Goal: Communication & Community: Answer question/provide support

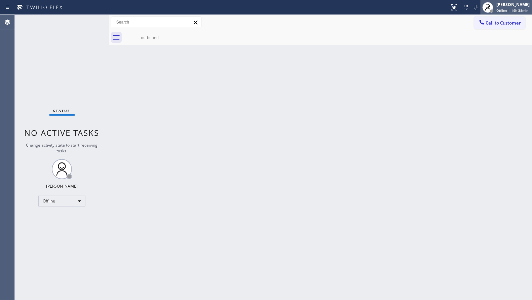
click at [513, 9] on span "Offline | 14h 38min" at bounding box center [513, 10] width 32 height 5
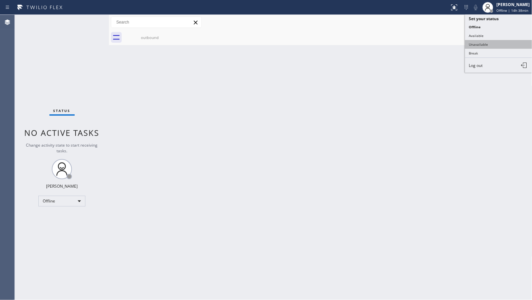
click at [488, 42] on button "Unavailable" at bounding box center [498, 44] width 67 height 9
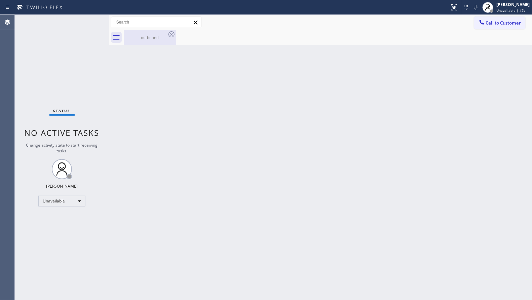
click at [163, 37] on div "outbound" at bounding box center [149, 37] width 51 height 5
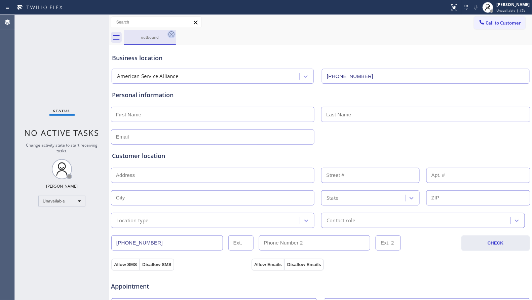
click at [174, 35] on icon at bounding box center [171, 34] width 8 height 8
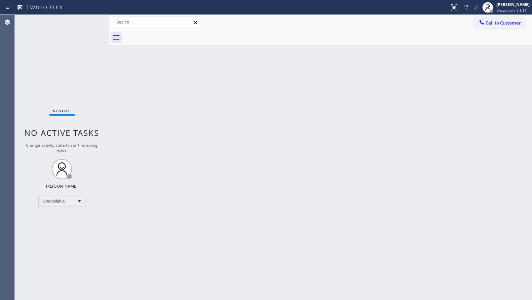
click at [260, 72] on div "Back to Dashboard Change Sender ID Customers Technicians Select a contact Outbo…" at bounding box center [320, 157] width 423 height 285
drag, startPoint x: 319, startPoint y: 86, endPoint x: 331, endPoint y: 82, distance: 13.1
click at [320, 86] on div "Back to Dashboard Change Sender ID Customers Technicians Select a contact Outbo…" at bounding box center [320, 157] width 423 height 285
drag, startPoint x: 451, startPoint y: 131, endPoint x: 450, endPoint y: 124, distance: 6.8
click at [451, 129] on div "Back to Dashboard Change Sender ID Customers Technicians Select a contact Outbo…" at bounding box center [320, 157] width 423 height 285
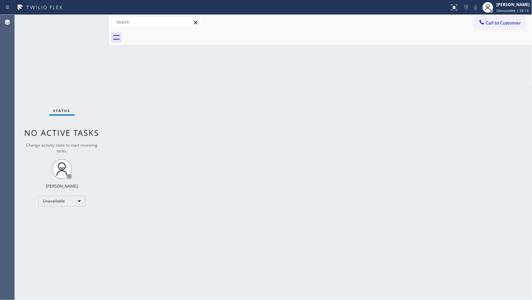
click at [328, 149] on div "Back to Dashboard Change Sender ID Customers Technicians Select a contact Outbo…" at bounding box center [320, 157] width 423 height 285
click at [489, 28] on button "Call to Customer" at bounding box center [499, 22] width 51 height 13
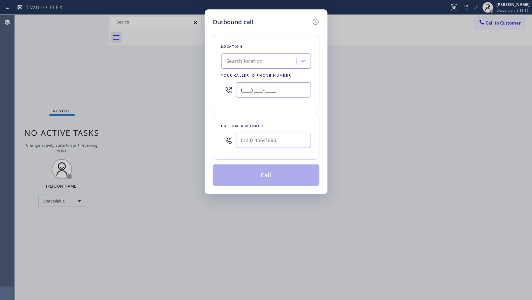
click at [275, 92] on input "(___) ___-____" at bounding box center [273, 89] width 75 height 15
paste input "520) 210-4153"
type input "(520) 210-4153"
click at [273, 146] on input "(___) ___-____" at bounding box center [273, 140] width 75 height 15
paste input "480) 558-6790"
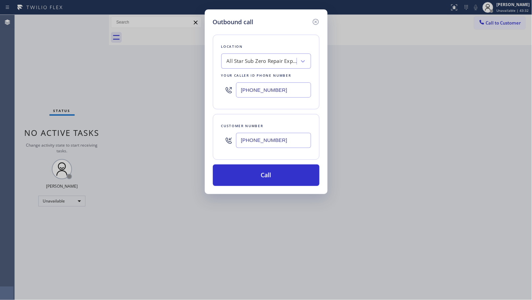
drag, startPoint x: 292, startPoint y: 134, endPoint x: 177, endPoint y: 115, distance: 117.6
click at [176, 116] on div "Outbound call Location All Star Sub Zero Repair Experts Your caller id phone nu…" at bounding box center [266, 150] width 532 height 300
paste input "805) 279-9372"
type input "(805) 279-9372"
drag, startPoint x: 279, startPoint y: 87, endPoint x: 210, endPoint y: 85, distance: 68.6
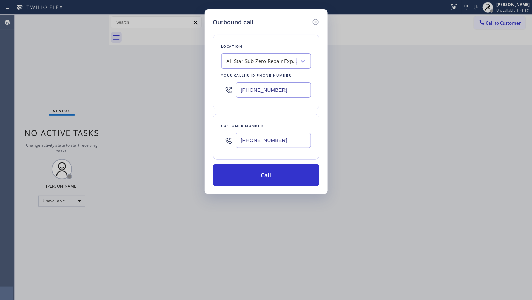
click at [210, 85] on div "Outbound call Location All Star Sub Zero Repair Experts Your caller id phone nu…" at bounding box center [266, 101] width 123 height 185
paste input "888) 859-4448"
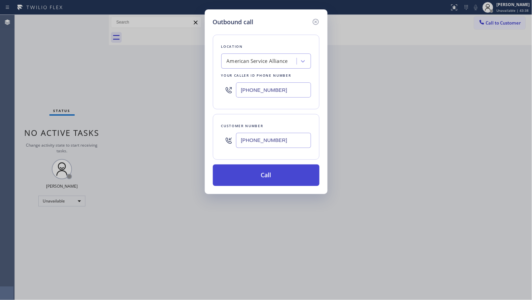
type input "(888) 859-4448"
click at [269, 175] on button "Call" at bounding box center [266, 175] width 107 height 22
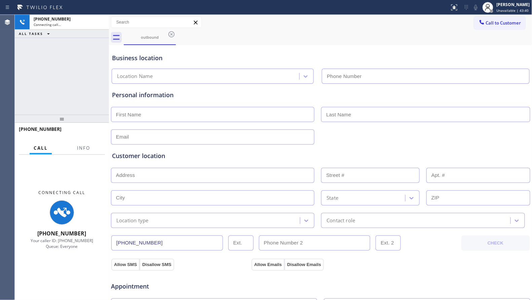
type input "(888) 859-4448"
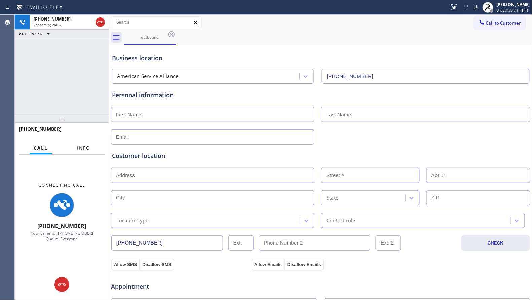
click at [81, 148] on span "Info" at bounding box center [83, 148] width 13 height 6
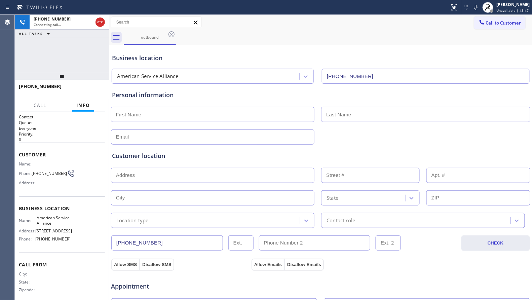
drag, startPoint x: 63, startPoint y: 122, endPoint x: 52, endPoint y: 76, distance: 47.7
click at [52, 76] on div at bounding box center [62, 76] width 94 height 8
click at [205, 44] on div "Business location American Service Alliance (888) 859-4448" at bounding box center [321, 64] width 420 height 40
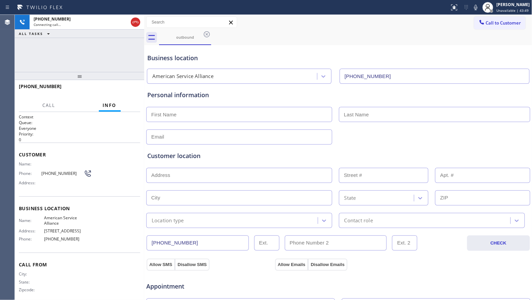
drag, startPoint x: 108, startPoint y: 51, endPoint x: 144, endPoint y: 43, distance: 36.3
click at [144, 43] on div at bounding box center [144, 157] width 0 height 285
drag, startPoint x: 116, startPoint y: 48, endPoint x: 188, endPoint y: 48, distance: 72.3
click at [124, 48] on div "+18052799372 Connecting call… ALL TASKS ALL TASKS ACTIVE TASKS TASKS IN WRAP UP" at bounding box center [79, 43] width 129 height 57
drag, startPoint x: 272, startPoint y: 48, endPoint x: 279, endPoint y: 49, distance: 7.3
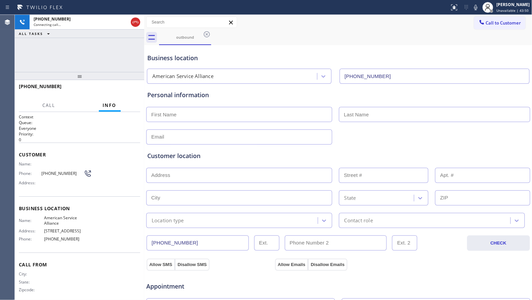
click at [273, 48] on div "Business location American Service Alliance (888) 859-4448" at bounding box center [338, 65] width 385 height 37
click at [120, 86] on button "HANG UP" at bounding box center [124, 89] width 31 height 9
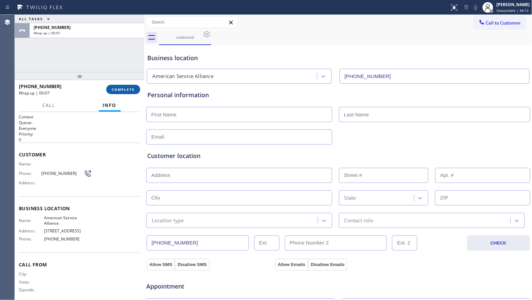
click at [115, 89] on span "COMPLETE" at bounding box center [123, 89] width 23 height 5
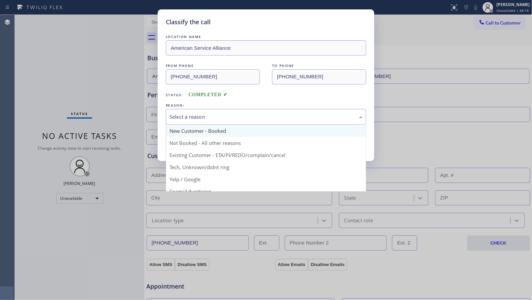
drag, startPoint x: 245, startPoint y: 117, endPoint x: 213, endPoint y: 132, distance: 34.4
click at [243, 119] on div "Select a reason" at bounding box center [265, 117] width 193 height 8
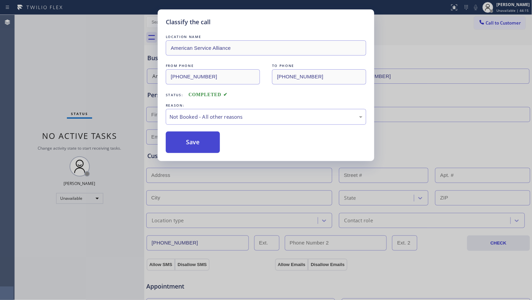
click at [193, 140] on button "Save" at bounding box center [193, 142] width 54 height 22
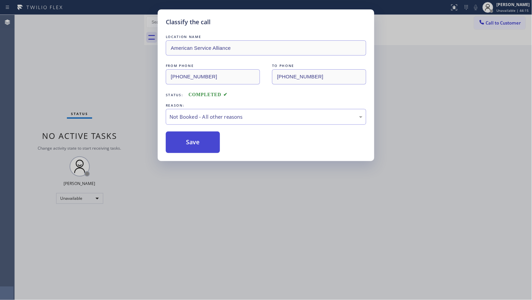
click at [193, 140] on button "Save" at bounding box center [193, 142] width 54 height 22
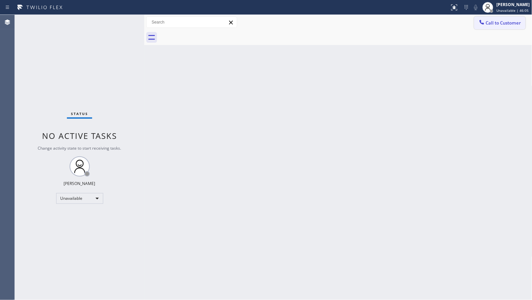
click at [498, 27] on button "Call to Customer" at bounding box center [499, 22] width 51 height 13
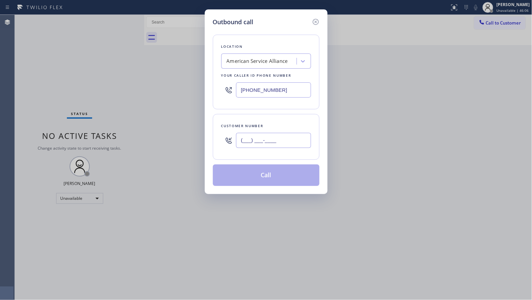
click at [298, 140] on input "(___) ___-____" at bounding box center [273, 140] width 75 height 15
paste input "530) 219-7316"
type input "(530) 219-7316"
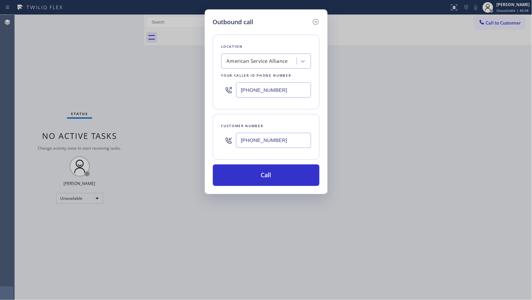
drag, startPoint x: 290, startPoint y: 97, endPoint x: 219, endPoint y: 97, distance: 72.0
click at [219, 97] on div "Location American Service Alliance Your caller id phone number (888) 859-4448" at bounding box center [266, 72] width 107 height 75
paste input "05) 261-2411"
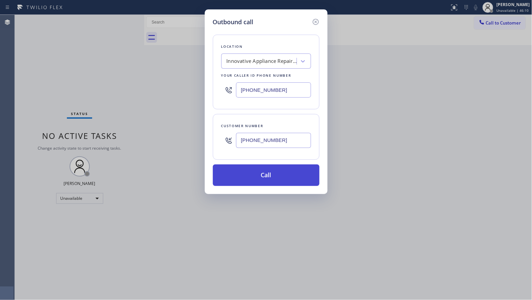
type input "(805) 261-2411"
click at [279, 174] on button "Call" at bounding box center [266, 175] width 107 height 22
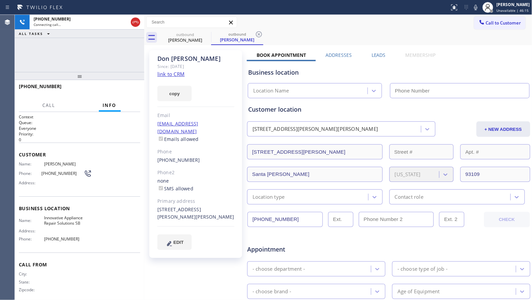
type input "(805) 261-2411"
click at [175, 75] on link "link to CRM" at bounding box center [170, 74] width 27 height 7
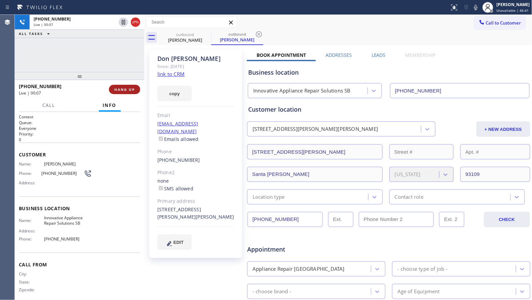
drag, startPoint x: 112, startPoint y: 91, endPoint x: 119, endPoint y: 91, distance: 7.1
click at [113, 91] on button "HANG UP" at bounding box center [124, 89] width 31 height 9
click at [123, 89] on span "HANG UP" at bounding box center [124, 89] width 21 height 5
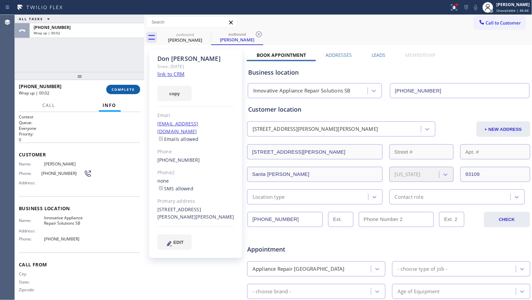
click at [123, 89] on span "COMPLETE" at bounding box center [123, 89] width 23 height 5
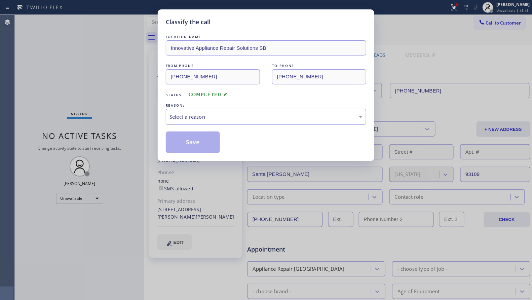
drag, startPoint x: 213, startPoint y: 118, endPoint x: 212, endPoint y: 123, distance: 5.2
click at [213, 118] on div "Select a reason" at bounding box center [265, 117] width 193 height 8
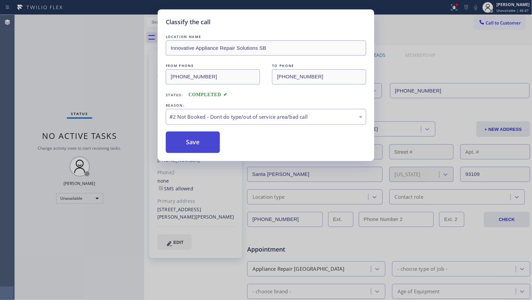
drag, startPoint x: 195, startPoint y: 138, endPoint x: 199, endPoint y: 138, distance: 4.4
click at [195, 138] on button "Save" at bounding box center [193, 142] width 54 height 22
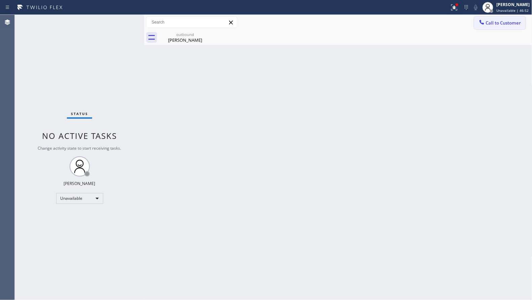
click at [497, 18] on button "Call to Customer" at bounding box center [499, 22] width 51 height 13
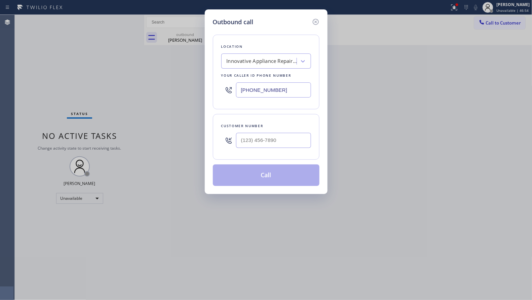
drag, startPoint x: 288, startPoint y: 92, endPoint x: 197, endPoint y: 94, distance: 90.8
click at [194, 93] on div "Outbound call Location Innovative Appliance Repair Solutions SB Your caller id …" at bounding box center [266, 150] width 532 height 300
paste input "33) 692-227"
type input "(833) 692-2271"
click at [278, 144] on input "(___) ___-____" at bounding box center [273, 140] width 75 height 15
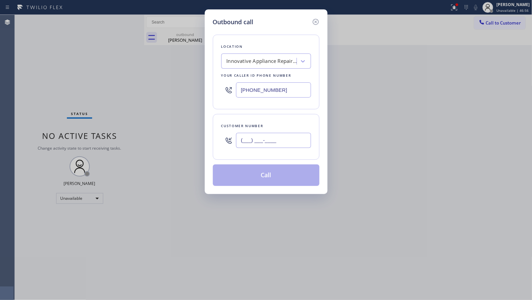
paste input "630) 606-8121"
type input "(630) 606-8121"
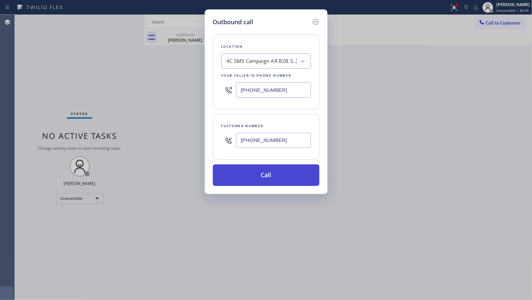
drag, startPoint x: 269, startPoint y: 174, endPoint x: 237, endPoint y: 144, distance: 44.2
click at [268, 174] on button "Call" at bounding box center [266, 175] width 107 height 22
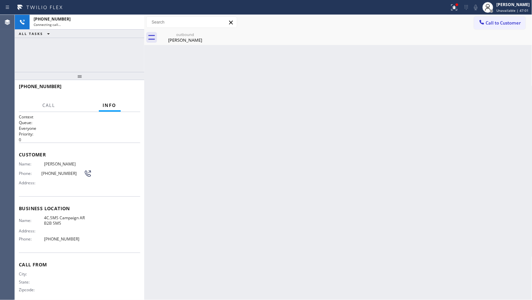
click at [189, 35] on div "outbound" at bounding box center [185, 34] width 51 height 5
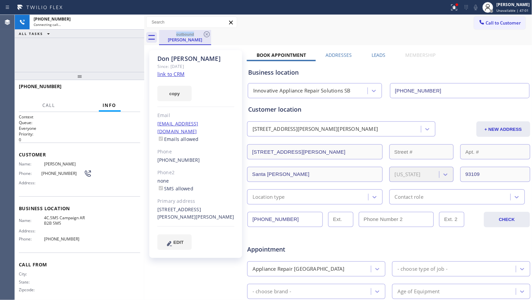
drag, startPoint x: 189, startPoint y: 35, endPoint x: 197, endPoint y: 35, distance: 8.4
click at [189, 35] on div "outbound" at bounding box center [185, 34] width 51 height 5
click at [202, 34] on div "outbound" at bounding box center [185, 34] width 51 height 5
click at [205, 34] on icon at bounding box center [207, 34] width 8 height 8
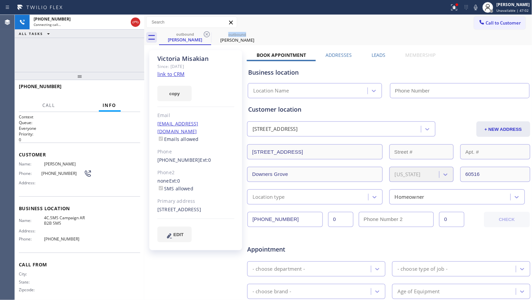
click at [205, 34] on icon at bounding box center [207, 34] width 8 height 8
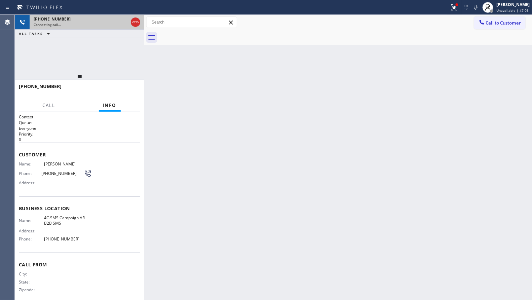
click at [72, 22] on div "Connecting call…" at bounding box center [81, 24] width 94 height 5
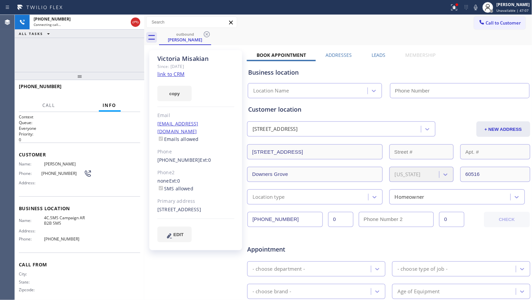
type input "(833) 692-2271"
click at [180, 60] on div "Victoria Misakian" at bounding box center [195, 59] width 77 height 8
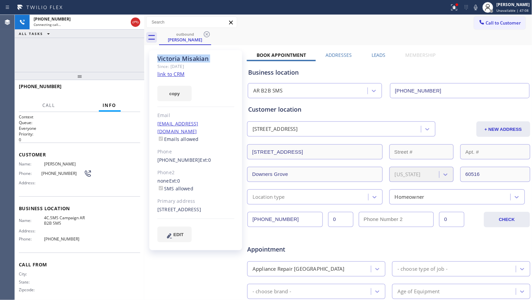
copy div "Victoria Misakian"
click at [168, 74] on link "link to CRM" at bounding box center [170, 74] width 27 height 7
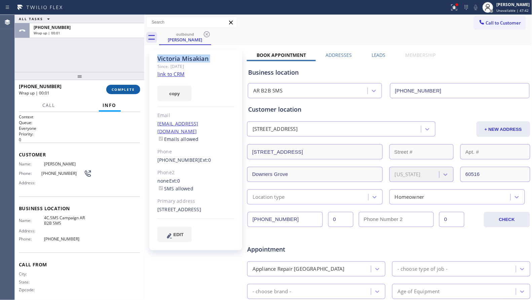
click at [116, 89] on span "COMPLETE" at bounding box center [123, 89] width 23 height 5
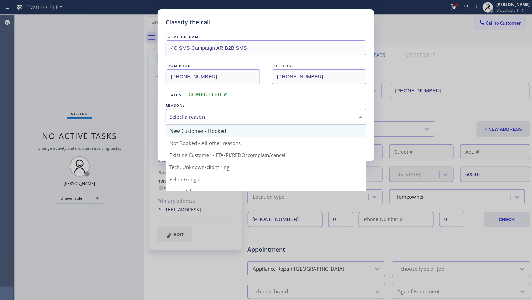
drag, startPoint x: 227, startPoint y: 115, endPoint x: 218, endPoint y: 130, distance: 17.8
click at [227, 118] on div "Select a reason" at bounding box center [265, 117] width 193 height 8
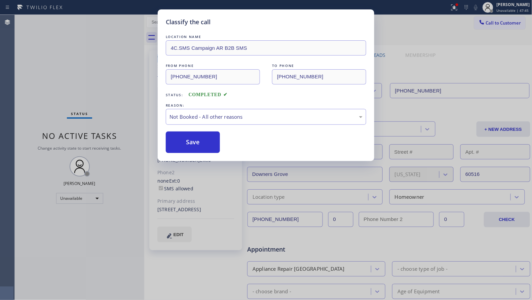
click at [187, 145] on button "Save" at bounding box center [193, 142] width 54 height 22
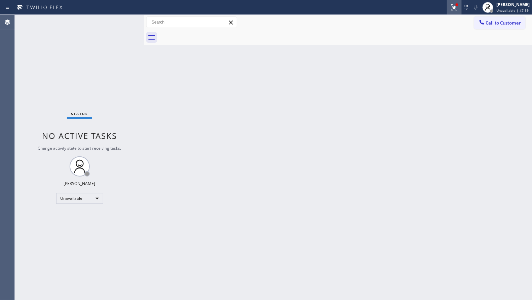
click at [455, 10] on icon at bounding box center [454, 7] width 8 height 8
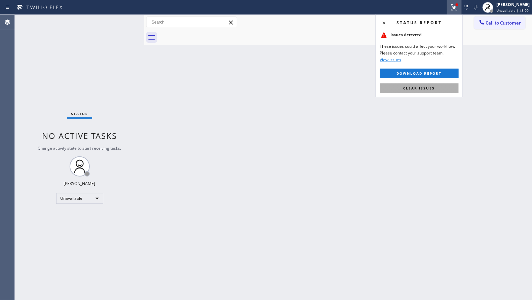
click at [428, 88] on span "Clear issues" at bounding box center [419, 88] width 32 height 5
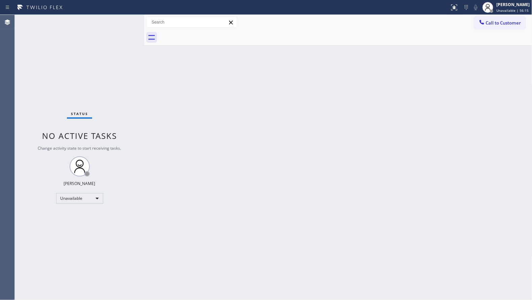
click at [51, 218] on div "Status No active tasks Change activity state to start receiving tasks. Giovanni…" at bounding box center [79, 157] width 129 height 285
click at [358, 51] on div "Back to Dashboard Change Sender ID Customers Technicians Select a contact Outbo…" at bounding box center [338, 157] width 388 height 285
drag, startPoint x: 442, startPoint y: 52, endPoint x: 467, endPoint y: 38, distance: 28.9
click at [445, 49] on div "Back to Dashboard Change Sender ID Customers Technicians Select a contact Outbo…" at bounding box center [338, 157] width 388 height 285
click at [503, 24] on span "Call to Customer" at bounding box center [503, 23] width 35 height 6
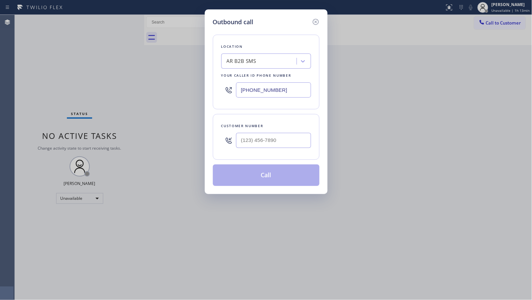
drag, startPoint x: 259, startPoint y: 91, endPoint x: 231, endPoint y: 90, distance: 28.2
click at [231, 90] on div "(833) 692-2271" at bounding box center [266, 90] width 90 height 22
paste input "206) 312-8223"
type input "(206) 312-8223"
click at [243, 139] on input "(___) ___-____" at bounding box center [273, 140] width 75 height 15
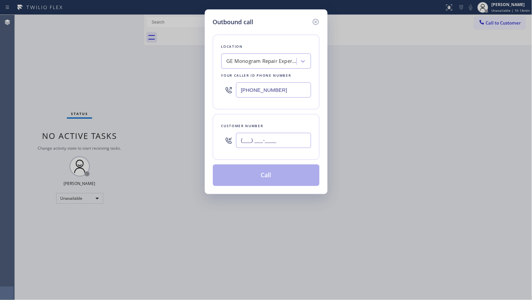
paste input "609) 710-5753"
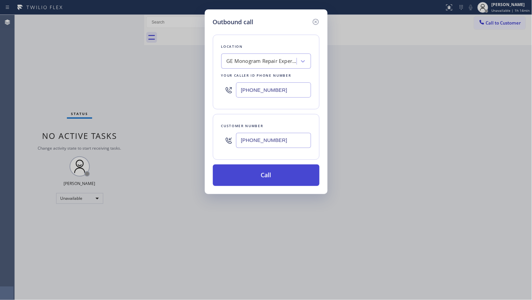
type input "(609) 710-5753"
click at [259, 173] on button "Call" at bounding box center [266, 175] width 107 height 22
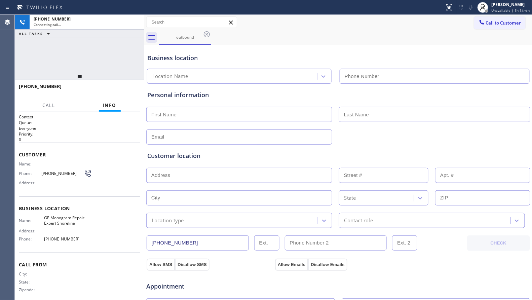
type input "(206) 312-8223"
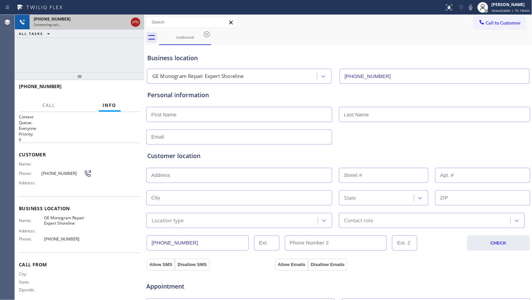
click at [138, 25] on icon at bounding box center [135, 22] width 8 height 8
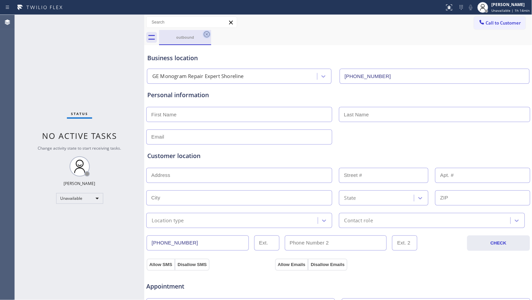
click at [207, 36] on icon at bounding box center [207, 34] width 8 height 8
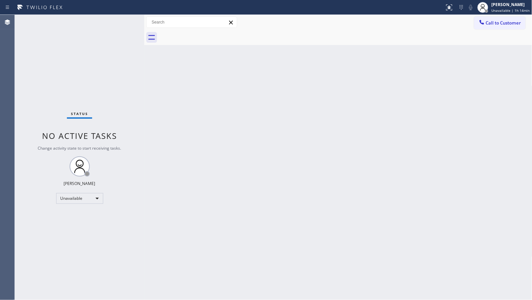
drag, startPoint x: 414, startPoint y: 75, endPoint x: 454, endPoint y: 38, distance: 54.3
click at [415, 74] on div "Back to Dashboard Change Sender ID Customers Technicians Select a contact Outbo…" at bounding box center [338, 157] width 388 height 285
drag, startPoint x: 493, startPoint y: 25, endPoint x: 465, endPoint y: 32, distance: 28.3
click at [491, 26] on span "Call to Customer" at bounding box center [503, 23] width 35 height 6
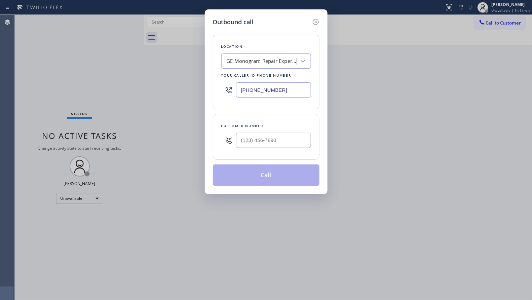
drag, startPoint x: 308, startPoint y: 88, endPoint x: 233, endPoint y: 93, distance: 75.8
click at [233, 94] on div "Location GE Monogram Repair Expert Shoreline Your caller id phone number (206) …" at bounding box center [266, 72] width 107 height 75
drag, startPoint x: 271, startPoint y: 83, endPoint x: 278, endPoint y: 87, distance: 8.9
click at [271, 84] on input "(206) 312-8223" at bounding box center [273, 89] width 75 height 15
click at [287, 90] on input "(206) 312-8223" at bounding box center [273, 89] width 75 height 15
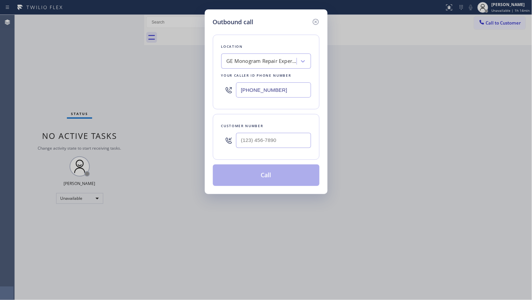
paste input "909) 442-4276"
type input "(909) 442-4276"
click at [277, 144] on input "(___) ___-____" at bounding box center [273, 140] width 75 height 15
paste input "361) 272-2724"
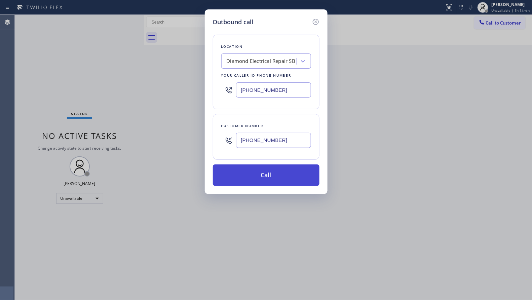
type input "(361) 272-2724"
click at [262, 167] on button "Call" at bounding box center [266, 175] width 107 height 22
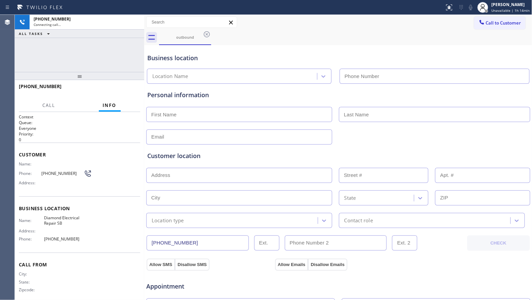
type input "(909) 442-4276"
drag, startPoint x: 233, startPoint y: 10, endPoint x: 237, endPoint y: 16, distance: 7.0
click at [235, 12] on div at bounding box center [222, 7] width 439 height 11
click at [245, 38] on div "outbound" at bounding box center [345, 37] width 373 height 15
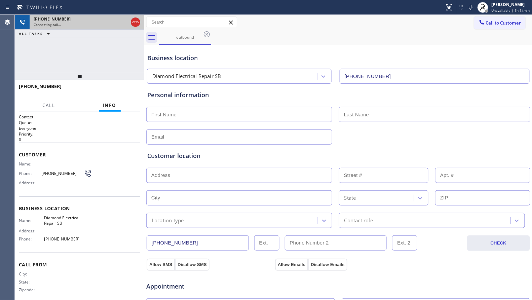
click at [134, 20] on icon at bounding box center [135, 22] width 8 height 8
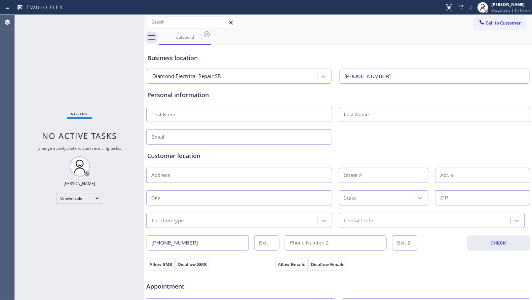
drag, startPoint x: 202, startPoint y: 34, endPoint x: 206, endPoint y: 32, distance: 4.2
click at [203, 34] on icon at bounding box center [207, 34] width 8 height 8
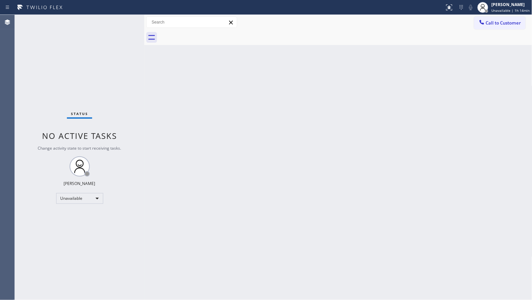
drag, startPoint x: 506, startPoint y: 21, endPoint x: 456, endPoint y: 26, distance: 50.3
click at [500, 22] on span "Call to Customer" at bounding box center [503, 23] width 35 height 6
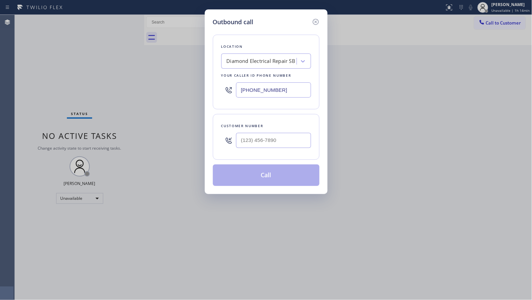
drag, startPoint x: 288, startPoint y: 89, endPoint x: 243, endPoint y: 80, distance: 46.0
click at [244, 86] on input "(909) 442-4276" at bounding box center [273, 89] width 75 height 15
paste input "760) 249-7398"
type input "(760) 249-7398"
click at [286, 143] on input "(___) ___-____" at bounding box center [273, 140] width 75 height 15
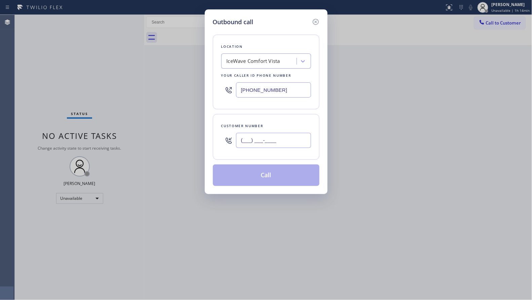
paste input "281) 962-6044"
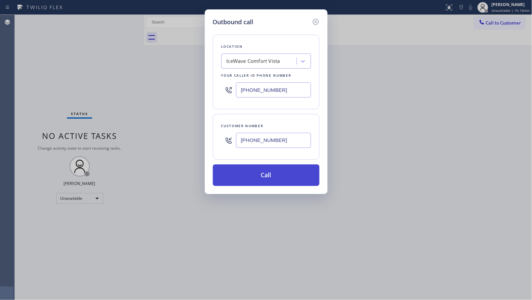
type input "(281) 962-6044"
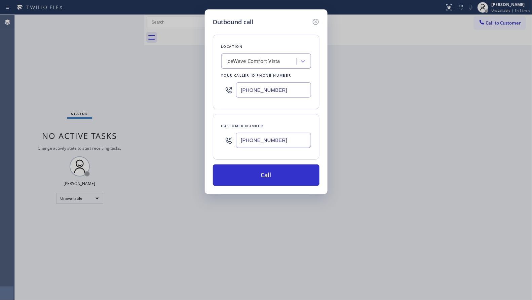
drag, startPoint x: 279, startPoint y: 174, endPoint x: 330, endPoint y: 167, distance: 51.6
click at [280, 174] on button "Call" at bounding box center [266, 175] width 107 height 22
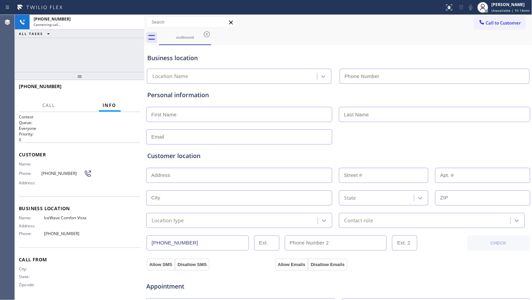
type input "(760) 249-7398"
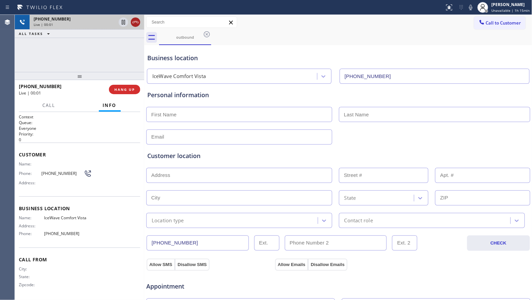
click at [136, 24] on icon at bounding box center [135, 22] width 8 height 8
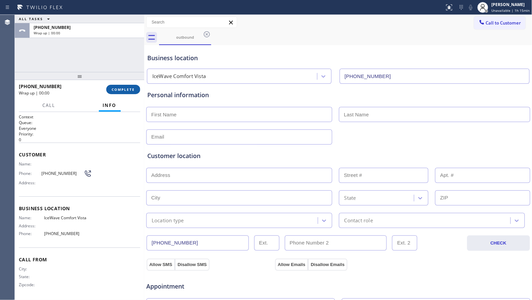
click at [131, 87] on span "COMPLETE" at bounding box center [123, 89] width 23 height 5
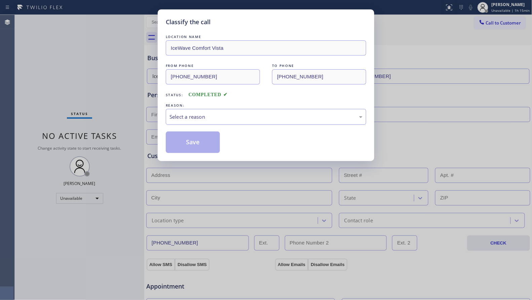
drag, startPoint x: 244, startPoint y: 117, endPoint x: 232, endPoint y: 121, distance: 12.8
click at [243, 117] on div "Select a reason" at bounding box center [265, 117] width 193 height 8
click at [188, 141] on button "Save" at bounding box center [193, 142] width 54 height 22
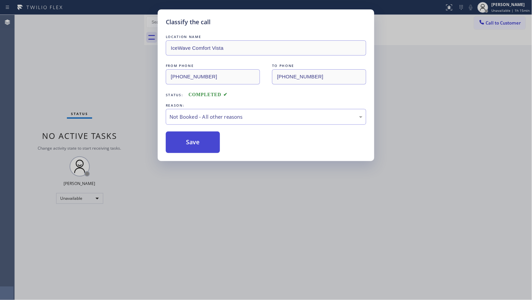
click at [188, 141] on button "Save" at bounding box center [193, 142] width 54 height 22
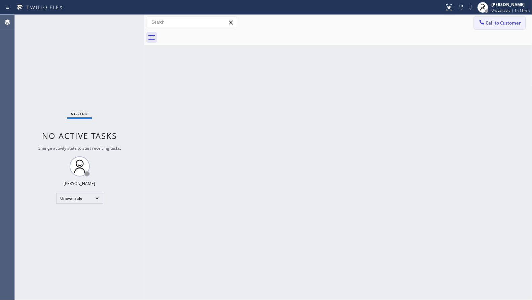
click at [494, 22] on span "Call to Customer" at bounding box center [503, 23] width 35 height 6
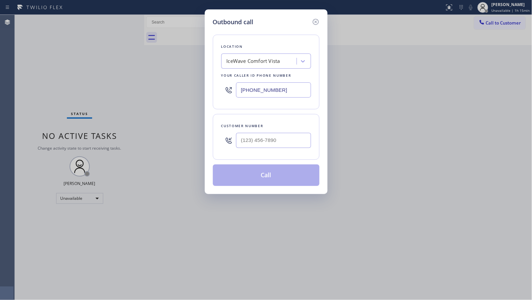
drag, startPoint x: 285, startPoint y: 89, endPoint x: 238, endPoint y: 87, distance: 47.1
click at [221, 84] on div "(760) 249-7398" at bounding box center [266, 90] width 90 height 22
paste input "602) 737-2217"
type input "(602) 737-2217"
click at [251, 144] on input "(___) ___-____" at bounding box center [273, 140] width 75 height 15
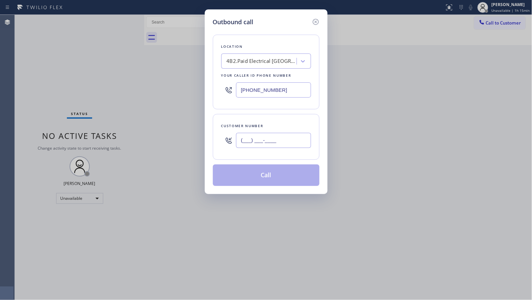
paste input "573) 250-7499"
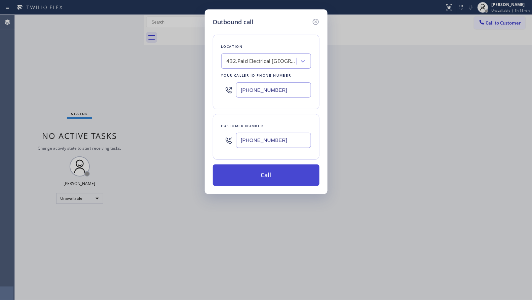
type input "(573) 250-7499"
click at [275, 175] on button "Call" at bounding box center [266, 175] width 107 height 22
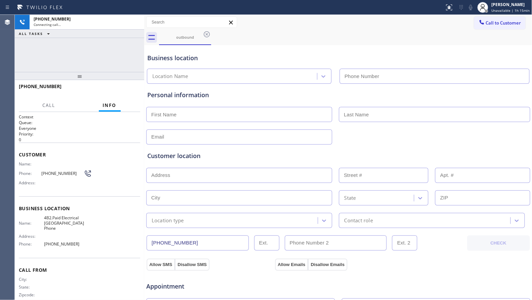
type input "(602) 737-2217"
click at [418, 37] on div "outbound" at bounding box center [345, 37] width 373 height 15
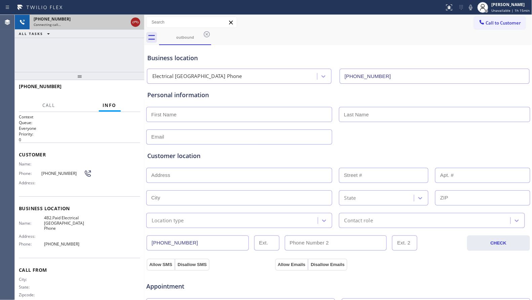
click at [137, 25] on icon at bounding box center [135, 22] width 8 height 8
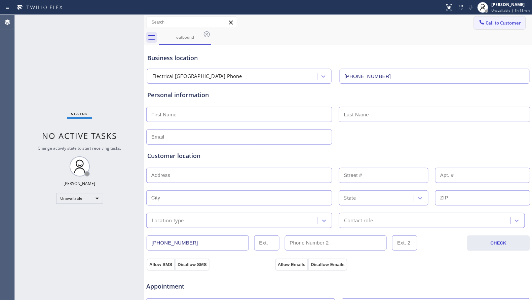
click at [478, 23] on icon at bounding box center [481, 22] width 7 height 7
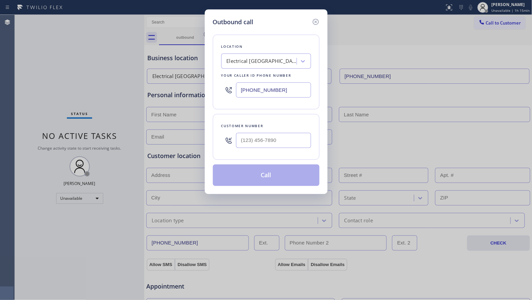
drag, startPoint x: 281, startPoint y: 88, endPoint x: 222, endPoint y: 87, distance: 58.5
click at [222, 87] on div "(602) 737-2217" at bounding box center [266, 90] width 90 height 22
paste input "312) 584-3445"
type input "(312) 584-3445"
click at [267, 135] on input "(___) ___-____" at bounding box center [273, 140] width 75 height 15
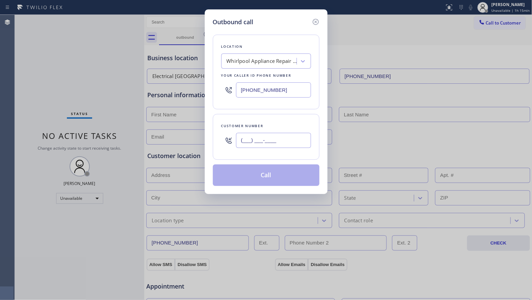
paste input "312) 912-8557"
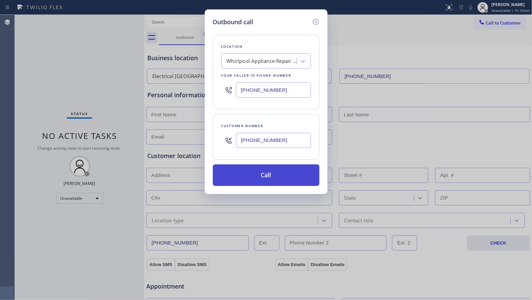
type input "(312) 912-8557"
drag, startPoint x: 260, startPoint y: 173, endPoint x: 262, endPoint y: 170, distance: 4.1
click at [261, 174] on button "Call" at bounding box center [266, 175] width 107 height 22
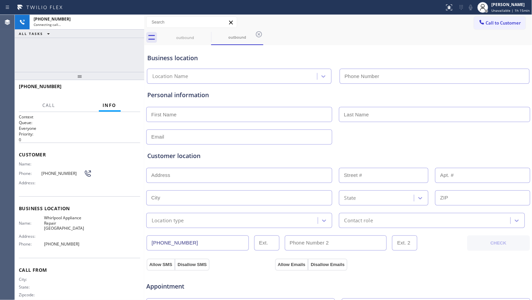
type input "(312) 584-3445"
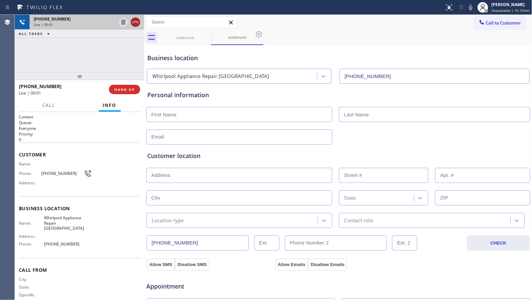
click at [133, 20] on icon at bounding box center [135, 22] width 8 height 8
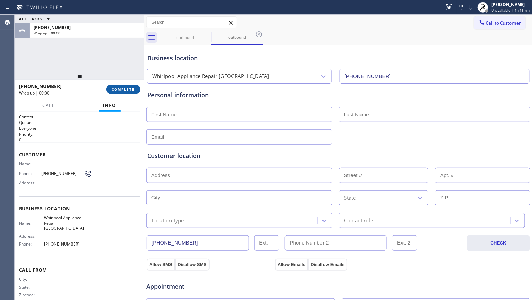
click at [126, 88] on span "COMPLETE" at bounding box center [123, 89] width 23 height 5
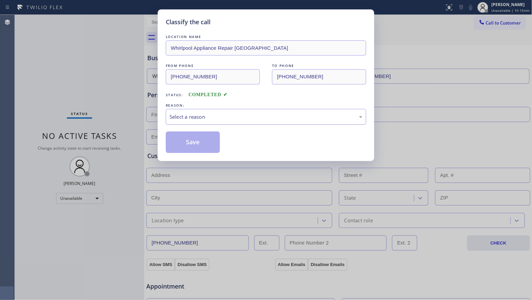
click at [224, 120] on div "Select a reason" at bounding box center [265, 117] width 193 height 8
click at [196, 141] on button "Save" at bounding box center [193, 142] width 54 height 22
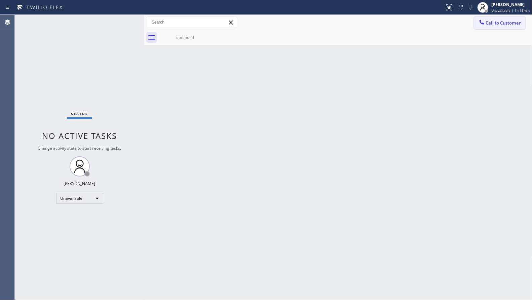
click at [490, 20] on span "Call to Customer" at bounding box center [503, 23] width 35 height 6
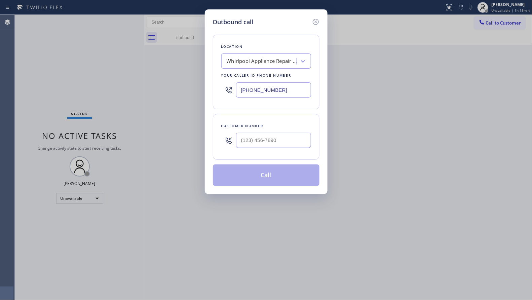
drag, startPoint x: 302, startPoint y: 88, endPoint x: 243, endPoint y: 90, distance: 58.5
click at [244, 90] on input "(312) 584-3445" at bounding box center [273, 89] width 75 height 15
paste input "213) 699-3884"
type input "(213) 699-3884"
click at [294, 137] on input "(___) ___-____" at bounding box center [273, 140] width 75 height 15
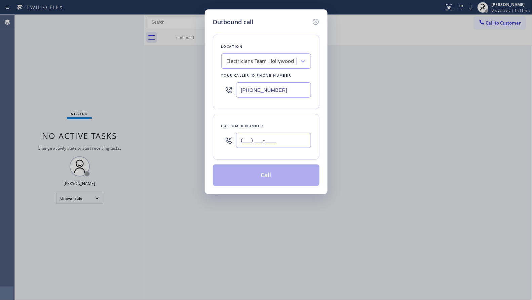
paste input "801) 304-3264"
type input "(801) 304-3264"
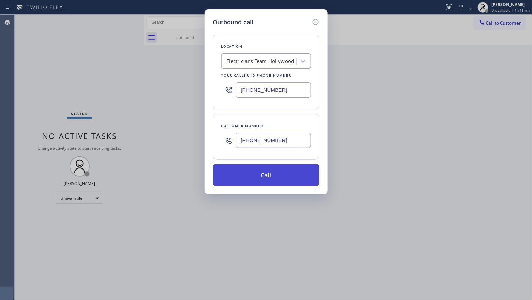
drag, startPoint x: 279, startPoint y: 175, endPoint x: 355, endPoint y: 161, distance: 77.9
click at [279, 175] on button "Call" at bounding box center [266, 175] width 107 height 22
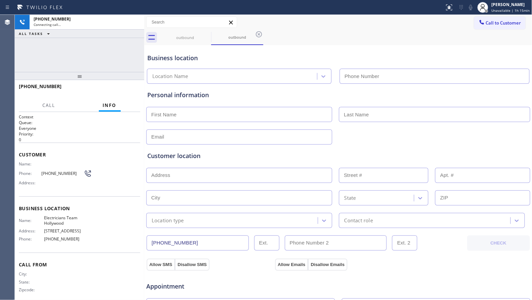
type input "(213) 699-3884"
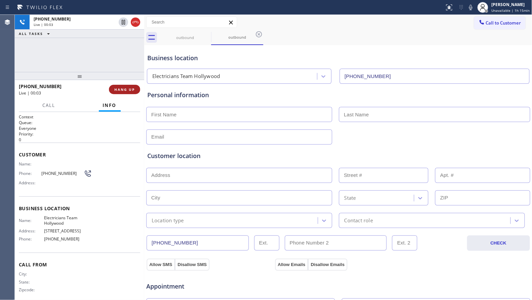
click at [133, 91] on button "HANG UP" at bounding box center [124, 89] width 31 height 9
click at [133, 89] on span "HANG UP" at bounding box center [124, 89] width 21 height 5
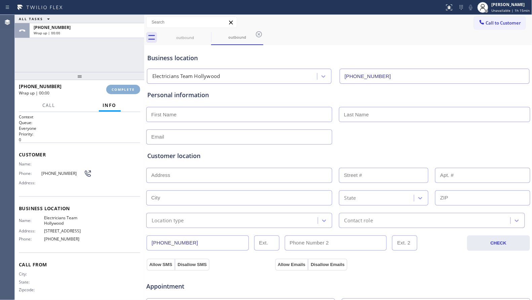
click at [133, 89] on span "COMPLETE" at bounding box center [123, 89] width 23 height 5
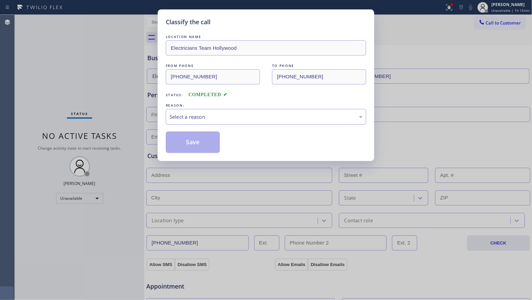
click at [238, 109] on div "REASON: Select a reason" at bounding box center [266, 113] width 200 height 23
click at [231, 119] on div "Select a reason" at bounding box center [265, 117] width 193 height 8
click at [203, 141] on button "Save" at bounding box center [193, 142] width 54 height 22
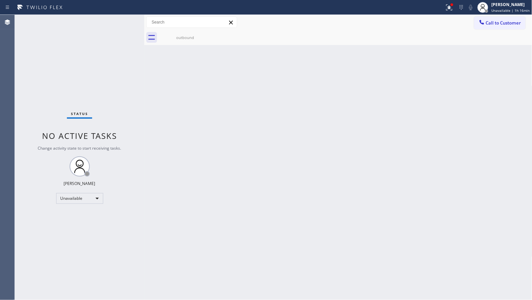
click at [376, 67] on div "Back to Dashboard Change Sender ID Customers Technicians Select a contact Outbo…" at bounding box center [338, 157] width 388 height 285
click at [456, 6] on div at bounding box center [449, 7] width 15 height 8
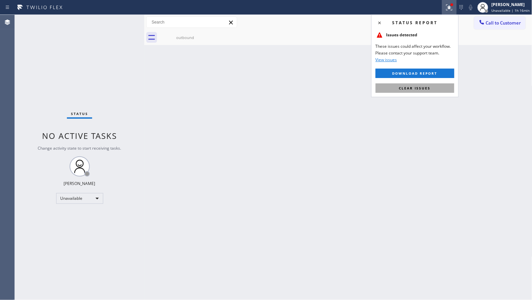
click at [431, 87] on button "Clear issues" at bounding box center [415, 87] width 79 height 9
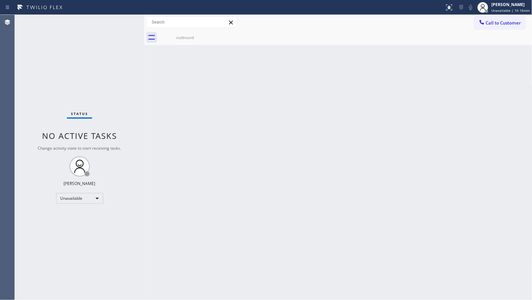
click at [418, 78] on div "Back to Dashboard Change Sender ID Customers Technicians Select a contact Outbo…" at bounding box center [338, 157] width 388 height 285
click at [180, 37] on div "outbound" at bounding box center [185, 37] width 51 height 5
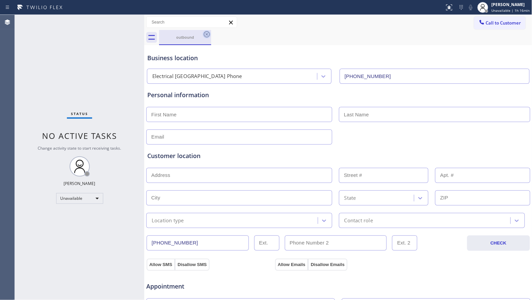
click at [207, 32] on icon at bounding box center [207, 34] width 8 height 8
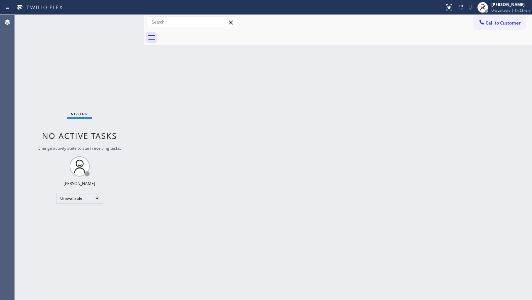
drag, startPoint x: 300, startPoint y: 147, endPoint x: 295, endPoint y: 142, distance: 7.4
click at [301, 147] on div "Back to Dashboard Change Sender ID Customers Technicians Select a contact Outbo…" at bounding box center [338, 157] width 388 height 285
click at [424, 74] on div "Back to Dashboard Change Sender ID Customers Technicians Select a contact Outbo…" at bounding box center [338, 157] width 388 height 285
click at [502, 26] on button "Call to Customer" at bounding box center [499, 22] width 51 height 13
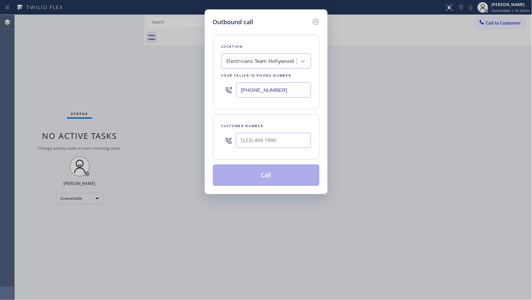
click at [234, 93] on div "(213) 699-3884" at bounding box center [266, 90] width 90 height 22
paste input "520) 210-4153"
type input "(520) 210-4153"
click at [293, 146] on input "(___) ___-____" at bounding box center [273, 140] width 75 height 15
paste input "480) 558-6790"
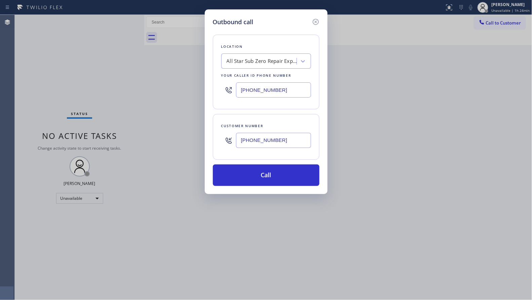
type input "(480) 558-6790"
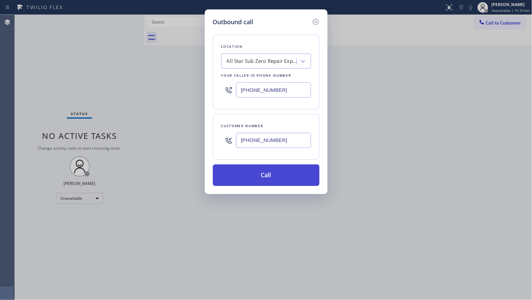
click at [256, 172] on button "Call" at bounding box center [266, 175] width 107 height 22
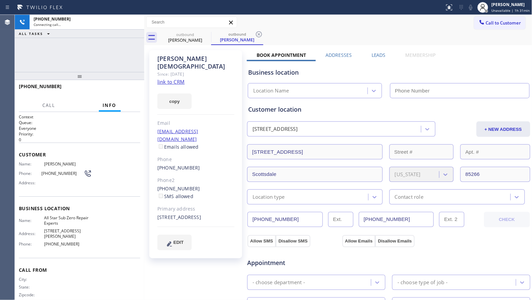
type input "(520) 210-4153"
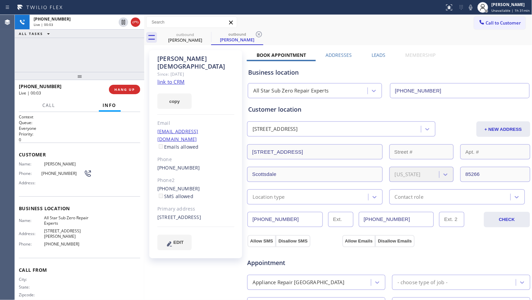
click at [119, 49] on div "+14805586790 Live | 00:03 ALL TASKS ALL TASKS ACTIVE TASKS TASKS IN WRAP UP" at bounding box center [79, 43] width 129 height 57
click at [126, 92] on button "HANG UP" at bounding box center [124, 89] width 31 height 9
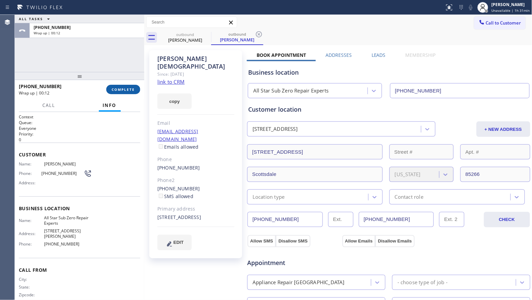
click at [129, 88] on span "COMPLETE" at bounding box center [123, 89] width 23 height 5
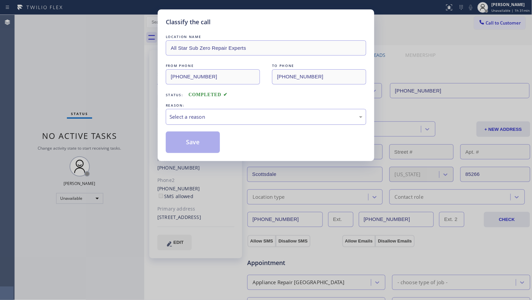
click at [212, 118] on div "Select a reason" at bounding box center [265, 117] width 193 height 8
click at [192, 142] on button "Save" at bounding box center [193, 142] width 54 height 22
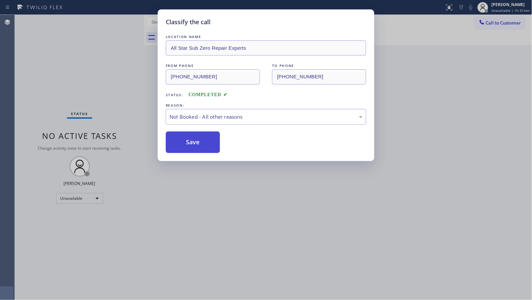
click at [192, 142] on button "Save" at bounding box center [193, 142] width 54 height 22
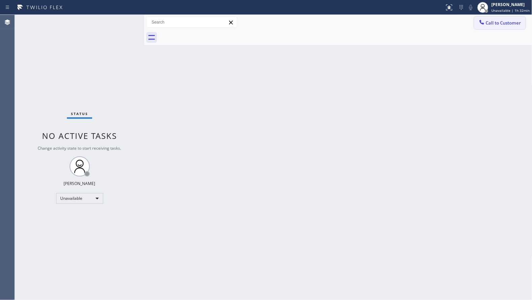
click at [494, 21] on span "Call to Customer" at bounding box center [503, 23] width 35 height 6
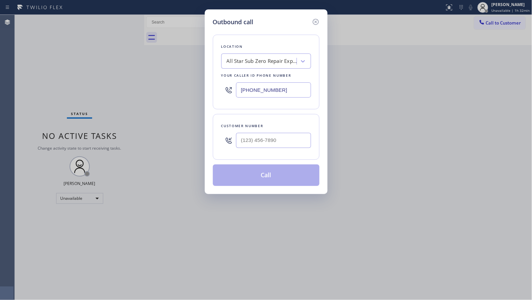
drag, startPoint x: 292, startPoint y: 93, endPoint x: 230, endPoint y: 94, distance: 62.2
click at [230, 94] on div "(520) 210-4153" at bounding box center [266, 90] width 90 height 22
paste input "424) 666-3556"
type input "(424) 666-3556"
click at [264, 139] on input "(___) ___-____" at bounding box center [273, 140] width 75 height 15
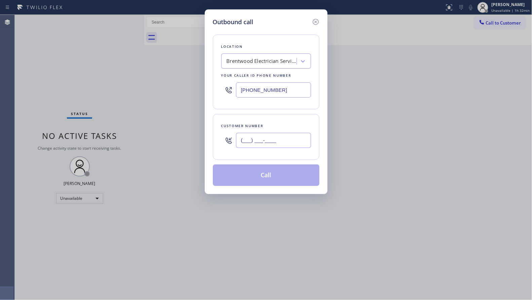
paste input "310) 471-1914"
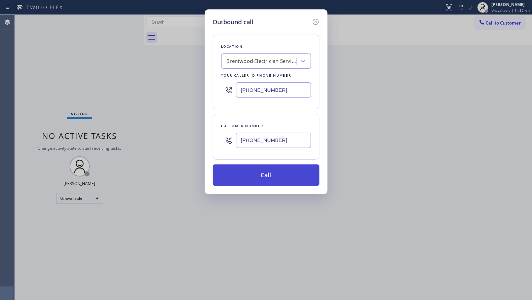
type input "(310) 471-1914"
click at [264, 173] on button "Call" at bounding box center [266, 175] width 107 height 22
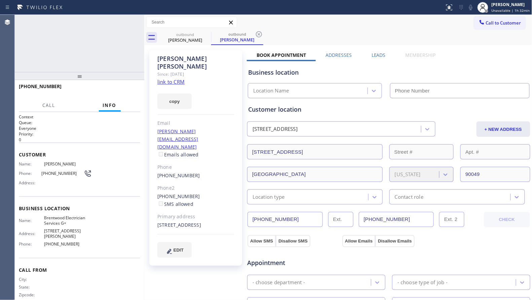
type input "(424) 666-3556"
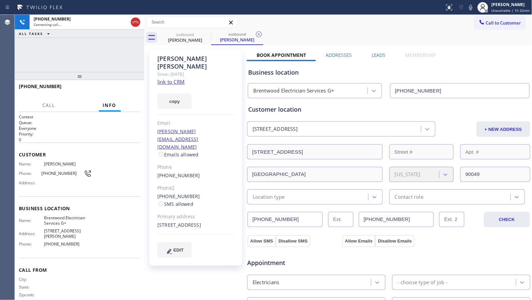
click at [261, 33] on icon at bounding box center [259, 34] width 8 height 8
click at [282, 33] on div "outbound Mary Pringle" at bounding box center [345, 37] width 373 height 15
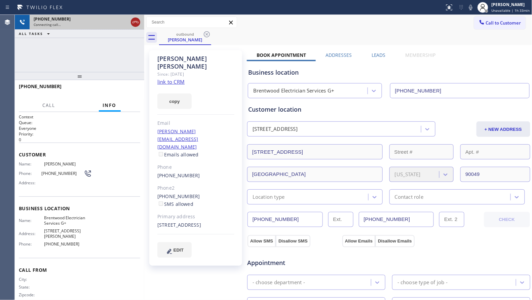
click at [136, 23] on icon at bounding box center [135, 22] width 8 height 8
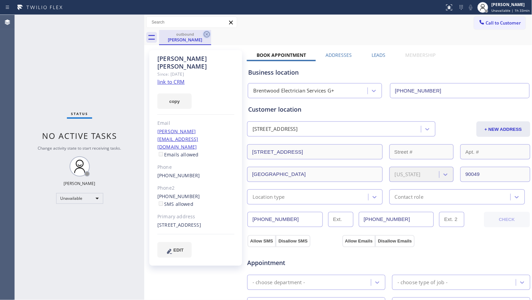
click at [206, 32] on icon at bounding box center [207, 34] width 6 height 6
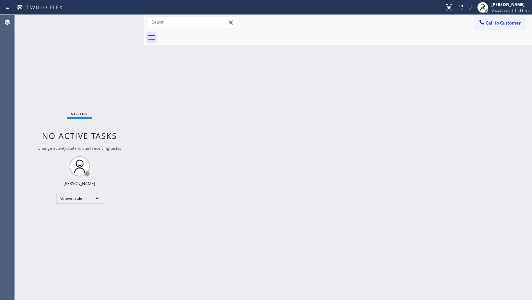
click at [490, 26] on span "Call to Customer" at bounding box center [503, 23] width 35 height 6
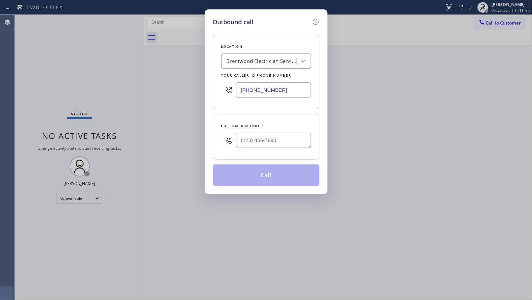
drag, startPoint x: 286, startPoint y: 92, endPoint x: 211, endPoint y: 88, distance: 75.1
click at [211, 88] on div "Outbound call Location Brentwood Electrician Services G+ Your caller id phone n…" at bounding box center [266, 101] width 123 height 185
paste input "206) 237-5995"
type input "(206) 237-5995"
drag, startPoint x: 283, startPoint y: 147, endPoint x: 287, endPoint y: 145, distance: 3.8
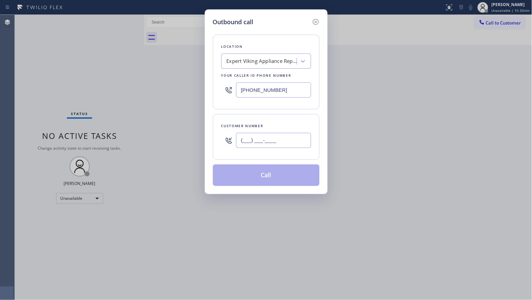
click at [284, 147] on input "(___) ___-____" at bounding box center [273, 140] width 75 height 15
paste input "425) 503-5542"
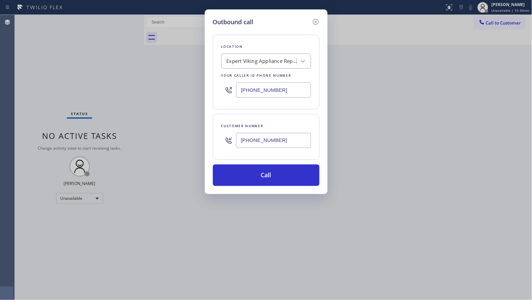
type input "(425) 503-5542"
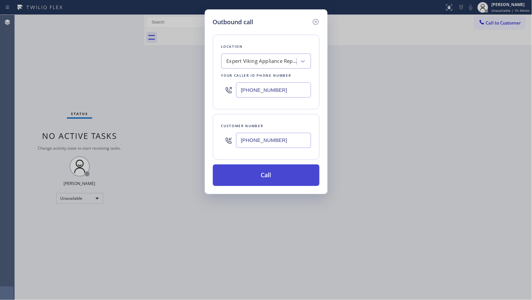
click at [285, 181] on button "Call" at bounding box center [266, 175] width 107 height 22
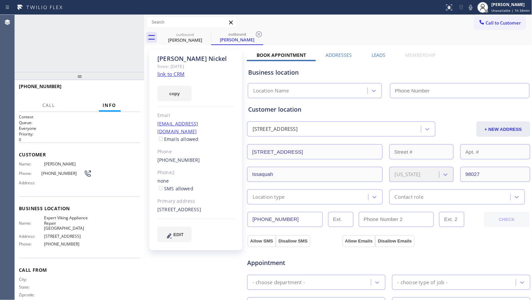
type input "(206) 237-5995"
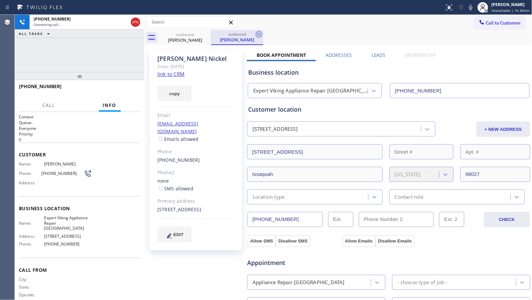
click at [262, 34] on icon at bounding box center [259, 34] width 8 height 8
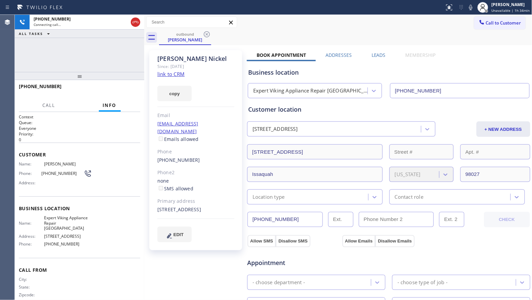
click at [265, 33] on div "outbound Susan Nickel" at bounding box center [345, 37] width 373 height 15
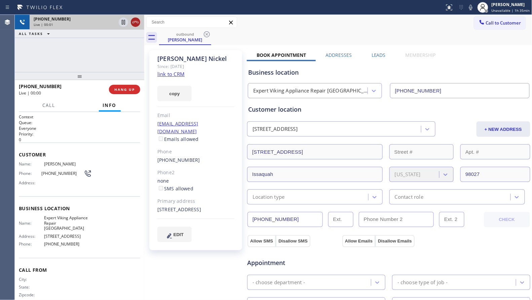
click at [136, 22] on icon at bounding box center [135, 22] width 8 height 8
click at [126, 91] on span "HANG UP" at bounding box center [124, 89] width 21 height 5
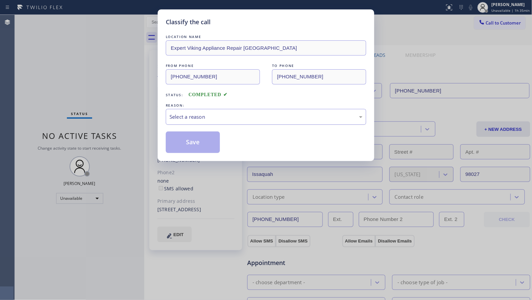
click at [188, 123] on div "Select a reason" at bounding box center [266, 117] width 200 height 16
click at [185, 142] on button "Save" at bounding box center [193, 142] width 54 height 22
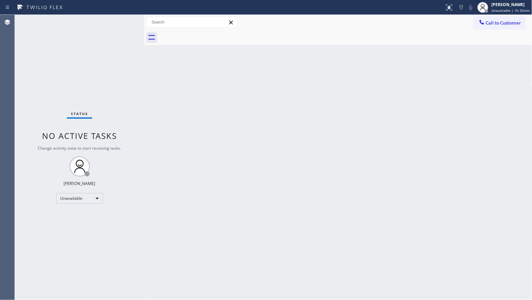
click at [87, 55] on div "Status No active tasks Change activity state to start receiving tasks. Giovanni…" at bounding box center [79, 157] width 129 height 285
click at [491, 24] on span "Call to Customer" at bounding box center [503, 23] width 35 height 6
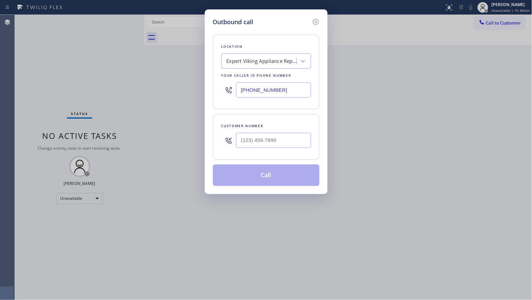
drag, startPoint x: 291, startPoint y: 87, endPoint x: 223, endPoint y: 87, distance: 68.6
click at [223, 87] on div "(206) 237-5995" at bounding box center [266, 90] width 90 height 22
paste input "310) 773-4076"
type input "(310) 773-4076"
paste input "203) 559-2433"
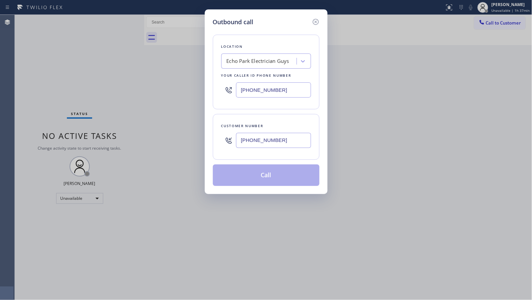
click at [269, 142] on input "(203) 559-2433" at bounding box center [273, 140] width 75 height 15
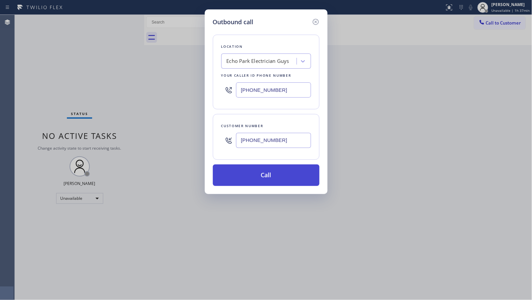
type input "(203) 559-2433"
click at [260, 171] on button "Call" at bounding box center [266, 175] width 107 height 22
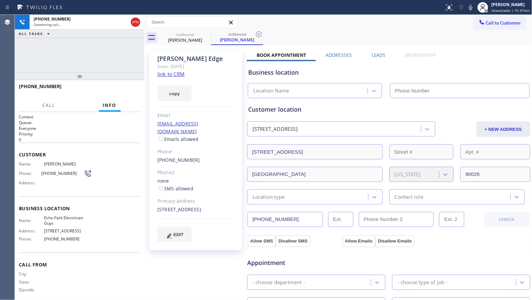
type input "(310) 773-4076"
click at [260, 34] on icon at bounding box center [259, 34] width 6 height 6
click at [281, 39] on div "outbound Joanne Edge" at bounding box center [345, 37] width 373 height 15
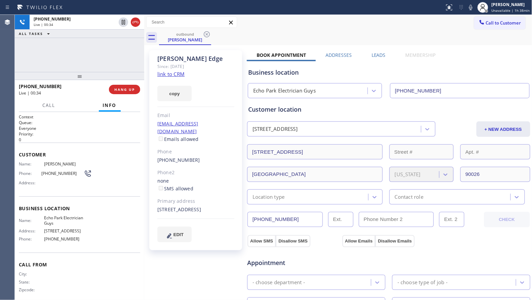
click at [335, 30] on div "outbound Joanne Edge" at bounding box center [345, 37] width 373 height 15
click at [120, 93] on button "HANG UP" at bounding box center [124, 89] width 31 height 9
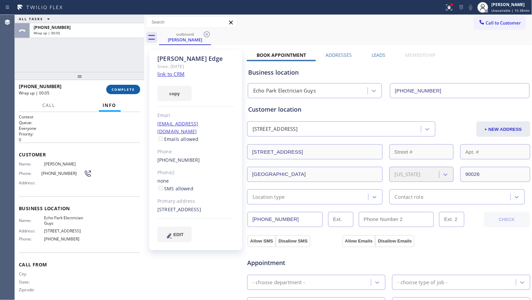
click at [134, 85] on button "COMPLETE" at bounding box center [123, 89] width 34 height 9
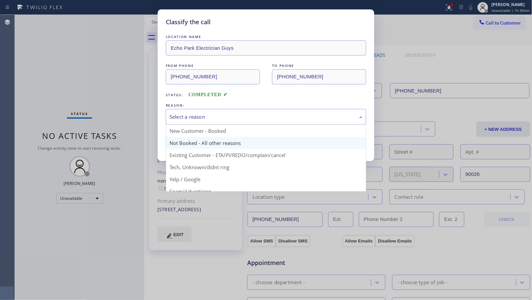
drag, startPoint x: 192, startPoint y: 119, endPoint x: 189, endPoint y: 138, distance: 18.4
click at [192, 119] on div "Select a reason" at bounding box center [265, 117] width 193 height 8
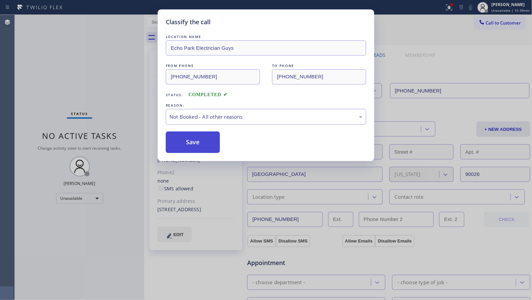
click at [190, 146] on button "Save" at bounding box center [193, 142] width 54 height 22
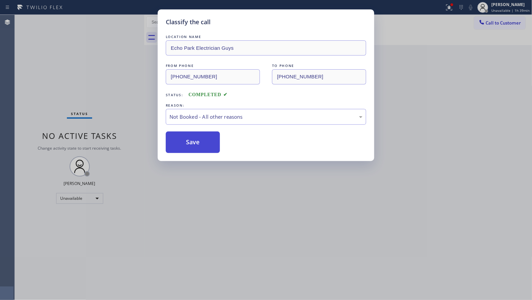
click at [190, 145] on button "Save" at bounding box center [193, 142] width 54 height 22
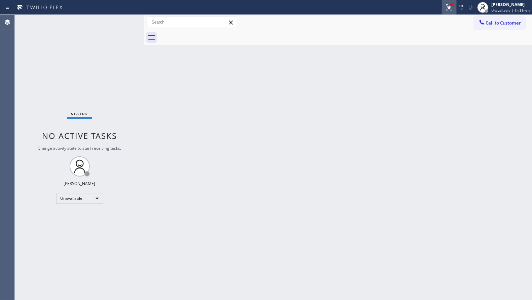
click at [453, 8] on icon at bounding box center [449, 7] width 8 height 8
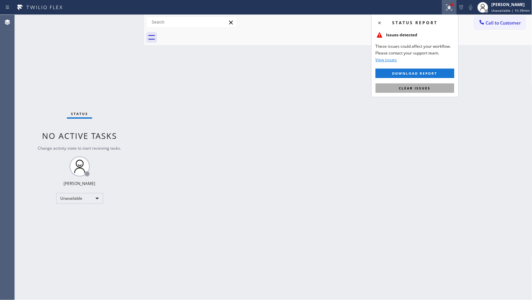
click at [427, 87] on span "Clear issues" at bounding box center [415, 88] width 32 height 5
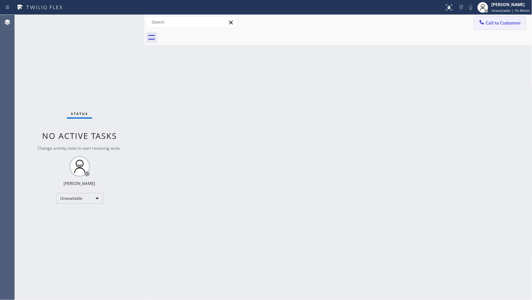
click at [490, 21] on span "Call to Customer" at bounding box center [503, 23] width 35 height 6
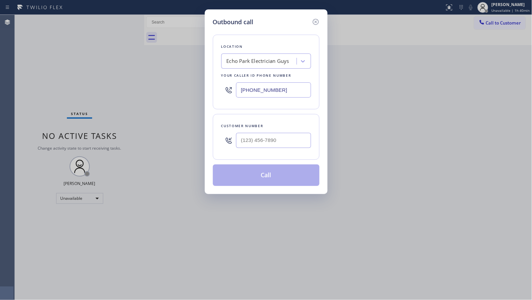
drag, startPoint x: 289, startPoint y: 89, endPoint x: 222, endPoint y: 90, distance: 66.9
click at [223, 91] on div "(310) 773-4076" at bounding box center [266, 90] width 90 height 22
paste input "206) 569-420"
type input "(206) 569-4206"
click at [263, 145] on input "(___) ___-____" at bounding box center [273, 140] width 75 height 15
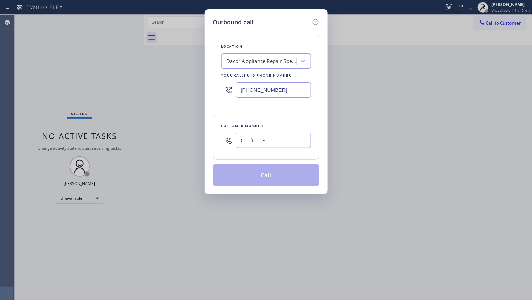
paste input "206) 437-9533"
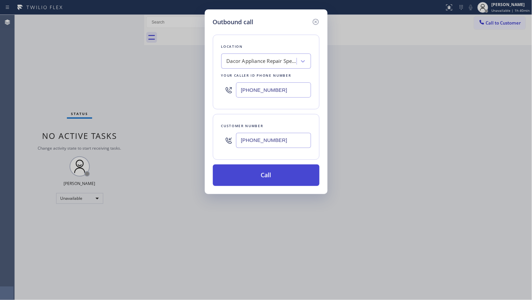
type input "(206) 437-9533"
click at [268, 177] on button "Call" at bounding box center [266, 175] width 107 height 22
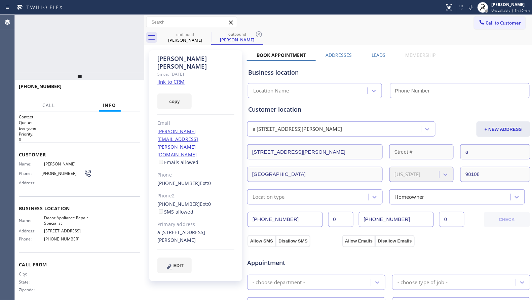
type input "(206) 569-4206"
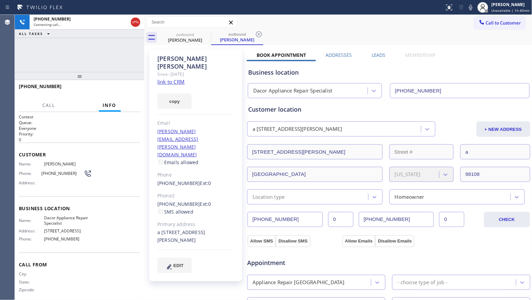
click at [299, 32] on div "outbound Zachary Reed outbound Zachary Reed" at bounding box center [345, 37] width 373 height 15
click at [259, 35] on icon at bounding box center [259, 34] width 8 height 8
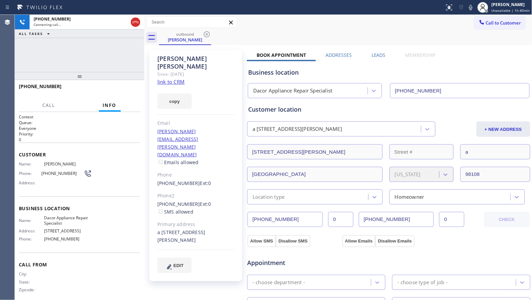
drag, startPoint x: 260, startPoint y: 35, endPoint x: 265, endPoint y: 33, distance: 5.3
click at [261, 34] on div "outbound Zachary Reed" at bounding box center [345, 37] width 373 height 15
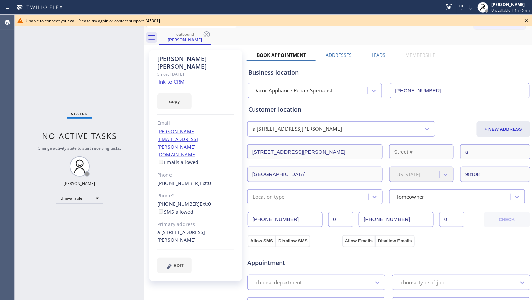
click at [526, 19] on icon at bounding box center [526, 20] width 8 height 8
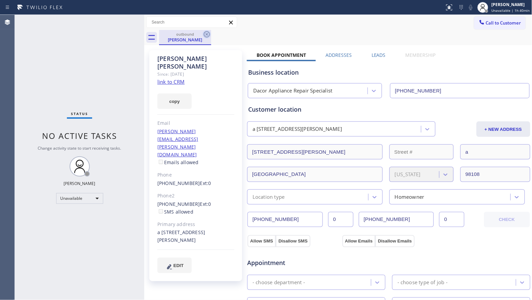
drag, startPoint x: 207, startPoint y: 33, endPoint x: 243, endPoint y: 39, distance: 37.0
click at [207, 33] on icon at bounding box center [207, 34] width 8 height 8
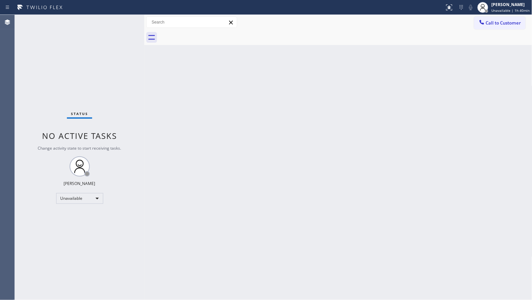
drag, startPoint x: 480, startPoint y: 24, endPoint x: 477, endPoint y: 26, distance: 3.8
click at [481, 24] on icon at bounding box center [481, 22] width 7 height 7
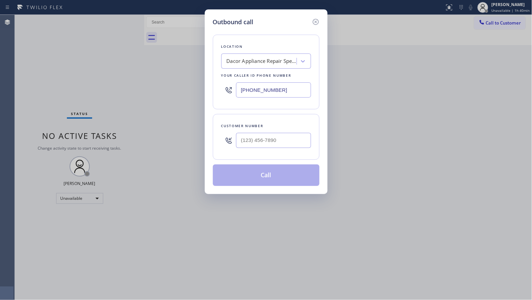
drag, startPoint x: 294, startPoint y: 88, endPoint x: 222, endPoint y: 89, distance: 72.0
click at [222, 89] on div "(206) 569-4206" at bounding box center [266, 90] width 90 height 22
paste input "800) 568-8664"
type input "(800) 568-8664"
click at [284, 140] on input "(___) ___-____" at bounding box center [273, 140] width 75 height 15
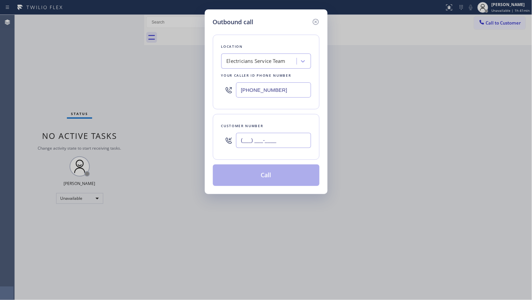
paste input "818) 269-0342"
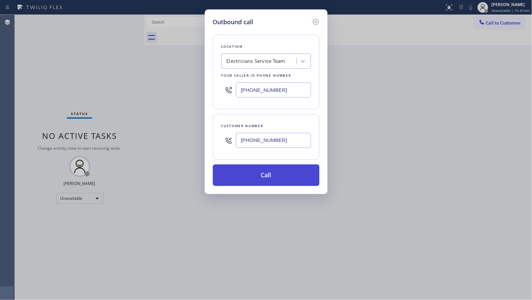
type input "(818) 269-0342"
click at [270, 184] on button "Call" at bounding box center [266, 175] width 107 height 22
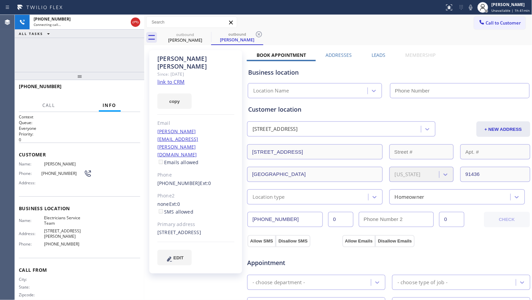
type input "(800) 568-8664"
drag, startPoint x: 261, startPoint y: 35, endPoint x: 266, endPoint y: 34, distance: 5.5
click at [261, 34] on icon at bounding box center [259, 34] width 8 height 8
click at [272, 32] on div "outbound Michael Mitri" at bounding box center [345, 37] width 373 height 15
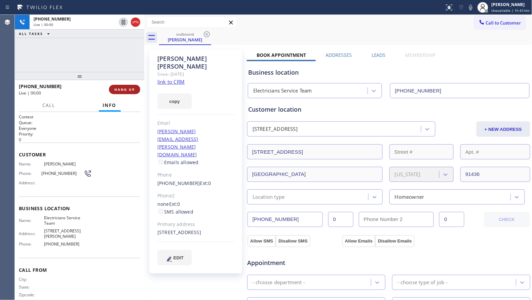
click at [130, 89] on span "HANG UP" at bounding box center [124, 89] width 21 height 5
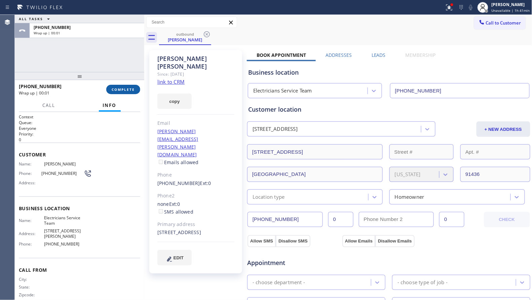
click at [130, 89] on span "COMPLETE" at bounding box center [123, 89] width 23 height 5
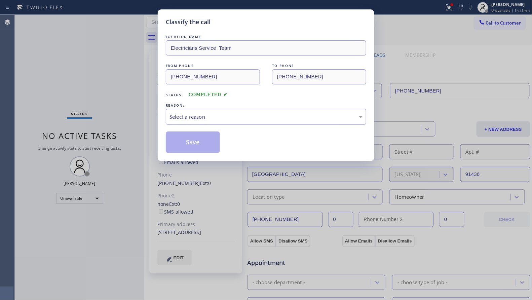
click at [182, 109] on div "Select a reason" at bounding box center [266, 117] width 200 height 16
click at [186, 141] on button "Save" at bounding box center [193, 142] width 54 height 22
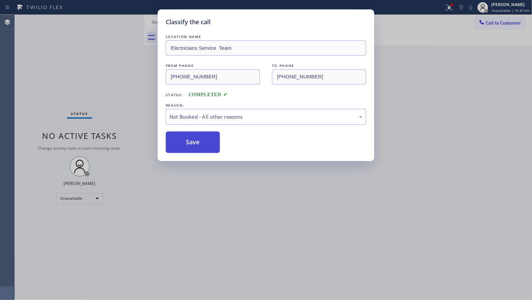
click at [186, 141] on button "Save" at bounding box center [193, 142] width 54 height 22
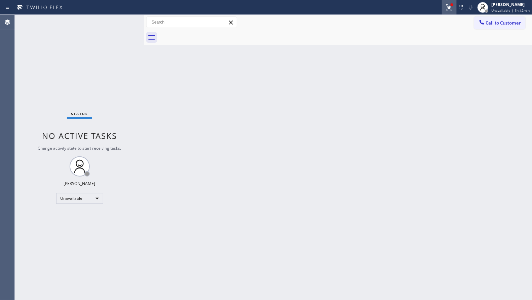
click at [450, 2] on button at bounding box center [449, 7] width 15 height 15
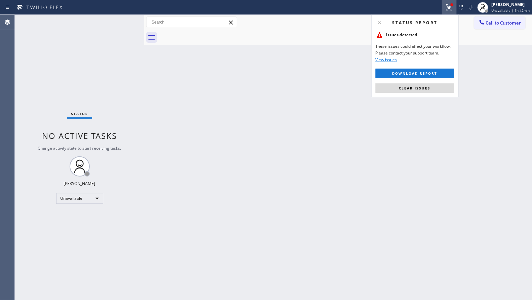
click at [426, 92] on button "Clear issues" at bounding box center [415, 87] width 79 height 9
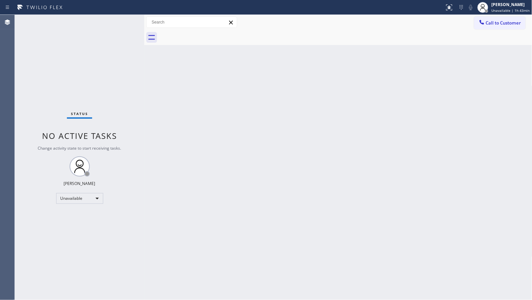
click at [488, 23] on span "Call to Customer" at bounding box center [503, 23] width 35 height 6
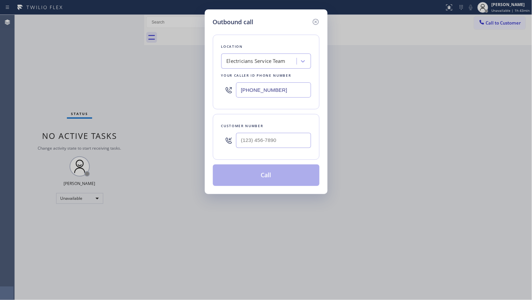
drag, startPoint x: 303, startPoint y: 94, endPoint x: 241, endPoint y: 93, distance: 61.9
click at [241, 93] on input "(800) 568-8664" at bounding box center [273, 89] width 75 height 15
paste input "650) 203-6417"
type input "(650) 203-6417"
click at [286, 135] on input "(___) ___-____" at bounding box center [273, 140] width 75 height 15
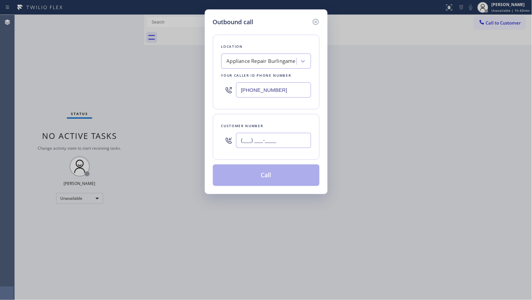
paste input "650) 619-6047"
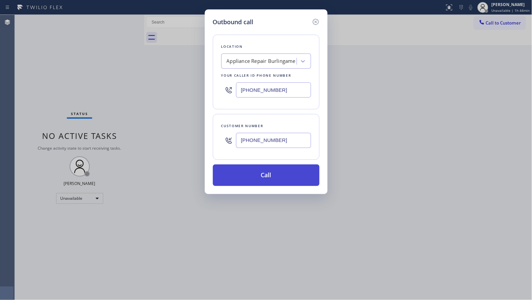
type input "(650) 619-6047"
click at [273, 175] on button "Call" at bounding box center [266, 175] width 107 height 22
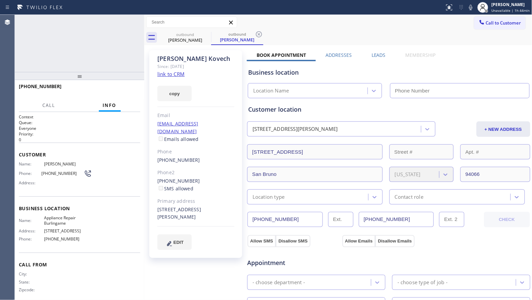
type input "(650) 203-6417"
drag, startPoint x: 345, startPoint y: 22, endPoint x: 300, endPoint y: 37, distance: 47.4
click at [342, 23] on div "Call to Customer Outbound call Location Appliance Repair Burlingame Your caller…" at bounding box center [338, 22] width 388 height 12
type input "(650) 203-6417"
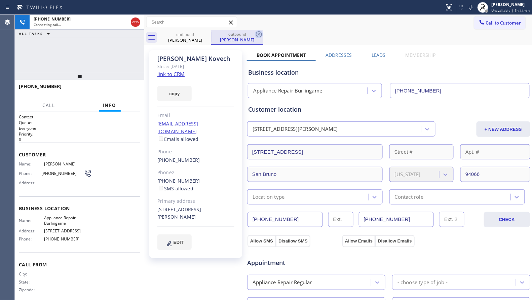
click at [258, 34] on icon at bounding box center [259, 34] width 8 height 8
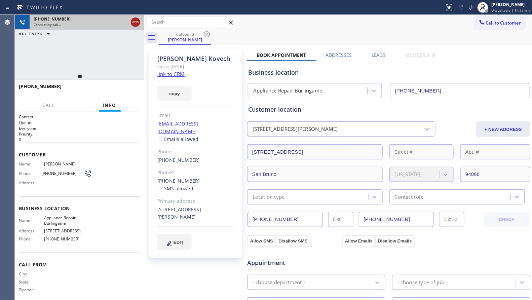
click at [136, 22] on icon at bounding box center [135, 22] width 8 height 8
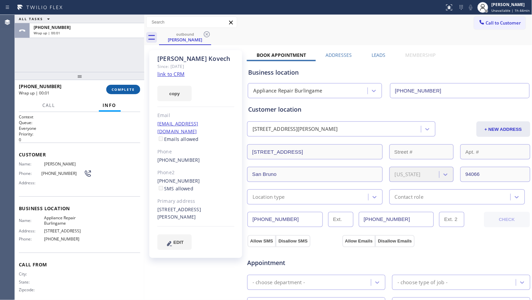
click at [121, 88] on span "COMPLETE" at bounding box center [123, 89] width 23 height 5
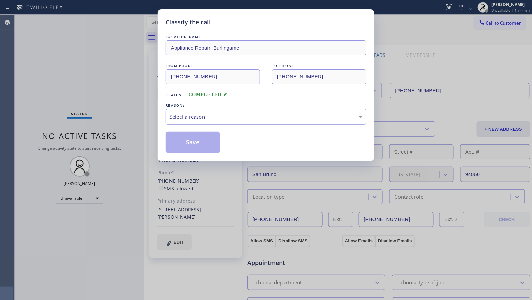
drag, startPoint x: 206, startPoint y: 117, endPoint x: 205, endPoint y: 121, distance: 3.7
click at [206, 118] on div "Select a reason" at bounding box center [265, 117] width 193 height 8
drag, startPoint x: 188, startPoint y: 141, endPoint x: 138, endPoint y: 107, distance: 60.5
click at [188, 141] on button "Save" at bounding box center [193, 142] width 54 height 22
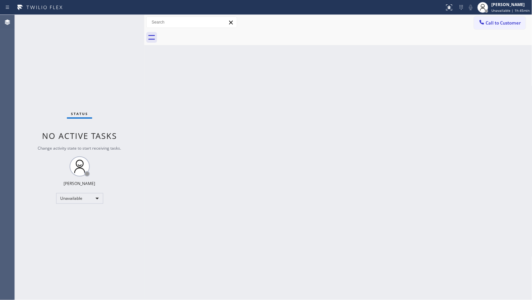
click at [481, 21] on icon at bounding box center [481, 22] width 7 height 7
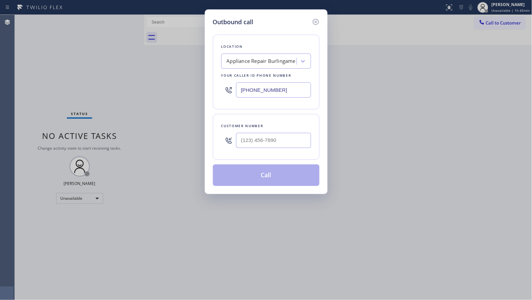
drag, startPoint x: 282, startPoint y: 94, endPoint x: 239, endPoint y: 92, distance: 42.7
click at [239, 95] on input "(650) 203-6417" at bounding box center [273, 89] width 75 height 15
paste input "310) 893-510"
type input "(310) 893-5107"
click at [260, 147] on input "(___) ___-____" at bounding box center [273, 140] width 75 height 15
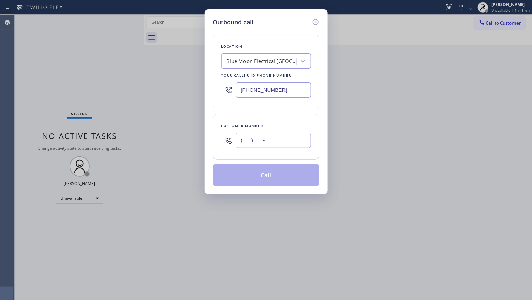
paste input "205) 907-5821"
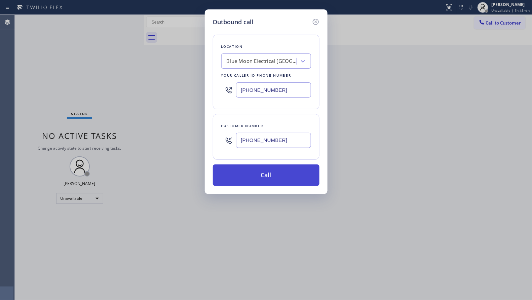
type input "(205) 907-5821"
click at [266, 168] on button "Call" at bounding box center [266, 175] width 107 height 22
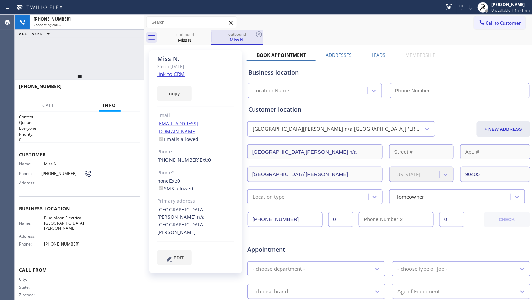
type input "(310) 893-5107"
click at [260, 33] on icon at bounding box center [259, 34] width 8 height 8
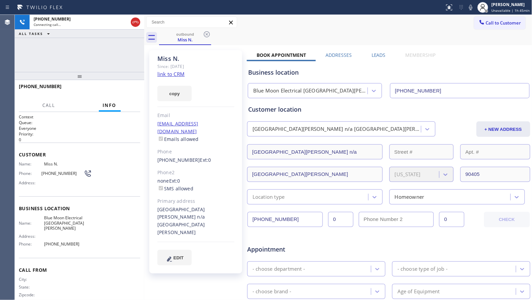
click at [208, 35] on icon at bounding box center [207, 34] width 8 height 8
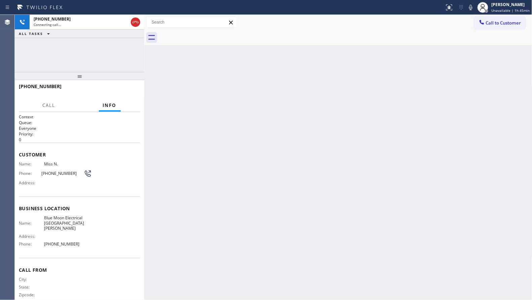
click at [208, 33] on div at bounding box center [345, 37] width 373 height 15
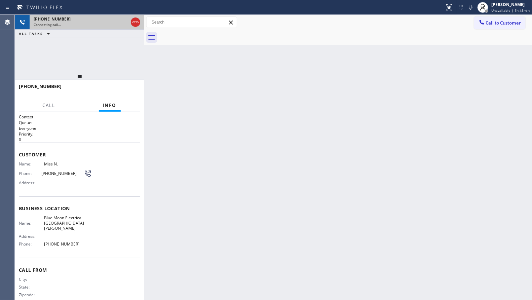
click at [108, 22] on div "Connecting call…" at bounding box center [81, 24] width 94 height 5
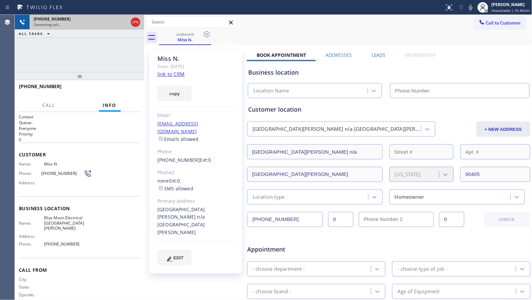
type input "(310) 893-5107"
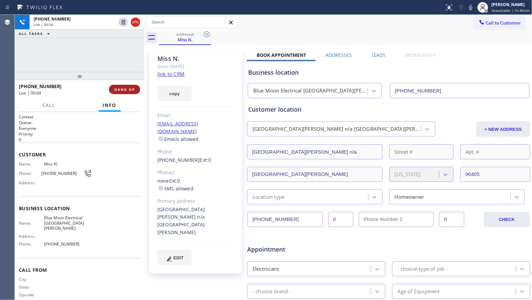
click at [120, 87] on span "HANG UP" at bounding box center [124, 89] width 21 height 5
click at [127, 80] on div at bounding box center [79, 76] width 129 height 8
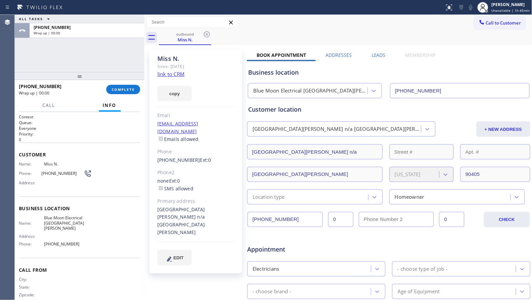
click at [127, 80] on div at bounding box center [79, 76] width 129 height 8
click at [128, 84] on div "+12059075821 Wrap up | 00:01 COMPLETE" at bounding box center [79, 89] width 121 height 17
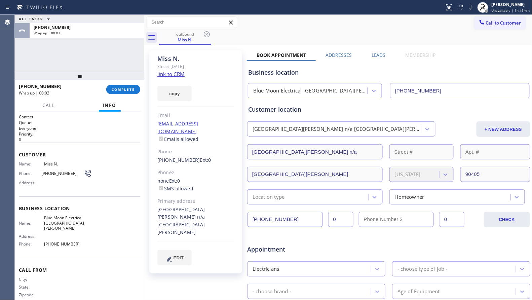
click at [58, 217] on span "Blue Moon Electrical Santa Monica" at bounding box center [67, 222] width 47 height 15
click at [271, 221] on input "(205) 907-5821" at bounding box center [284, 219] width 75 height 15
click at [120, 91] on span "COMPLETE" at bounding box center [123, 89] width 23 height 5
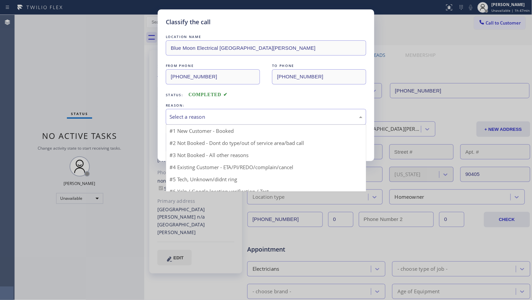
click at [198, 118] on div "Select a reason" at bounding box center [265, 117] width 193 height 8
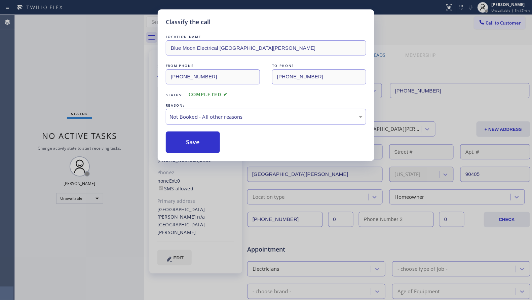
click at [194, 139] on button "Save" at bounding box center [193, 142] width 54 height 22
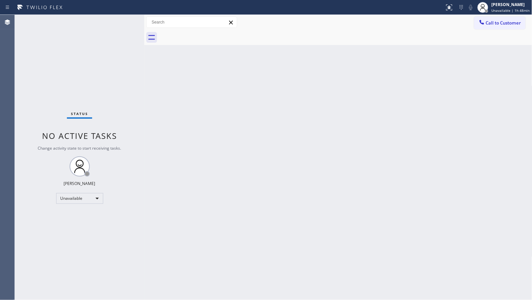
drag, startPoint x: 487, startPoint y: 21, endPoint x: 431, endPoint y: 46, distance: 62.0
click at [486, 23] on span "Call to Customer" at bounding box center [503, 23] width 35 height 6
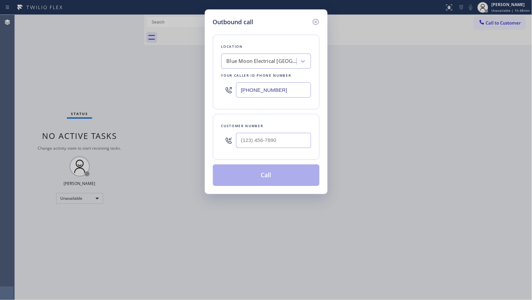
drag, startPoint x: 282, startPoint y: 93, endPoint x: 167, endPoint y: 91, distance: 114.7
click at [162, 94] on div "Outbound call Location Blue Moon Electrical Santa Monica Your caller id phone n…" at bounding box center [266, 150] width 532 height 300
paste input "646) 970-133"
type input "(646) 970-1337"
click at [255, 149] on div at bounding box center [273, 140] width 75 height 22
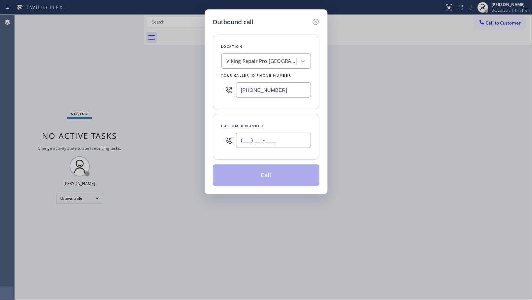
paste input "347) 581-9610"
click at [261, 144] on input "(347) 581-9610" at bounding box center [273, 140] width 75 height 15
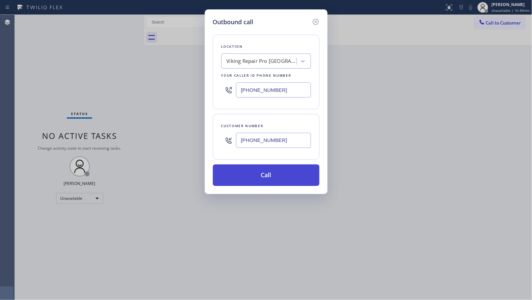
type input "(347) 581-9610"
click at [262, 173] on button "Call" at bounding box center [266, 175] width 107 height 22
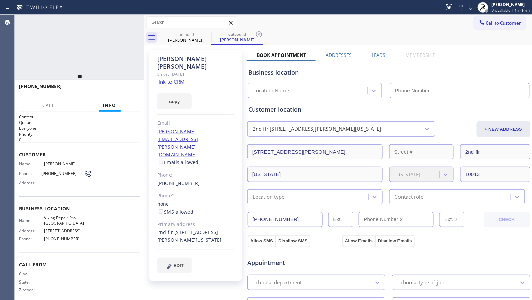
type input "(646) 970-1337"
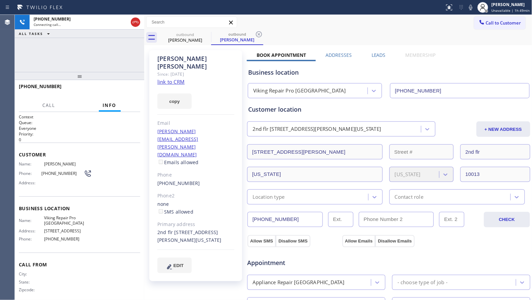
drag, startPoint x: 261, startPoint y: 34, endPoint x: 272, endPoint y: 29, distance: 12.4
click at [262, 34] on icon at bounding box center [259, 34] width 8 height 8
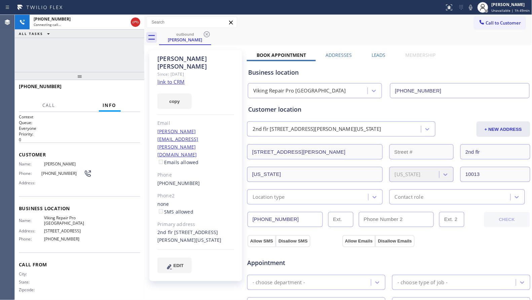
click at [280, 27] on div "Call to Customer Outbound call Location Viking Repair Pro Manhattan Your caller…" at bounding box center [338, 22] width 388 height 12
click at [128, 91] on span "HANG UP" at bounding box center [124, 89] width 21 height 5
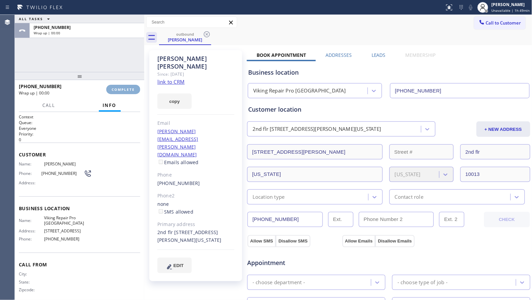
click at [130, 91] on span "COMPLETE" at bounding box center [123, 89] width 23 height 5
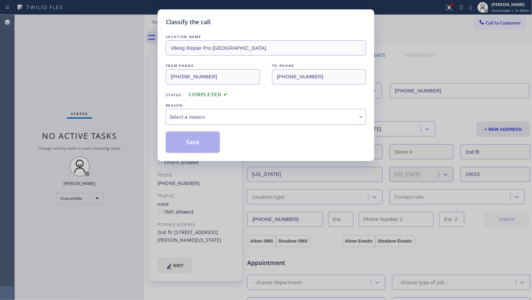
drag, startPoint x: 216, startPoint y: 118, endPoint x: 213, endPoint y: 121, distance: 3.9
click at [216, 118] on div "Select a reason" at bounding box center [265, 117] width 193 height 8
click at [196, 143] on button "Save" at bounding box center [193, 142] width 54 height 22
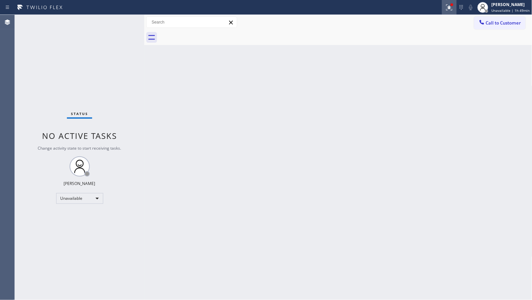
click at [453, 12] on button at bounding box center [449, 7] width 15 height 15
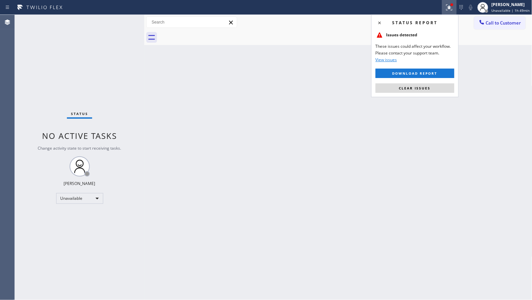
click at [436, 85] on button "Clear issues" at bounding box center [415, 87] width 79 height 9
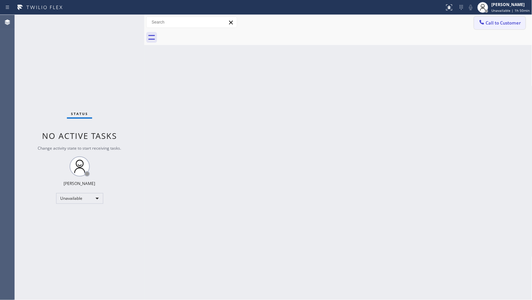
click at [497, 22] on span "Call to Customer" at bounding box center [503, 23] width 35 height 6
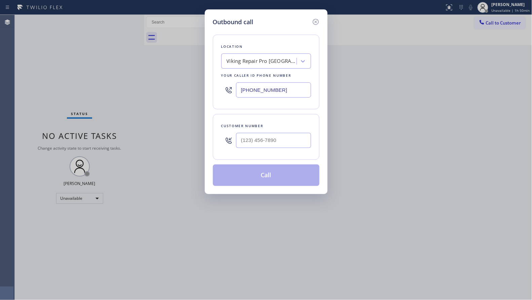
drag, startPoint x: 280, startPoint y: 91, endPoint x: 202, endPoint y: 94, distance: 78.4
click at [202, 94] on div "Outbound call Location Viking Repair Pro Manhattan Your caller id phone number …" at bounding box center [266, 150] width 532 height 300
paste input "760) 546-5824"
type input "(760) 546-5824"
click at [287, 139] on input "(___) ___-____" at bounding box center [273, 140] width 75 height 15
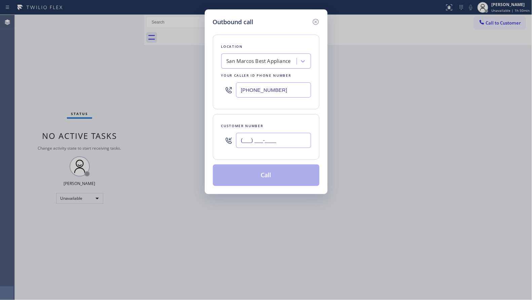
paste input "858) 361-9149"
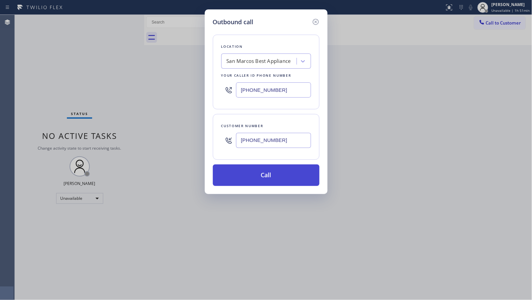
type input "(858) 361-9149"
click at [270, 172] on button "Call" at bounding box center [266, 175] width 107 height 22
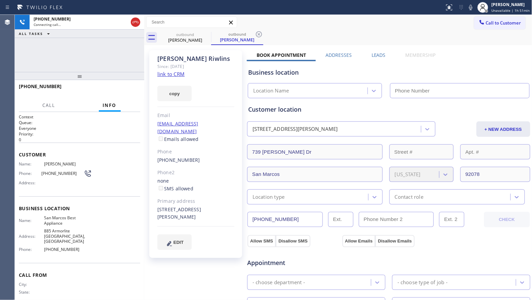
type input "(760) 546-5824"
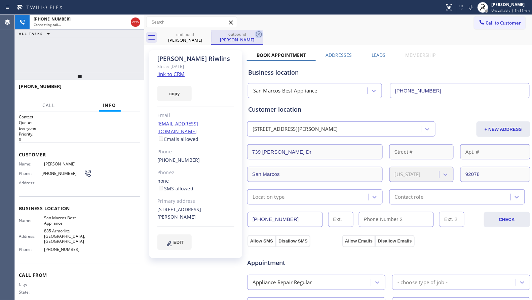
click at [261, 33] on icon at bounding box center [259, 34] width 6 height 6
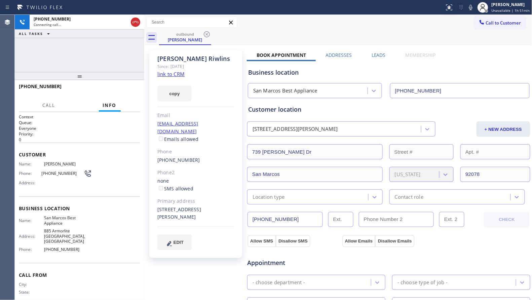
click at [268, 33] on div "outbound Trent Riwlins" at bounding box center [345, 37] width 373 height 15
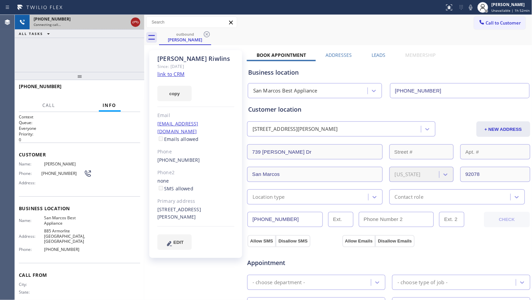
click at [134, 23] on icon at bounding box center [135, 22] width 8 height 8
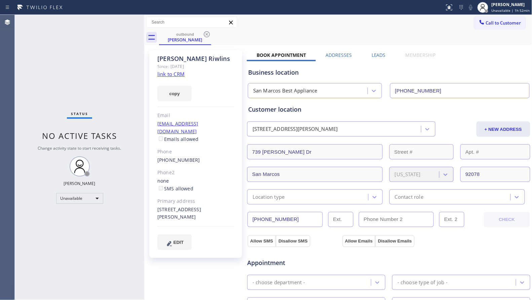
click at [210, 33] on icon at bounding box center [207, 34] width 8 height 8
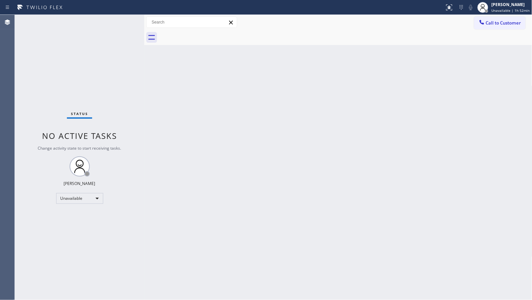
click at [492, 21] on span "Call to Customer" at bounding box center [503, 23] width 35 height 6
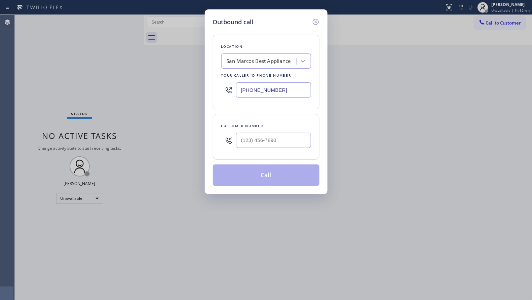
drag, startPoint x: 280, startPoint y: 91, endPoint x: 200, endPoint y: 91, distance: 79.7
click at [200, 91] on div "Outbound call Location San Marcos Best Appliance Your caller id phone number (7…" at bounding box center [266, 150] width 532 height 300
paste input "855) 731-4952"
type input "(855) 731-4952"
click at [289, 142] on input "(___) ___-____" at bounding box center [273, 140] width 75 height 15
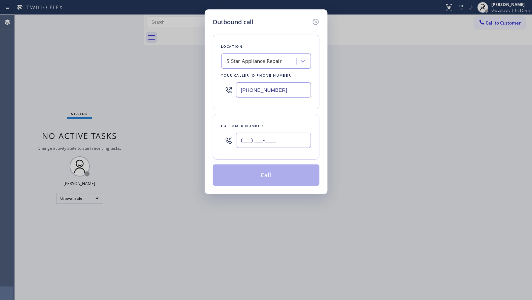
paste input "626) 926-4553"
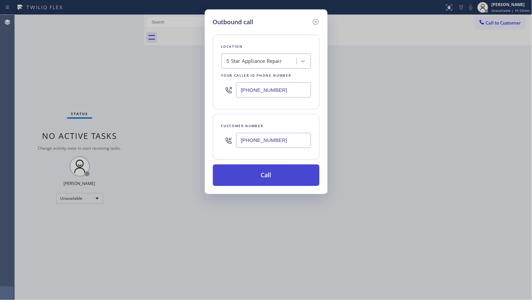
type input "(626) 926-4553"
click at [275, 177] on button "Call" at bounding box center [266, 175] width 107 height 22
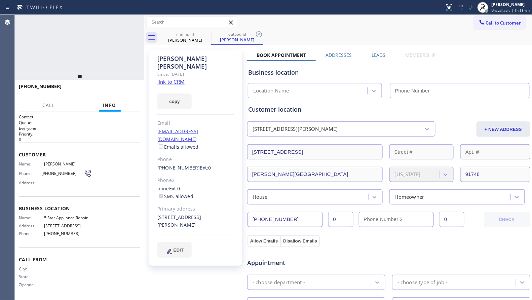
type input "(855) 731-4952"
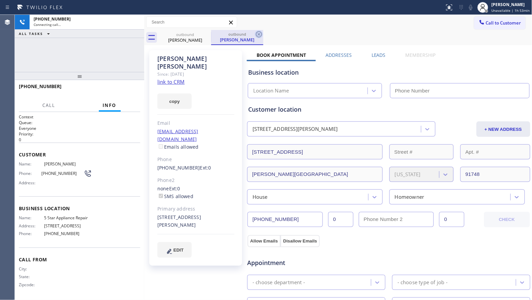
click at [260, 33] on icon at bounding box center [259, 34] width 8 height 8
click at [272, 28] on div "Call to Customer Outbound call Location 5 Star Appliance Repair Your caller id …" at bounding box center [338, 22] width 388 height 12
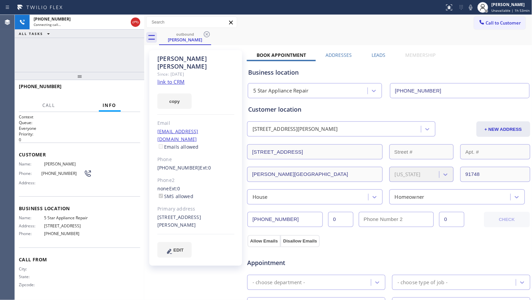
click at [84, 61] on div "+16269264553 Connecting call… ALL TASKS ALL TASKS ACTIVE TASKS TASKS IN WRAP UP" at bounding box center [79, 43] width 129 height 57
drag, startPoint x: 138, startPoint y: 22, endPoint x: 142, endPoint y: 23, distance: 4.4
click at [138, 22] on icon at bounding box center [135, 22] width 8 height 8
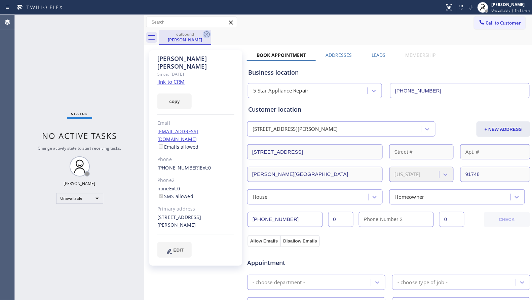
click at [205, 38] on icon at bounding box center [207, 34] width 8 height 8
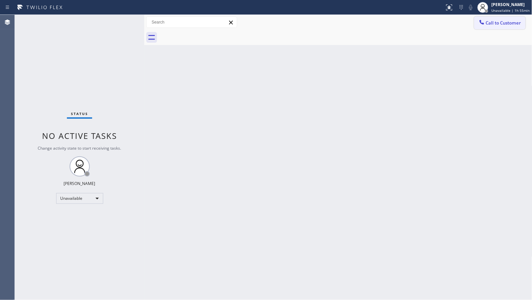
click at [497, 24] on span "Call to Customer" at bounding box center [503, 23] width 35 height 6
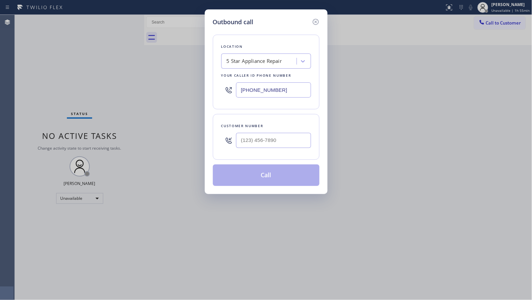
drag, startPoint x: 286, startPoint y: 92, endPoint x: 242, endPoint y: 88, distance: 44.5
click at [242, 90] on input "(855) 731-4952" at bounding box center [273, 89] width 75 height 15
paste input "408) 692-2915"
type input "(408) 692-2915"
paste input "408) 859-5265"
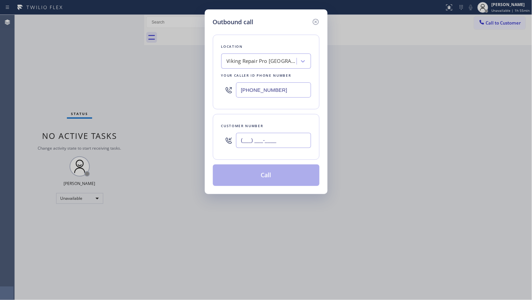
click at [243, 145] on input "(___) ___-____" at bounding box center [273, 140] width 75 height 15
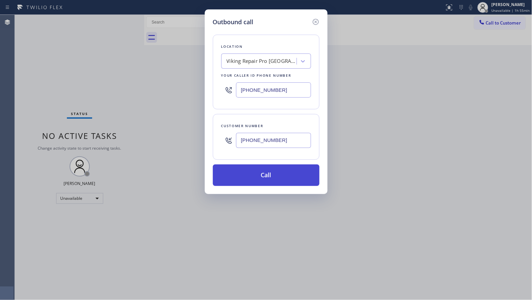
type input "(408) 859-5265"
click at [259, 181] on button "Call" at bounding box center [266, 175] width 107 height 22
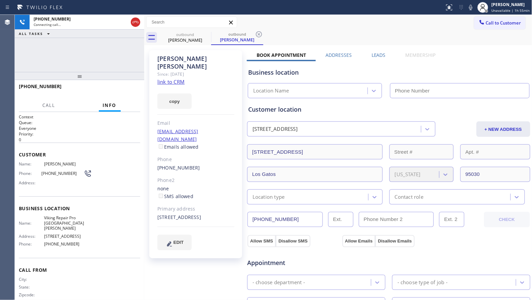
type input "(408) 692-2915"
click at [384, 29] on div "Call to Customer Outbound call Location Viking Repair Pro San Jose Your caller …" at bounding box center [338, 22] width 388 height 15
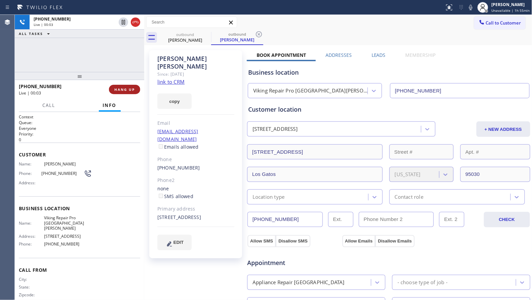
click at [129, 90] on span "HANG UP" at bounding box center [124, 89] width 21 height 5
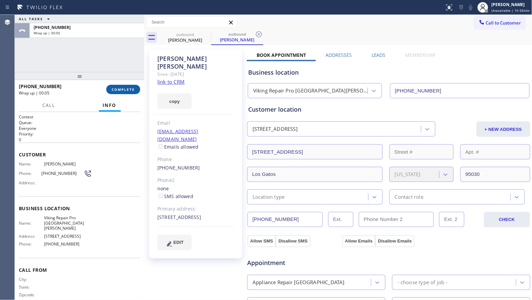
click at [126, 87] on span "COMPLETE" at bounding box center [123, 89] width 23 height 5
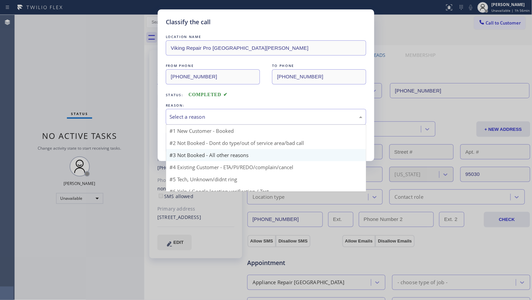
drag, startPoint x: 194, startPoint y: 113, endPoint x: 185, endPoint y: 141, distance: 29.2
click at [193, 113] on div "Select a reason" at bounding box center [266, 117] width 200 height 16
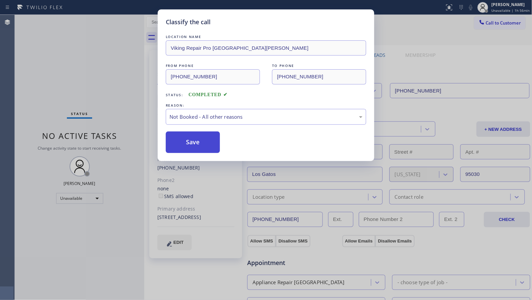
click at [186, 145] on button "Save" at bounding box center [193, 142] width 54 height 22
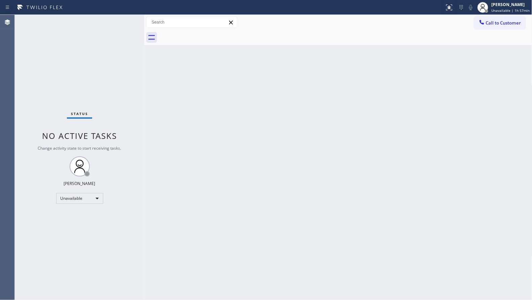
click at [491, 18] on button "Call to Customer" at bounding box center [499, 22] width 51 height 13
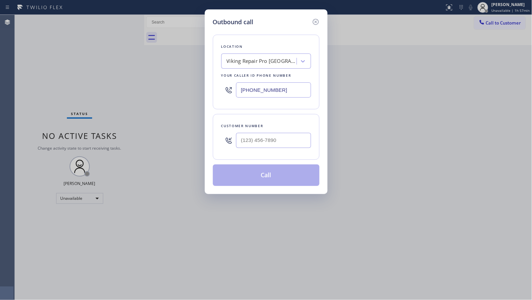
drag, startPoint x: 270, startPoint y: 95, endPoint x: 213, endPoint y: 88, distance: 57.3
click at [213, 89] on div "Location Viking Repair Pro San Jose Your caller id phone number (408) 692-2915" at bounding box center [266, 72] width 107 height 75
paste input "786) 610-6730"
type input "(786) 610-6730"
click at [262, 135] on input "(___) ___-____" at bounding box center [273, 140] width 75 height 15
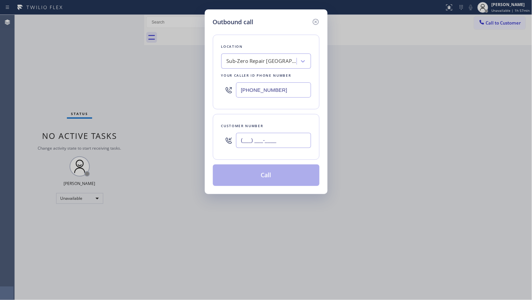
paste input "787) 529-4918"
type input "(787) 529-4918"
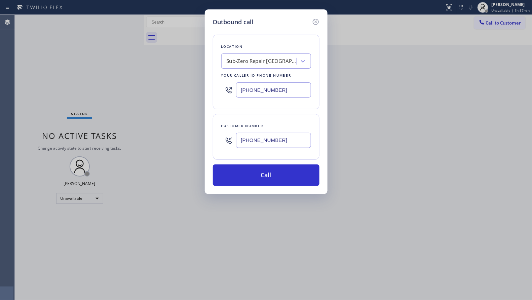
click at [270, 156] on div "Customer number (787) 529-4918" at bounding box center [266, 137] width 107 height 46
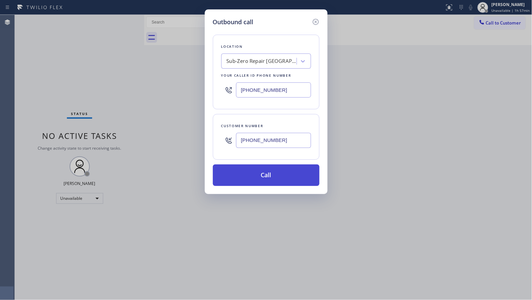
click at [268, 169] on button "Call" at bounding box center [266, 175] width 107 height 22
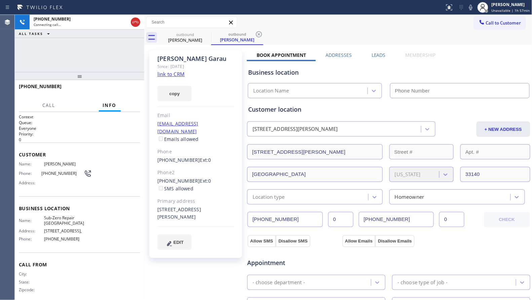
type input "(786) 610-6730"
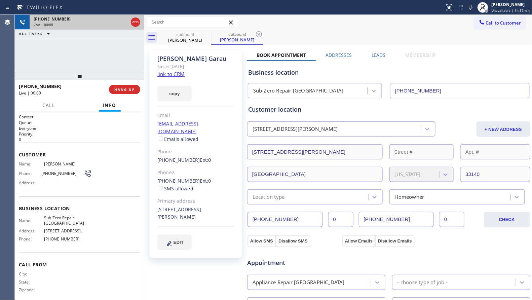
click at [137, 27] on div at bounding box center [135, 22] width 12 height 15
click at [136, 23] on icon at bounding box center [135, 22] width 8 height 8
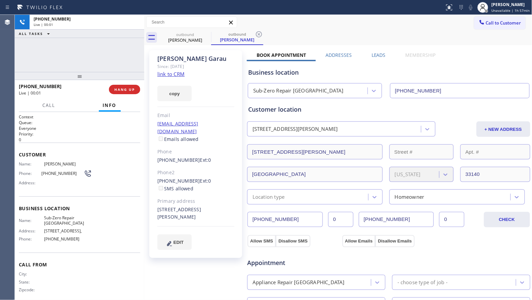
drag, startPoint x: 131, startPoint y: 20, endPoint x: 135, endPoint y: 68, distance: 47.6
click at [130, 20] on div "+17875294918" at bounding box center [87, 19] width 107 height 6
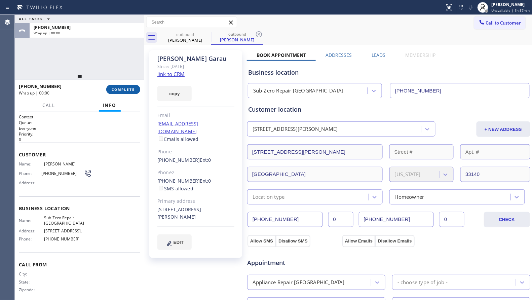
drag, startPoint x: 127, startPoint y: 89, endPoint x: 133, endPoint y: 85, distance: 7.6
click at [127, 88] on span "COMPLETE" at bounding box center [123, 89] width 23 height 5
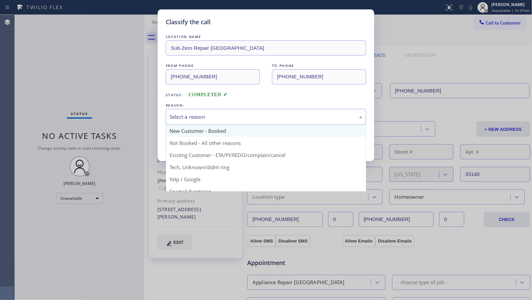
drag, startPoint x: 206, startPoint y: 119, endPoint x: 192, endPoint y: 131, distance: 18.2
click at [205, 119] on div "Select a reason" at bounding box center [265, 117] width 193 height 8
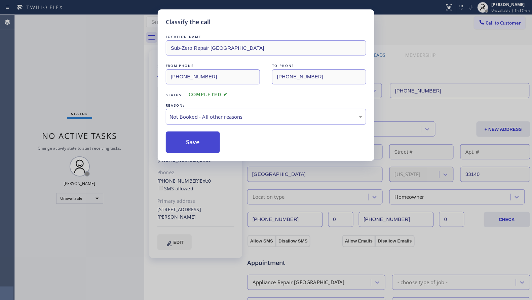
click at [187, 142] on button "Save" at bounding box center [193, 142] width 54 height 22
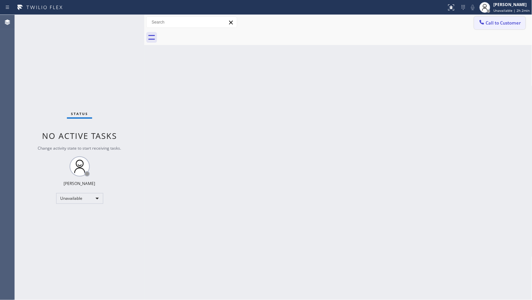
click at [488, 24] on span "Call to Customer" at bounding box center [503, 23] width 35 height 6
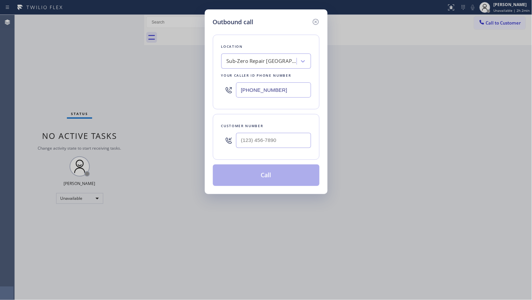
drag, startPoint x: 299, startPoint y: 89, endPoint x: 234, endPoint y: 88, distance: 64.9
click at [234, 88] on div "(786) 610-6730" at bounding box center [266, 90] width 90 height 22
paste input "408) 317-1155"
type input "(408) 317-1155"
click at [281, 140] on input "(___) ___-____" at bounding box center [273, 140] width 75 height 15
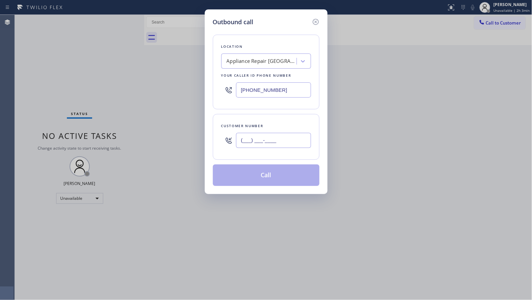
paste input "408) 509-4927"
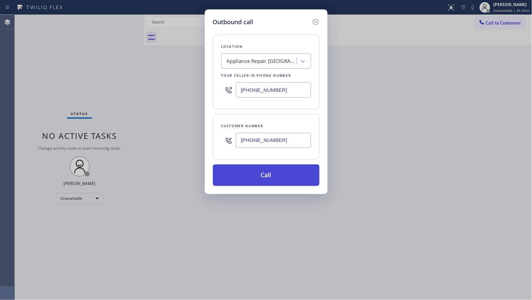
type input "(408) 509-4927"
click at [259, 181] on button "Call" at bounding box center [266, 175] width 107 height 22
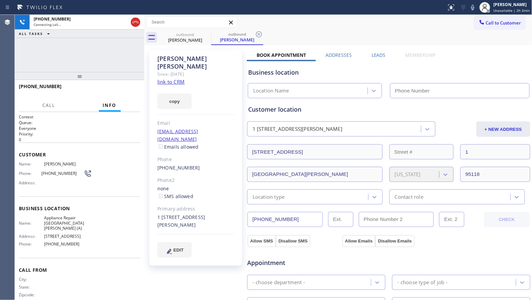
type input "(408) 317-1155"
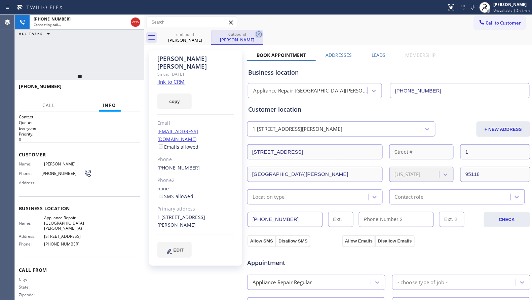
click at [256, 34] on icon at bounding box center [259, 34] width 6 height 6
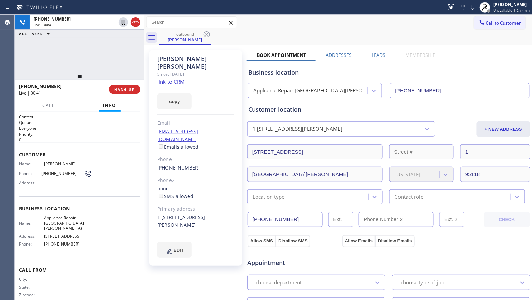
click at [240, 35] on div "outbound Mike Koon" at bounding box center [345, 37] width 373 height 15
click at [130, 87] on button "HANG UP" at bounding box center [124, 89] width 31 height 9
click at [130, 87] on span "HANG UP" at bounding box center [124, 89] width 21 height 5
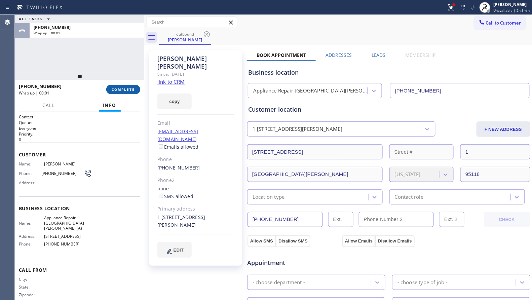
click at [118, 86] on button "COMPLETE" at bounding box center [123, 89] width 34 height 9
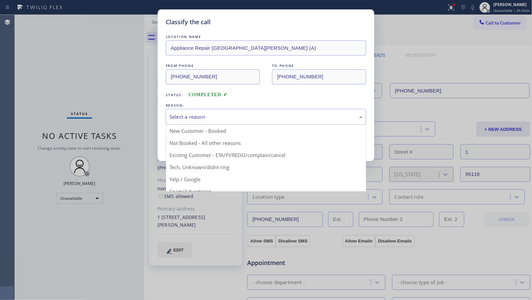
drag, startPoint x: 209, startPoint y: 112, endPoint x: 209, endPoint y: 118, distance: 5.4
click at [209, 113] on div "Select a reason" at bounding box center [266, 117] width 200 height 16
click at [199, 144] on button "Save" at bounding box center [193, 142] width 54 height 22
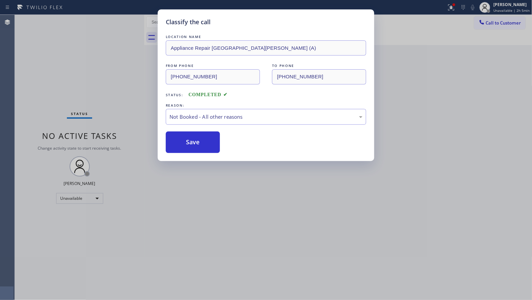
click at [199, 144] on button "Save" at bounding box center [193, 142] width 54 height 22
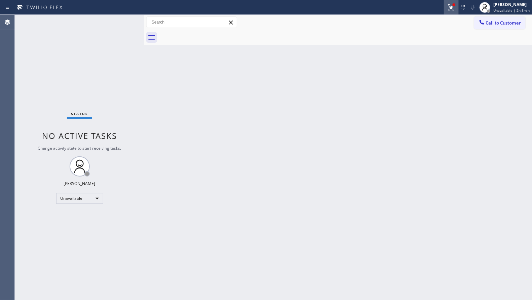
click at [450, 9] on icon at bounding box center [451, 7] width 6 height 6
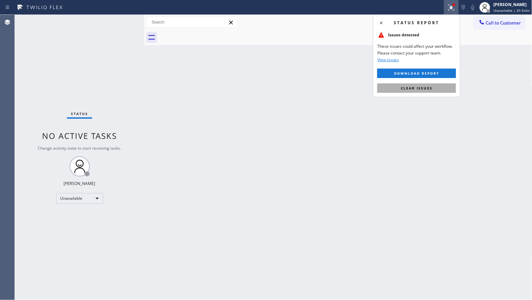
click at [417, 84] on button "Clear issues" at bounding box center [416, 87] width 79 height 9
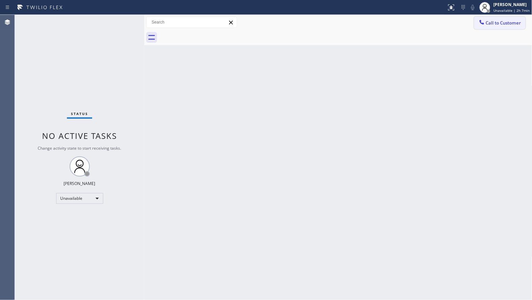
click at [497, 26] on span "Call to Customer" at bounding box center [503, 23] width 35 height 6
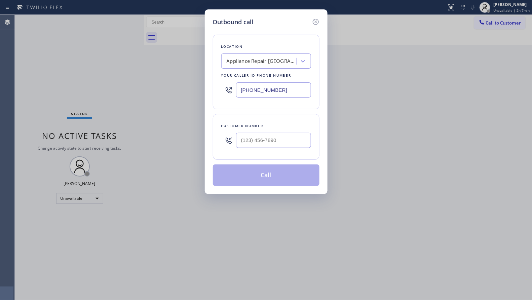
drag, startPoint x: 309, startPoint y: 89, endPoint x: 216, endPoint y: 93, distance: 92.9
click at [216, 93] on div "Location Appliance Repair San Jose (A) Your caller id phone number (408) 317-11…" at bounding box center [266, 72] width 107 height 75
paste input "855) 731-4952"
type input "(855) 731-4952"
drag, startPoint x: 292, startPoint y: 148, endPoint x: 295, endPoint y: 139, distance: 9.7
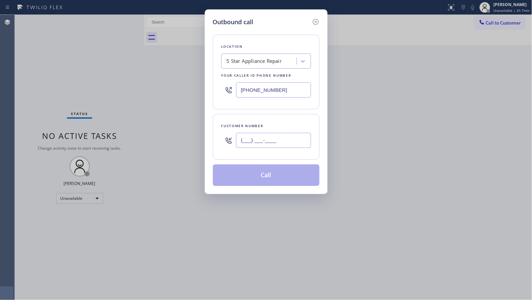
click at [292, 148] on input "(___) ___-____" at bounding box center [273, 140] width 75 height 15
paste input "323) 841-0106"
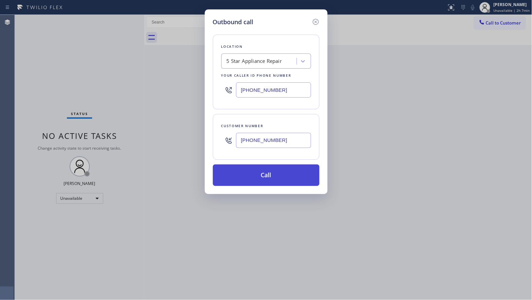
type input "(323) 841-0106"
click at [269, 173] on button "Call" at bounding box center [266, 175] width 107 height 22
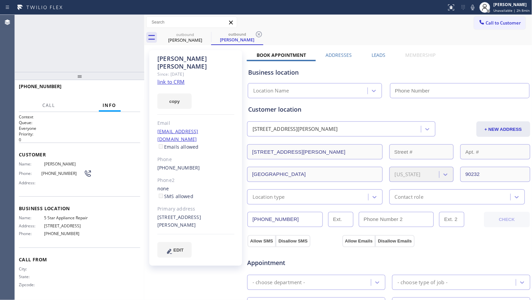
type input "(855) 731-4952"
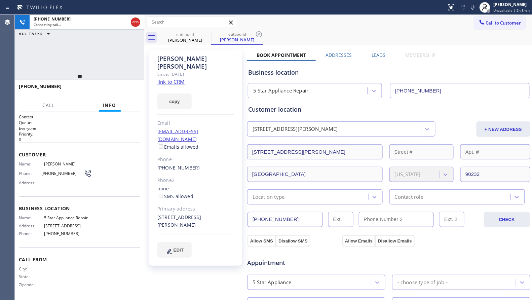
click at [341, 11] on div at bounding box center [223, 7] width 441 height 11
click at [261, 34] on icon at bounding box center [259, 34] width 8 height 8
drag, startPoint x: 269, startPoint y: 34, endPoint x: 272, endPoint y: 36, distance: 3.6
click at [270, 34] on div "outbound Parrish Walsh" at bounding box center [345, 37] width 373 height 15
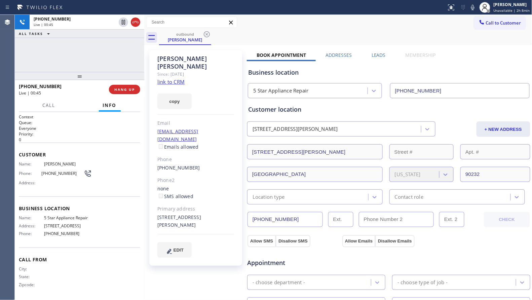
click at [122, 56] on div "+13238410106 Live | 00:45 ALL TASKS ALL TASKS ACTIVE TASKS TASKS IN WRAP UP" at bounding box center [79, 43] width 129 height 57
click at [125, 89] on span "HANG UP" at bounding box center [124, 89] width 21 height 5
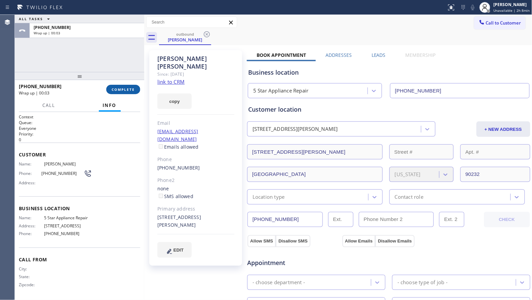
drag, startPoint x: 121, startPoint y: 87, endPoint x: 124, endPoint y: 89, distance: 3.6
click at [123, 86] on button "COMPLETE" at bounding box center [123, 89] width 34 height 9
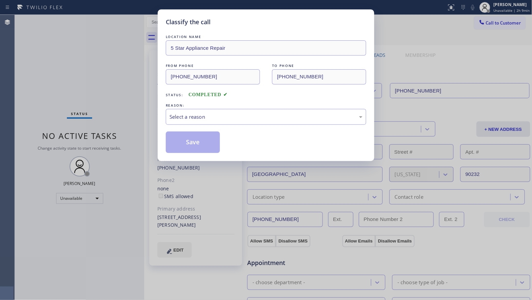
drag, startPoint x: 121, startPoint y: 89, endPoint x: 77, endPoint y: 59, distance: 53.4
click at [67, 58] on div "Classify the call LOCATION NAME 5 Star Appliance Repair FROM PHONE (855) 731-49…" at bounding box center [266, 150] width 532 height 300
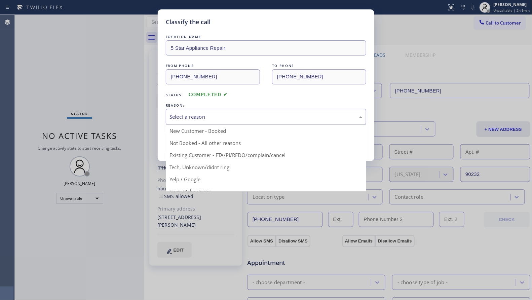
click at [225, 118] on div "Select a reason" at bounding box center [265, 117] width 193 height 8
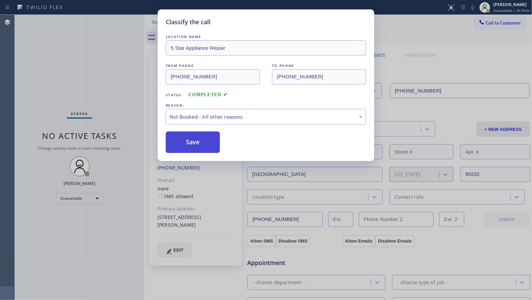
click at [188, 142] on button "Save" at bounding box center [193, 142] width 54 height 22
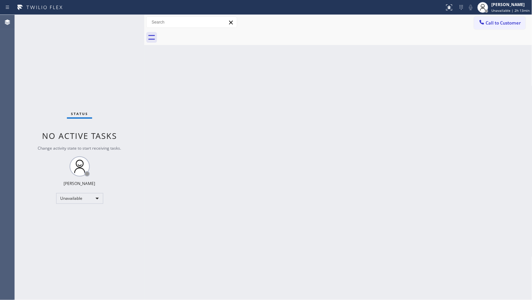
click at [505, 22] on span "Call to Customer" at bounding box center [503, 23] width 35 height 6
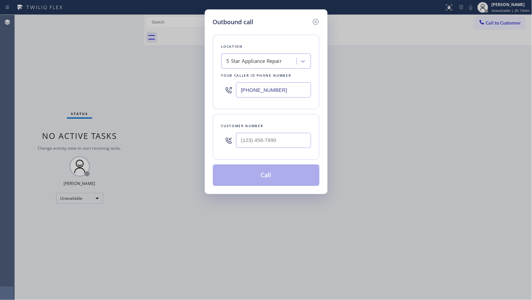
drag, startPoint x: 284, startPoint y: 95, endPoint x: 226, endPoint y: 92, distance: 57.9
click at [226, 92] on div "(855) 731-4952" at bounding box center [266, 90] width 90 height 22
paste input "77) 659-7578"
type input "(877) 659-7578"
drag, startPoint x: 294, startPoint y: 141, endPoint x: 237, endPoint y: 147, distance: 56.4
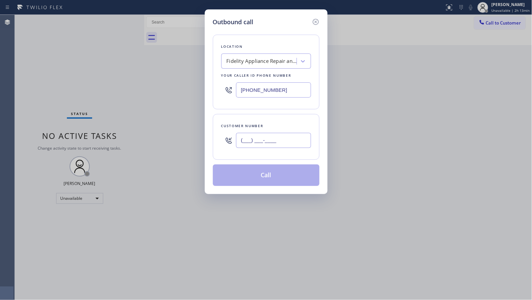
click at [237, 148] on input "(___) ___-____" at bounding box center [273, 140] width 75 height 15
paste input "310) 658-2521"
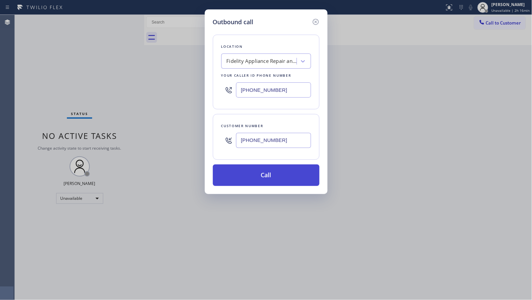
type input "(310) 658-2521"
drag, startPoint x: 260, startPoint y: 175, endPoint x: 263, endPoint y: 177, distance: 3.5
click at [262, 177] on button "Call" at bounding box center [266, 175] width 107 height 22
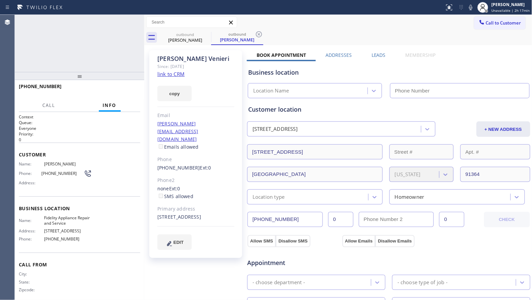
type input "(877) 659-7578"
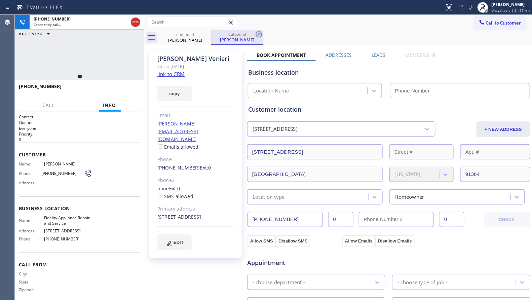
click at [260, 35] on icon at bounding box center [259, 34] width 8 height 8
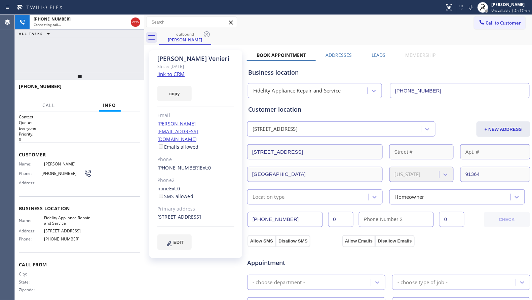
click at [299, 40] on div "outbound Lida Venieri" at bounding box center [345, 37] width 373 height 15
click at [127, 92] on button "HANG UP" at bounding box center [124, 89] width 31 height 9
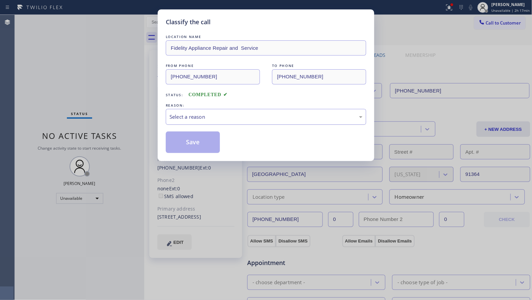
click at [213, 118] on div "Select a reason" at bounding box center [265, 117] width 193 height 8
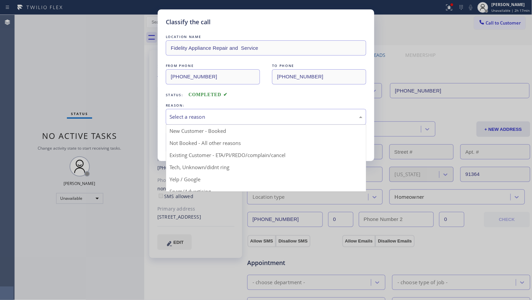
click at [184, 145] on button "Save" at bounding box center [193, 142] width 54 height 22
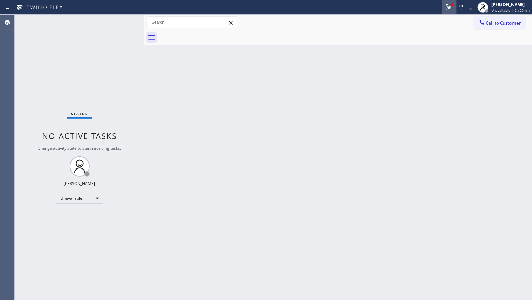
click at [450, 10] on icon at bounding box center [449, 7] width 8 height 8
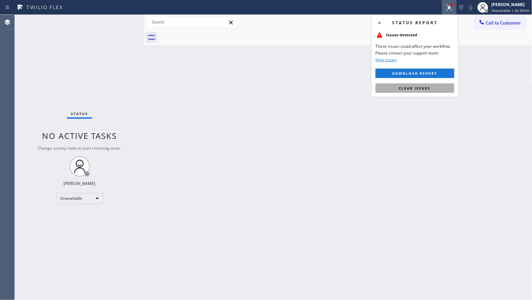
click at [427, 87] on span "Clear issues" at bounding box center [415, 88] width 32 height 5
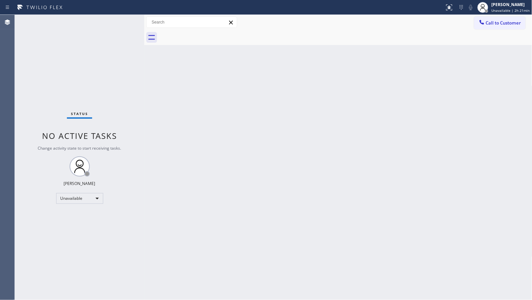
drag, startPoint x: 498, startPoint y: 6, endPoint x: 479, endPoint y: 24, distance: 26.6
click at [497, 9] on div "Giovanni Pleños Unavailable | 2h 21min" at bounding box center [511, 7] width 42 height 12
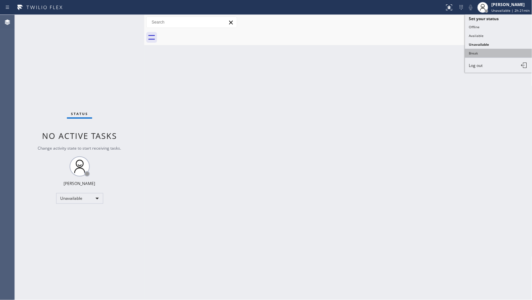
click at [483, 52] on button "Break" at bounding box center [498, 53] width 67 height 9
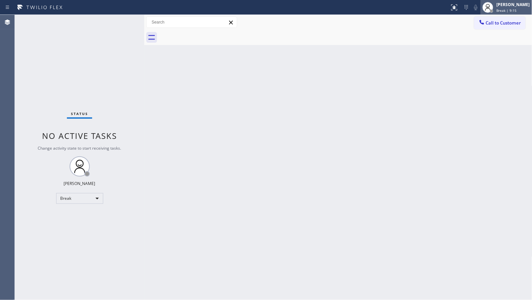
click at [504, 10] on span "Break | 9:15" at bounding box center [507, 10] width 20 height 5
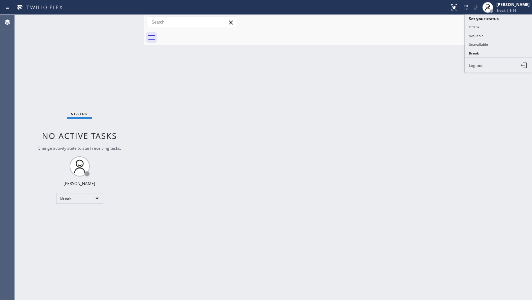
click at [482, 45] on button "Unavailable" at bounding box center [498, 44] width 67 height 9
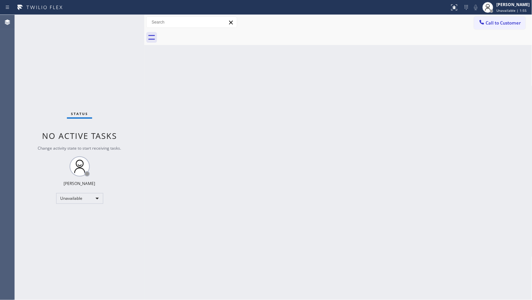
drag, startPoint x: 493, startPoint y: 19, endPoint x: 450, endPoint y: 61, distance: 59.7
click at [491, 22] on span "Call to Customer" at bounding box center [503, 23] width 35 height 6
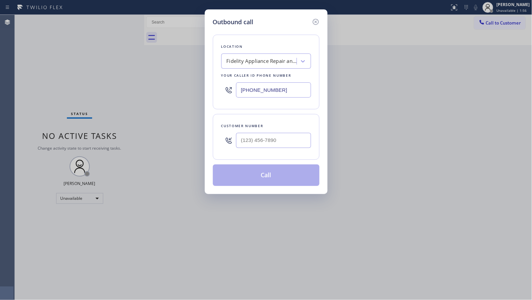
drag, startPoint x: 289, startPoint y: 88, endPoint x: 216, endPoint y: 90, distance: 73.3
click at [216, 90] on div "Location Fidelity Appliance Repair and Service Your caller id phone number (877…" at bounding box center [266, 72] width 107 height 75
paste input "55) 731-4952"
type input "(855) 731-4952"
click at [276, 147] on input "(___) ___-____" at bounding box center [273, 140] width 75 height 15
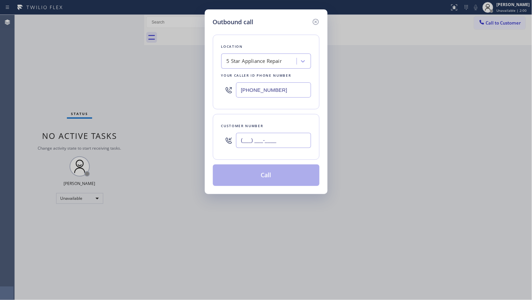
paste input "text"
click at [277, 146] on input "(___) ___-____" at bounding box center [273, 140] width 75 height 15
click at [244, 144] on input "(___) ___-____" at bounding box center [273, 140] width 75 height 15
paste input "954) 756-0612"
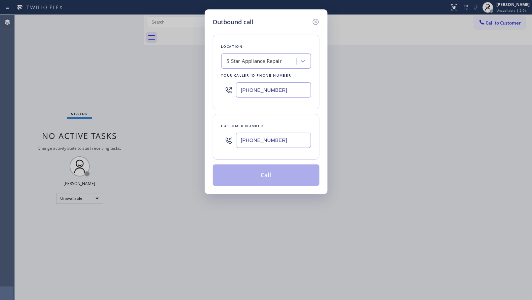
type input "(954) 756-0612"
click at [262, 156] on div "Customer number (954) 756-0612" at bounding box center [266, 137] width 107 height 46
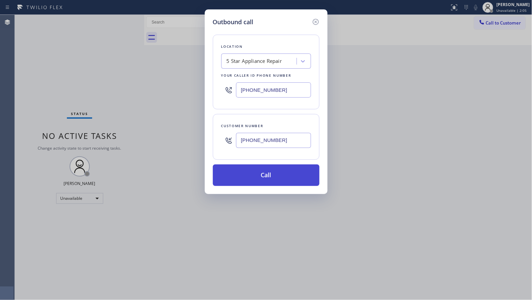
click at [271, 178] on button "Call" at bounding box center [266, 175] width 107 height 22
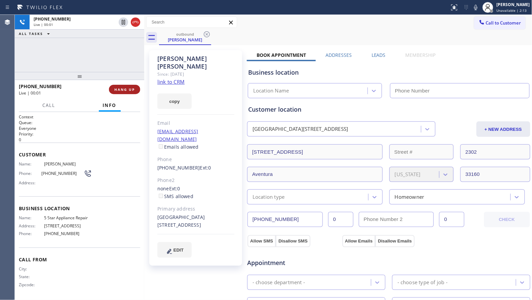
click at [129, 88] on span "HANG UP" at bounding box center [124, 89] width 21 height 5
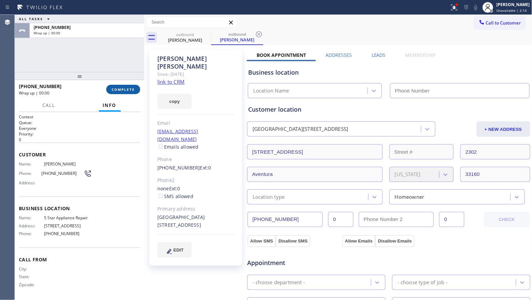
click at [129, 88] on span "COMPLETE" at bounding box center [123, 89] width 23 height 5
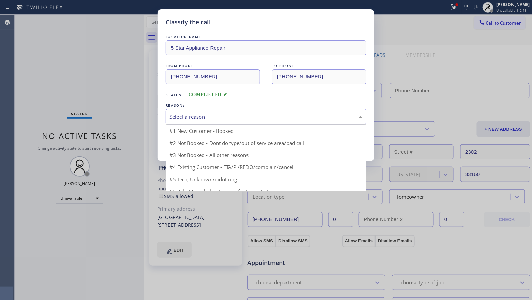
click at [313, 120] on div "Select a reason" at bounding box center [265, 117] width 193 height 8
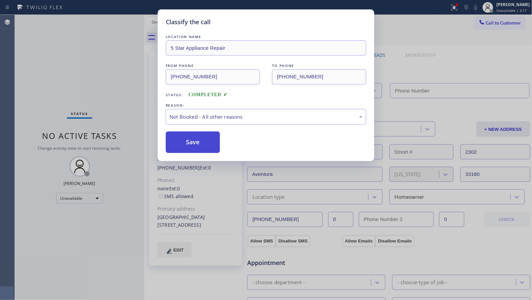
click at [191, 146] on button "Save" at bounding box center [193, 142] width 54 height 22
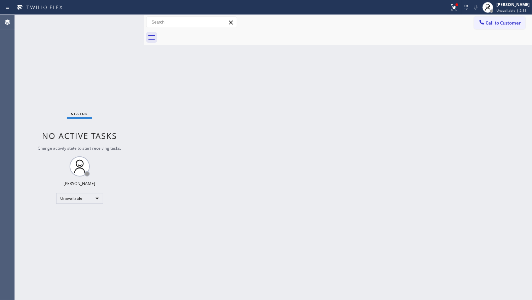
drag, startPoint x: 454, startPoint y: 4, endPoint x: 443, endPoint y: 42, distance: 39.1
click at [455, 5] on icon at bounding box center [454, 7] width 8 height 8
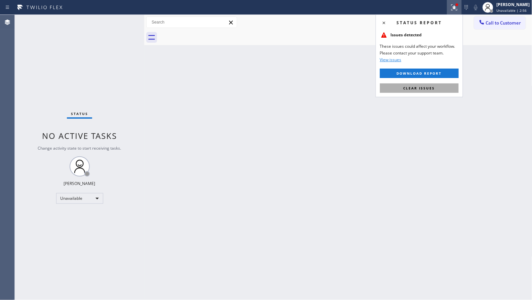
click at [432, 86] on span "Clear issues" at bounding box center [419, 88] width 32 height 5
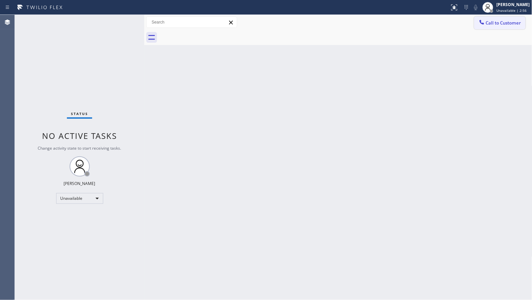
click at [489, 22] on span "Call to Customer" at bounding box center [503, 23] width 35 height 6
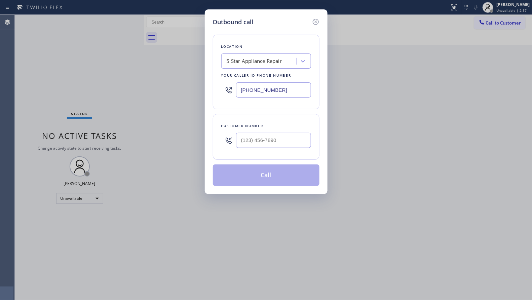
drag, startPoint x: 266, startPoint y: 94, endPoint x: 214, endPoint y: 94, distance: 52.1
click at [214, 94] on div "Location 5 Star Appliance Repair Your caller id phone number (855) 731-4952" at bounding box center [266, 72] width 107 height 75
paste input "18) 647-1333"
type input "(818) 647-1333"
click at [267, 138] on input "(___) ___-____" at bounding box center [273, 140] width 75 height 15
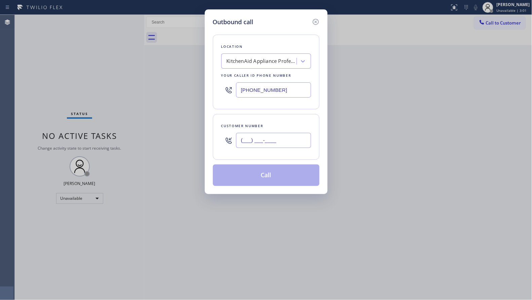
paste input "323) 369-2769"
type input "(323) 369-2769"
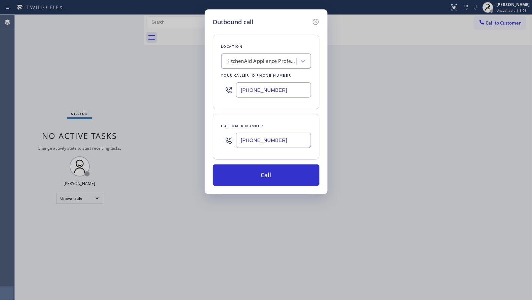
click at [264, 157] on div "Customer number (323) 369-2769" at bounding box center [266, 137] width 107 height 46
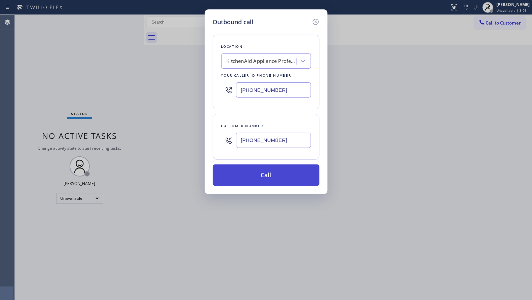
click at [265, 172] on button "Call" at bounding box center [266, 175] width 107 height 22
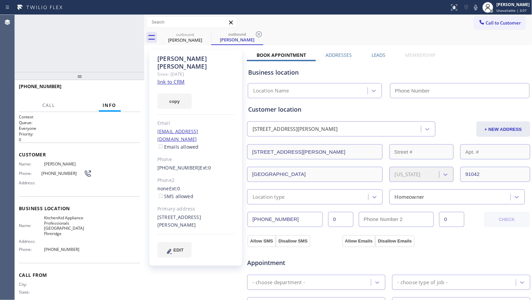
type input "(818) 647-1333"
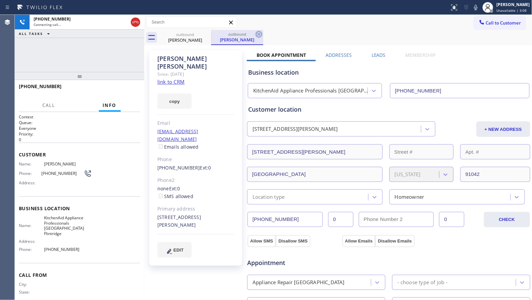
click at [258, 34] on icon at bounding box center [259, 34] width 6 height 6
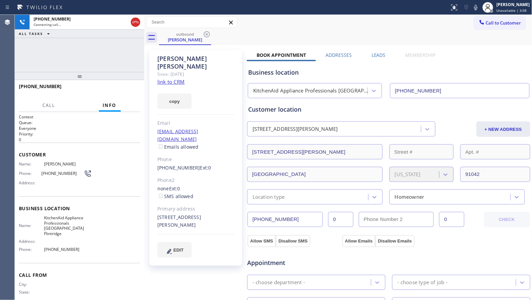
click at [261, 33] on div "outbound Nick Kramer" at bounding box center [345, 37] width 373 height 15
click at [289, 24] on div "Call to Customer Outbound call Location KitchenAid Appliance Professionals La C…" at bounding box center [338, 22] width 388 height 12
click at [127, 91] on span "HANG UP" at bounding box center [124, 89] width 21 height 5
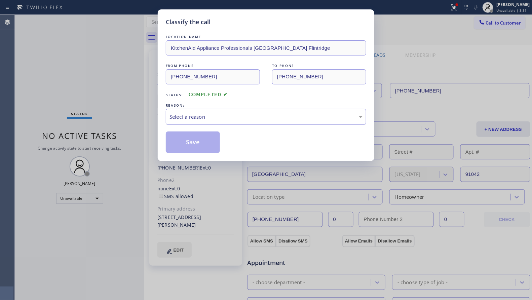
drag, startPoint x: 210, startPoint y: 112, endPoint x: 208, endPoint y: 119, distance: 7.8
click at [210, 113] on div "Select a reason" at bounding box center [266, 117] width 200 height 16
click at [196, 142] on button "Save" at bounding box center [193, 142] width 54 height 22
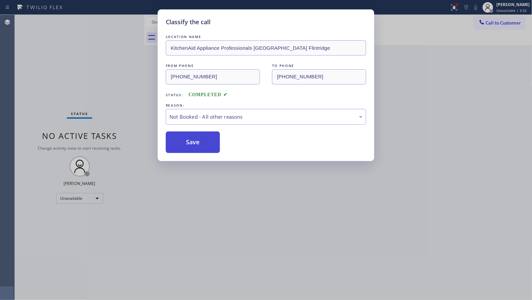
click at [196, 142] on button "Save" at bounding box center [193, 142] width 54 height 22
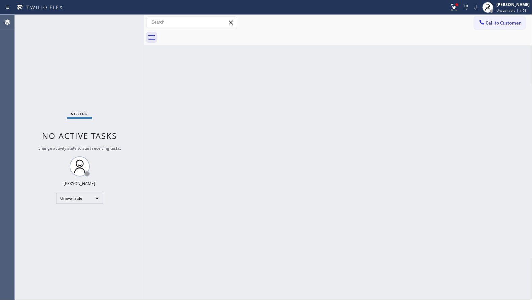
drag, startPoint x: 453, startPoint y: 6, endPoint x: 443, endPoint y: 52, distance: 47.0
click at [452, 7] on icon at bounding box center [454, 7] width 8 height 8
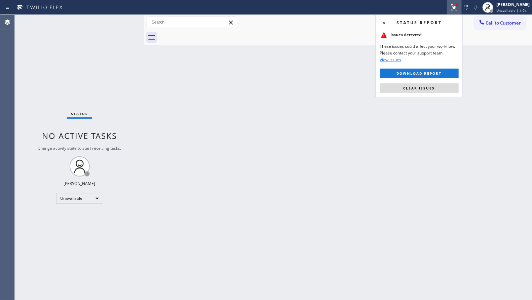
click at [440, 83] on div "Status report Issues detected These issues could affect your workflow. Please c…" at bounding box center [419, 55] width 87 height 83
click at [440, 90] on button "Clear issues" at bounding box center [419, 87] width 79 height 9
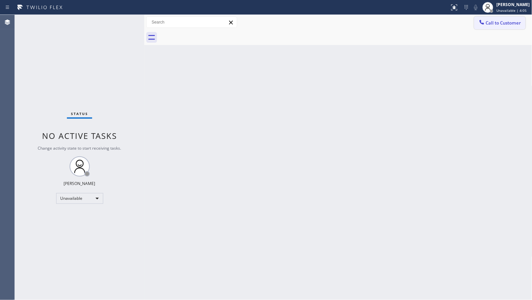
click at [479, 21] on icon at bounding box center [481, 22] width 7 height 7
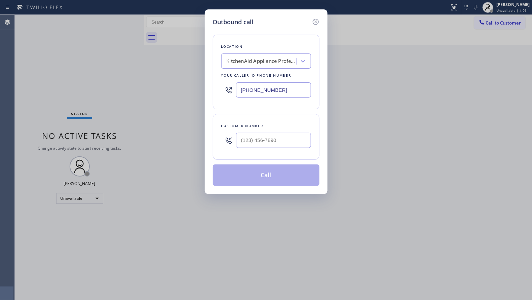
drag, startPoint x: 279, startPoint y: 89, endPoint x: 164, endPoint y: 91, distance: 115.0
click at [160, 92] on div "Outbound call Location KitchenAid Appliance Professionals La Canada Flintridge …" at bounding box center [266, 150] width 532 height 300
paste input "206) 203-800"
type input "(206) 203-8003"
click at [269, 151] on div at bounding box center [273, 140] width 75 height 22
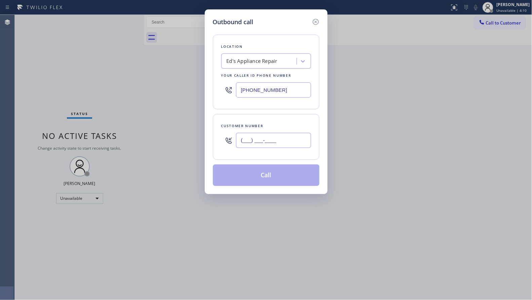
paste input "425) 761-1389"
drag, startPoint x: 273, startPoint y: 141, endPoint x: 288, endPoint y: 123, distance: 22.4
click at [274, 140] on input "(425) 761-1389" at bounding box center [273, 140] width 75 height 15
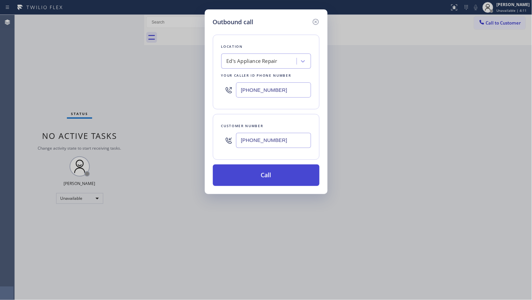
type input "(425) 761-1389"
click at [271, 179] on button "Call" at bounding box center [266, 175] width 107 height 22
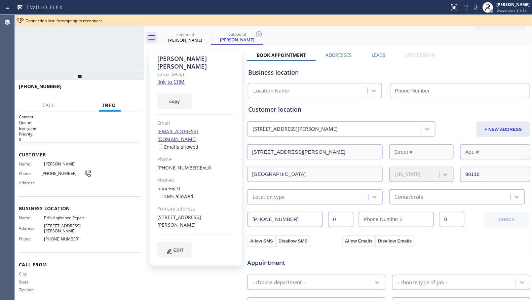
type input "(206) 203-8003"
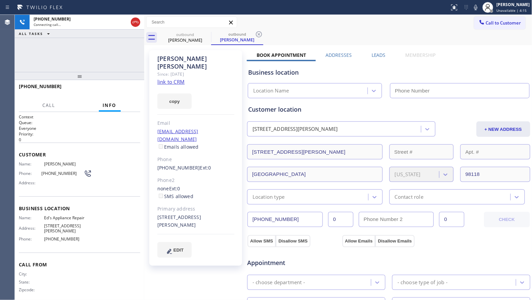
click at [356, 26] on div "Call to Customer Outbound call Location Ed's Appliance Repair Your caller id ph…" at bounding box center [338, 22] width 388 height 12
type input "(206) 203-8003"
click at [263, 36] on div "outbound Victor Deleon" at bounding box center [237, 37] width 52 height 15
click at [259, 34] on icon at bounding box center [259, 34] width 8 height 8
click at [267, 32] on div "outbound Victor Deleon" at bounding box center [345, 37] width 373 height 15
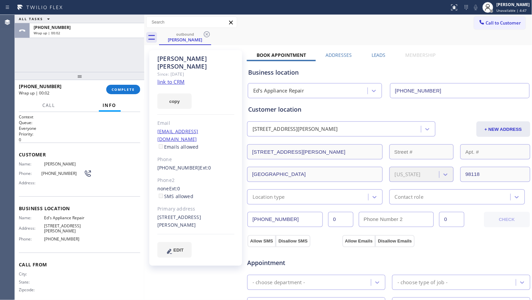
click at [110, 94] on div "+14257611389 Wrap up | 00:02 COMPLETE" at bounding box center [79, 89] width 121 height 17
click at [138, 92] on button "COMPLETE" at bounding box center [123, 89] width 34 height 9
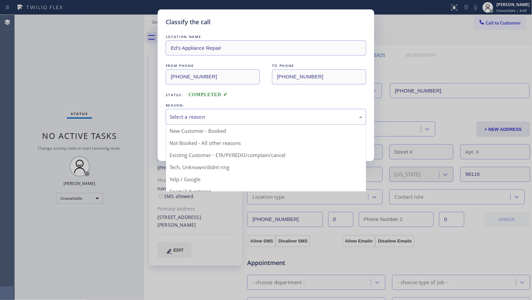
click at [194, 121] on div "Select a reason" at bounding box center [266, 117] width 200 height 16
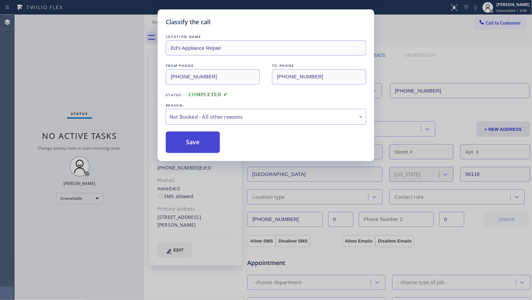
click at [195, 145] on button "Save" at bounding box center [193, 142] width 54 height 22
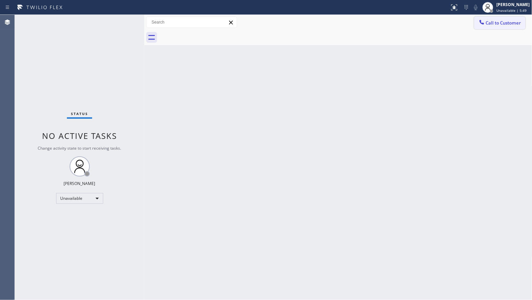
click at [493, 17] on button "Call to Customer" at bounding box center [499, 22] width 51 height 13
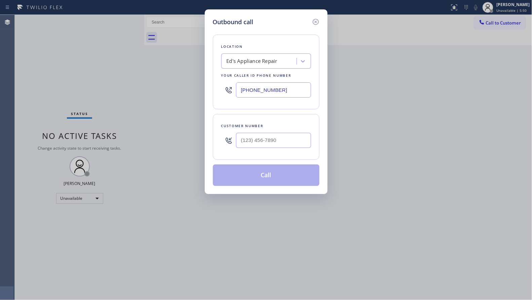
drag, startPoint x: 277, startPoint y: 93, endPoint x: 229, endPoint y: 91, distance: 48.8
click at [229, 92] on div "(206) 203-8003" at bounding box center [266, 90] width 90 height 22
paste input "877) 777-0796"
type input "(877) 777-0796"
click at [286, 141] on input "(___) ___-____" at bounding box center [273, 140] width 75 height 15
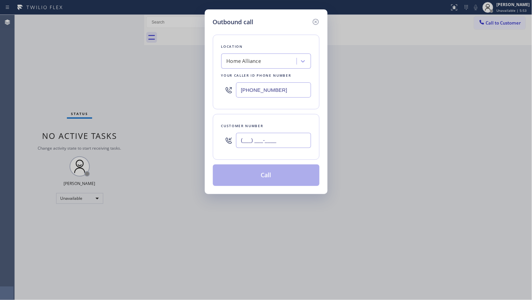
paste input "734) 660-4301"
type input "(734) 660-4301"
click at [277, 172] on button "Call" at bounding box center [266, 175] width 107 height 22
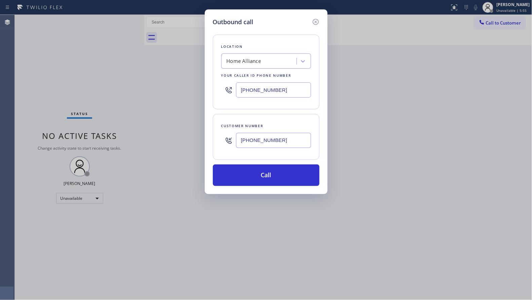
click at [271, 157] on div "Customer number (734) 660-4301" at bounding box center [266, 137] width 107 height 46
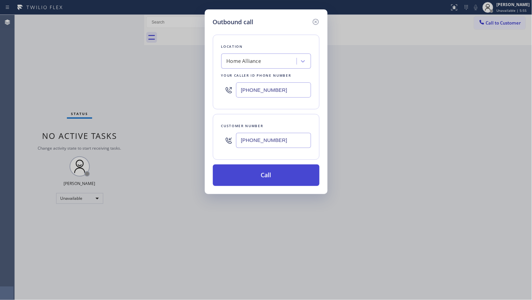
click at [267, 180] on button "Call" at bounding box center [266, 175] width 107 height 22
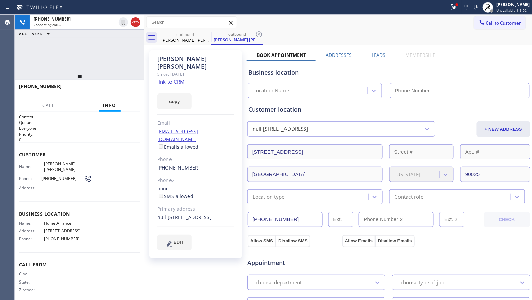
type input "(877) 777-0796"
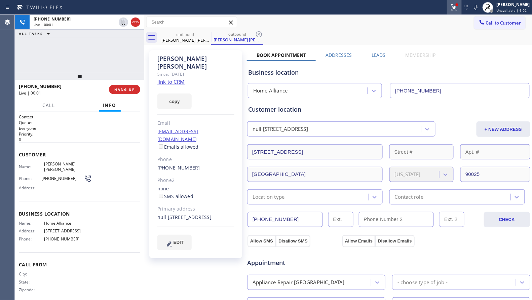
click at [461, 8] on div at bounding box center [454, 7] width 15 height 8
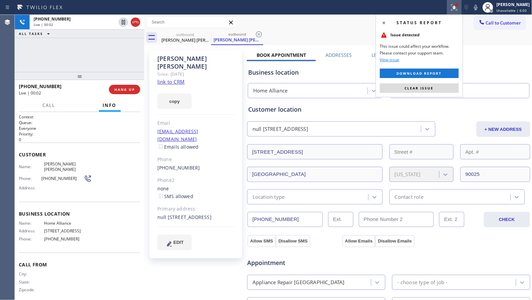
click at [439, 81] on div "Status report Issue detected This issue could affect your workflow. Please cont…" at bounding box center [419, 55] width 87 height 83
click at [432, 93] on div "Status report Issue detected This issue could affect your workflow. Please cont…" at bounding box center [419, 55] width 87 height 83
click at [431, 92] on button "Clear issue" at bounding box center [419, 87] width 79 height 9
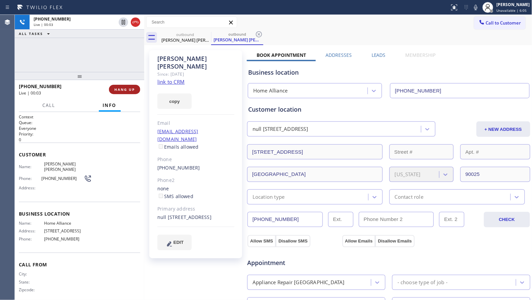
click at [127, 89] on span "HANG UP" at bounding box center [124, 89] width 21 height 5
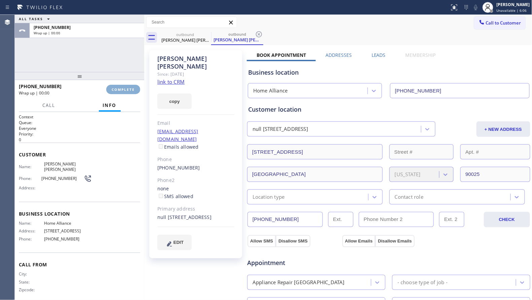
click at [127, 89] on span "COMPLETE" at bounding box center [123, 89] width 23 height 5
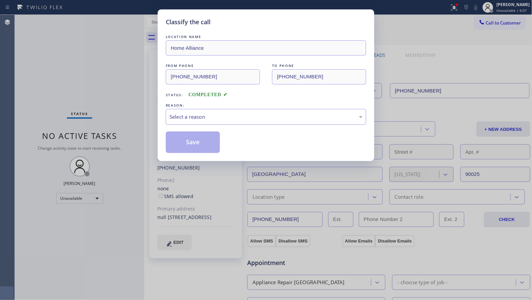
click at [237, 118] on div "Select a reason" at bounding box center [265, 117] width 193 height 8
click at [200, 143] on button "Save" at bounding box center [193, 142] width 54 height 22
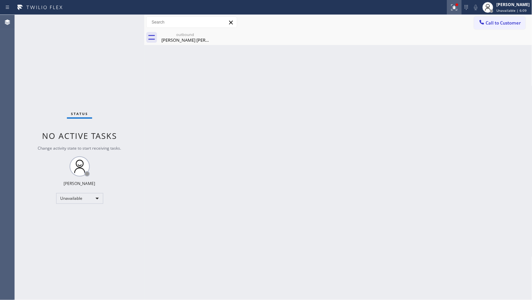
click at [451, 7] on icon at bounding box center [454, 7] width 8 height 8
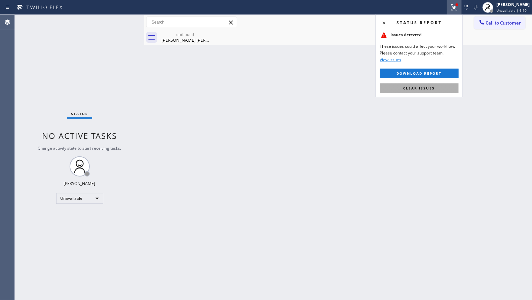
drag, startPoint x: 425, startPoint y: 89, endPoint x: 298, endPoint y: 79, distance: 127.5
click at [424, 89] on span "Clear issues" at bounding box center [419, 88] width 32 height 5
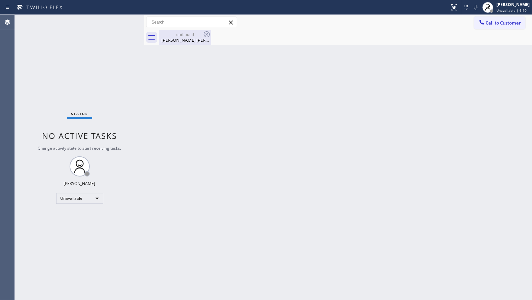
click at [198, 40] on div "Cole Jack Pittman" at bounding box center [185, 40] width 51 height 6
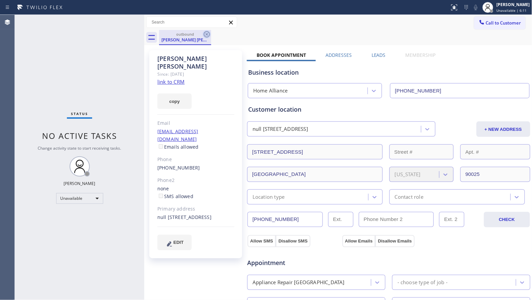
click at [207, 34] on icon at bounding box center [207, 34] width 6 height 6
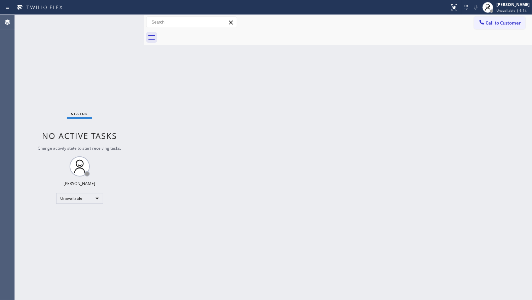
click at [341, 54] on div "Back to Dashboard Change Sender ID Customers Technicians Select a contact Outbo…" at bounding box center [338, 157] width 388 height 285
drag, startPoint x: 493, startPoint y: 23, endPoint x: 455, endPoint y: 35, distance: 40.5
click at [493, 23] on span "Call to Customer" at bounding box center [503, 23] width 35 height 6
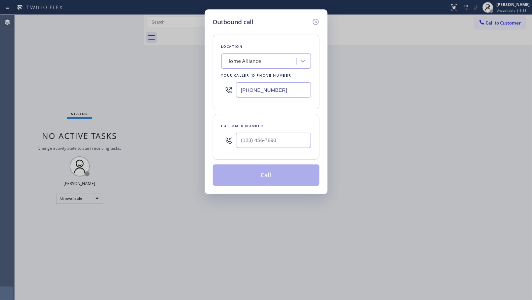
drag, startPoint x: 294, startPoint y: 91, endPoint x: 229, endPoint y: 98, distance: 64.6
click at [232, 98] on div "(877) 777-0796" at bounding box center [266, 90] width 90 height 22
paste input "323) 471-0479"
type input "(323) 471-0479"
click at [295, 137] on input "(___) ___-____" at bounding box center [273, 140] width 75 height 15
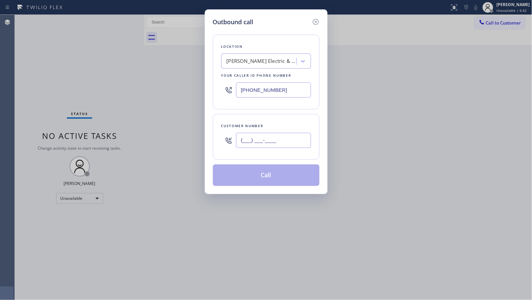
paste input "310) 990-2705"
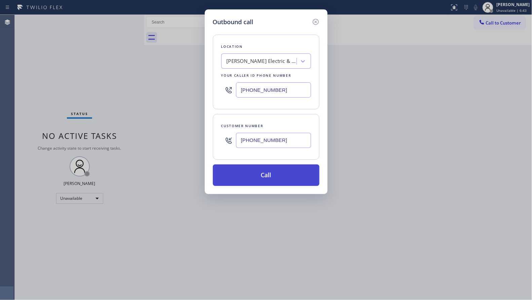
type input "(310) 990-2705"
click at [279, 175] on button "Call" at bounding box center [266, 175] width 107 height 22
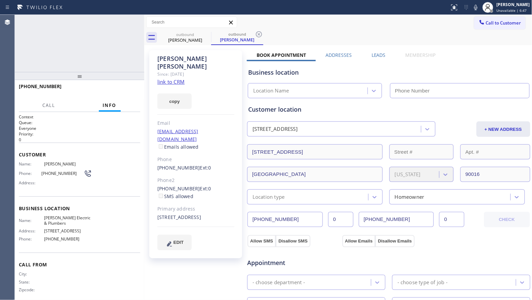
type input "(323) 471-0479"
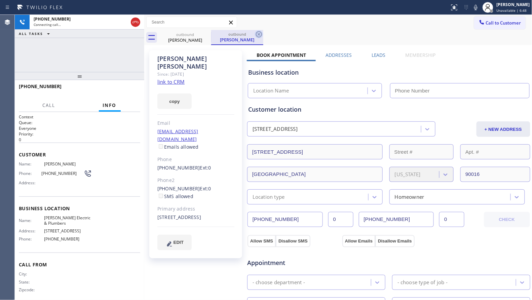
type input "(323) 471-0479"
click at [258, 34] on icon at bounding box center [259, 34] width 8 height 8
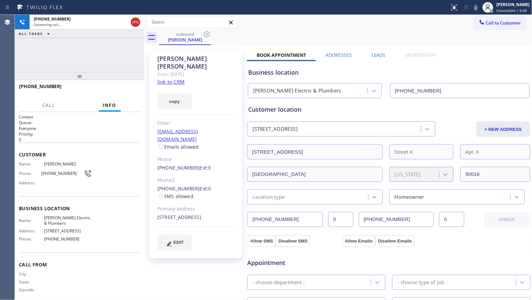
click at [260, 34] on div "outbound Kennon Mccarthy" at bounding box center [345, 37] width 373 height 15
click at [130, 91] on button "HANG UP" at bounding box center [124, 89] width 31 height 9
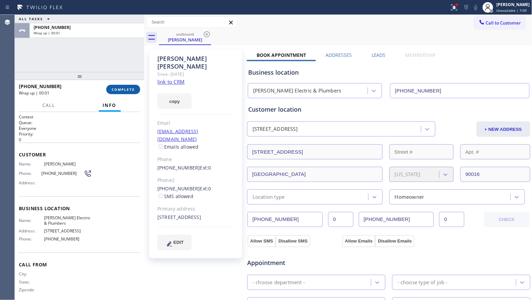
click at [131, 91] on button "COMPLETE" at bounding box center [123, 89] width 34 height 9
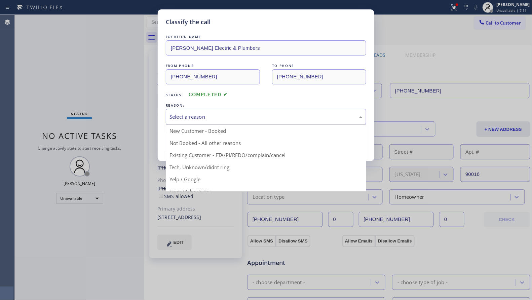
click at [206, 115] on div "Select a reason" at bounding box center [265, 117] width 193 height 8
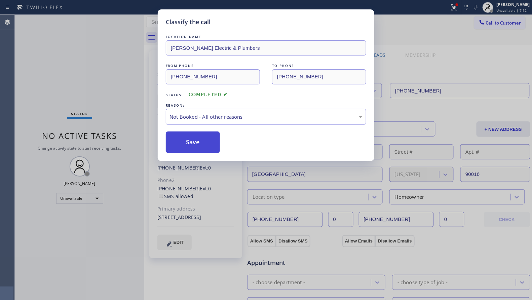
click at [185, 141] on button "Save" at bounding box center [193, 142] width 54 height 22
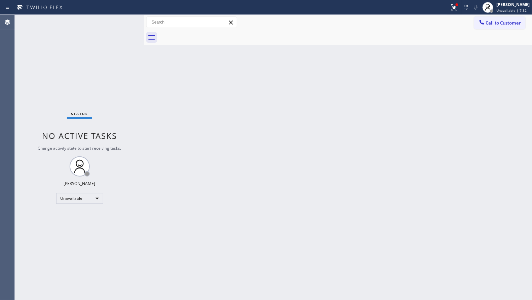
click at [350, 70] on div "Back to Dashboard Change Sender ID Customers Technicians Select a contact Outbo…" at bounding box center [338, 157] width 388 height 285
click at [449, 8] on div at bounding box center [454, 7] width 15 height 8
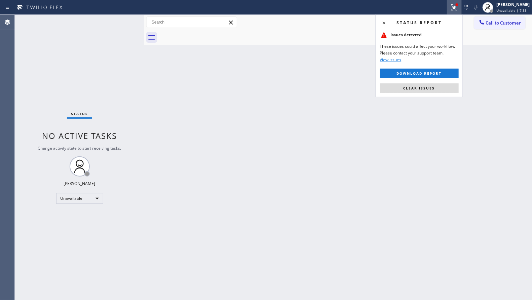
drag, startPoint x: 399, startPoint y: 86, endPoint x: 385, endPoint y: 89, distance: 14.0
click at [399, 86] on button "Clear issues" at bounding box center [419, 87] width 79 height 9
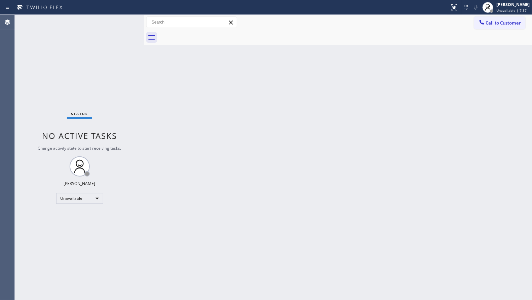
click at [308, 114] on div "Back to Dashboard Change Sender ID Customers Technicians Select a contact Outbo…" at bounding box center [338, 157] width 388 height 285
drag, startPoint x: 492, startPoint y: 21, endPoint x: 289, endPoint y: 54, distance: 206.1
click at [492, 21] on span "Call to Customer" at bounding box center [503, 23] width 35 height 6
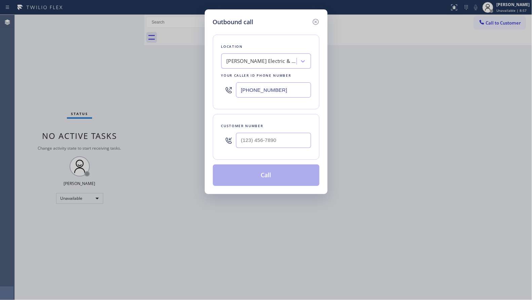
drag, startPoint x: 282, startPoint y: 89, endPoint x: 225, endPoint y: 88, distance: 57.5
click at [225, 88] on div "(323) 471-0479" at bounding box center [266, 90] width 90 height 22
paste input "218-7852"
type input "(323) 218-7852"
click at [246, 135] on input "(___) ___-____" at bounding box center [273, 140] width 75 height 15
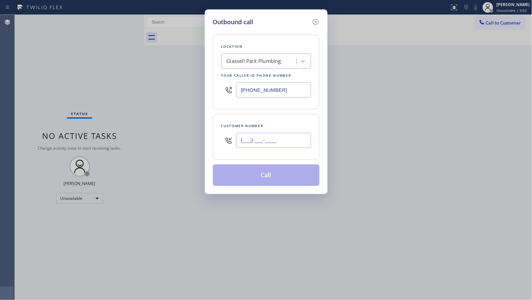
paste input "917) 971-1782"
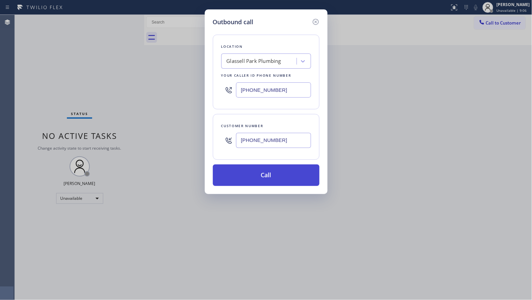
type input "(917) 971-1782"
click at [278, 181] on button "Call" at bounding box center [266, 175] width 107 height 22
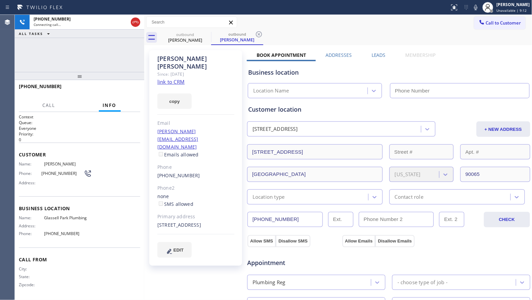
type input "(323) 218-7852"
click at [265, 32] on div "outbound Nicole Alexander outbound Nicole Alexander" at bounding box center [345, 37] width 373 height 15
click at [282, 28] on div "Call to Customer Outbound call Location Glassell Park Plumbing Your caller id p…" at bounding box center [338, 22] width 388 height 12
click at [262, 33] on icon at bounding box center [259, 34] width 8 height 8
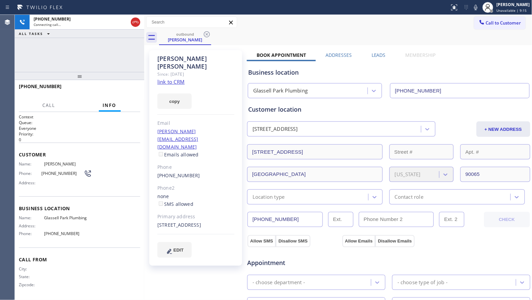
click at [267, 34] on div "outbound Nicole Alexander" at bounding box center [345, 37] width 373 height 15
click at [281, 33] on div "outbound Nicole Alexander" at bounding box center [345, 37] width 373 height 15
click at [130, 90] on span "HANG UP" at bounding box center [124, 89] width 21 height 5
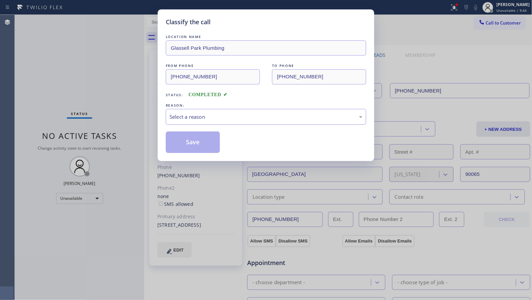
click at [186, 115] on div "Select a reason" at bounding box center [265, 117] width 193 height 8
click at [186, 143] on button "Save" at bounding box center [193, 142] width 54 height 22
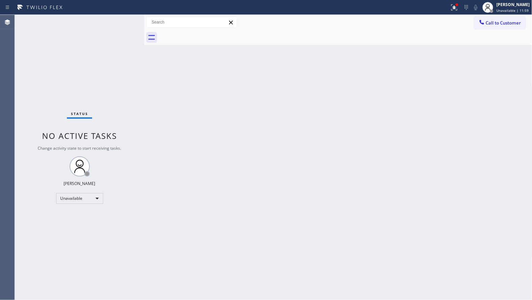
drag, startPoint x: 490, startPoint y: 24, endPoint x: 333, endPoint y: 52, distance: 159.5
click at [484, 24] on button "Call to Customer" at bounding box center [499, 22] width 51 height 13
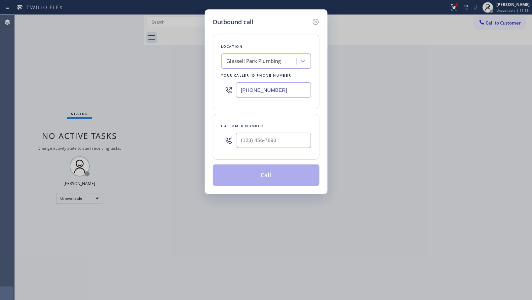
drag, startPoint x: 286, startPoint y: 91, endPoint x: 210, endPoint y: 93, distance: 76.7
click at [212, 98] on div "Outbound call Location Glassell Park Plumbing Your caller id phone number (323)…" at bounding box center [266, 101] width 123 height 185
paste input "855) 731-49"
type input "(855) 731-4952"
drag, startPoint x: 288, startPoint y: 139, endPoint x: 291, endPoint y: 131, distance: 8.7
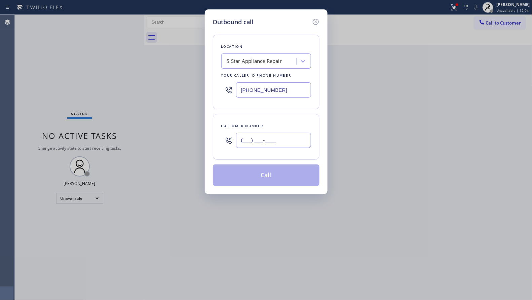
click at [288, 140] on input "(___) ___-____" at bounding box center [273, 140] width 75 height 15
paste input "801) 865-5684"
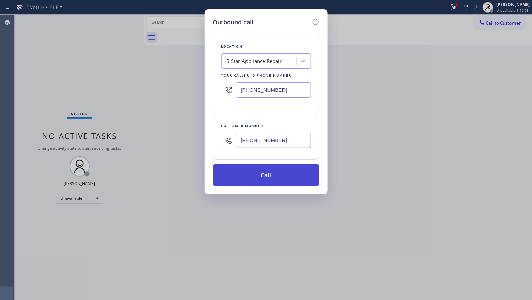
type input "(801) 865-5684"
click at [280, 174] on button "Call" at bounding box center [266, 175] width 107 height 22
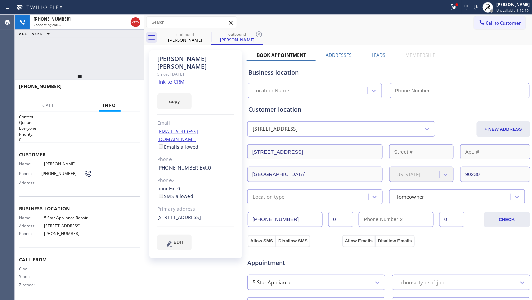
type input "(855) 731-4952"
click at [449, 8] on div at bounding box center [454, 7] width 15 height 8
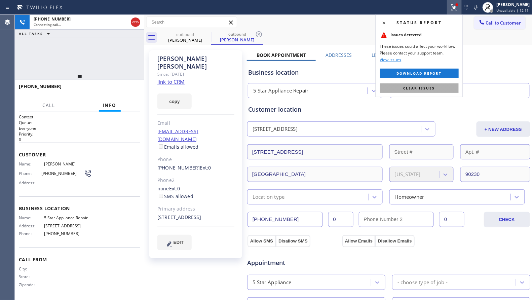
drag, startPoint x: 428, startPoint y: 91, endPoint x: 425, endPoint y: 86, distance: 5.7
click at [427, 89] on button "Clear issues" at bounding box center [419, 87] width 79 height 9
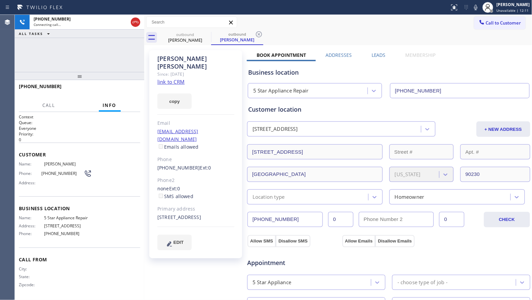
drag, startPoint x: 378, startPoint y: 28, endPoint x: 372, endPoint y: 29, distance: 6.3
click at [378, 28] on div "Call to Customer Outbound call Location 5 Star Appliance Repair Your caller id …" at bounding box center [338, 22] width 388 height 12
click at [260, 33] on icon at bounding box center [259, 34] width 8 height 8
click at [275, 30] on div "outbound Jeremiah Hansen" at bounding box center [345, 37] width 373 height 15
drag, startPoint x: 206, startPoint y: 34, endPoint x: 235, endPoint y: 34, distance: 28.9
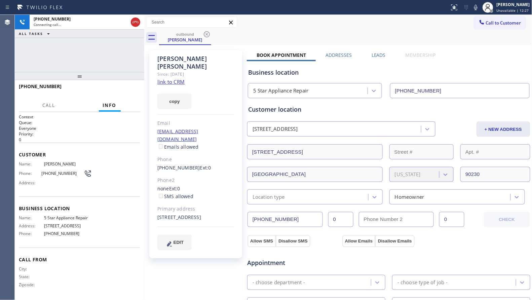
click at [207, 34] on icon at bounding box center [207, 34] width 8 height 8
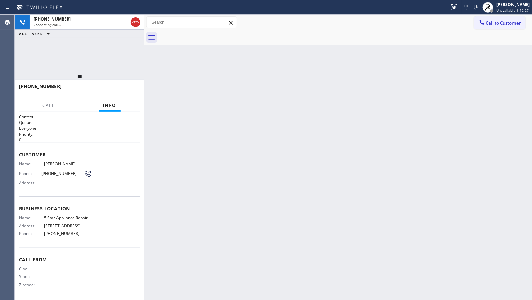
click at [264, 35] on div at bounding box center [345, 37] width 373 height 15
click at [128, 93] on button "HANG UP" at bounding box center [124, 89] width 31 height 9
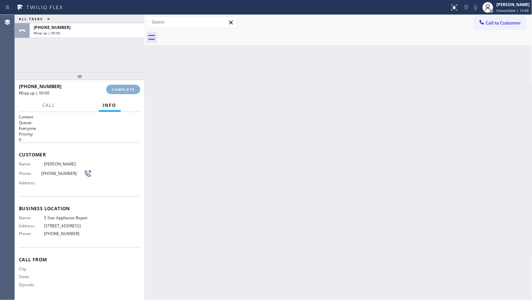
click at [127, 91] on button "COMPLETE" at bounding box center [123, 89] width 34 height 9
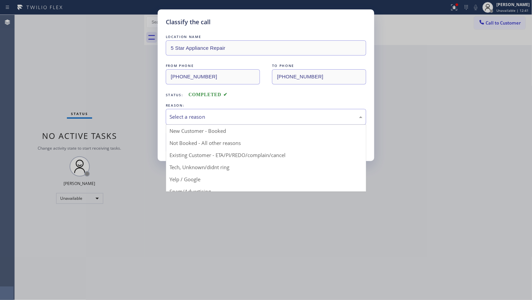
click at [235, 120] on div "Select a reason" at bounding box center [265, 117] width 193 height 8
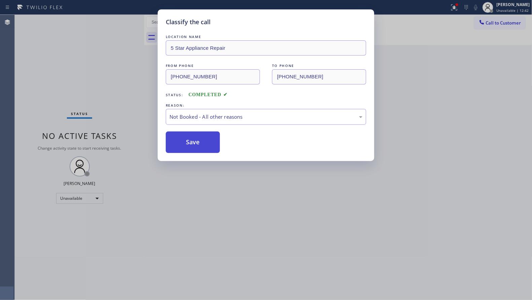
click at [202, 142] on button "Save" at bounding box center [193, 142] width 54 height 22
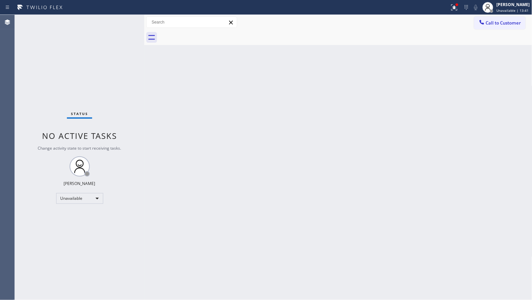
drag, startPoint x: 456, startPoint y: 7, endPoint x: 439, endPoint y: 40, distance: 37.0
click at [454, 13] on button at bounding box center [454, 7] width 15 height 15
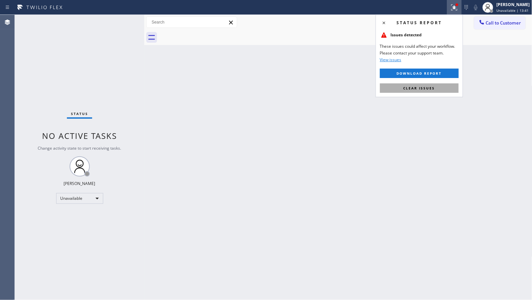
click at [411, 86] on span "Clear issues" at bounding box center [419, 88] width 32 height 5
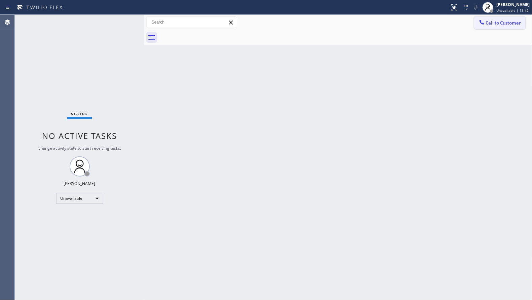
click at [485, 21] on div at bounding box center [482, 23] width 8 height 8
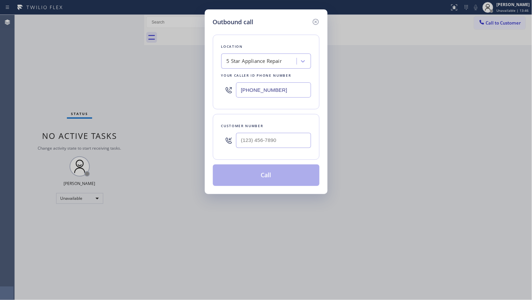
drag, startPoint x: 291, startPoint y: 90, endPoint x: 227, endPoint y: 91, distance: 64.9
click at [228, 91] on div "(855) 731-4952" at bounding box center [266, 90] width 90 height 22
paste input "714) 410-5545"
type input "(714) 410-5545"
click at [298, 135] on input "(___) ___-____" at bounding box center [273, 140] width 75 height 15
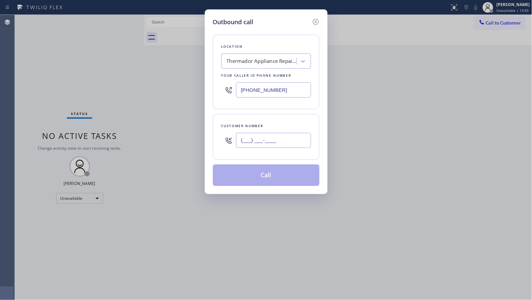
paste input "714) 756-0372"
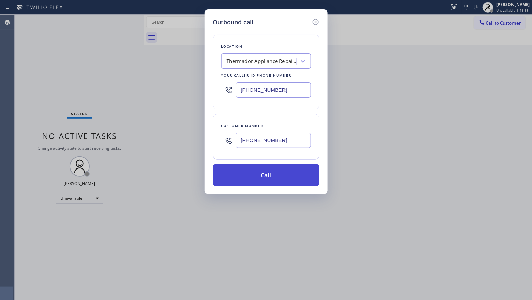
type input "(714) 756-0372"
click at [273, 180] on button "Call" at bounding box center [266, 175] width 107 height 22
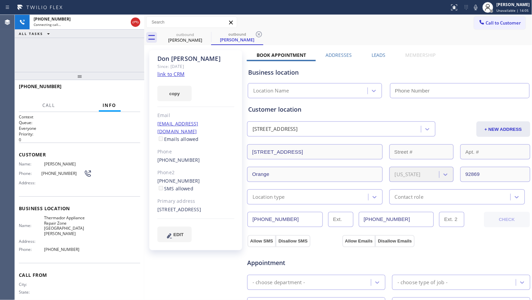
type input "(714) 410-5545"
drag, startPoint x: 260, startPoint y: 35, endPoint x: 270, endPoint y: 32, distance: 10.0
click at [261, 35] on icon at bounding box center [259, 34] width 8 height 8
click at [271, 32] on div "outbound Don Lazetera" at bounding box center [345, 37] width 373 height 15
click at [348, 13] on div "Status report No issues detected If you experience an issue, please download th…" at bounding box center [266, 7] width 532 height 15
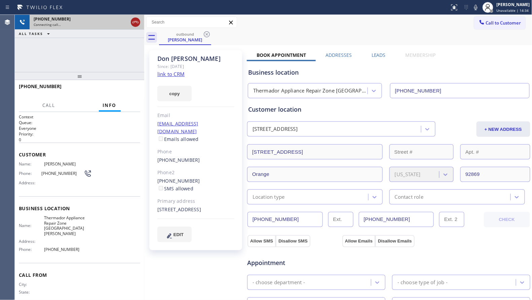
click at [134, 22] on icon at bounding box center [135, 22] width 8 height 8
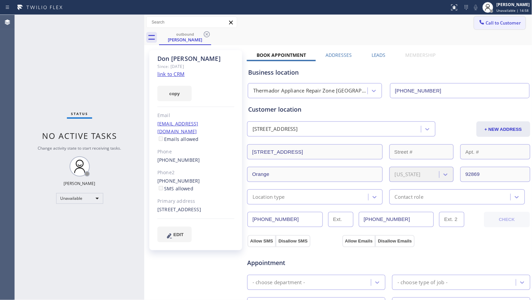
click at [491, 22] on span "Call to Customer" at bounding box center [503, 23] width 35 height 6
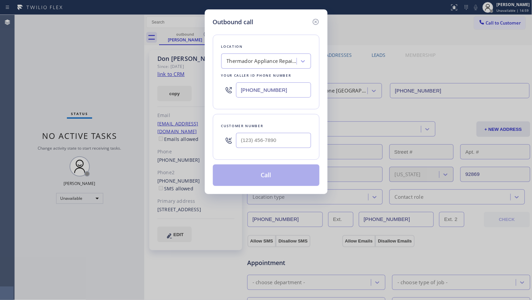
drag, startPoint x: 285, startPoint y: 93, endPoint x: 226, endPoint y: 92, distance: 59.2
click at [226, 93] on div "(714) 410-5545" at bounding box center [266, 90] width 90 height 22
paste input "661) 474-6980"
type input "(661) 474-6980"
click at [265, 143] on input "(___) ___-____" at bounding box center [273, 140] width 75 height 15
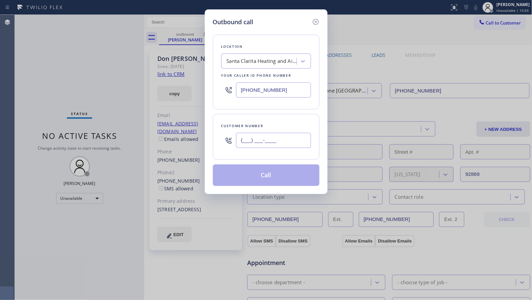
paste input "425) 736-5431"
type input "(425) 736-5431"
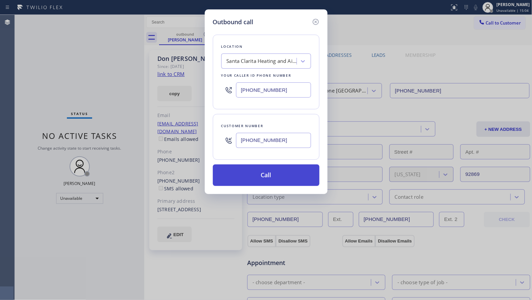
click at [266, 179] on button "Call" at bounding box center [266, 175] width 107 height 22
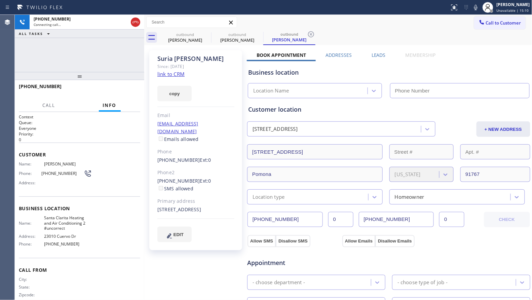
type input "(661) 474-6980"
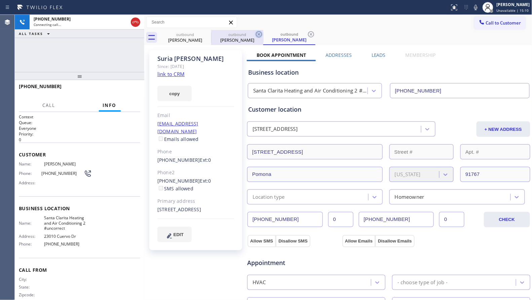
click at [250, 37] on div "Suria Markus" at bounding box center [237, 40] width 51 height 6
click at [258, 34] on icon at bounding box center [259, 34] width 8 height 8
type input "(714) 410-5545"
click at [258, 34] on div "outbound Don Lazetera outbound Suria Markus" at bounding box center [345, 37] width 373 height 15
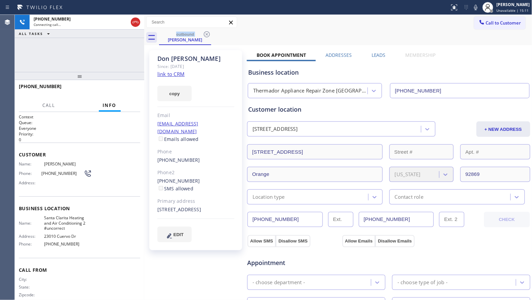
click at [258, 34] on div "outbound Don Lazetera" at bounding box center [345, 37] width 373 height 15
click at [177, 38] on div "Don Lazetera" at bounding box center [185, 40] width 51 height 6
click at [120, 56] on div "+14257365431 Connecting call… ALL TASKS ALL TASKS ACTIVE TASKS TASKS IN WRAP UP" at bounding box center [79, 43] width 129 height 57
drag, startPoint x: 206, startPoint y: 34, endPoint x: 200, endPoint y: 35, distance: 6.5
click at [203, 35] on icon at bounding box center [207, 34] width 8 height 8
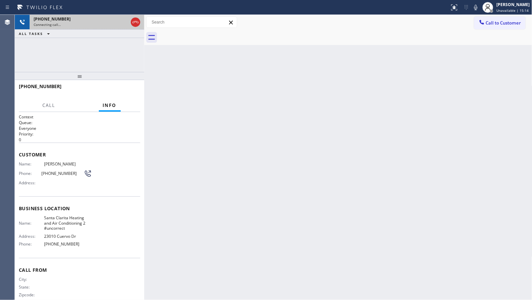
click at [104, 25] on div "Connecting call…" at bounding box center [81, 24] width 94 height 5
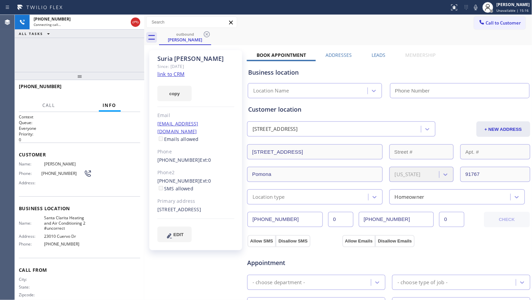
type input "(661) 474-6980"
click at [352, 68] on div "Business location" at bounding box center [388, 72] width 281 height 9
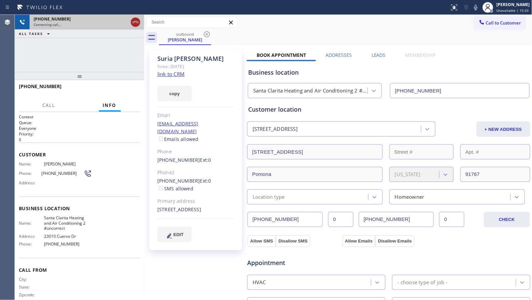
click at [139, 22] on icon at bounding box center [135, 22] width 8 height 8
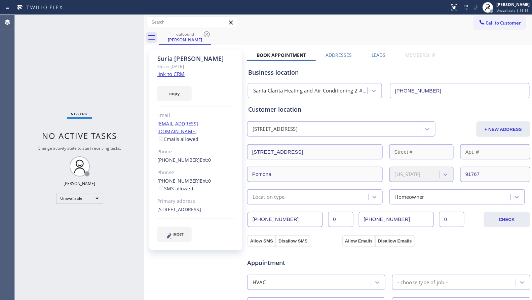
drag, startPoint x: 202, startPoint y: 32, endPoint x: 209, endPoint y: 35, distance: 6.9
click at [203, 32] on icon at bounding box center [207, 34] width 8 height 8
click at [209, 35] on div "outbound Suria Markus" at bounding box center [345, 37] width 373 height 15
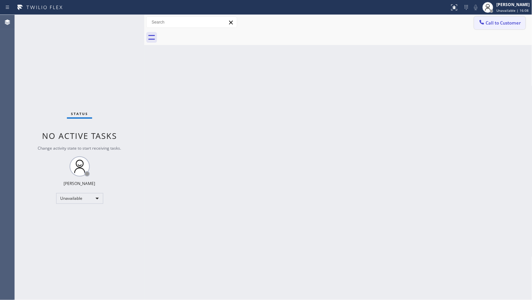
click at [491, 20] on span "Call to Customer" at bounding box center [503, 23] width 35 height 6
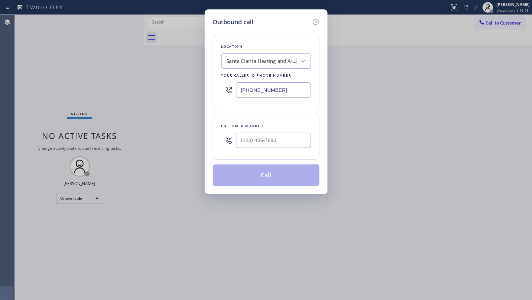
drag, startPoint x: 287, startPoint y: 88, endPoint x: 219, endPoint y: 85, distance: 69.0
click at [218, 87] on div "Location Santa Clarita Heating and Air Conditioning 2 #uncorrect Your caller id…" at bounding box center [266, 72] width 107 height 75
paste input "800) 568-8664"
type input "(800) 568-8664"
click at [264, 139] on input "(___) ___-____" at bounding box center [273, 140] width 75 height 15
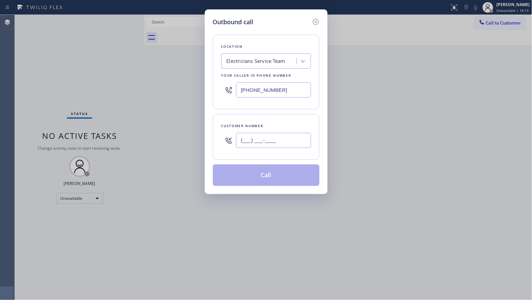
paste input "323) 791-9195"
type input "(323) 791-9195"
click at [271, 177] on button "Call" at bounding box center [266, 175] width 107 height 22
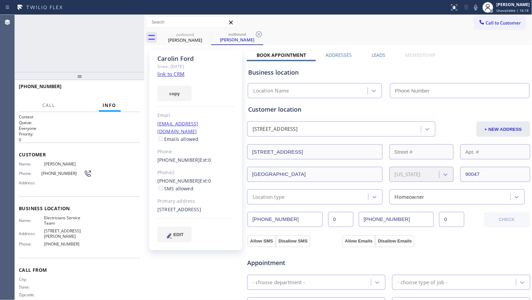
type input "(800) 568-8664"
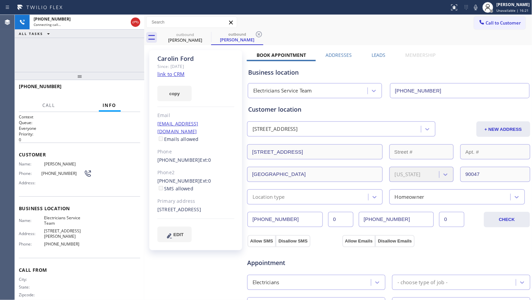
click at [259, 30] on icon at bounding box center [259, 34] width 8 height 8
click at [265, 29] on div "Call to Customer Outbound call Location Electricians Service Team Your caller i…" at bounding box center [338, 22] width 388 height 15
click at [248, 35] on div "outbound Carolin Ford" at bounding box center [345, 37] width 373 height 15
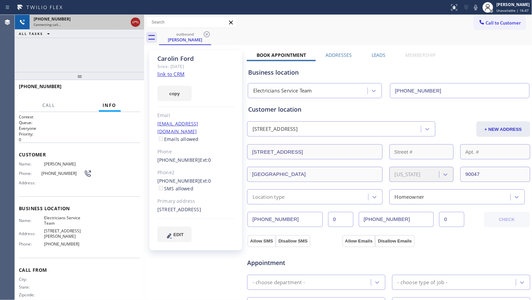
click at [131, 22] on icon at bounding box center [135, 22] width 8 height 8
click at [130, 22] on div "+13237919195" at bounding box center [87, 19] width 107 height 6
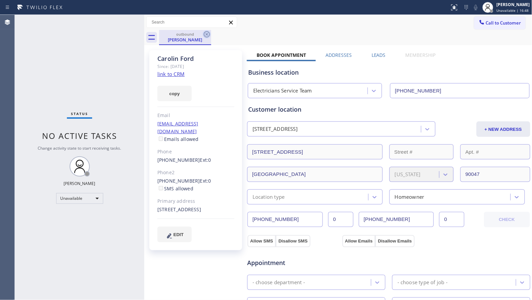
click at [208, 36] on icon at bounding box center [207, 34] width 8 height 8
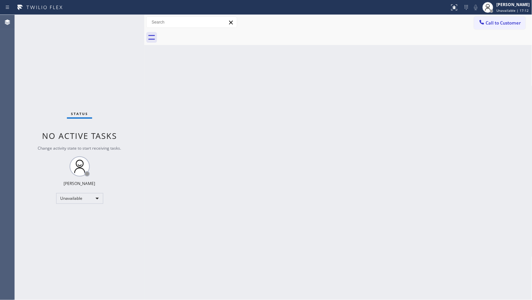
drag, startPoint x: 492, startPoint y: 17, endPoint x: 472, endPoint y: 24, distance: 20.4
click at [492, 17] on button "Call to Customer" at bounding box center [499, 22] width 51 height 13
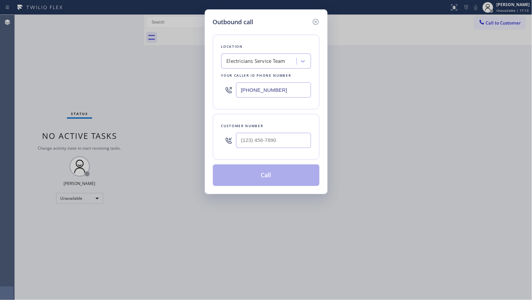
drag, startPoint x: 283, startPoint y: 89, endPoint x: 208, endPoint y: 85, distance: 75.1
click at [206, 86] on div "Outbound call Location Electricians Service Team Your caller id phone number (8…" at bounding box center [266, 101] width 123 height 185
paste input "323) 648-3732"
type input "(323) 648-3732"
click at [283, 136] on input "(___) ___-____" at bounding box center [273, 140] width 75 height 15
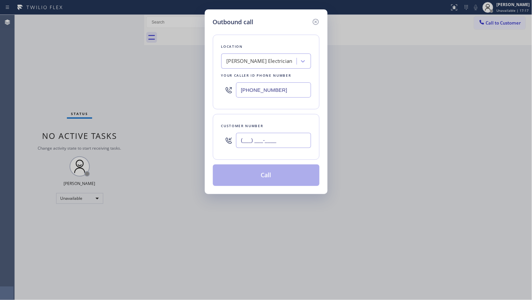
paste input "916) 201-5654"
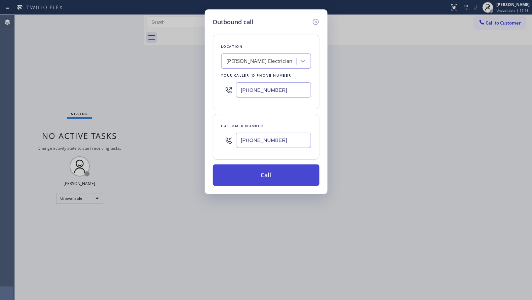
type input "(916) 201-5654"
click at [268, 165] on button "Call" at bounding box center [266, 175] width 107 height 22
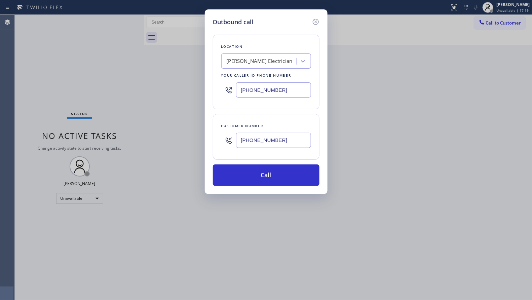
click at [271, 95] on input "(323) 648-3732" at bounding box center [273, 89] width 75 height 15
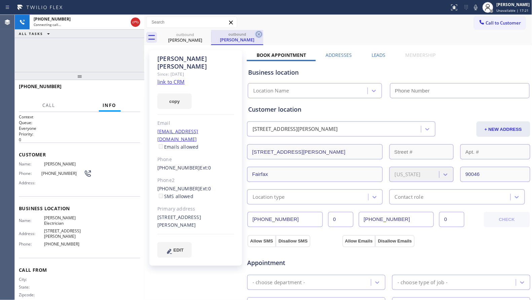
click at [259, 34] on icon at bounding box center [259, 34] width 6 height 6
type input "(323) 648-3732"
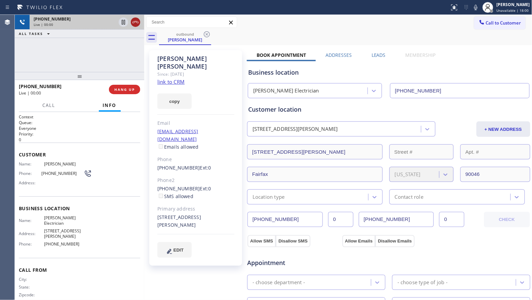
click at [136, 23] on icon at bounding box center [135, 22] width 8 height 8
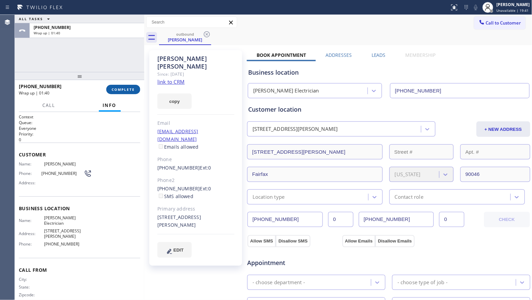
click at [125, 92] on button "COMPLETE" at bounding box center [123, 89] width 34 height 9
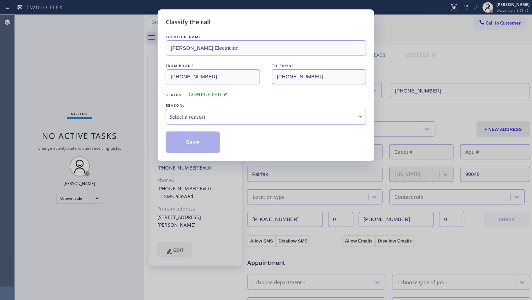
click at [297, 115] on div "Select a reason" at bounding box center [265, 117] width 193 height 8
click at [201, 138] on button "Save" at bounding box center [193, 142] width 54 height 22
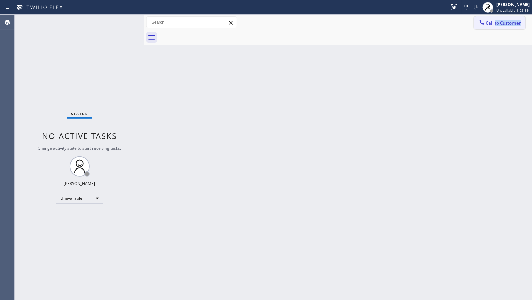
click at [495, 27] on div "Call to Customer Outbound call Location Beverly Grove Electrician Your caller i…" at bounding box center [338, 30] width 388 height 30
click at [489, 38] on div at bounding box center [345, 37] width 373 height 15
click at [492, 24] on span "Call to Customer" at bounding box center [503, 23] width 35 height 6
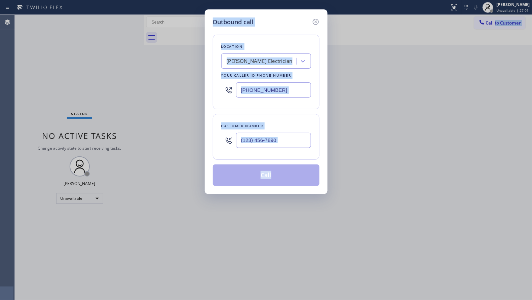
click at [478, 42] on div "Outbound call Location Beverly Grove Electrician Your caller id phone number (3…" at bounding box center [266, 150] width 532 height 300
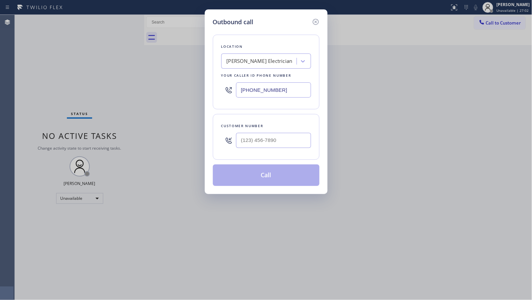
drag, startPoint x: 288, startPoint y: 90, endPoint x: 233, endPoint y: 91, distance: 55.1
click at [233, 92] on div "(323) 648-3732" at bounding box center [266, 90] width 90 height 22
paste input "300-6889"
drag, startPoint x: 285, startPoint y: 85, endPoint x: 227, endPoint y: 89, distance: 58.3
click at [227, 89] on div "(323) 300-6889" at bounding box center [266, 90] width 90 height 22
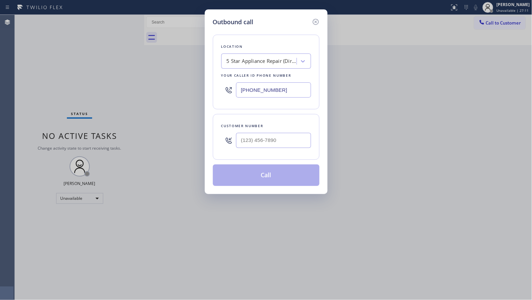
paste input "708) 554-7898"
type input "(708) 554-7898"
paste input "708) 254-9909"
click at [301, 141] on input "(708) 254-9909" at bounding box center [273, 140] width 75 height 15
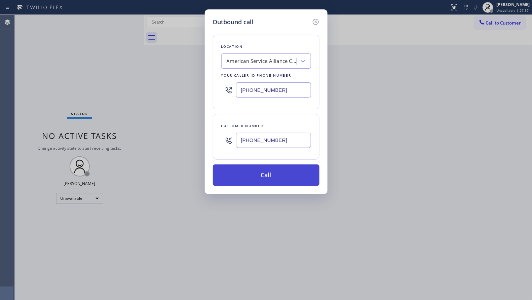
type input "(708) 254-9909"
click at [287, 168] on button "Call" at bounding box center [266, 175] width 107 height 22
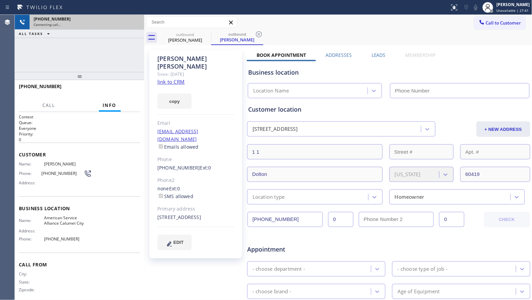
click at [133, 19] on div "+17082549909" at bounding box center [87, 19] width 107 height 6
click at [132, 19] on div "+17082549909" at bounding box center [87, 19] width 107 height 6
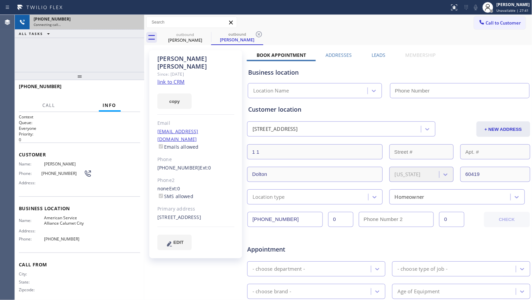
click at [132, 19] on div "+17082549909" at bounding box center [87, 19] width 107 height 6
click at [133, 20] on div "+17082549909" at bounding box center [87, 19] width 107 height 6
click at [133, 21] on div "+17082549909" at bounding box center [87, 19] width 107 height 6
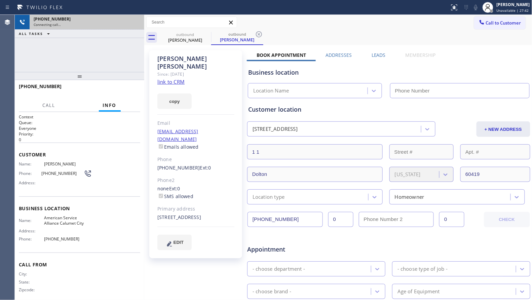
click at [134, 21] on div "+17082549909" at bounding box center [87, 19] width 107 height 6
drag, startPoint x: 135, startPoint y: 22, endPoint x: 139, endPoint y: 24, distance: 4.2
click at [135, 22] on div "+17082549909 Connecting call…" at bounding box center [86, 22] width 112 height 15
type input "(708) 554-7898"
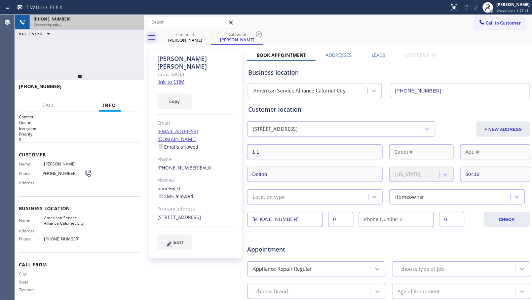
click at [138, 24] on div "Connecting call…" at bounding box center [87, 24] width 107 height 5
drag, startPoint x: 138, startPoint y: 24, endPoint x: 135, endPoint y: 24, distance: 3.4
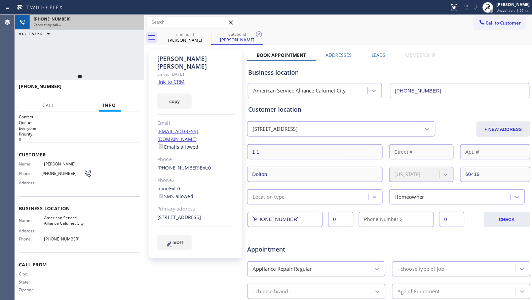
click at [135, 24] on div "Connecting call…" at bounding box center [87, 24] width 107 height 5
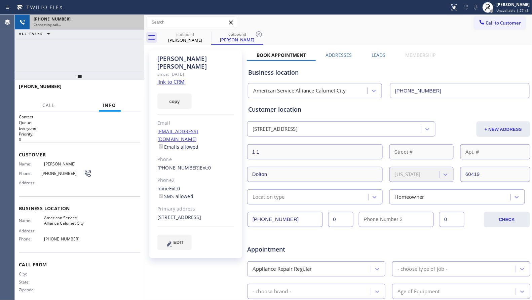
click at [135, 24] on div "Connecting call…" at bounding box center [87, 24] width 107 height 5
click at [141, 24] on div "+17082549909 Connecting call…" at bounding box center [86, 22] width 112 height 15
click at [131, 23] on div "Connecting call…" at bounding box center [87, 24] width 107 height 5
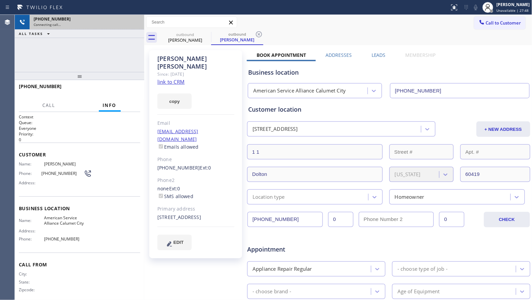
click at [131, 22] on div "Connecting call…" at bounding box center [87, 24] width 107 height 5
click at [133, 22] on icon at bounding box center [135, 22] width 8 height 8
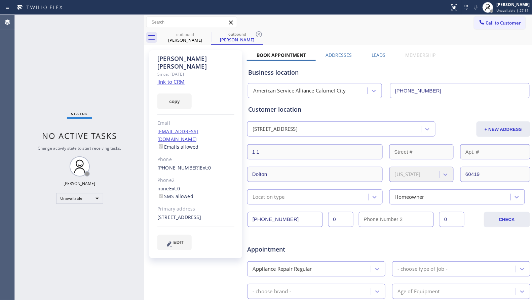
click at [174, 78] on link "link to CRM" at bounding box center [170, 81] width 27 height 7
click at [211, 44] on div "outbound Cassandra Stagner outbound Cassandra Stagner Call to Customer Outbound…" at bounding box center [338, 249] width 388 height 469
click at [207, 40] on div "Cassandra Stagner" at bounding box center [185, 40] width 51 height 6
click at [206, 39] on div "Cassandra Stagner" at bounding box center [185, 40] width 51 height 6
click at [205, 36] on icon at bounding box center [207, 34] width 8 height 8
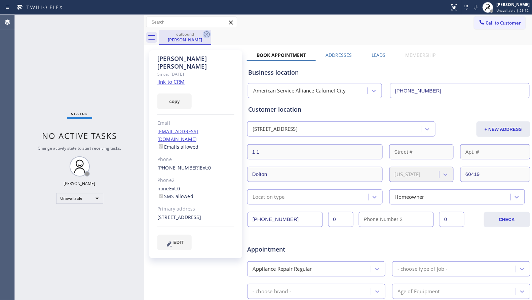
click at [205, 35] on icon at bounding box center [207, 34] width 8 height 8
click at [206, 34] on div "outbound Cassandra Stagner" at bounding box center [345, 37] width 373 height 15
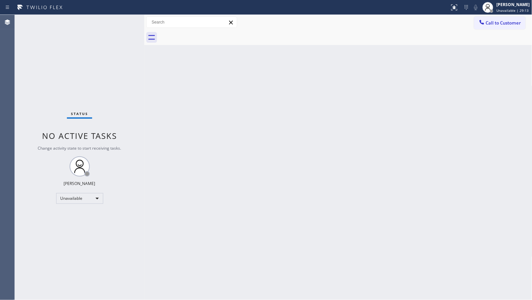
click at [485, 24] on div at bounding box center [482, 23] width 8 height 8
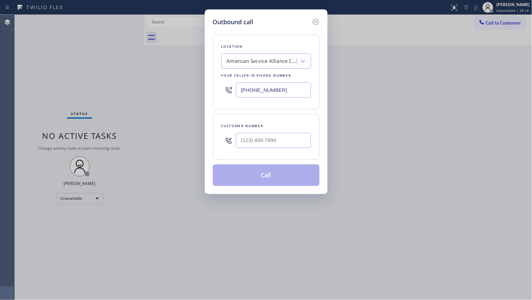
drag, startPoint x: 283, startPoint y: 93, endPoint x: 230, endPoint y: 94, distance: 53.1
click at [231, 94] on div "(708) 554-7898" at bounding box center [266, 90] width 90 height 22
paste input "626) 548-3326"
type input "(626) 548-3326"
click at [279, 134] on input "(___) ___-____" at bounding box center [273, 140] width 75 height 15
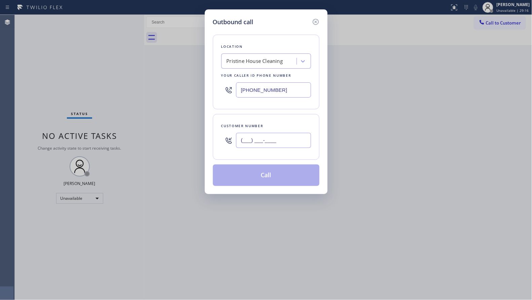
paste input "562) 972-5190"
type input "(562) 972-5190"
click at [275, 177] on button "Call" at bounding box center [266, 175] width 107 height 22
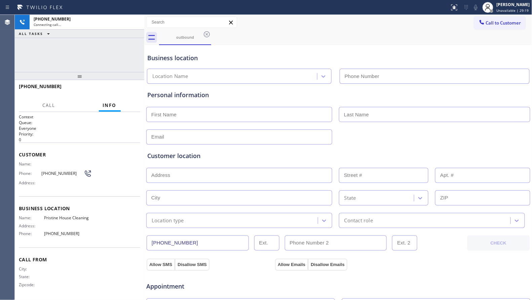
type input "(626) 548-3326"
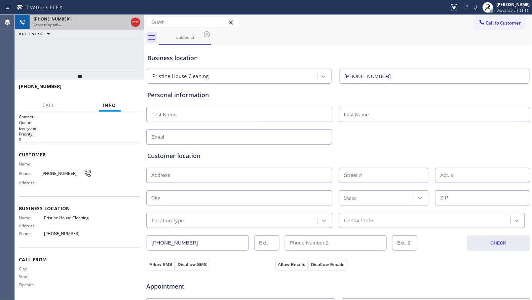
click at [135, 19] on icon at bounding box center [135, 22] width 8 height 8
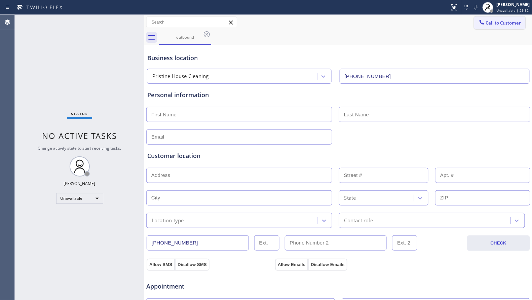
click at [490, 23] on span "Call to Customer" at bounding box center [503, 23] width 35 height 6
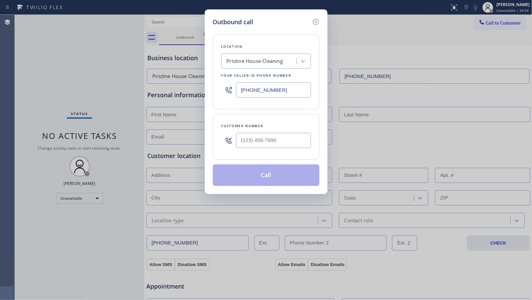
drag, startPoint x: 278, startPoint y: 91, endPoint x: 238, endPoint y: 94, distance: 40.4
click at [238, 94] on input "(626) 548-3326" at bounding box center [273, 89] width 75 height 15
paste input "786) 257-0674"
type input "(786) 257-0674"
click at [280, 144] on input "(___) ___-____" at bounding box center [273, 140] width 75 height 15
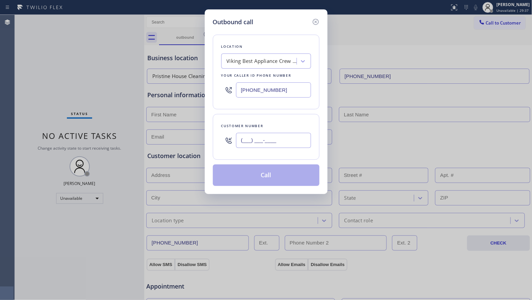
paste input "929) 787-4504"
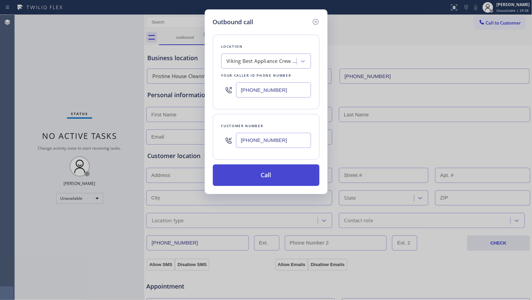
type input "(929) 787-4504"
click at [273, 172] on button "Call" at bounding box center [266, 175] width 107 height 22
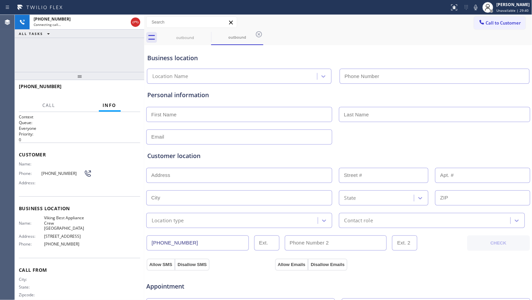
type input "(786) 257-0674"
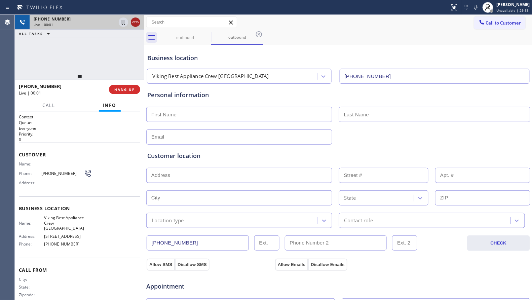
click at [136, 23] on icon at bounding box center [135, 22] width 8 height 8
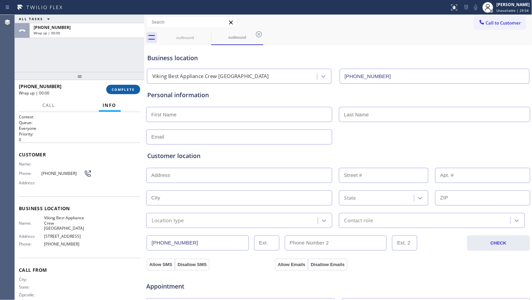
click at [130, 93] on button "COMPLETE" at bounding box center [123, 89] width 34 height 9
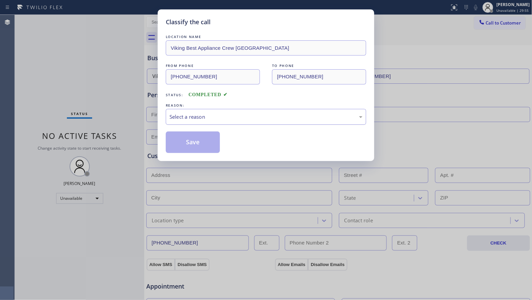
click at [216, 120] on div "Select a reason" at bounding box center [265, 117] width 193 height 8
click at [191, 142] on button "Save" at bounding box center [193, 142] width 54 height 22
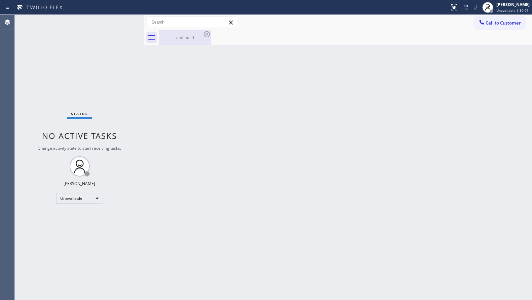
drag, startPoint x: 165, startPoint y: 42, endPoint x: 182, endPoint y: 41, distance: 16.2
click at [167, 42] on div "outbound" at bounding box center [185, 37] width 51 height 15
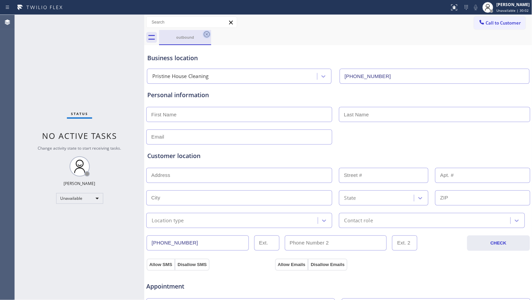
click at [207, 34] on icon at bounding box center [207, 34] width 6 height 6
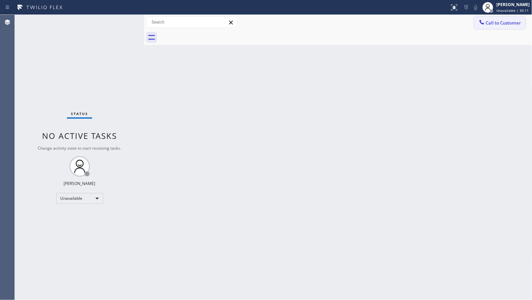
click at [501, 16] on button "Call to Customer" at bounding box center [499, 22] width 51 height 13
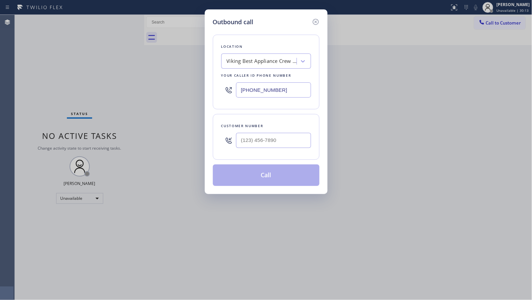
drag, startPoint x: 284, startPoint y: 93, endPoint x: 213, endPoint y: 94, distance: 70.6
click at [213, 94] on div "Location Viking Best Appliance Crew Miami Beach Your caller id phone number (78…" at bounding box center [266, 72] width 107 height 75
paste input "206) 312-8223"
type input "(206) 312-8223"
paste input "609) 710-5753"
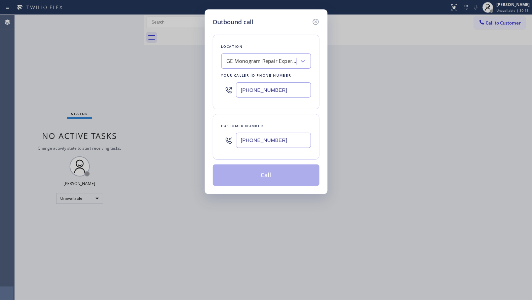
click at [262, 142] on input "(609) 710-5753" at bounding box center [273, 140] width 75 height 15
type input "(609) 710-5753"
click at [270, 170] on button "Call" at bounding box center [266, 175] width 107 height 22
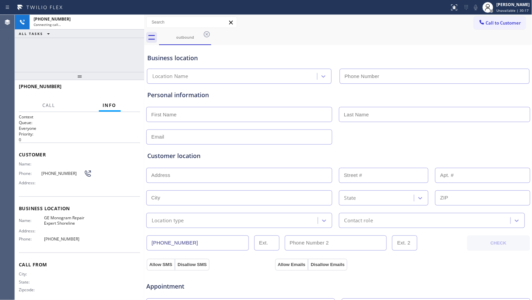
type input "(206) 312-8223"
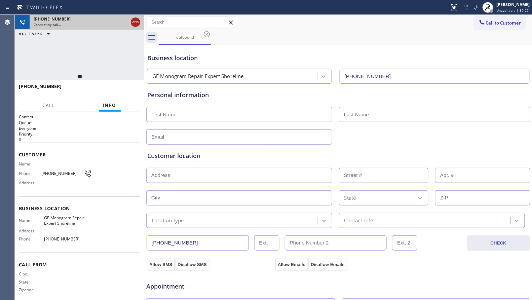
click at [136, 22] on icon at bounding box center [135, 22] width 8 height 8
click at [128, 22] on div "Connecting call…" at bounding box center [81, 24] width 94 height 5
click at [137, 22] on div "Connecting call…" at bounding box center [87, 24] width 107 height 5
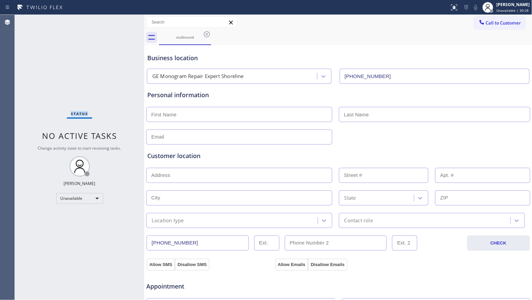
click at [138, 22] on div "Status No active tasks Change activity state to start receiving tasks. Giovanni…" at bounding box center [79, 157] width 129 height 285
click at [207, 34] on icon at bounding box center [207, 34] width 6 height 6
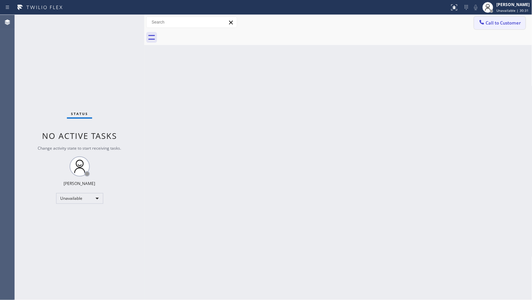
drag, startPoint x: 479, startPoint y: 22, endPoint x: 358, endPoint y: 58, distance: 126.8
click at [478, 23] on div at bounding box center [482, 23] width 8 height 8
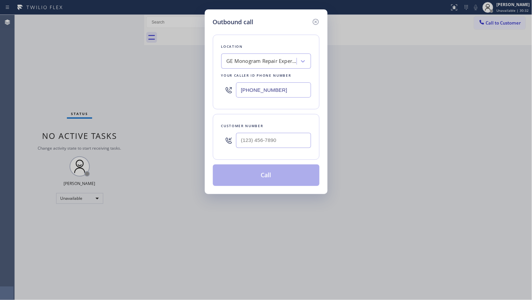
drag, startPoint x: 302, startPoint y: 91, endPoint x: 193, endPoint y: 92, distance: 108.9
click at [193, 92] on div "Outbound call Location GE Monogram Repair Expert Shoreline Your caller id phone…" at bounding box center [266, 150] width 532 height 300
paste input "909) 442-4276"
type input "(909) 442-4276"
click at [293, 143] on input "(___) ___-____" at bounding box center [273, 140] width 75 height 15
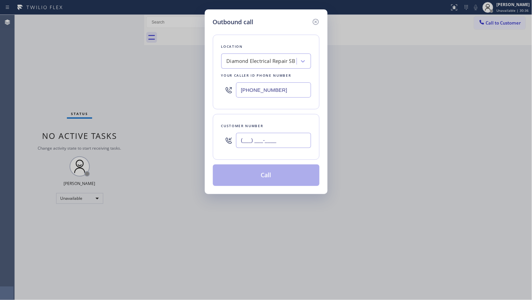
paste input "361) 272-2724"
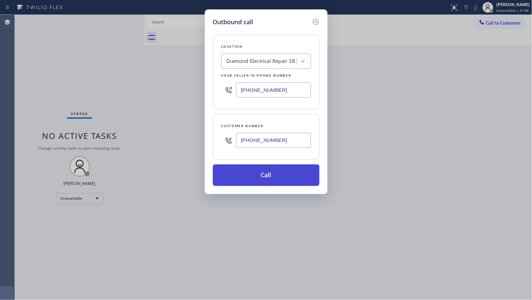
type input "(361) 272-2724"
drag, startPoint x: 274, startPoint y: 175, endPoint x: 269, endPoint y: 177, distance: 5.7
click at [275, 177] on button "Call" at bounding box center [266, 175] width 107 height 22
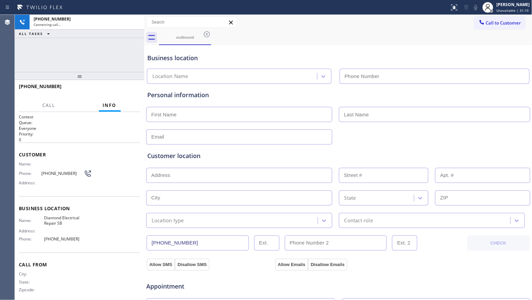
type input "(909) 442-4276"
click at [83, 62] on div "+13612722724 Connecting call… ALL TASKS ALL TASKS ACTIVE TASKS TASKS IN WRAP UP" at bounding box center [79, 43] width 129 height 57
click at [238, 45] on div "Business location Diamond Electrical Repair SB (909) 442-4276" at bounding box center [338, 64] width 385 height 40
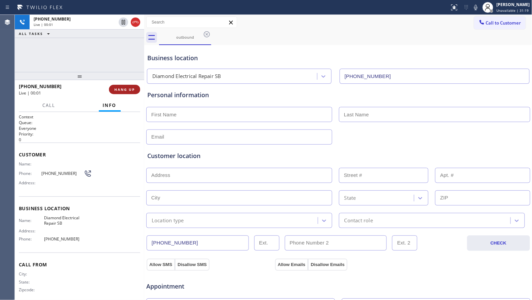
click at [130, 89] on span "HANG UP" at bounding box center [124, 89] width 21 height 5
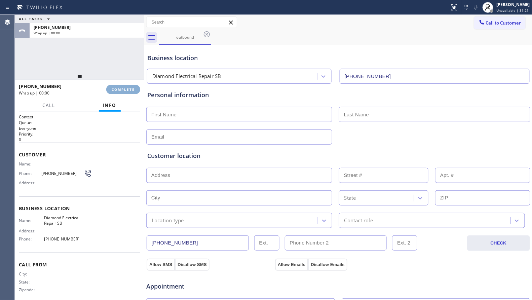
click at [130, 89] on span "COMPLETE" at bounding box center [123, 89] width 23 height 5
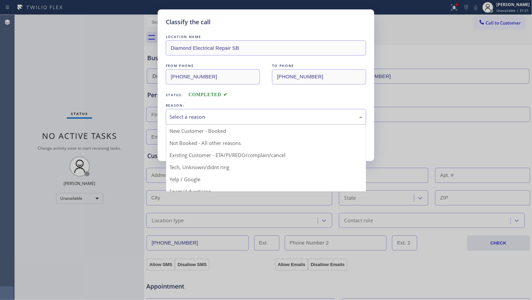
drag, startPoint x: 195, startPoint y: 113, endPoint x: 189, endPoint y: 137, distance: 24.5
click at [195, 114] on div "Select a reason" at bounding box center [265, 117] width 193 height 8
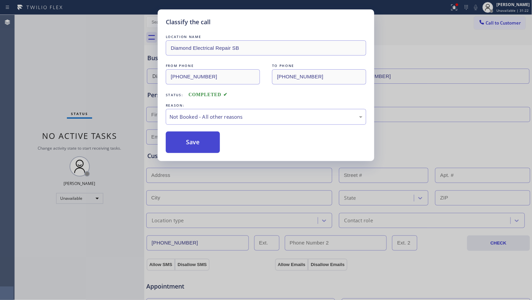
click at [189, 141] on button "Save" at bounding box center [193, 142] width 54 height 22
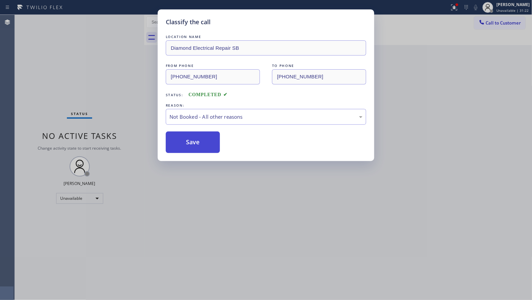
click at [189, 142] on button "Save" at bounding box center [193, 142] width 54 height 22
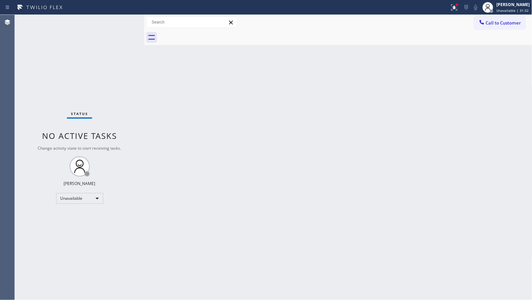
drag, startPoint x: 438, startPoint y: 109, endPoint x: 446, endPoint y: 91, distance: 19.9
click at [439, 107] on div "Back to Dashboard Change Sender ID Customers Technicians Select a contact Outbo…" at bounding box center [338, 157] width 388 height 285
click at [498, 23] on span "Call to Customer" at bounding box center [503, 23] width 35 height 6
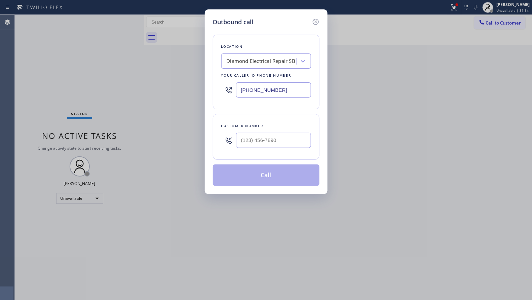
drag, startPoint x: 268, startPoint y: 93, endPoint x: 221, endPoint y: 96, distance: 47.5
click at [221, 96] on div "Location Diamond Electrical Repair SB Your caller id phone number (909) 442-4276" at bounding box center [266, 72] width 107 height 75
paste input "760) 249-7398"
type input "(760) 249-7398"
click at [289, 140] on input "(___) ___-____" at bounding box center [273, 140] width 75 height 15
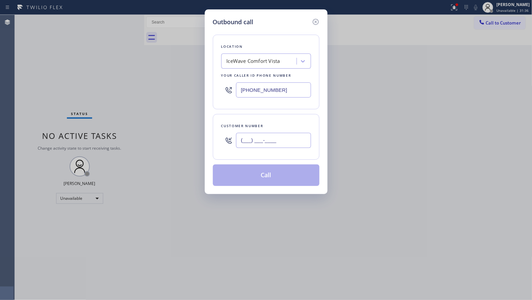
paste input "281) 962-6044"
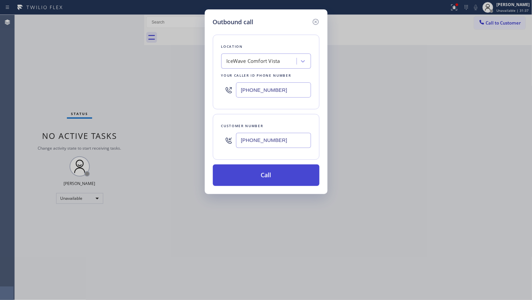
type input "(281) 962-6044"
click at [268, 180] on button "Call" at bounding box center [266, 175] width 107 height 22
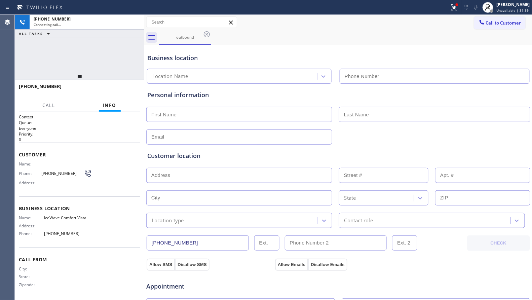
type input "(760) 249-7398"
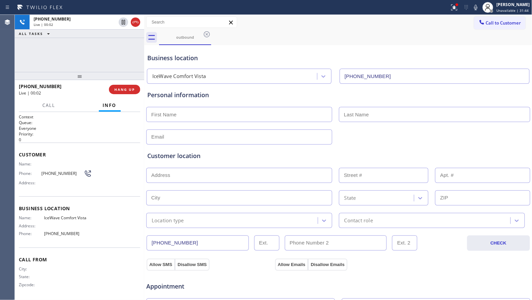
click at [131, 94] on div "+12819626044 Live | 00:02 HANG UP" at bounding box center [79, 89] width 121 height 17
click at [129, 92] on button "HANG UP" at bounding box center [124, 89] width 31 height 9
click at [128, 90] on span "HANG UP" at bounding box center [124, 89] width 21 height 5
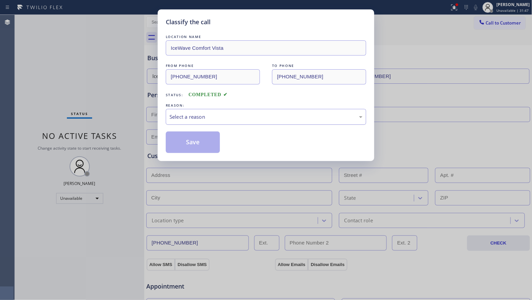
click at [190, 120] on div "Select a reason" at bounding box center [265, 117] width 193 height 8
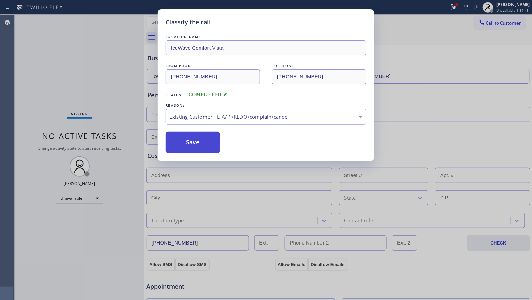
click at [185, 149] on button "Save" at bounding box center [193, 142] width 54 height 22
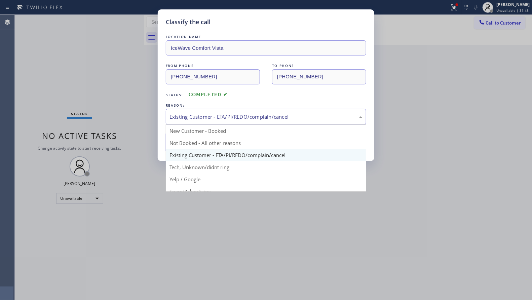
click at [182, 123] on div "Existing Customer - ETA/PI/REDO/complain/cancel" at bounding box center [266, 117] width 200 height 16
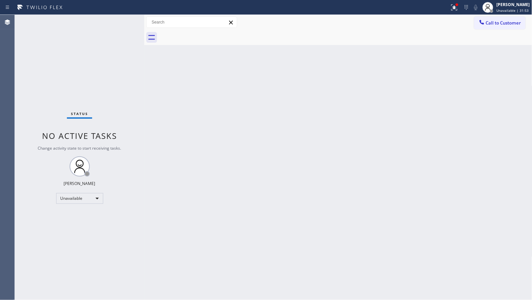
drag, startPoint x: 407, startPoint y: 78, endPoint x: 432, endPoint y: 54, distance: 34.0
click at [407, 77] on div "Back to Dashboard Change Sender ID Customers Technicians Select a contact Outbo…" at bounding box center [338, 157] width 388 height 285
drag, startPoint x: 457, startPoint y: 6, endPoint x: 454, endPoint y: 18, distance: 12.2
click at [456, 6] on div at bounding box center [454, 7] width 15 height 15
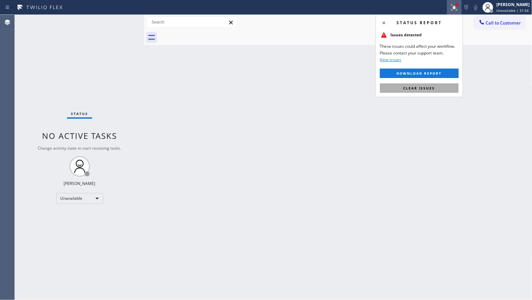
click at [436, 88] on button "Clear issues" at bounding box center [419, 87] width 79 height 9
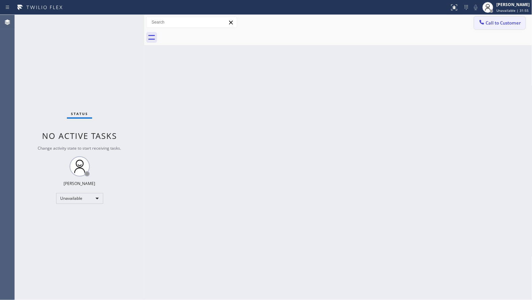
click at [491, 21] on span "Call to Customer" at bounding box center [503, 23] width 35 height 6
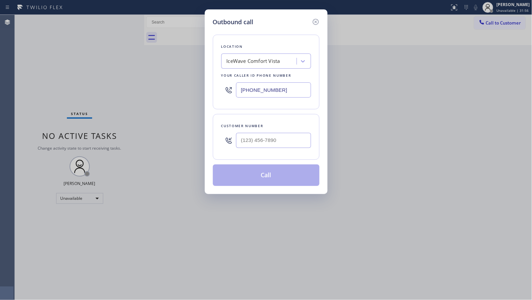
drag, startPoint x: 297, startPoint y: 87, endPoint x: 238, endPoint y: 93, distance: 58.8
click at [238, 93] on input "(760) 249-7398" at bounding box center [273, 89] width 75 height 15
paste input "602) 737-2217"
type input "(602) 737-2217"
click at [285, 141] on input "(___) ___-____" at bounding box center [273, 140] width 75 height 15
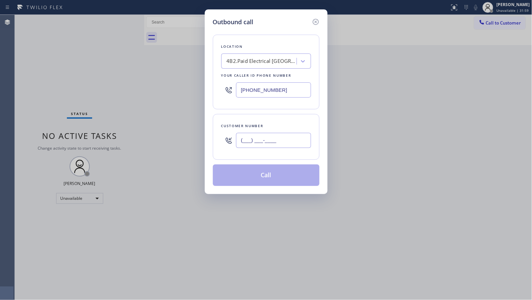
paste input "573) 250-7499"
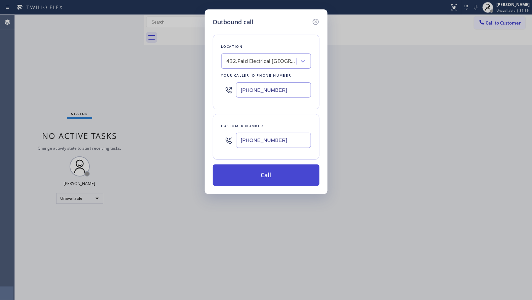
type input "(573) 250-7499"
click at [270, 175] on button "Call" at bounding box center [266, 175] width 107 height 22
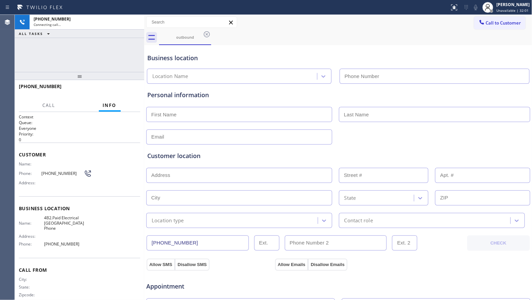
type input "(602) 737-2217"
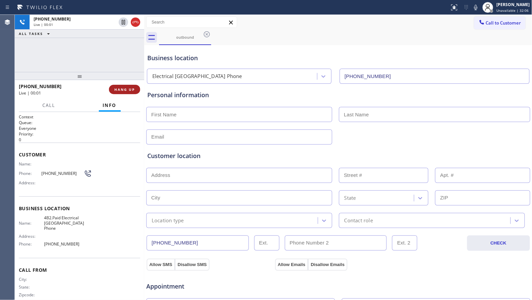
click at [127, 87] on span "HANG UP" at bounding box center [124, 89] width 21 height 5
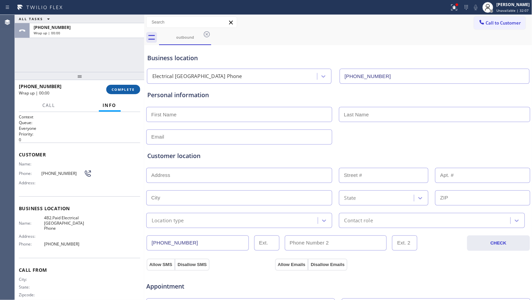
click at [127, 87] on span "COMPLETE" at bounding box center [123, 89] width 23 height 5
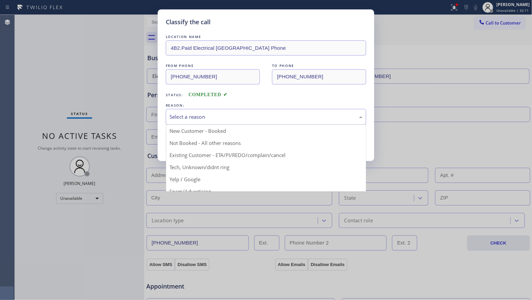
click at [189, 114] on div "Select a reason" at bounding box center [265, 117] width 193 height 8
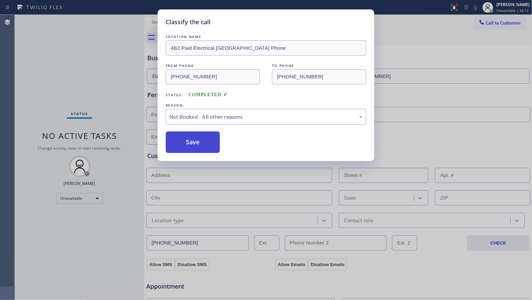
click at [187, 144] on button "Save" at bounding box center [193, 142] width 54 height 22
click at [187, 143] on button "Save" at bounding box center [193, 142] width 54 height 22
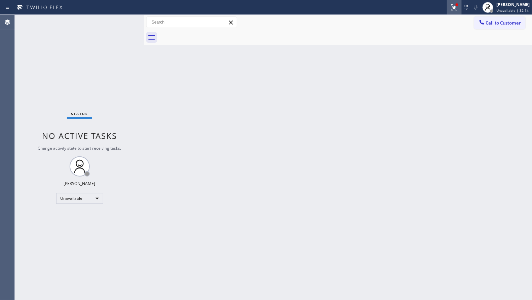
click at [454, 9] on icon at bounding box center [454, 7] width 6 height 6
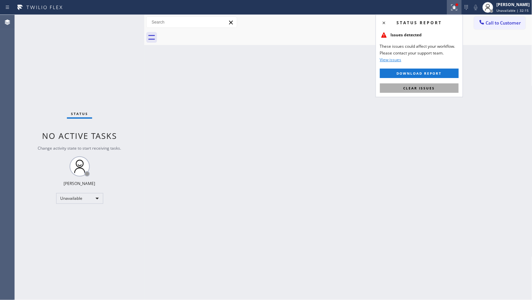
click at [429, 90] on span "Clear issues" at bounding box center [419, 88] width 32 height 5
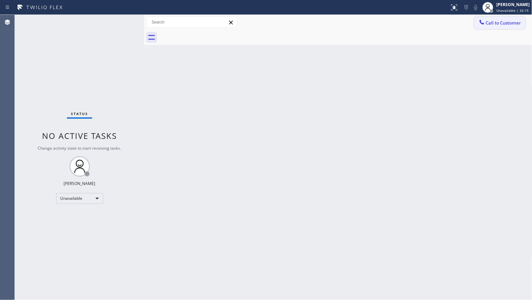
click at [478, 22] on icon at bounding box center [481, 22] width 7 height 7
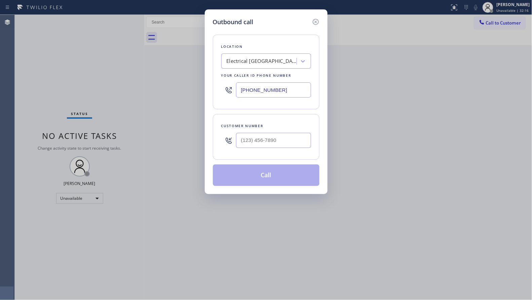
drag, startPoint x: 286, startPoint y: 89, endPoint x: 219, endPoint y: 91, distance: 67.6
click at [219, 91] on div "Location Electrical LA Cisco Phone Your caller id phone number (602) 737-2217" at bounding box center [266, 72] width 107 height 75
paste input "312) 584-3445"
type input "(312) 584-3445"
click at [283, 138] on input "(___) ___-____" at bounding box center [273, 140] width 75 height 15
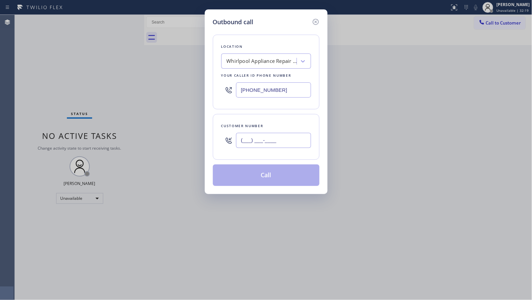
paste input "312) 912-8557"
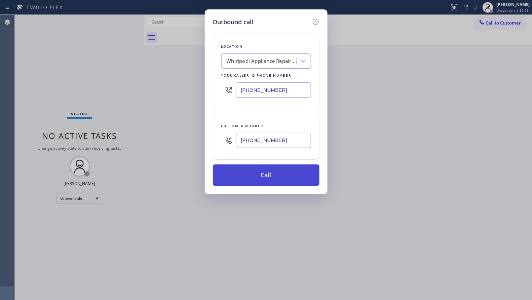
type input "(312) 912-8557"
click at [265, 179] on button "Call" at bounding box center [266, 175] width 107 height 22
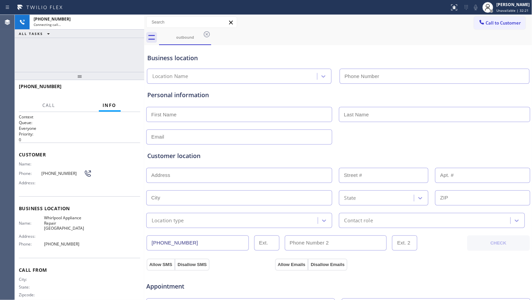
type input "(312) 584-3445"
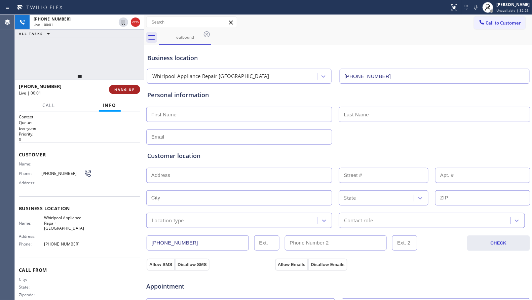
click at [117, 91] on span "HANG UP" at bounding box center [124, 89] width 21 height 5
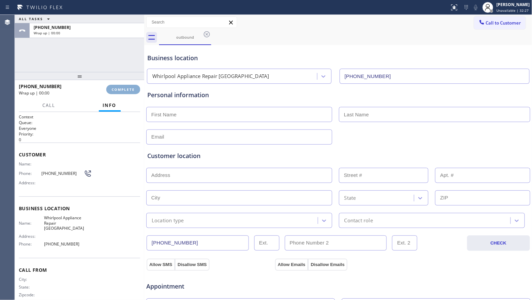
click at [117, 90] on span "COMPLETE" at bounding box center [123, 89] width 23 height 5
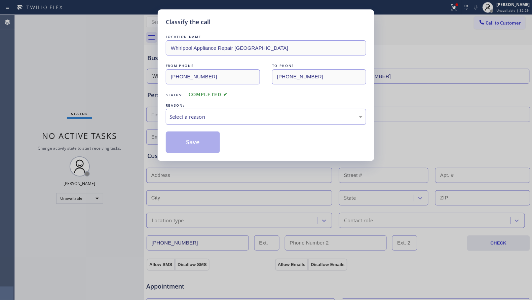
click at [181, 122] on div "Select a reason" at bounding box center [266, 117] width 200 height 16
click at [182, 141] on button "Save" at bounding box center [193, 142] width 54 height 22
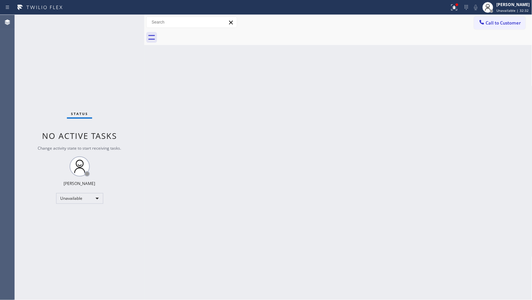
drag, startPoint x: 428, startPoint y: 46, endPoint x: 435, endPoint y: 41, distance: 8.9
click at [432, 43] on div "Back to Dashboard Change Sender ID Customers Technicians Select a contact Outbo…" at bounding box center [338, 157] width 388 height 285
drag, startPoint x: 490, startPoint y: 21, endPoint x: 486, endPoint y: 22, distance: 3.6
click at [488, 21] on span "Call to Customer" at bounding box center [503, 23] width 35 height 6
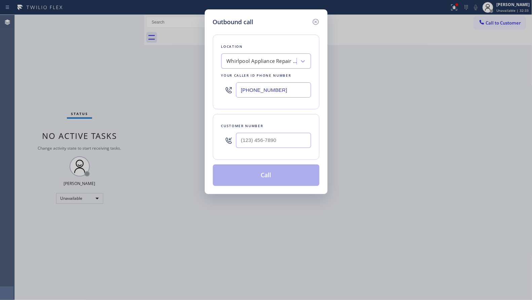
drag, startPoint x: 282, startPoint y: 94, endPoint x: 223, endPoint y: 93, distance: 59.2
click at [221, 94] on div "(312) 584-3445" at bounding box center [266, 90] width 90 height 22
paste input "213) 699-3884"
type input "(213) 699-3884"
click at [288, 140] on input "(___) ___-____" at bounding box center [273, 140] width 75 height 15
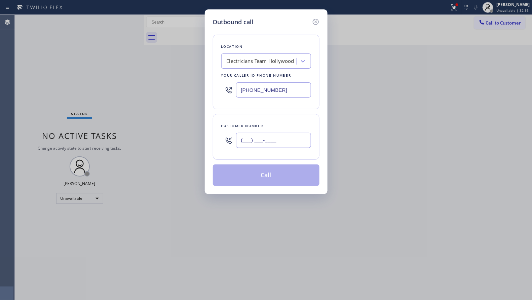
paste input "801) 304-3264"
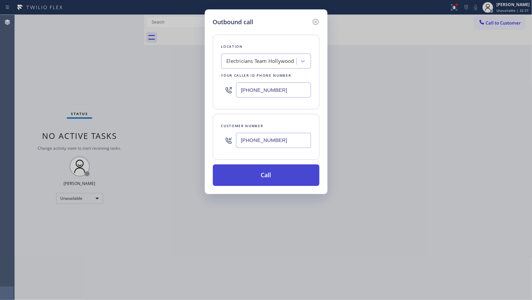
type input "(801) 304-3264"
click at [266, 173] on button "Call" at bounding box center [266, 175] width 107 height 22
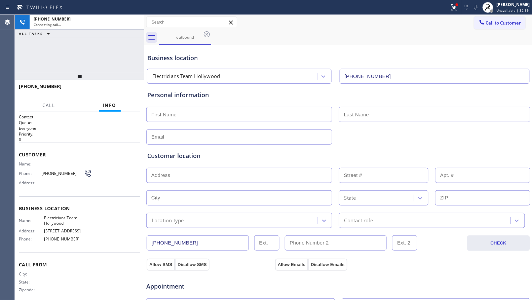
type input "(213) 699-3884"
click at [135, 92] on button "HANG UP" at bounding box center [124, 89] width 31 height 9
click at [133, 90] on span "HANG UP" at bounding box center [124, 89] width 21 height 5
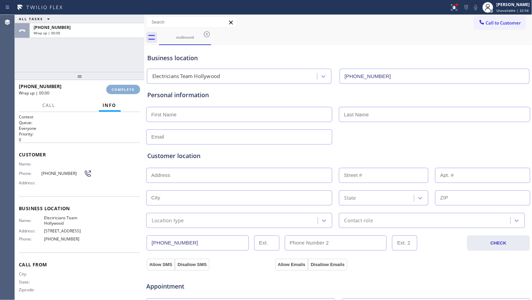
click at [132, 89] on span "COMPLETE" at bounding box center [123, 89] width 23 height 5
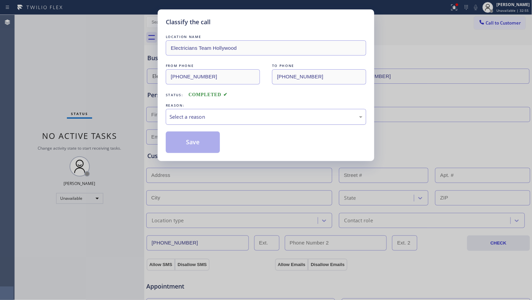
click at [282, 116] on div "Select a reason" at bounding box center [265, 117] width 193 height 8
click at [206, 146] on button "Save" at bounding box center [193, 142] width 54 height 22
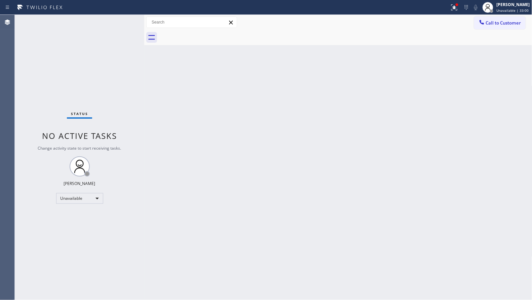
drag, startPoint x: 411, startPoint y: 85, endPoint x: 417, endPoint y: 78, distance: 9.3
click at [411, 85] on div "Back to Dashboard Change Sender ID Customers Technicians Select a contact Outbo…" at bounding box center [338, 157] width 388 height 285
click at [456, 9] on icon at bounding box center [454, 7] width 8 height 8
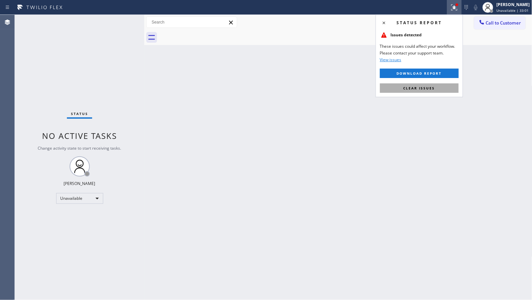
click at [440, 87] on button "Clear issues" at bounding box center [419, 87] width 79 height 9
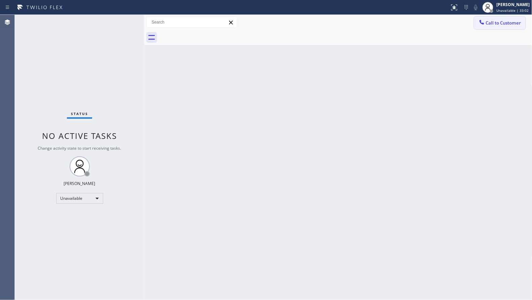
click at [503, 23] on span "Call to Customer" at bounding box center [503, 23] width 35 height 6
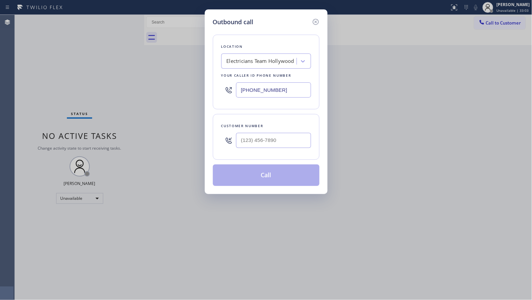
drag, startPoint x: 296, startPoint y: 88, endPoint x: 227, endPoint y: 91, distance: 69.6
click at [227, 92] on div "(213) 699-3884" at bounding box center [266, 90] width 90 height 22
paste input "708) 554-7898"
type input "(708) 554-7898"
click at [285, 141] on input "(___) ___-____" at bounding box center [273, 140] width 75 height 15
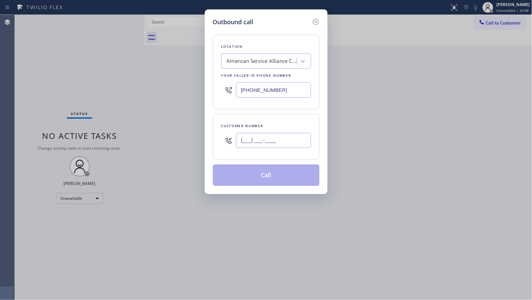
paste input "708) 254-9909"
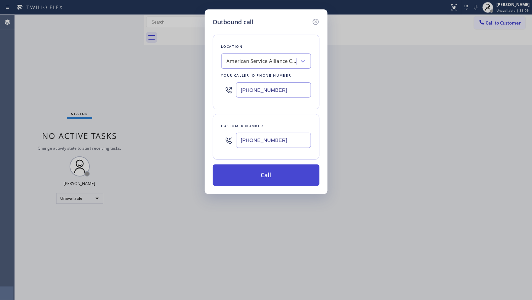
type input "(708) 254-9909"
click at [268, 175] on button "Call" at bounding box center [266, 175] width 107 height 22
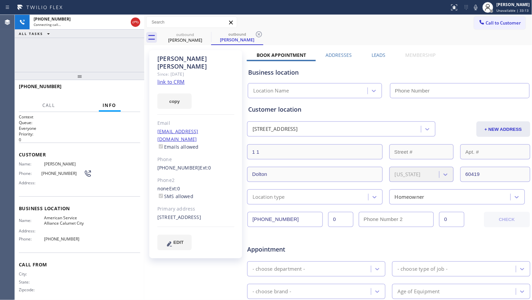
type input "(708) 554-7898"
drag, startPoint x: 302, startPoint y: 31, endPoint x: 289, endPoint y: 30, distance: 12.6
click at [301, 30] on div "outbound Cassandra Stagner outbound Cassandra Stagner" at bounding box center [345, 37] width 373 height 15
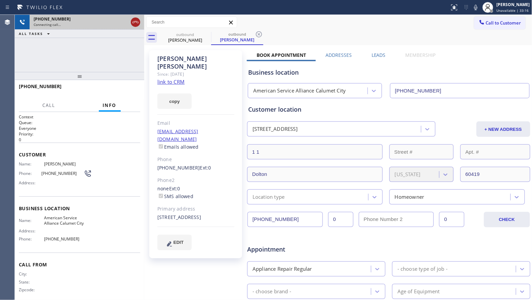
click at [138, 24] on icon at bounding box center [135, 22] width 8 height 8
click at [138, 23] on div "Connecting call…" at bounding box center [87, 24] width 107 height 5
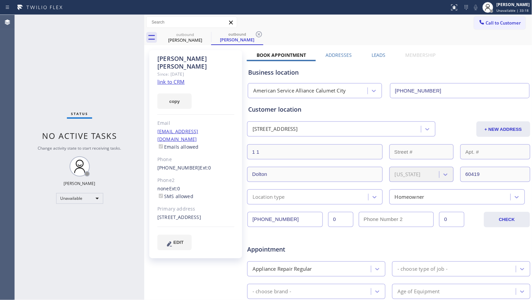
drag, startPoint x: 214, startPoint y: 45, endPoint x: 204, endPoint y: 36, distance: 13.8
click at [214, 45] on div "Cassandra Stagner Since: 20 may 2020 link to CRM copy Email no@gmail.com Emails…" at bounding box center [338, 264] width 388 height 439
click at [204, 35] on icon at bounding box center [207, 34] width 6 height 6
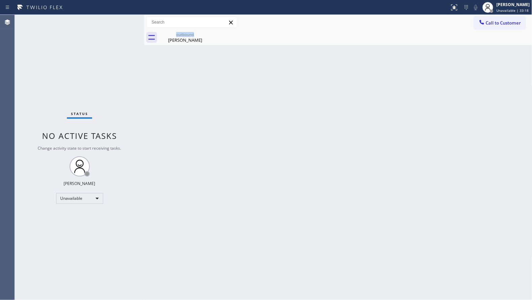
click at [0, 0] on icon at bounding box center [0, 0] width 0 height 0
click at [204, 35] on icon at bounding box center [207, 34] width 6 height 6
click at [195, 36] on div "outbound" at bounding box center [185, 34] width 51 height 5
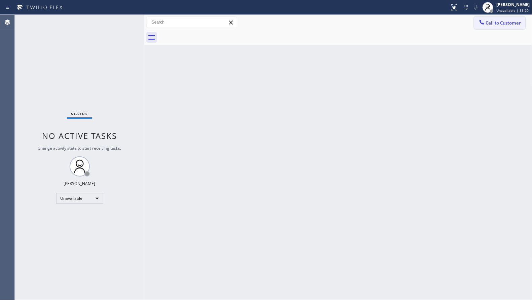
click at [490, 20] on span "Call to Customer" at bounding box center [503, 23] width 35 height 6
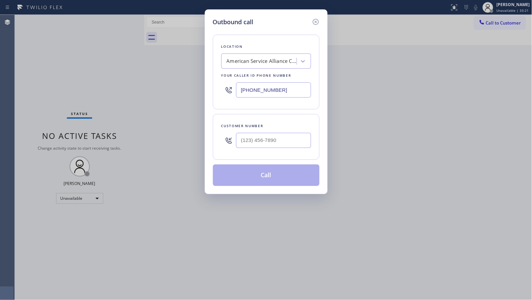
drag, startPoint x: 300, startPoint y: 94, endPoint x: 237, endPoint y: 95, distance: 63.2
click at [237, 95] on input "(708) 554-7898" at bounding box center [273, 89] width 75 height 15
paste input "818) 284-6749"
type input "(818) 284-6749"
click at [306, 142] on input "(___) ___-____" at bounding box center [273, 140] width 75 height 15
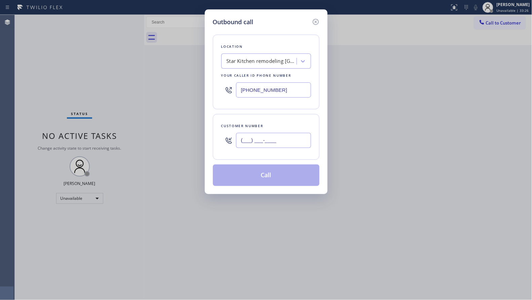
paste input "873) 363-1180"
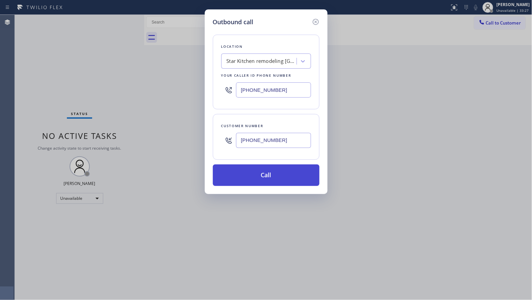
type input "(873) 363-1180"
drag, startPoint x: 272, startPoint y: 169, endPoint x: 297, endPoint y: 173, distance: 25.1
click at [273, 169] on button "Call" at bounding box center [266, 175] width 107 height 22
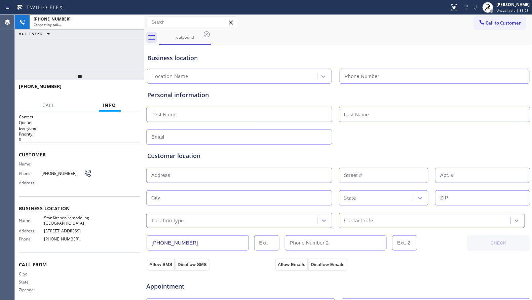
type input "(818) 284-6749"
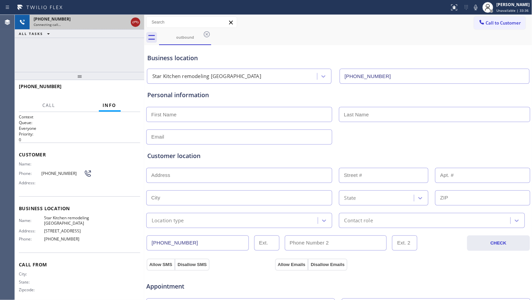
click at [138, 22] on icon at bounding box center [135, 22] width 8 height 8
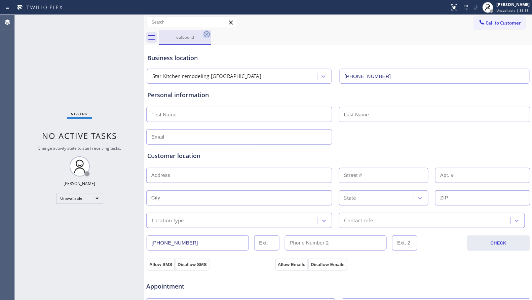
click at [207, 33] on icon at bounding box center [207, 34] width 6 height 6
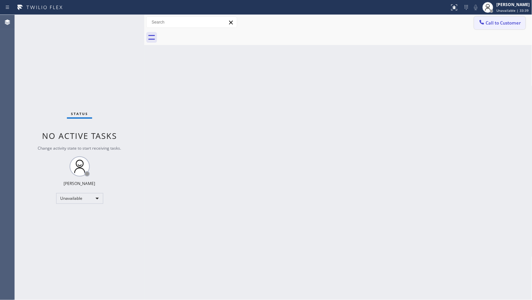
click at [485, 22] on icon at bounding box center [481, 22] width 7 height 7
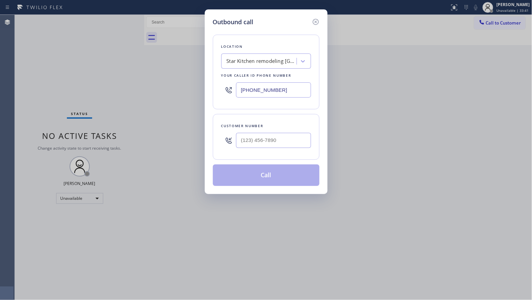
drag, startPoint x: 279, startPoint y: 90, endPoint x: 239, endPoint y: 93, distance: 40.1
click at [241, 94] on input "(818) 284-6749" at bounding box center [273, 89] width 75 height 15
paste input "310) 601-8976"
type input "(310) 601-8976"
click at [271, 141] on input "(___) ___-____" at bounding box center [273, 140] width 75 height 15
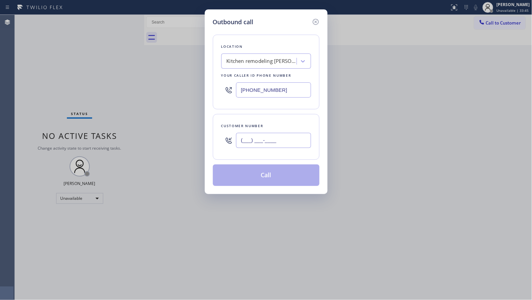
paste input "873) 363-1180"
type input "(873) 363-1180"
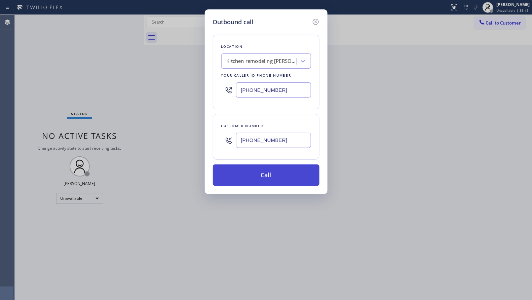
click at [275, 176] on button "Call" at bounding box center [266, 175] width 107 height 22
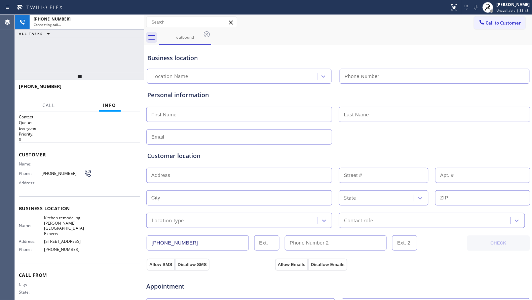
type input "(310) 601-8976"
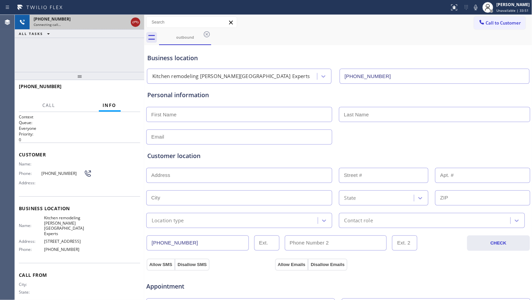
drag, startPoint x: 130, startPoint y: 18, endPoint x: 132, endPoint y: 23, distance: 5.0
click at [130, 19] on div at bounding box center [135, 22] width 12 height 15
click at [137, 19] on icon at bounding box center [135, 22] width 8 height 8
click at [128, 19] on div "+18733631180" at bounding box center [81, 19] width 94 height 6
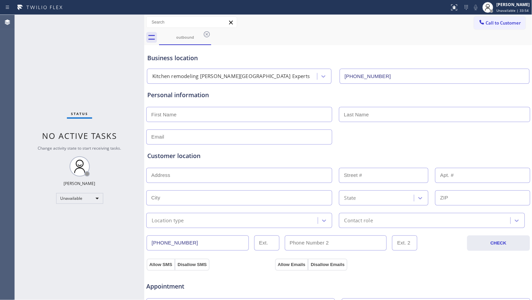
click at [207, 35] on icon at bounding box center [207, 34] width 8 height 8
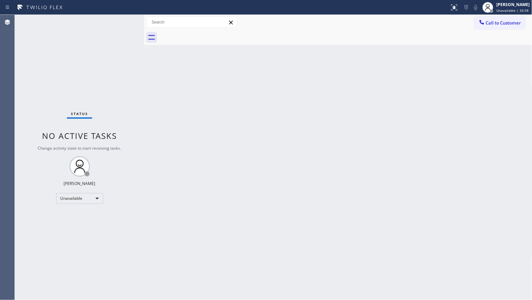
drag, startPoint x: 398, startPoint y: 73, endPoint x: 401, endPoint y: 71, distance: 3.6
click at [399, 73] on div "Back to Dashboard Change Sender ID Customers Technicians Select a contact Outbo…" at bounding box center [338, 157] width 388 height 285
drag, startPoint x: 482, startPoint y: 22, endPoint x: 369, endPoint y: 55, distance: 117.8
click at [479, 23] on icon at bounding box center [481, 22] width 7 height 7
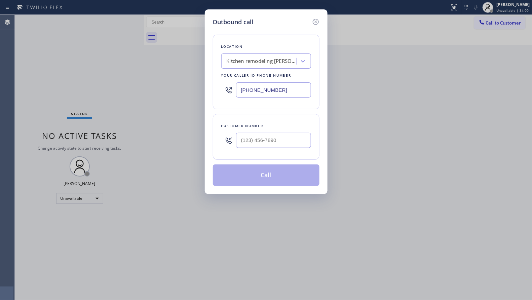
drag, startPoint x: 302, startPoint y: 88, endPoint x: 225, endPoint y: 87, distance: 76.7
click at [218, 89] on div "Location Kitchen remodeling Beverly Hills Experts Your caller id phone number (…" at bounding box center [266, 72] width 107 height 75
paste
type input "(866) 878-8591"
click at [285, 138] on input "(815) 582-3222" at bounding box center [273, 140] width 75 height 15
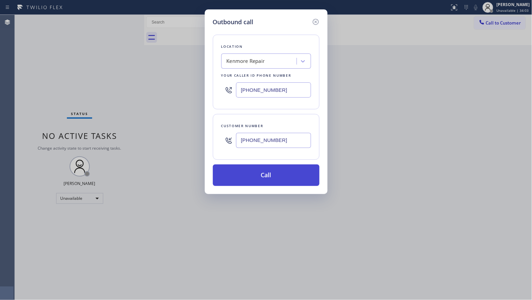
type input "(815) 582-3222"
click at [281, 171] on button "Call" at bounding box center [266, 175] width 107 height 22
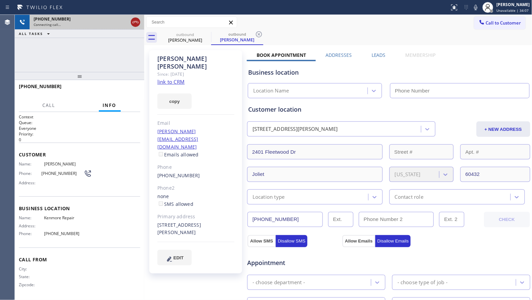
click at [136, 27] on button at bounding box center [135, 21] width 9 height 9
click at [180, 78] on link "link to CRM" at bounding box center [170, 81] width 27 height 7
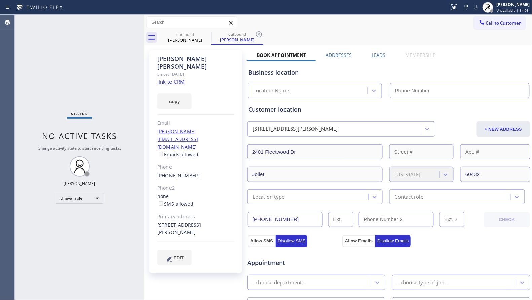
type input "(866) 878-8591"
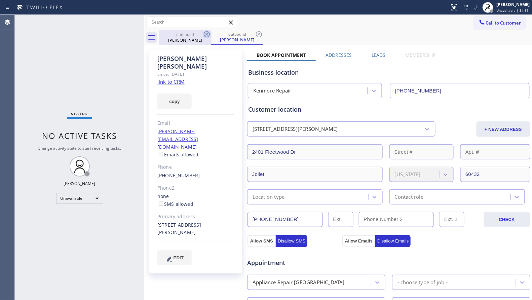
click at [204, 33] on icon at bounding box center [207, 34] width 6 height 6
click at [204, 34] on icon at bounding box center [207, 34] width 6 height 6
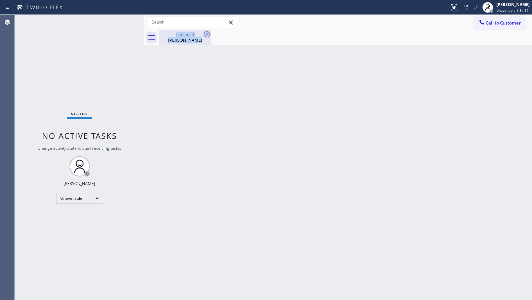
click at [204, 34] on div "outbound Shirley Everett" at bounding box center [185, 37] width 52 height 15
click at [204, 34] on icon at bounding box center [207, 34] width 6 height 6
click at [204, 34] on div at bounding box center [345, 37] width 373 height 15
click at [196, 38] on div at bounding box center [345, 37] width 373 height 15
drag, startPoint x: 438, startPoint y: 92, endPoint x: 433, endPoint y: 74, distance: 18.4
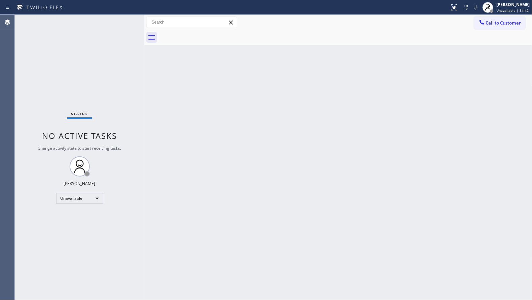
click at [437, 87] on div "Back to Dashboard Change Sender ID Customers Technicians Select a contact Outbo…" at bounding box center [338, 157] width 388 height 285
drag, startPoint x: 500, startPoint y: 24, endPoint x: 486, endPoint y: 30, distance: 15.1
click at [499, 25] on span "Call to Customer" at bounding box center [503, 23] width 35 height 6
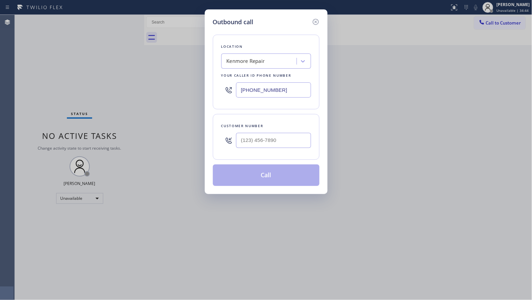
drag, startPoint x: 293, startPoint y: 88, endPoint x: 226, endPoint y: 88, distance: 66.9
click at [226, 88] on div "(866) 878-8591" at bounding box center [266, 90] width 90 height 22
type input "(305) 699-6896"
click at [283, 151] on div at bounding box center [273, 140] width 75 height 22
click at [291, 140] on input "(___) ___-____" at bounding box center [273, 140] width 75 height 15
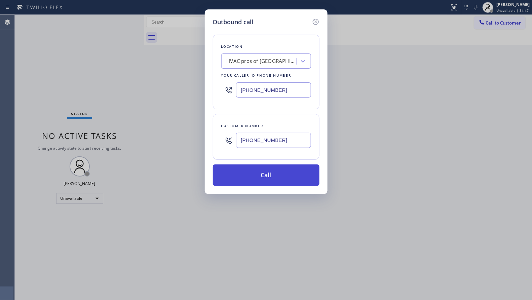
type input "(998) 241-9236"
click at [283, 172] on button "Call" at bounding box center [266, 175] width 107 height 22
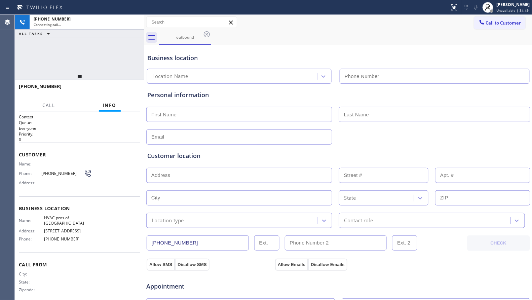
type input "(305) 699-6896"
click at [347, 31] on div "outbound" at bounding box center [345, 37] width 373 height 15
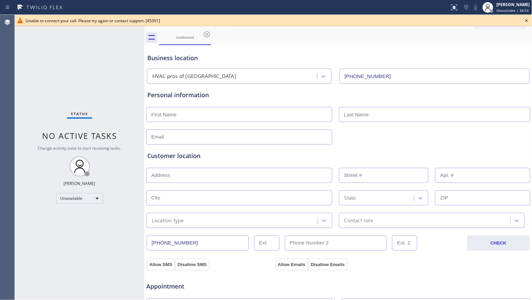
click at [524, 18] on icon at bounding box center [526, 20] width 8 height 8
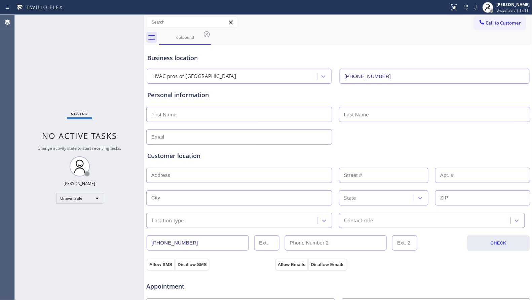
drag, startPoint x: 491, startPoint y: 27, endPoint x: 467, endPoint y: 28, distance: 23.2
click at [490, 27] on button "Call to Customer" at bounding box center [499, 22] width 51 height 13
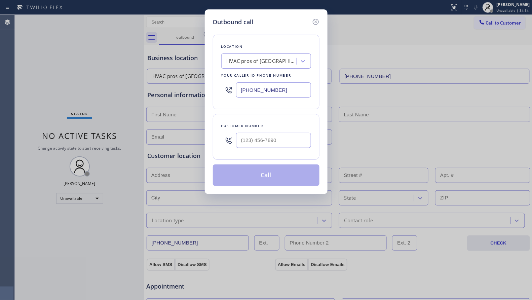
drag, startPoint x: 255, startPoint y: 94, endPoint x: 240, endPoint y: 92, distance: 15.0
click at [241, 92] on input "(305) 699-6896" at bounding box center [273, 89] width 75 height 15
type input "(305) 680-5172"
drag, startPoint x: 291, startPoint y: 139, endPoint x: 292, endPoint y: 135, distance: 3.8
click at [291, 140] on input "(___) ___-____" at bounding box center [273, 140] width 75 height 15
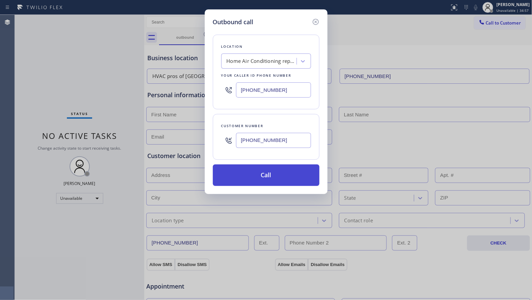
type input "(998) 241-9236"
click at [268, 173] on button "Call" at bounding box center [266, 175] width 107 height 22
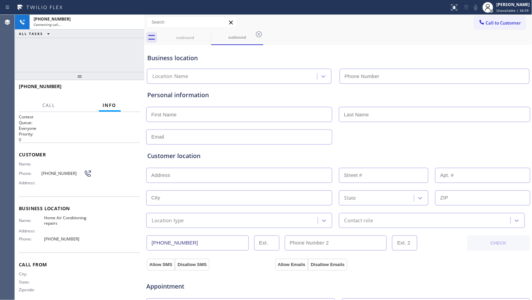
type input "(305) 680-5172"
click at [256, 35] on icon at bounding box center [259, 34] width 6 height 6
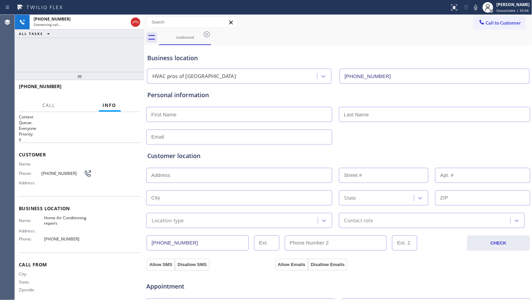
click at [205, 34] on icon at bounding box center [207, 34] width 8 height 8
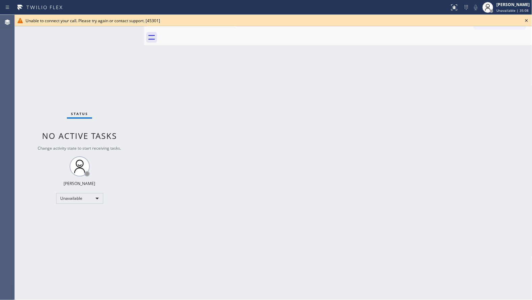
click at [132, 21] on span "Unable to connect your call. Please try again or contact support. [45301]" at bounding box center [93, 21] width 134 height 6
click at [526, 19] on icon at bounding box center [526, 20] width 8 height 8
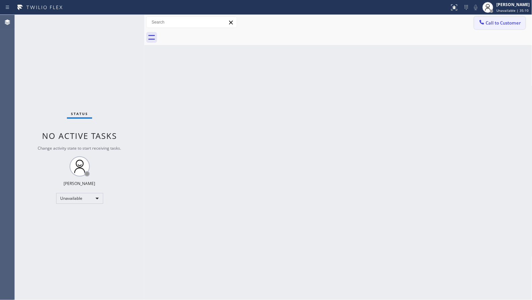
click at [493, 18] on button "Call to Customer" at bounding box center [499, 22] width 51 height 13
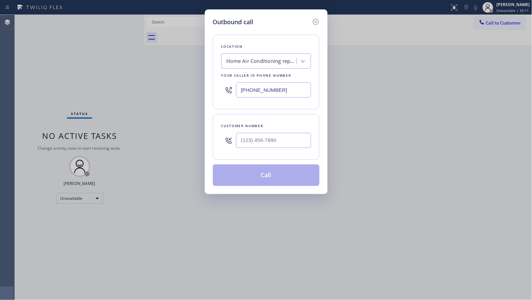
drag, startPoint x: 280, startPoint y: 89, endPoint x: 235, endPoint y: 89, distance: 45.4
click at [235, 89] on div "(305) 680-5172" at bounding box center [266, 90] width 90 height 22
type input "(305) 680-5172"
click at [291, 141] on input "(___) ___-____" at bounding box center [273, 140] width 75 height 15
type input "(998) 241-9236"
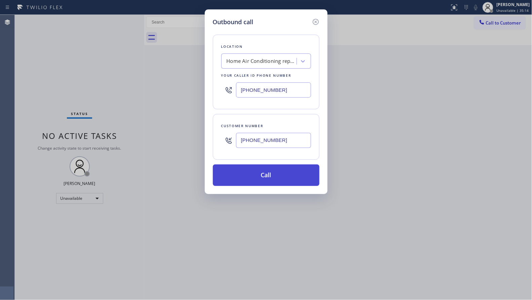
click at [282, 171] on button "Call" at bounding box center [266, 175] width 107 height 22
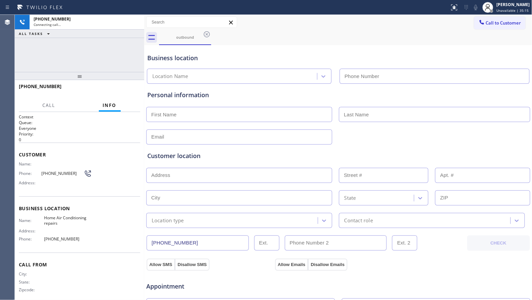
type input "(305) 680-5172"
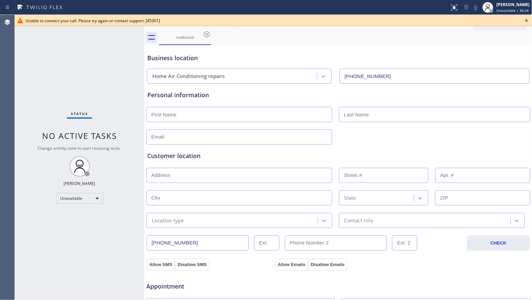
drag, startPoint x: 525, startPoint y: 19, endPoint x: 491, endPoint y: 28, distance: 35.6
click at [524, 19] on icon at bounding box center [526, 20] width 8 height 8
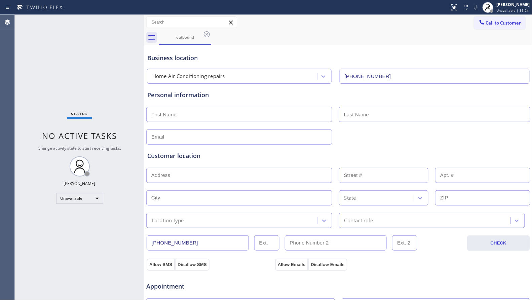
drag, startPoint x: 490, startPoint y: 28, endPoint x: 451, endPoint y: 38, distance: 40.6
click at [487, 28] on button "Call to Customer" at bounding box center [499, 22] width 51 height 13
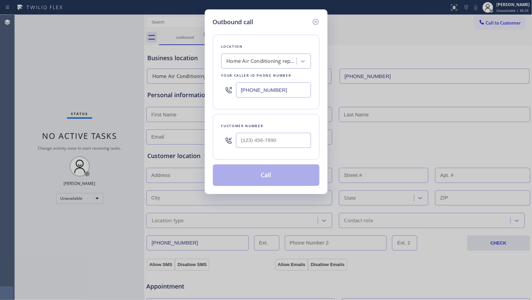
drag, startPoint x: 281, startPoint y: 97, endPoint x: 221, endPoint y: 99, distance: 60.5
click at [221, 99] on div "(305) 680-5172" at bounding box center [266, 90] width 90 height 22
type input "(310) 340-7584"
click at [267, 144] on input "(___) ___-____" at bounding box center [273, 140] width 75 height 15
type input "(310) 736-2456"
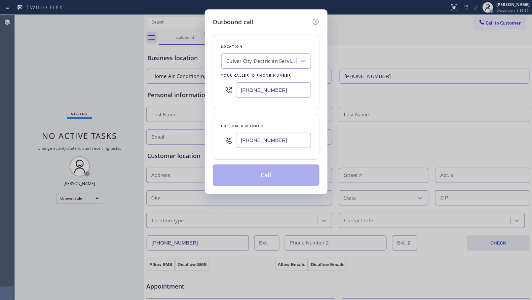
click at [271, 176] on button "Call" at bounding box center [266, 175] width 107 height 22
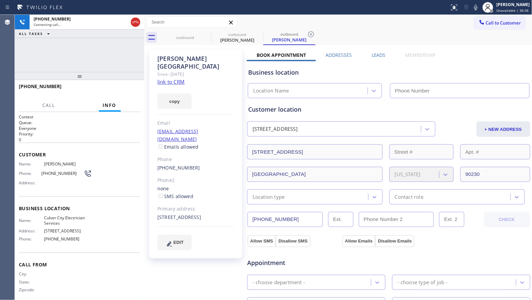
type input "(310) 340-7584"
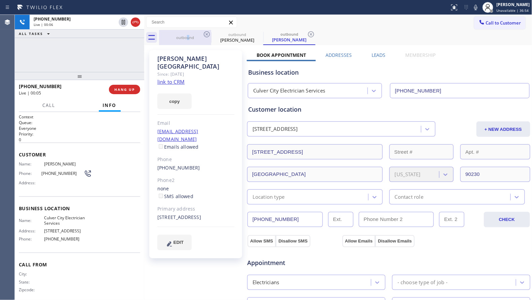
drag, startPoint x: 187, startPoint y: 39, endPoint x: 197, endPoint y: 37, distance: 10.0
click at [190, 39] on div "outbound" at bounding box center [185, 37] width 51 height 5
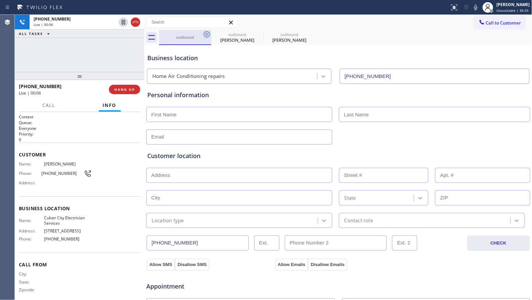
click at [203, 35] on icon at bounding box center [207, 34] width 8 height 8
type input "(310) 340-7584"
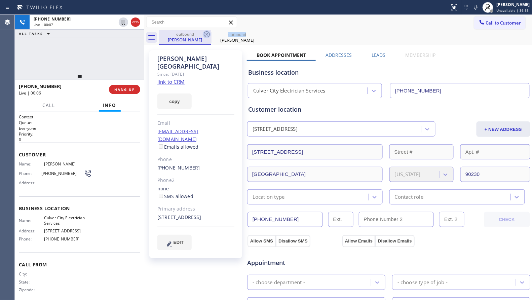
click at [203, 35] on icon at bounding box center [207, 34] width 8 height 8
click at [185, 37] on div "Eric Metz" at bounding box center [185, 40] width 51 height 6
click at [344, 37] on div "outbound Eric Metz" at bounding box center [345, 37] width 373 height 15
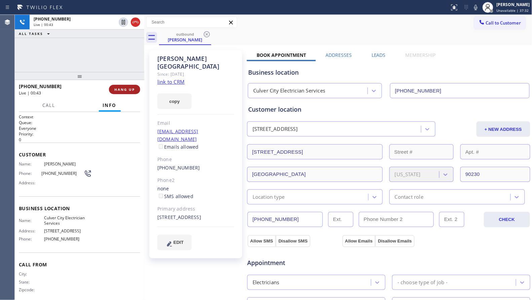
click at [126, 91] on span "HANG UP" at bounding box center [124, 89] width 21 height 5
click at [126, 90] on span "HANG UP" at bounding box center [124, 89] width 21 height 5
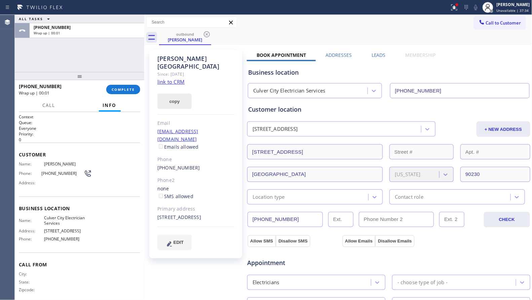
click at [163, 93] on button "copy" at bounding box center [174, 100] width 34 height 15
click at [127, 89] on span "COMPLETE" at bounding box center [123, 89] width 23 height 5
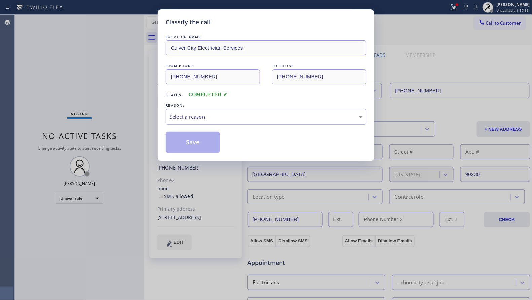
click at [205, 119] on div "Select a reason" at bounding box center [265, 117] width 193 height 8
click at [189, 143] on button "Save" at bounding box center [193, 142] width 54 height 22
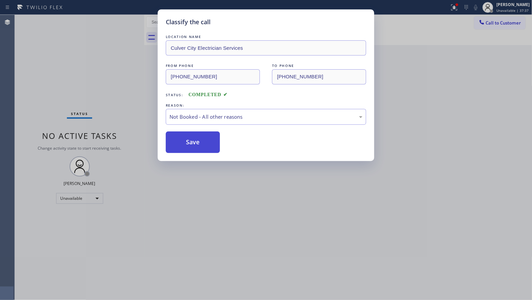
click at [189, 142] on button "Save" at bounding box center [193, 142] width 54 height 22
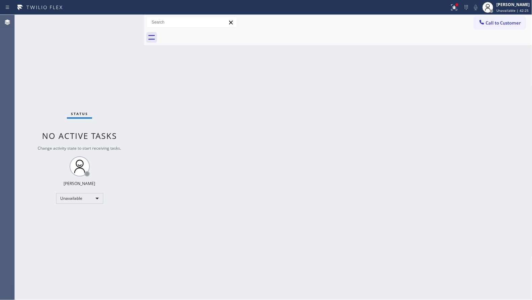
drag, startPoint x: 505, startPoint y: 9, endPoint x: 485, endPoint y: 58, distance: 52.4
click at [505, 10] on span "Unavailable | 42:25" at bounding box center [513, 10] width 32 height 5
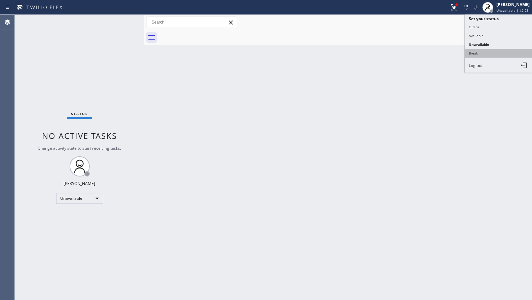
click at [480, 49] on button "Break" at bounding box center [498, 53] width 67 height 9
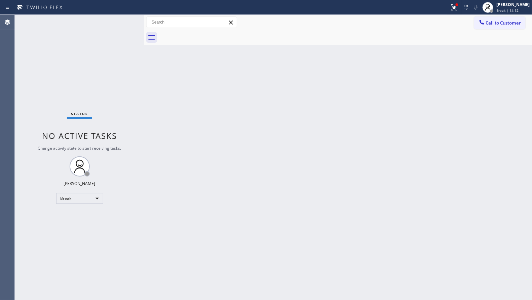
click at [349, 136] on div "Back to Dashboard Change Sender ID Customers Technicians Select a contact Outbo…" at bounding box center [338, 157] width 388 height 285
click at [462, 4] on div at bounding box center [454, 7] width 15 height 8
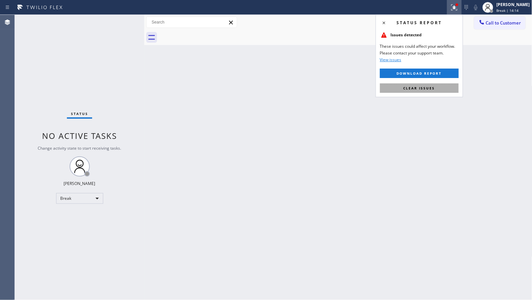
click at [404, 89] on span "Clear issues" at bounding box center [419, 88] width 32 height 5
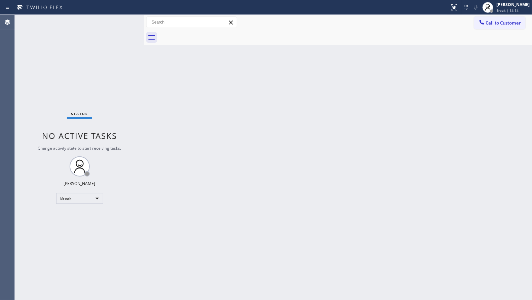
click at [342, 53] on div "Back to Dashboard Change Sender ID Customers Technicians Select a contact Outbo…" at bounding box center [338, 157] width 388 height 285
drag, startPoint x: 234, startPoint y: 221, endPoint x: 455, endPoint y: 147, distance: 232.8
click at [456, 144] on div "Back to Dashboard Change Sender ID Customers Technicians Select a contact Outbo…" at bounding box center [338, 157] width 388 height 285
click at [495, 23] on span "Call to Customer" at bounding box center [503, 23] width 35 height 6
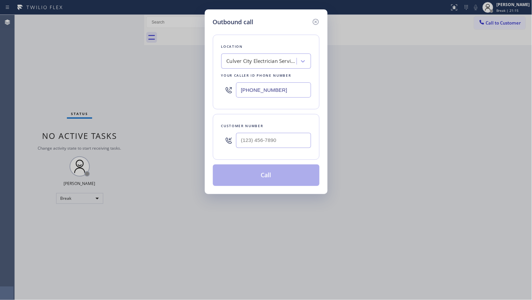
drag, startPoint x: 238, startPoint y: 89, endPoint x: 185, endPoint y: 91, distance: 52.8
click at [189, 92] on div "Outbound call Location Culver City Electrician Services Your caller id phone nu…" at bounding box center [266, 150] width 532 height 300
type input "(760) 670-2797"
click at [284, 143] on input "(___) ___-____" at bounding box center [273, 140] width 75 height 15
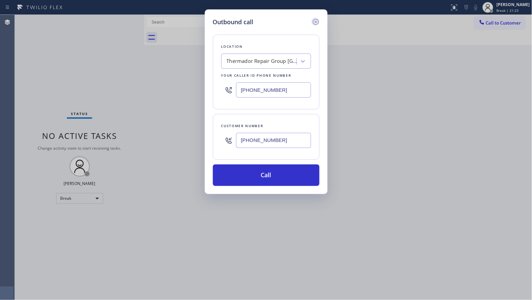
type input "(818) 601-9026"
click at [314, 22] on icon at bounding box center [316, 22] width 8 height 8
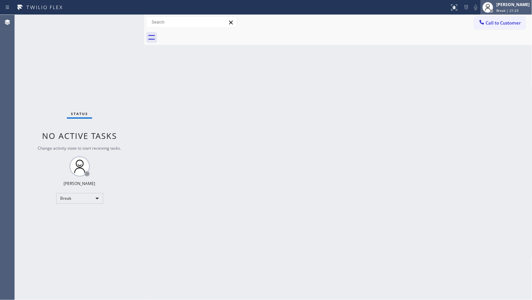
type input "(760) 670-2797"
click at [493, 12] on div at bounding box center [491, 10] width 3 height 3
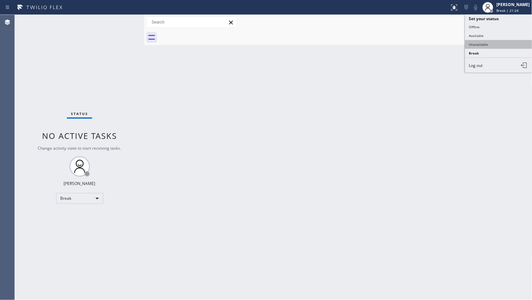
click at [479, 44] on button "Unavailable" at bounding box center [498, 44] width 67 height 9
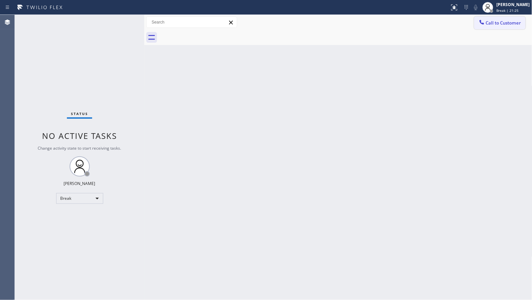
click at [497, 26] on span "Call to Customer" at bounding box center [503, 23] width 35 height 6
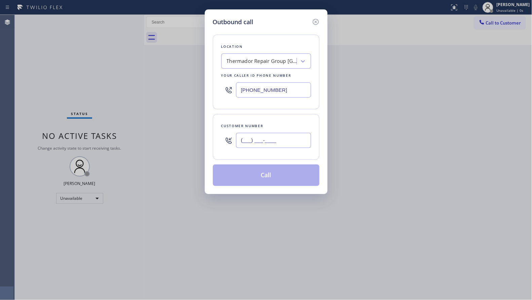
click at [282, 141] on input "(___) ___-____" at bounding box center [273, 140] width 75 height 15
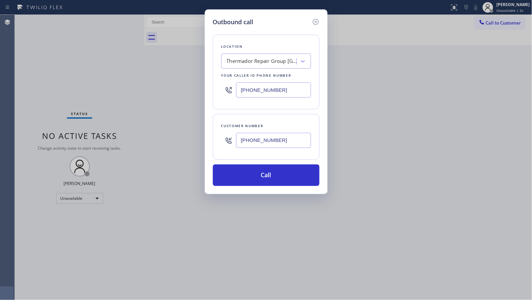
type input "(818) 601-9026"
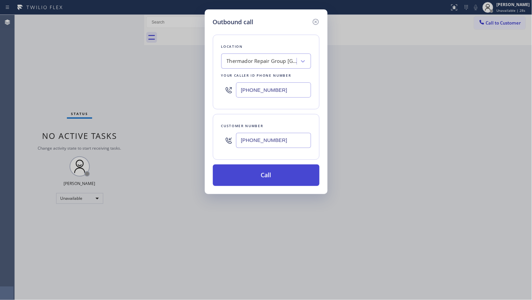
click at [272, 180] on button "Call" at bounding box center [266, 175] width 107 height 22
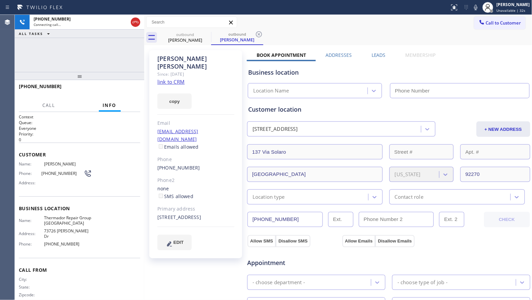
type input "(760) 670-2797"
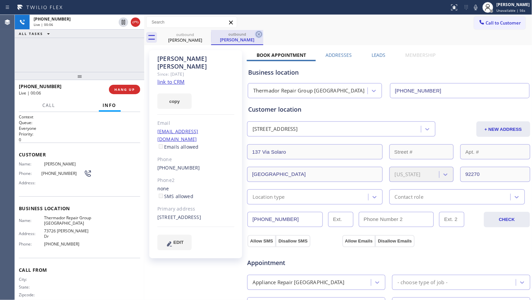
click at [262, 35] on icon at bounding box center [259, 34] width 8 height 8
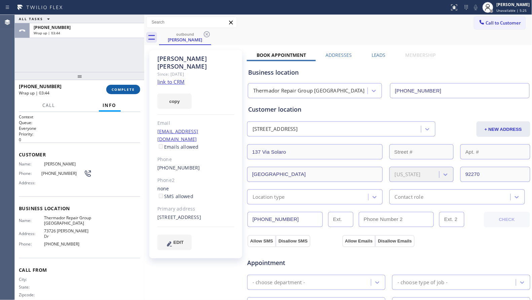
click at [125, 91] on span "COMPLETE" at bounding box center [123, 89] width 23 height 5
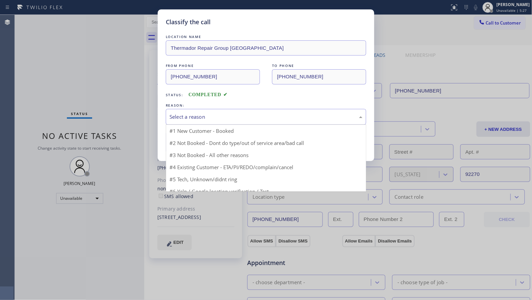
click at [199, 118] on div "Select a reason" at bounding box center [265, 117] width 193 height 8
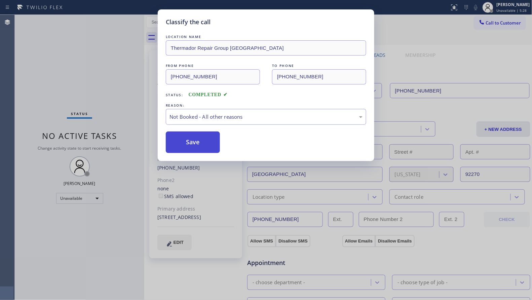
click at [191, 143] on button "Save" at bounding box center [193, 142] width 54 height 22
click at [193, 143] on button "Save" at bounding box center [193, 142] width 54 height 22
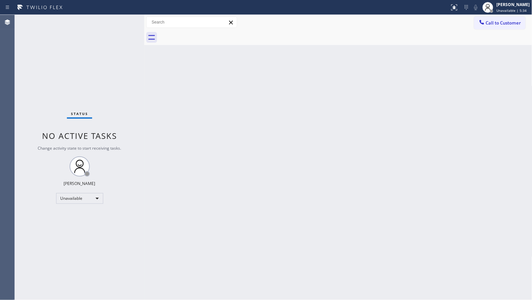
click at [489, 27] on button "Call to Customer" at bounding box center [499, 22] width 51 height 13
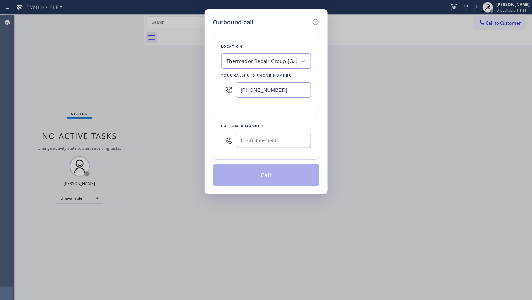
drag, startPoint x: 294, startPoint y: 91, endPoint x: 229, endPoint y: 87, distance: 65.3
click at [229, 87] on div "(760) 670-2797" at bounding box center [266, 90] width 90 height 22
type input "(855) 666-9755"
click at [275, 139] on input "(___) ___-____" at bounding box center [273, 140] width 75 height 15
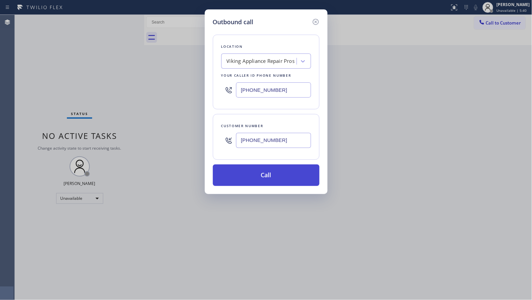
type input "(206) 794-2758"
click at [265, 181] on button "Call" at bounding box center [266, 175] width 107 height 22
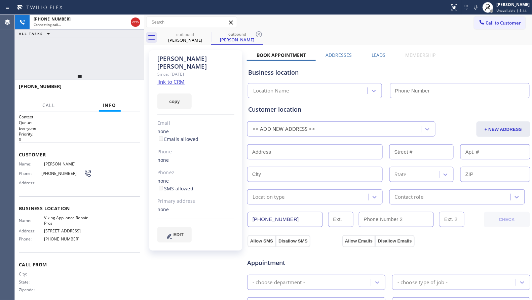
type input "(855) 666-9755"
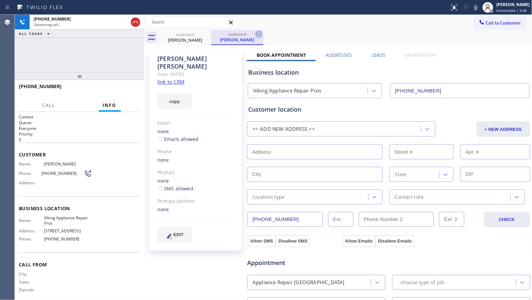
click at [261, 34] on icon at bounding box center [259, 34] width 8 height 8
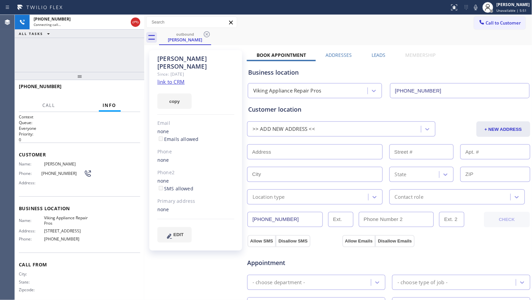
click at [355, 26] on div "Call to Customer Outbound call Location Viking Appliance Repair Pros Your calle…" at bounding box center [338, 22] width 388 height 12
click at [377, 53] on label "Leads" at bounding box center [379, 55] width 14 height 6
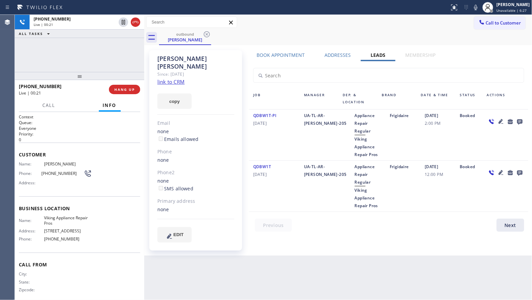
click at [501, 121] on icon at bounding box center [500, 121] width 5 height 5
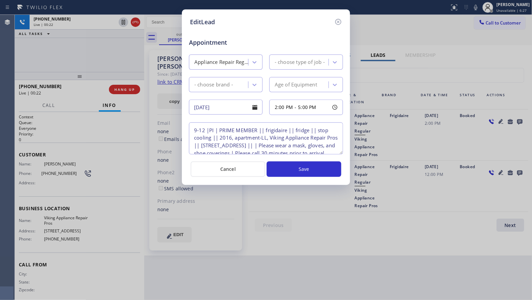
type textarea "9-12 |PI | PRIME MEMBER || frigidaire || fridge || stop cooling || 2016, apartm…"
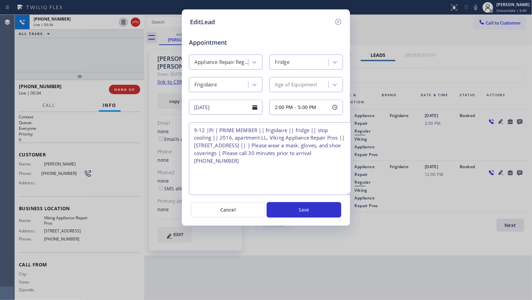
drag, startPoint x: 339, startPoint y: 152, endPoint x: 347, endPoint y: 194, distance: 42.8
click at [347, 194] on textarea "9-12 |PI | PRIME MEMBER || frigidaire || fridge || stop cooling || 2016, apartm…" at bounding box center [270, 158] width 162 height 73
click at [372, 33] on div "EditLead Appointment Appliance Repair Regular Fridge Frigidaire Age of Equipmen…" at bounding box center [266, 150] width 532 height 300
click at [341, 21] on icon at bounding box center [338, 22] width 8 height 8
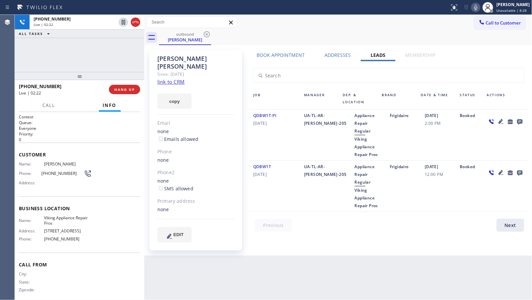
click at [477, 7] on icon at bounding box center [475, 7] width 3 height 5
click at [426, 37] on div "outbound Neva Barry" at bounding box center [345, 37] width 373 height 15
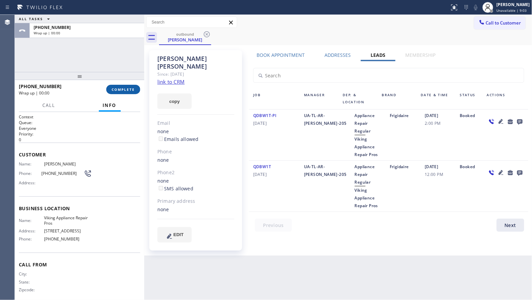
click at [128, 90] on span "COMPLETE" at bounding box center [123, 89] width 23 height 5
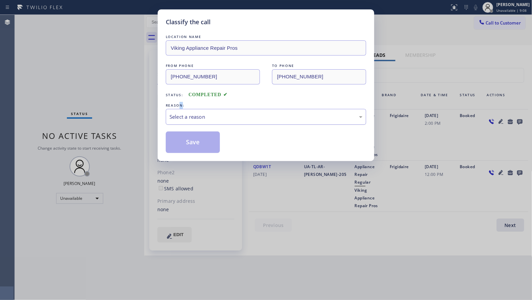
drag, startPoint x: 181, startPoint y: 106, endPoint x: 184, endPoint y: 111, distance: 5.4
click at [182, 108] on div "REASON:" at bounding box center [266, 105] width 200 height 7
drag, startPoint x: 185, startPoint y: 117, endPoint x: 186, endPoint y: 123, distance: 5.7
click at [185, 117] on div "Select a reason" at bounding box center [265, 117] width 193 height 8
click at [183, 141] on button "Save" at bounding box center [193, 142] width 54 height 22
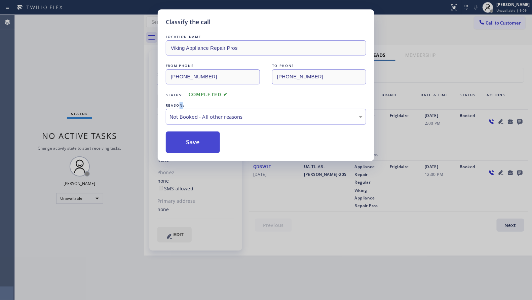
click at [183, 140] on button "Save" at bounding box center [193, 142] width 54 height 22
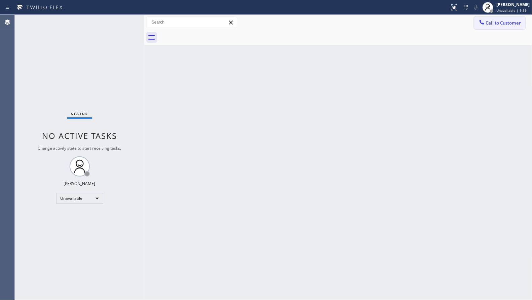
click at [488, 20] on span "Call to Customer" at bounding box center [503, 23] width 35 height 6
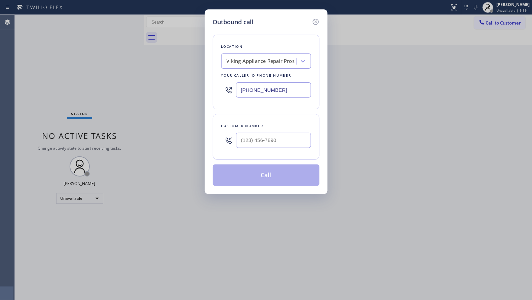
drag, startPoint x: 292, startPoint y: 88, endPoint x: 201, endPoint y: 86, distance: 90.8
click at [186, 89] on div "Outbound call Location Viking Appliance Repair Pros Your caller id phone number…" at bounding box center [266, 150] width 532 height 300
type input "(650) 203-6417"
click at [281, 148] on input "(___) ___-____" at bounding box center [273, 140] width 75 height 15
type input "(415) 638-3817"
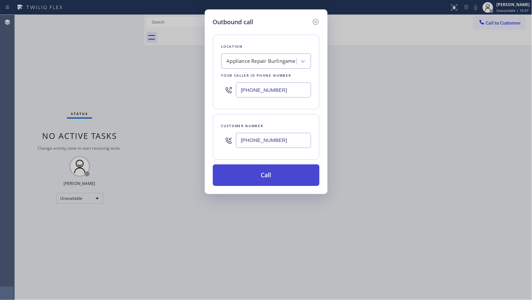
click at [273, 175] on button "Call" at bounding box center [266, 175] width 107 height 22
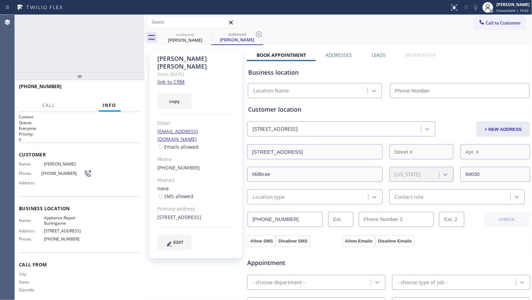
type input "(650) 203-6417"
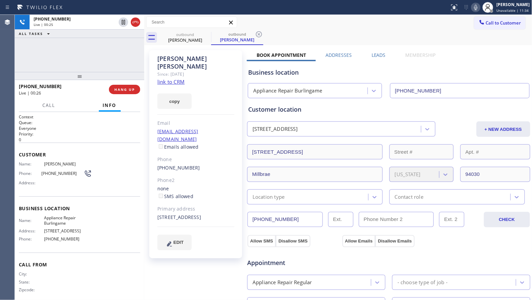
drag, startPoint x: 122, startPoint y: 65, endPoint x: 129, endPoint y: 95, distance: 31.2
click at [125, 80] on div "+14156383817 Live | 00:25 ALL TASKS ALL TASKS ACTIVE TASKS TASKS IN WRAP UP +14…" at bounding box center [79, 157] width 129 height 285
click at [129, 90] on span "HANG UP" at bounding box center [124, 89] width 21 height 5
click at [130, 90] on span "HANG UP" at bounding box center [124, 89] width 21 height 5
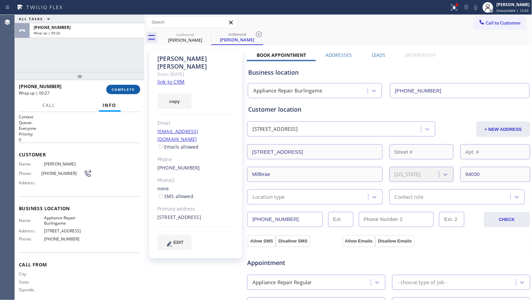
click at [121, 88] on span "COMPLETE" at bounding box center [123, 89] width 23 height 5
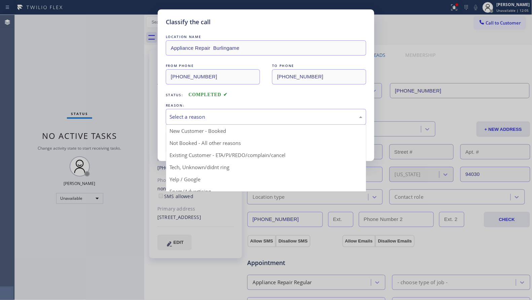
click at [209, 118] on div "Select a reason" at bounding box center [265, 117] width 193 height 8
drag, startPoint x: 188, startPoint y: 143, endPoint x: 187, endPoint y: 140, distance: 3.4
click at [187, 140] on button "Save" at bounding box center [193, 142] width 54 height 22
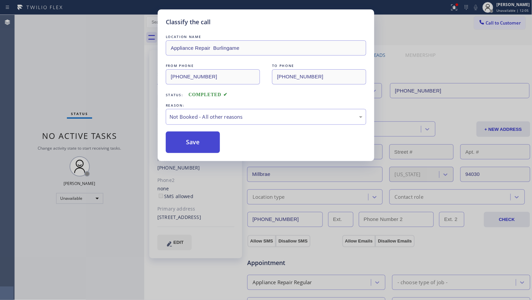
click at [187, 140] on button "Save" at bounding box center [193, 142] width 54 height 22
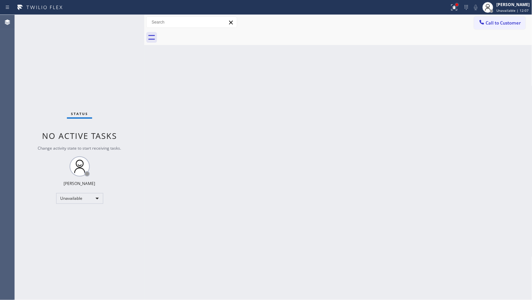
click at [457, 6] on div at bounding box center [457, 5] width 4 height 4
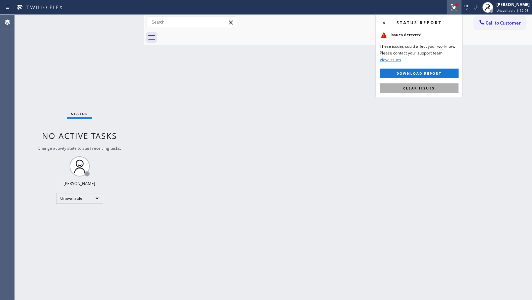
click at [426, 88] on span "Clear issues" at bounding box center [419, 88] width 32 height 5
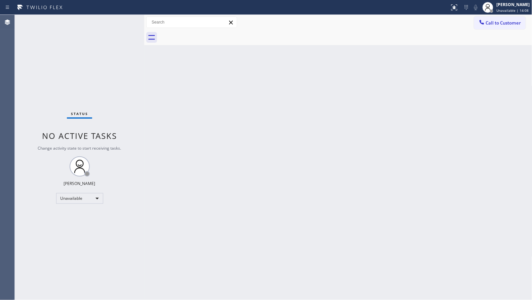
click at [503, 23] on span "Call to Customer" at bounding box center [503, 23] width 35 height 6
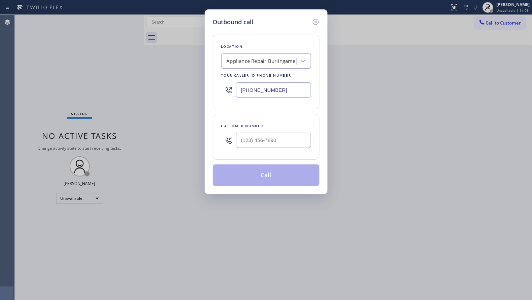
drag, startPoint x: 289, startPoint y: 94, endPoint x: 230, endPoint y: 92, distance: 59.2
click at [227, 93] on div "(650) 203-6417" at bounding box center [266, 90] width 90 height 22
type input "(855) 731-4952"
click at [285, 135] on input "(___) ___-____" at bounding box center [273, 140] width 75 height 15
type input "(310) 893-9502"
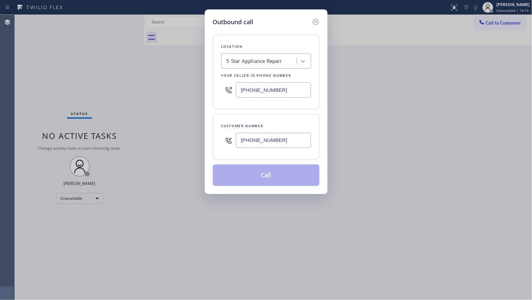
click at [271, 178] on button "Call" at bounding box center [266, 175] width 107 height 22
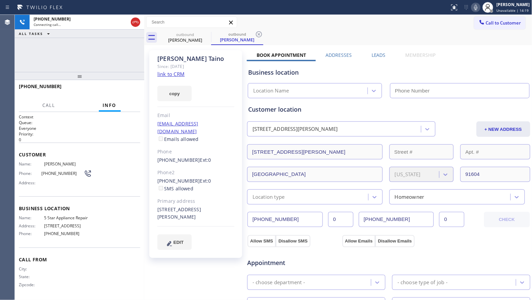
type input "(855) 731-4952"
click at [261, 35] on icon at bounding box center [259, 34] width 6 height 6
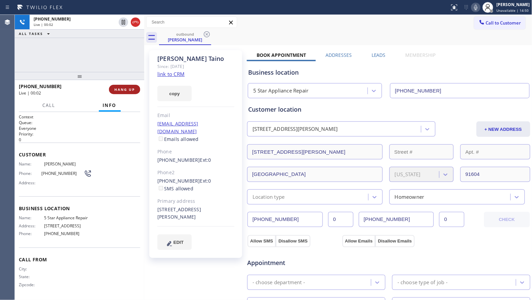
click at [131, 88] on span "HANG UP" at bounding box center [124, 89] width 21 height 5
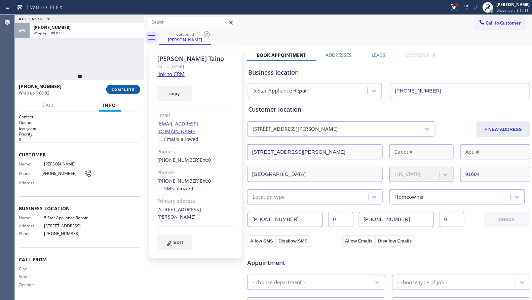
click at [117, 84] on div "+13108939502 Wrap up | 00:02 COMPLETE" at bounding box center [79, 89] width 121 height 17
click at [134, 88] on span "COMPLETE" at bounding box center [123, 89] width 23 height 5
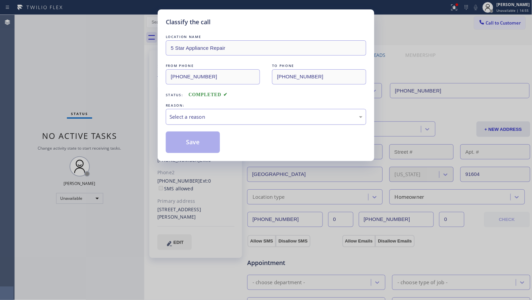
click at [205, 116] on div "Select a reason" at bounding box center [265, 117] width 193 height 8
click at [187, 143] on button "Save" at bounding box center [193, 142] width 54 height 22
click at [188, 141] on button "Save" at bounding box center [193, 142] width 54 height 22
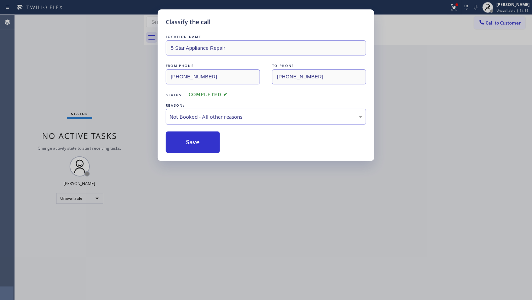
drag, startPoint x: 101, startPoint y: 44, endPoint x: 106, endPoint y: 44, distance: 4.7
click at [104, 44] on div "Classify the call LOCATION NAME 5 Star Appliance Repair FROM PHONE (855) 731-49…" at bounding box center [266, 150] width 532 height 300
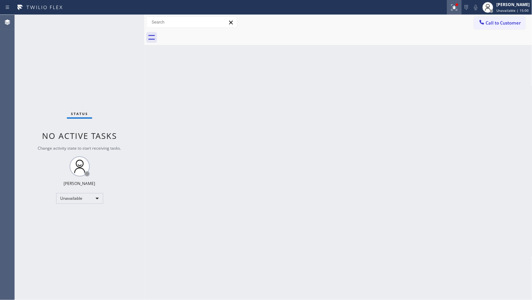
click at [452, 8] on icon at bounding box center [454, 7] width 8 height 8
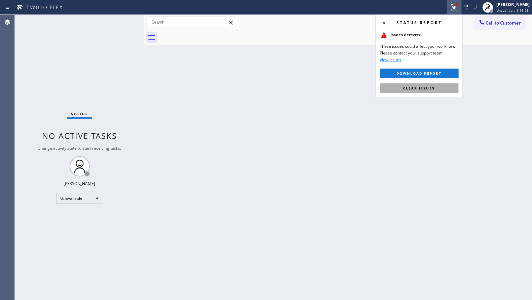
click at [415, 88] on span "Clear issues" at bounding box center [419, 88] width 32 height 5
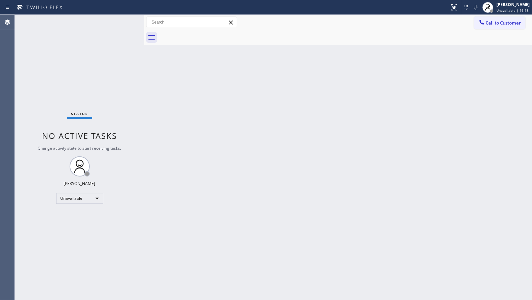
click at [490, 15] on div "Call to Customer Outbound call Location 5 Star Appliance Repair Your caller id …" at bounding box center [338, 22] width 388 height 15
click at [501, 22] on span "Call to Customer" at bounding box center [503, 23] width 35 height 6
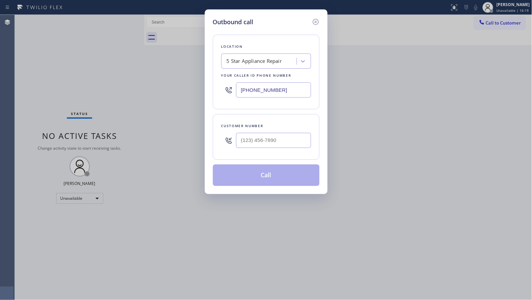
drag, startPoint x: 288, startPoint y: 91, endPoint x: 201, endPoint y: 93, distance: 87.8
click at [200, 93] on div "Outbound call Location 5 Star Appliance Repair Your caller id phone number (855…" at bounding box center [266, 150] width 532 height 300
type input "(415) 534-6126"
click at [288, 135] on input "(___) ___-____" at bounding box center [273, 140] width 75 height 15
type input "(805) 616-5363"
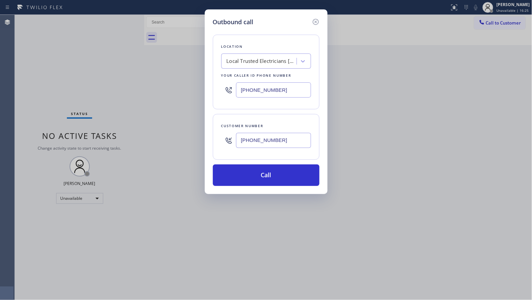
click at [266, 157] on div "Customer number (805) 616-5363" at bounding box center [266, 137] width 107 height 46
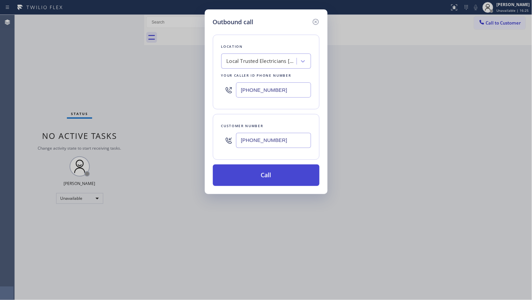
click at [270, 174] on button "Call" at bounding box center [266, 175] width 107 height 22
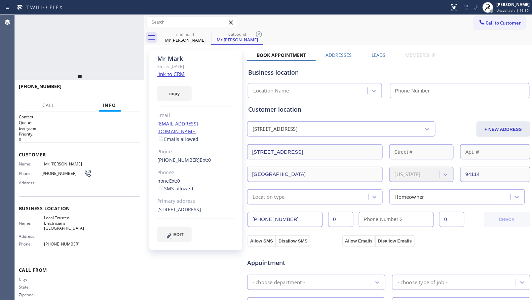
type input "(415) 534-6126"
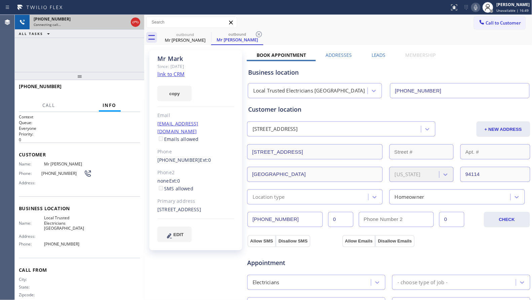
click at [131, 18] on icon at bounding box center [135, 22] width 8 height 8
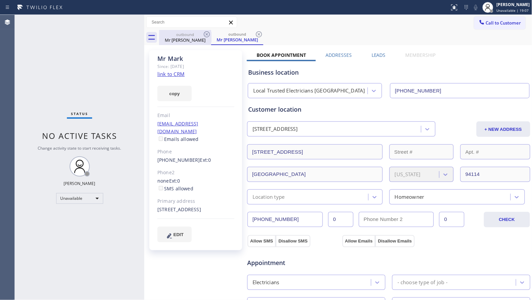
click at [196, 36] on div "outbound" at bounding box center [185, 34] width 51 height 5
click at [203, 34] on icon at bounding box center [207, 34] width 8 height 8
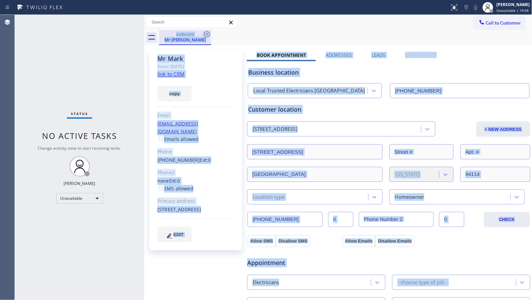
click at [203, 34] on div "outbound Mr Mark" at bounding box center [345, 37] width 373 height 15
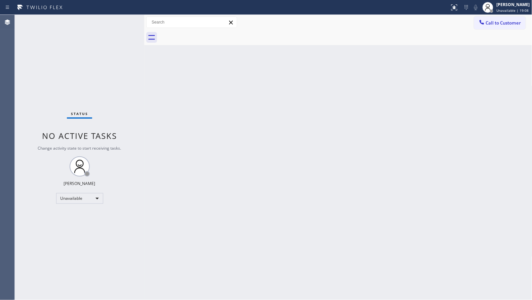
drag, startPoint x: 203, startPoint y: 34, endPoint x: 288, endPoint y: 15, distance: 87.4
click at [205, 35] on div at bounding box center [345, 37] width 373 height 15
click at [499, 25] on span "Call to Customer" at bounding box center [503, 23] width 35 height 6
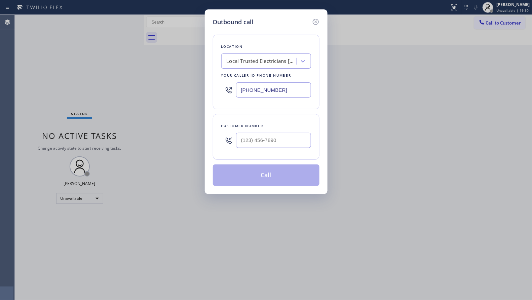
drag, startPoint x: 292, startPoint y: 91, endPoint x: 187, endPoint y: 94, distance: 105.6
click at [187, 94] on div "Outbound call Location Local Trusted Electricians San Francisco Your caller id …" at bounding box center [266, 150] width 532 height 300
drag, startPoint x: 291, startPoint y: 93, endPoint x: 216, endPoint y: 80, distance: 76.8
click at [163, 95] on div "Outbound call Location Appliance Revival Pros Your caller id phone number (786)…" at bounding box center [266, 150] width 532 height 300
type input "(786) 321-4710"
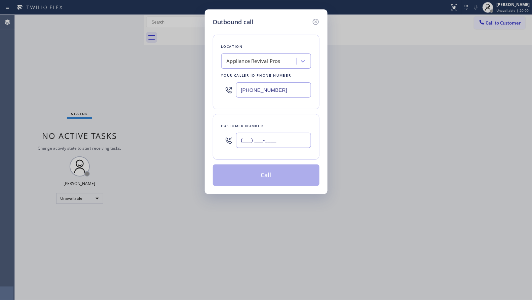
click at [271, 134] on input "(___) ___-____" at bounding box center [273, 140] width 75 height 15
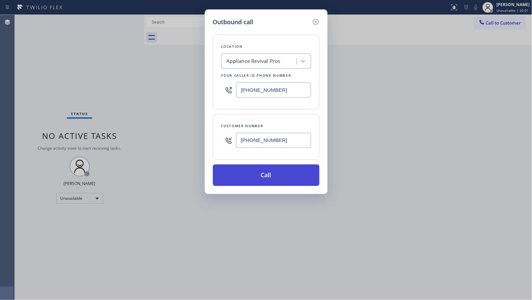
type input "(410) 707-8695"
click at [265, 176] on button "Call" at bounding box center [266, 175] width 107 height 22
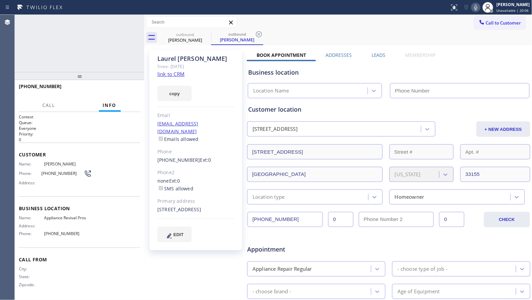
type input "(786) 321-4710"
click at [356, 34] on div "outbound Laurel Santamarina outbound Laurel Santamarina" at bounding box center [345, 37] width 373 height 15
drag, startPoint x: 259, startPoint y: 37, endPoint x: 262, endPoint y: 33, distance: 6.0
click at [259, 37] on icon at bounding box center [259, 34] width 8 height 8
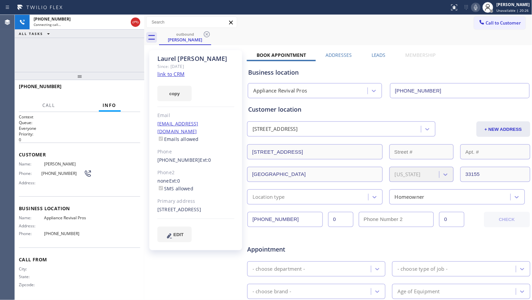
click at [271, 37] on div "outbound Laurel Santamarina" at bounding box center [345, 37] width 373 height 15
click at [279, 22] on div "Call to Customer Outbound call Location Appliance Revival Pros Your caller id p…" at bounding box center [338, 22] width 388 height 12
click at [111, 61] on div "+14107078695 Connecting call… ALL TASKS ALL TASKS ACTIVE TASKS TASKS IN WRAP UP" at bounding box center [79, 43] width 129 height 57
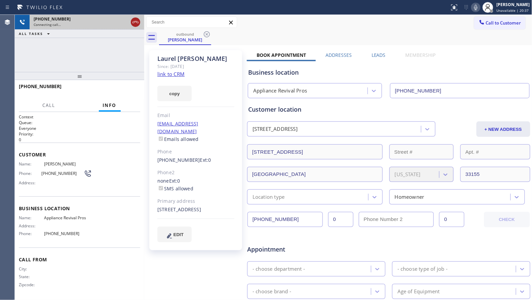
click at [134, 23] on icon at bounding box center [135, 22] width 8 height 8
click at [203, 33] on div "outbound Laurel Santamarina" at bounding box center [185, 37] width 52 height 15
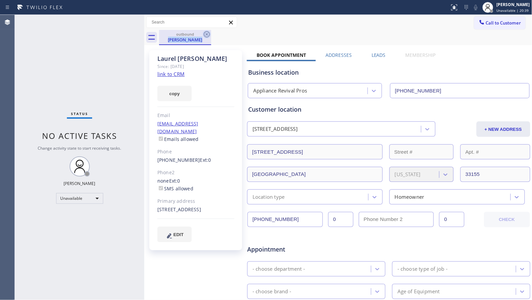
click at [209, 35] on icon at bounding box center [207, 34] width 6 height 6
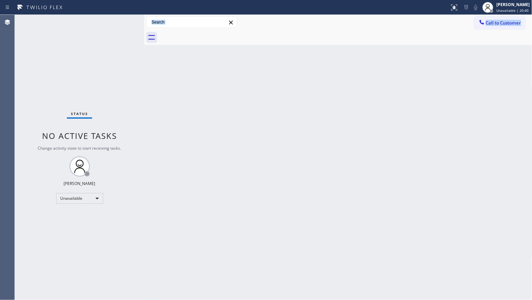
drag, startPoint x: 248, startPoint y: 35, endPoint x: 266, endPoint y: 33, distance: 18.0
click at [250, 35] on div at bounding box center [345, 37] width 373 height 15
click at [479, 20] on icon at bounding box center [481, 22] width 7 height 7
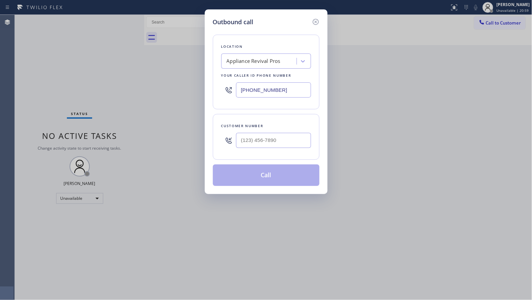
drag, startPoint x: 253, startPoint y: 92, endPoint x: 219, endPoint y: 89, distance: 34.1
click at [216, 92] on div "Location Appliance Revival Pros Your caller id phone number (786) 321-4710" at bounding box center [266, 72] width 107 height 75
type input "(562) 379-4943"
click at [278, 148] on input "(___) ___-____" at bounding box center [273, 140] width 75 height 15
type input "(310) 699-9365"
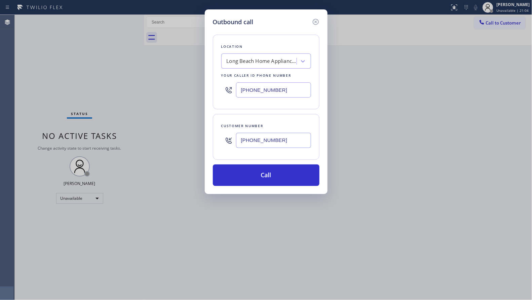
click at [306, 91] on input "(562) 379-4943" at bounding box center [273, 89] width 75 height 15
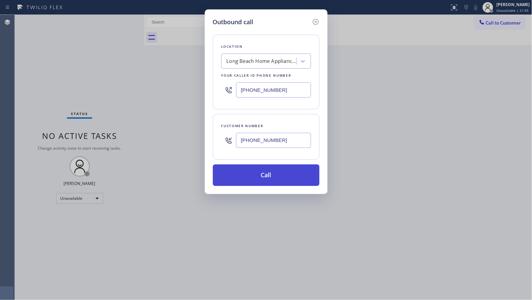
click at [267, 172] on button "Call" at bounding box center [266, 175] width 107 height 22
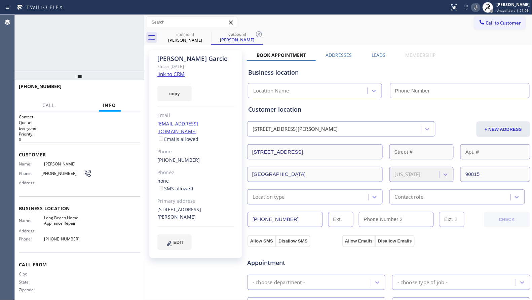
type input "(562) 379-4943"
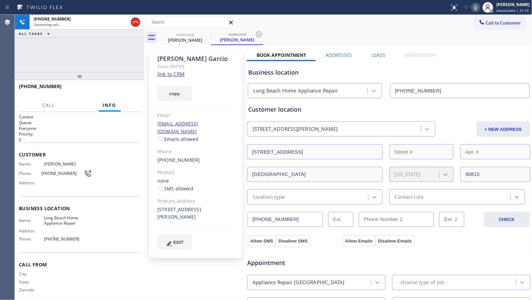
click at [348, 17] on div "Call to Customer Outbound call Location Long Beach Home Appliance Repair Your c…" at bounding box center [338, 22] width 388 height 12
drag, startPoint x: 261, startPoint y: 34, endPoint x: 290, endPoint y: 32, distance: 29.0
click at [261, 34] on icon at bounding box center [259, 34] width 8 height 8
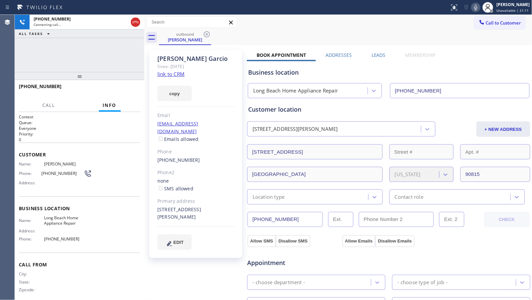
click at [290, 32] on div "outbound Francisco Garcio" at bounding box center [345, 37] width 373 height 15
click at [121, 90] on span "HANG UP" at bounding box center [124, 89] width 21 height 5
click at [121, 89] on span "HANG UP" at bounding box center [124, 89] width 21 height 5
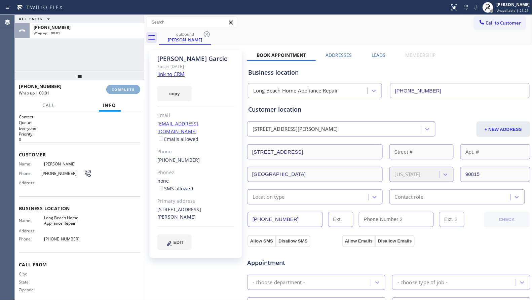
click at [122, 89] on span "COMPLETE" at bounding box center [123, 89] width 23 height 5
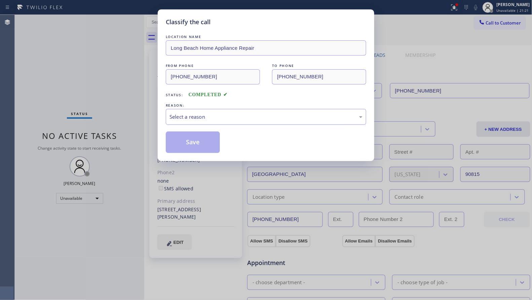
drag, startPoint x: 237, startPoint y: 121, endPoint x: 231, endPoint y: 123, distance: 6.2
click at [233, 123] on div "Select a reason" at bounding box center [266, 117] width 200 height 16
click at [185, 141] on button "Save" at bounding box center [193, 142] width 54 height 22
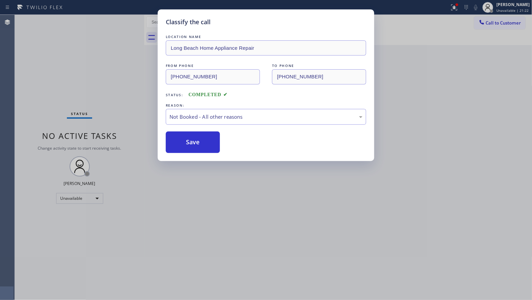
click at [133, 93] on div "Classify the call LOCATION NAME Long Beach Home Appliance Repair FROM PHONE (56…" at bounding box center [266, 150] width 532 height 300
click at [454, 8] on div "Classify the call LOCATION NAME Long Beach Home Appliance Repair FROM PHONE (56…" at bounding box center [266, 150] width 532 height 300
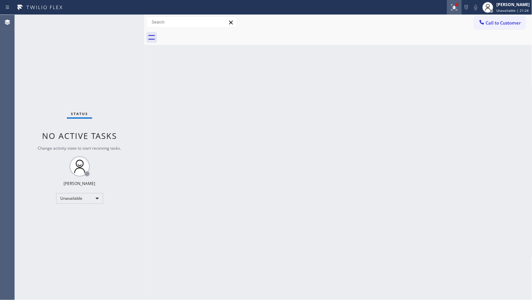
drag, startPoint x: 454, startPoint y: 5, endPoint x: 452, endPoint y: 14, distance: 8.6
click at [454, 6] on icon at bounding box center [454, 7] width 8 height 8
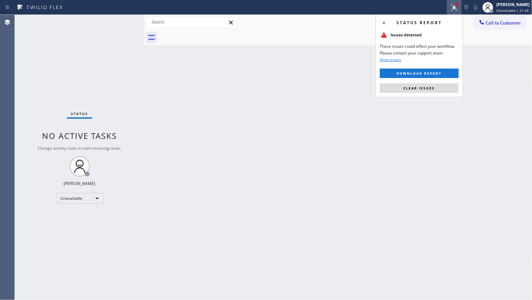
click at [418, 93] on div "Status report Issues detected These issues could affect your workflow. Please c…" at bounding box center [419, 55] width 87 height 83
click at [418, 92] on button "Clear issues" at bounding box center [419, 87] width 79 height 9
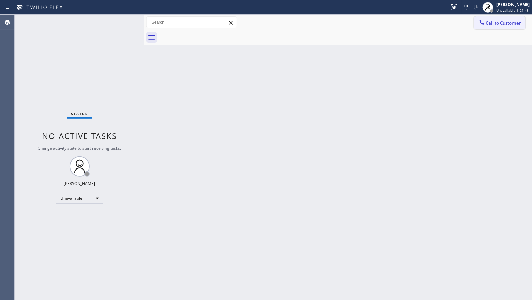
drag, startPoint x: 488, startPoint y: 21, endPoint x: 467, endPoint y: 29, distance: 22.2
click at [488, 21] on span "Call to Customer" at bounding box center [503, 23] width 35 height 6
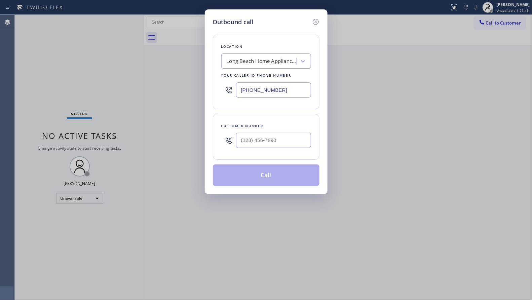
drag, startPoint x: 289, startPoint y: 88, endPoint x: 198, endPoint y: 84, distance: 90.9
click at [195, 87] on div "Outbound call Location Long Beach Home Appliance Repair Your caller id phone nu…" at bounding box center [266, 150] width 532 height 300
click at [288, 136] on input "(___) ___-____" at bounding box center [273, 140] width 75 height 15
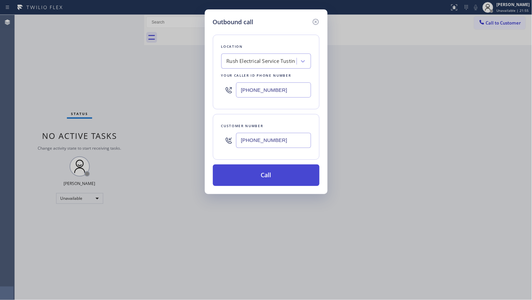
click at [268, 177] on button "Call" at bounding box center [266, 175] width 107 height 22
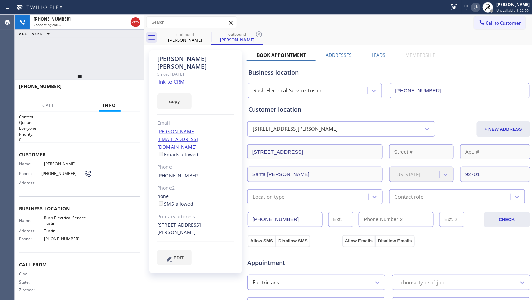
click at [261, 35] on icon at bounding box center [259, 34] width 8 height 8
click at [263, 34] on div "outbound Werner Berry" at bounding box center [345, 37] width 373 height 15
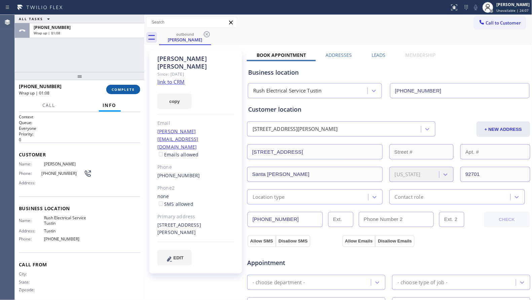
click at [130, 91] on button "COMPLETE" at bounding box center [123, 89] width 34 height 9
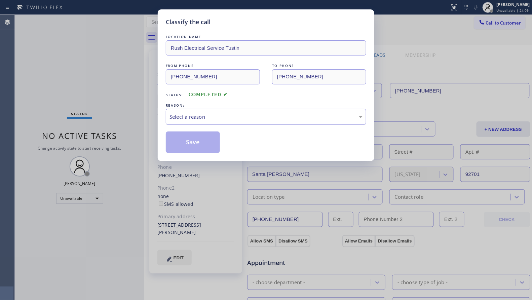
click at [194, 119] on div "Select a reason" at bounding box center [265, 117] width 193 height 8
click at [185, 142] on button "Save" at bounding box center [193, 142] width 54 height 22
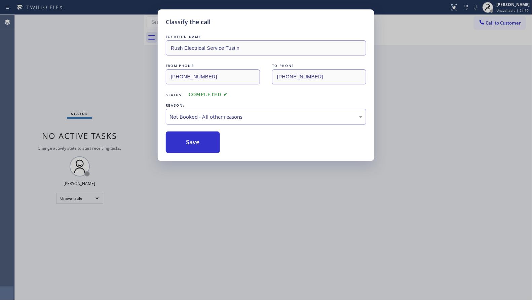
drag, startPoint x: 186, startPoint y: 142, endPoint x: 256, endPoint y: 108, distance: 77.3
click at [186, 142] on button "Save" at bounding box center [193, 142] width 54 height 22
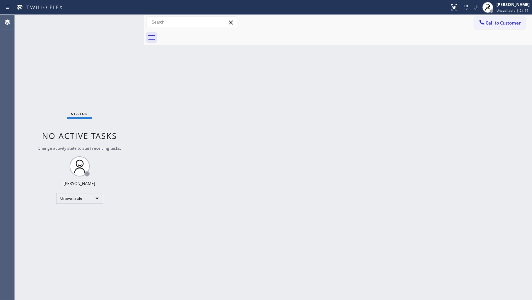
click at [493, 22] on span "Call to Customer" at bounding box center [503, 23] width 35 height 6
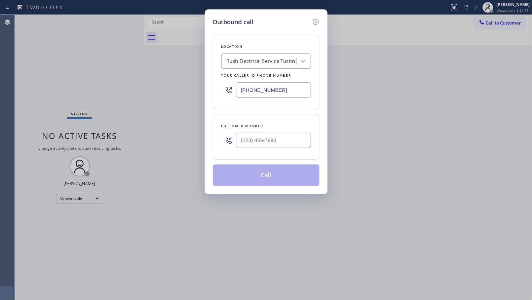
drag, startPoint x: 283, startPoint y: 93, endPoint x: 211, endPoint y: 97, distance: 71.8
click at [206, 101] on div "Outbound call Location Rush Electrical Service Tustin Your caller id phone numb…" at bounding box center [266, 101] width 123 height 185
drag, startPoint x: 281, startPoint y: 142, endPoint x: 282, endPoint y: 137, distance: 5.1
click at [281, 142] on input "(___) ___-____" at bounding box center [273, 140] width 75 height 15
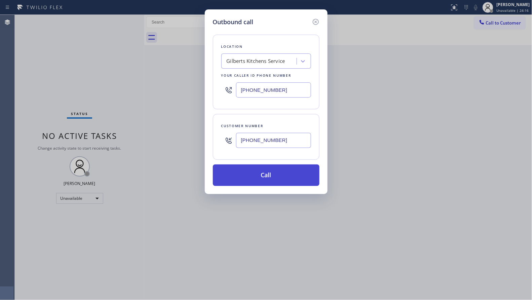
click at [274, 171] on button "Call" at bounding box center [266, 175] width 107 height 22
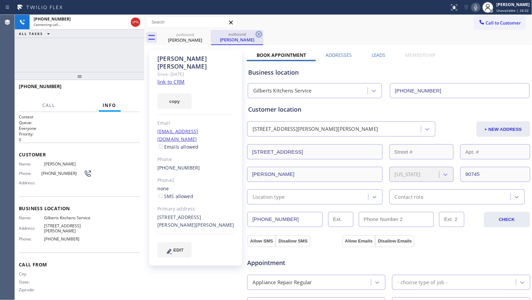
click at [259, 36] on icon at bounding box center [259, 34] width 8 height 8
click at [272, 30] on div "outbound Armando Mendoza outbound Armando Mendoza" at bounding box center [345, 37] width 373 height 15
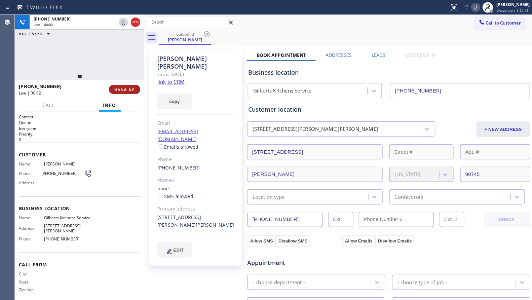
click at [124, 92] on button "HANG UP" at bounding box center [124, 89] width 31 height 9
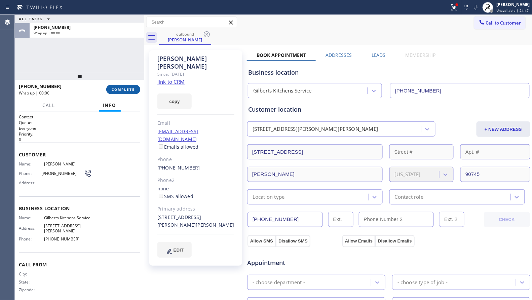
click at [124, 91] on button "COMPLETE" at bounding box center [123, 89] width 34 height 9
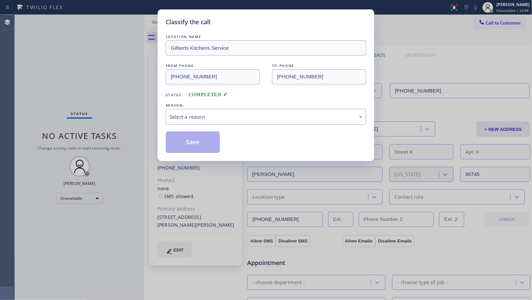
click at [186, 112] on div "Select a reason" at bounding box center [266, 117] width 200 height 16
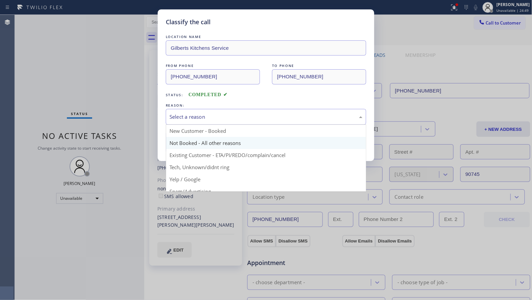
click at [187, 142] on button "Save" at bounding box center [193, 142] width 54 height 22
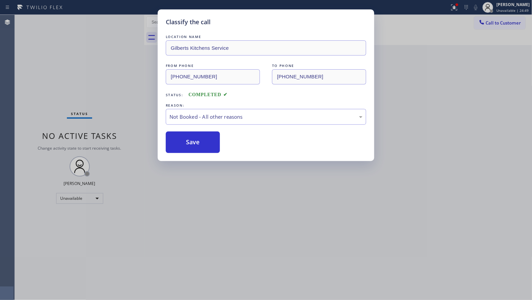
click at [187, 142] on button "Save" at bounding box center [193, 142] width 54 height 22
drag, startPoint x: 129, startPoint y: 79, endPoint x: 244, endPoint y: 69, distance: 115.8
click at [132, 78] on div "Classify the call LOCATION NAME Gilberts Kitchens Service FROM PHONE (657) 220-…" at bounding box center [266, 150] width 532 height 300
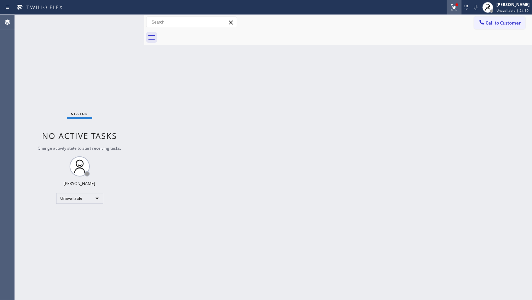
click at [456, 10] on icon at bounding box center [454, 7] width 8 height 8
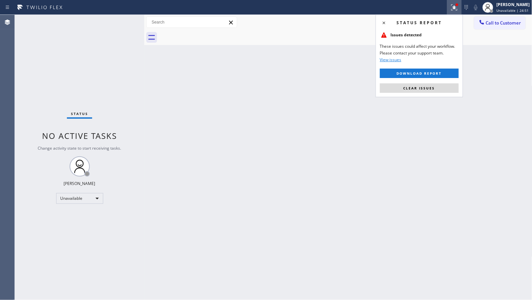
click at [415, 87] on span "Clear issues" at bounding box center [419, 88] width 32 height 5
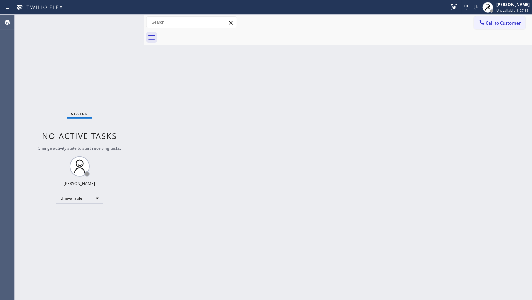
drag, startPoint x: 499, startPoint y: 20, endPoint x: 448, endPoint y: 34, distance: 53.2
click at [497, 21] on span "Call to Customer" at bounding box center [503, 23] width 35 height 6
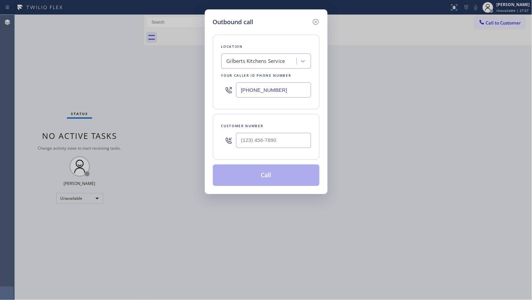
drag, startPoint x: 289, startPoint y: 91, endPoint x: 223, endPoint y: 93, distance: 66.3
click at [225, 94] on div "(657) 220-9810" at bounding box center [266, 90] width 90 height 22
click at [295, 137] on input "(___) ___-____" at bounding box center [273, 140] width 75 height 15
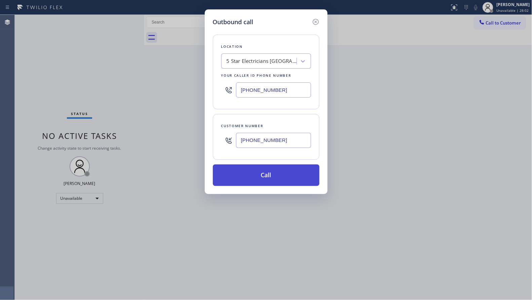
click at [266, 180] on button "Call" at bounding box center [266, 175] width 107 height 22
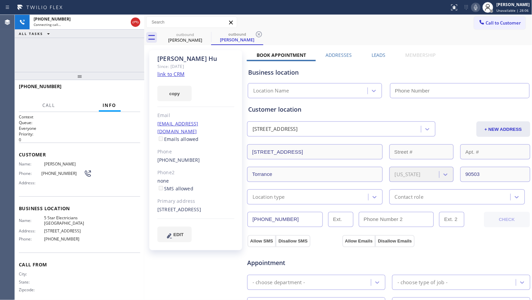
drag, startPoint x: 350, startPoint y: 29, endPoint x: 353, endPoint y: 28, distance: 3.9
click at [351, 28] on div "Call to Customer Outbound call Location 5 Star Electricians Hermosa Beach Your …" at bounding box center [338, 22] width 388 height 15
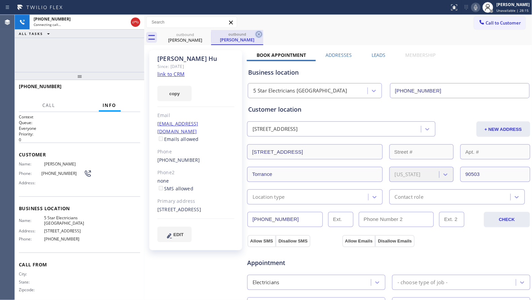
drag, startPoint x: 256, startPoint y: 32, endPoint x: 286, endPoint y: 34, distance: 30.3
click at [257, 32] on icon at bounding box center [259, 34] width 8 height 8
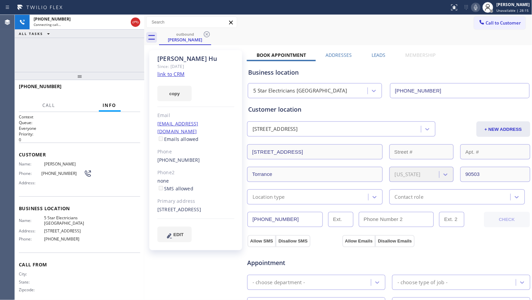
click at [287, 34] on div "outbound Jennifer Hu" at bounding box center [345, 37] width 373 height 15
click at [268, 34] on div "outbound Jennifer Hu" at bounding box center [345, 37] width 373 height 15
click at [292, 21] on div "Call to Customer Outbound call Location 5 Star Electricians Hermosa Beach Your …" at bounding box center [338, 22] width 388 height 12
click at [416, 31] on div "outbound Jennifer Hu" at bounding box center [345, 37] width 373 height 15
click at [234, 48] on div "Jennifer Hu Since: 20 may 2020 link to CRM copy Email jenniferhu11@hotmail.com …" at bounding box center [196, 271] width 101 height 449
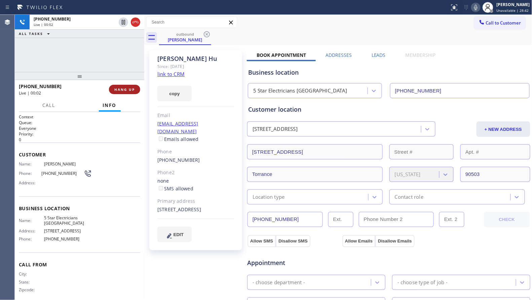
click at [128, 88] on span "HANG UP" at bounding box center [124, 89] width 21 height 5
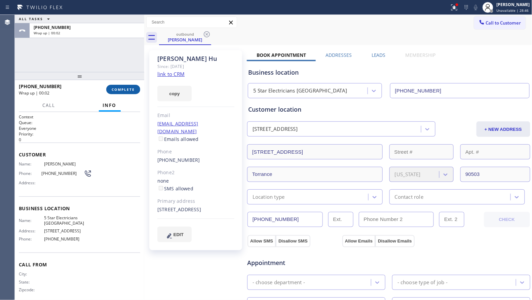
click at [121, 85] on button "COMPLETE" at bounding box center [123, 89] width 34 height 9
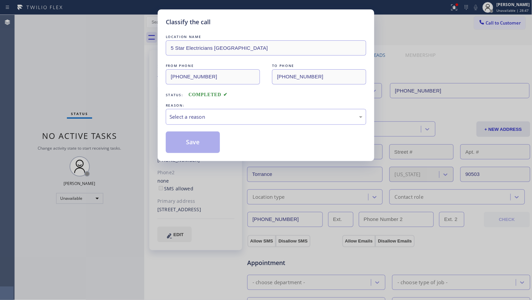
click at [207, 99] on div "LOCATION NAME 5 Star Electricians Hermosa Beach FROM PHONE (213) 894-9240 TO PH…" at bounding box center [266, 93] width 200 height 120
click at [200, 116] on div "Select a reason" at bounding box center [265, 117] width 193 height 8
click at [190, 141] on button "Save" at bounding box center [193, 142] width 54 height 22
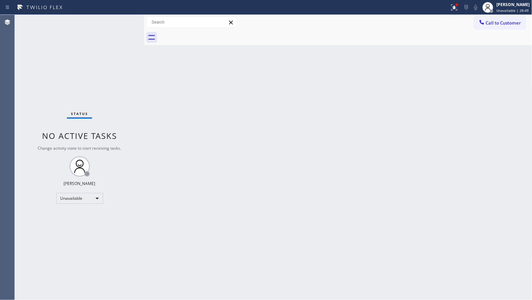
drag, startPoint x: 454, startPoint y: 6, endPoint x: 442, endPoint y: 26, distance: 23.2
click at [454, 6] on icon at bounding box center [454, 7] width 6 height 6
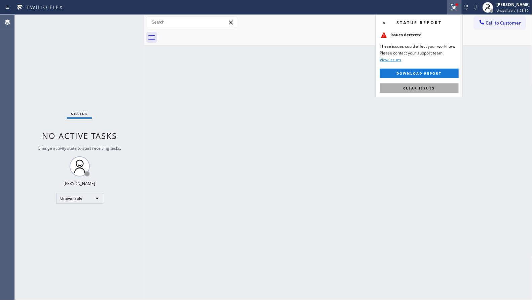
click at [406, 89] on span "Clear issues" at bounding box center [419, 88] width 32 height 5
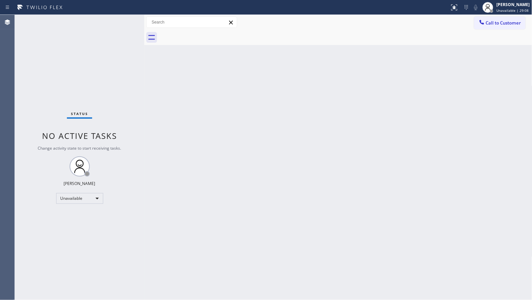
click at [493, 22] on span "Call to Customer" at bounding box center [503, 23] width 35 height 6
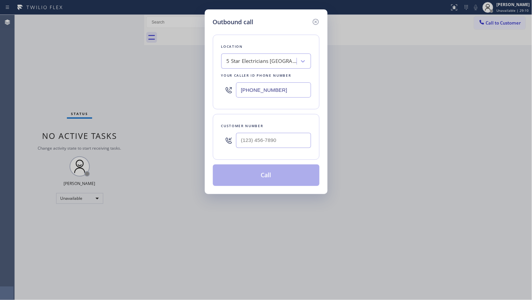
drag, startPoint x: 282, startPoint y: 91, endPoint x: 228, endPoint y: 88, distance: 54.5
click at [231, 87] on div "(213) 894-9240" at bounding box center [266, 90] width 90 height 22
click at [287, 144] on input "(___) ___-____" at bounding box center [273, 140] width 75 height 15
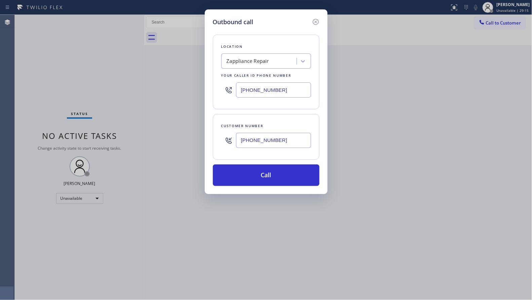
click at [270, 162] on div "Location Zappliance Repair Your caller id phone number (310) 499-0224 Customer …" at bounding box center [266, 106] width 107 height 159
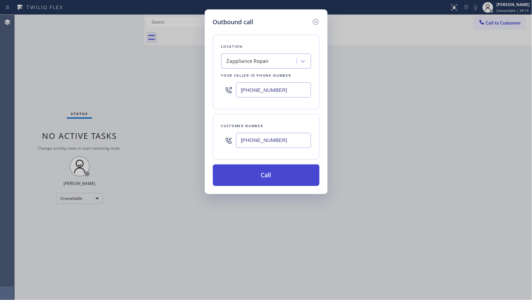
click at [267, 174] on button "Call" at bounding box center [266, 175] width 107 height 22
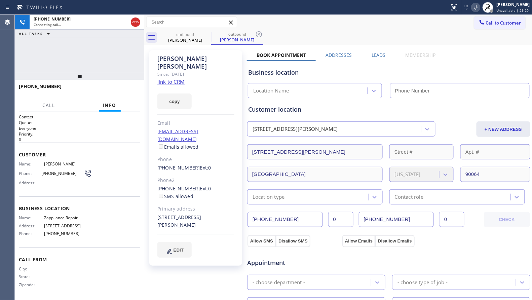
click at [334, 26] on div "Call to Customer Outbound call Location Zappliance Repair Your caller id phone …" at bounding box center [338, 22] width 388 height 12
click at [259, 33] on icon at bounding box center [259, 34] width 8 height 8
click at [284, 34] on div "outbound John Tuosto outbound John Tuosto" at bounding box center [345, 37] width 373 height 15
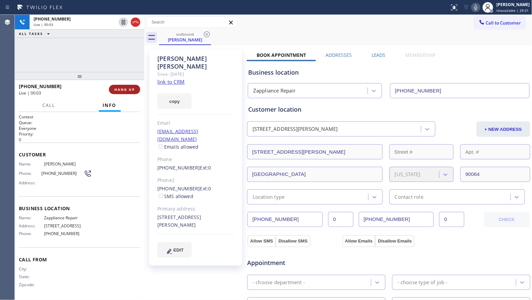
click at [129, 85] on button "HANG UP" at bounding box center [124, 89] width 31 height 9
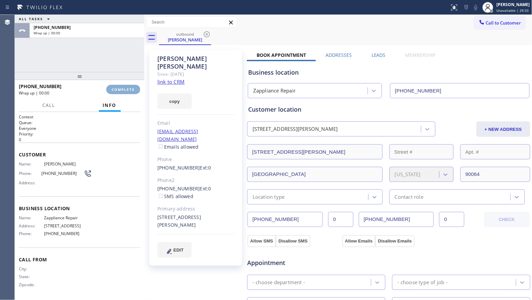
click at [131, 86] on button "COMPLETE" at bounding box center [123, 89] width 34 height 9
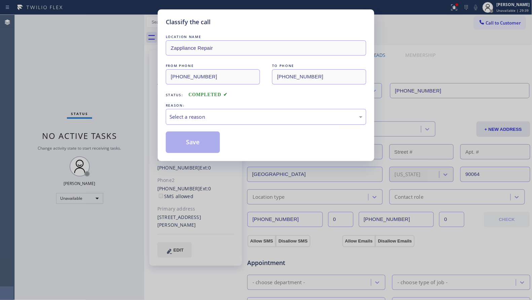
click at [213, 116] on div "Select a reason" at bounding box center [265, 117] width 193 height 8
click at [187, 143] on button "Save" at bounding box center [193, 142] width 54 height 22
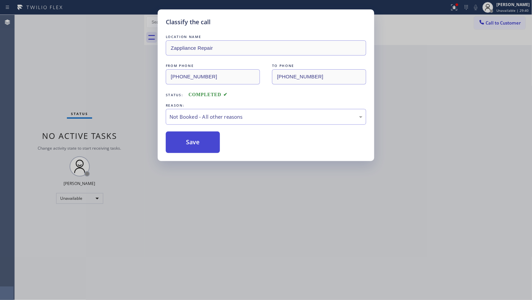
click at [188, 143] on button "Save" at bounding box center [193, 142] width 54 height 22
click at [151, 106] on div "Classify the call LOCATION NAME Zappliance Repair FROM PHONE (310) 499-0224 TO …" at bounding box center [266, 150] width 532 height 300
click at [458, 3] on div "Classify the call LOCATION NAME Zappliance Repair FROM PHONE (310) 499-0224 TO …" at bounding box center [266, 150] width 532 height 300
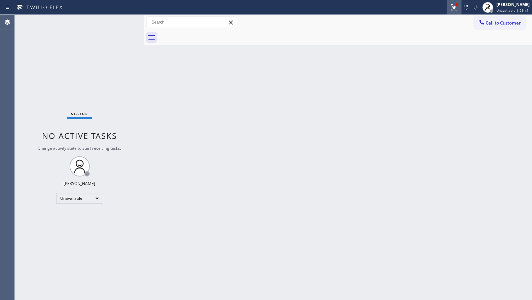
click at [453, 8] on icon at bounding box center [454, 7] width 8 height 8
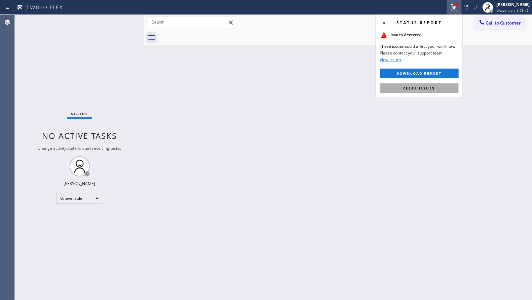
click at [407, 91] on button "Clear issues" at bounding box center [419, 87] width 79 height 9
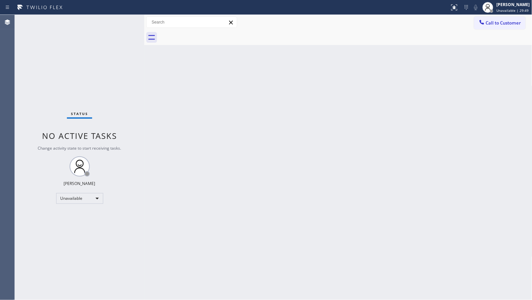
click at [455, 108] on div "Back to Dashboard Change Sender ID Customers Technicians Select a contact Outbo…" at bounding box center [338, 157] width 388 height 285
click at [499, 21] on span "Call to Customer" at bounding box center [503, 23] width 35 height 6
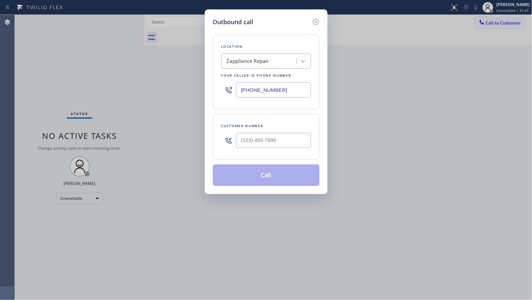
drag, startPoint x: 283, startPoint y: 91, endPoint x: 229, endPoint y: 87, distance: 54.2
click at [241, 91] on input "(310) 499-0224" at bounding box center [273, 89] width 75 height 15
click at [288, 142] on input "(___) ___-____" at bounding box center [273, 140] width 75 height 15
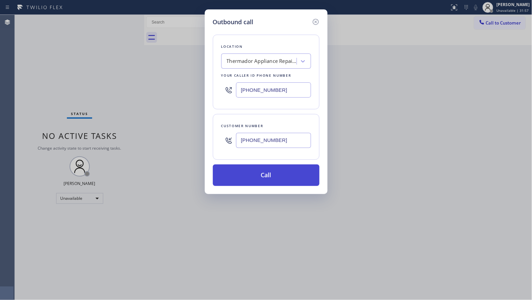
click at [270, 175] on button "Call" at bounding box center [266, 175] width 107 height 22
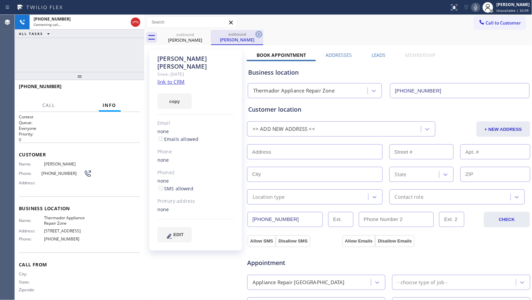
click at [257, 34] on icon at bounding box center [259, 34] width 8 height 8
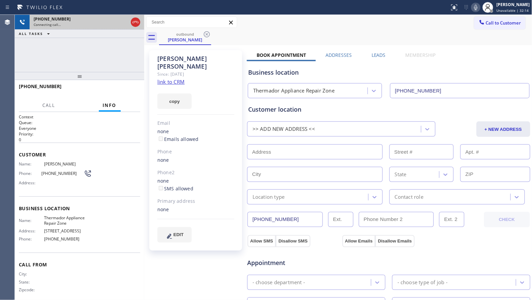
click at [133, 24] on icon at bounding box center [135, 22] width 8 height 8
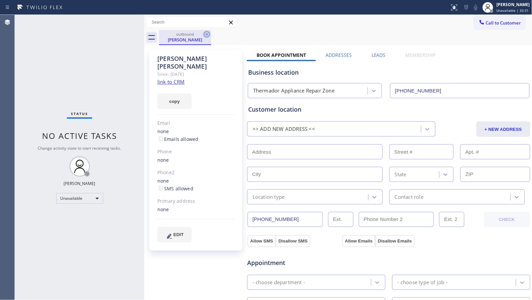
drag, startPoint x: 205, startPoint y: 33, endPoint x: 207, endPoint y: 35, distance: 3.6
click at [205, 33] on icon at bounding box center [207, 34] width 8 height 8
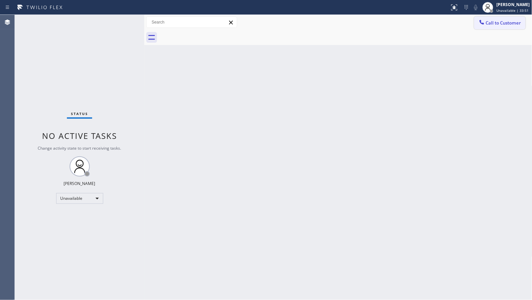
drag, startPoint x: 487, startPoint y: 16, endPoint x: 482, endPoint y: 28, distance: 12.8
click at [488, 16] on div "Call to Customer Outbound call Location Thermador Appliance Repair Zone Your ca…" at bounding box center [338, 22] width 388 height 15
click at [496, 18] on button "Call to Customer" at bounding box center [499, 22] width 51 height 13
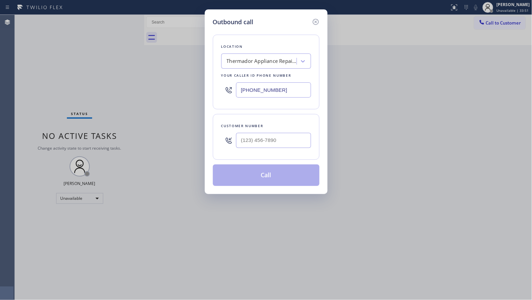
click at [401, 48] on div "Outbound call Location Thermador Appliance Repair Zone Your caller id phone num…" at bounding box center [266, 150] width 532 height 300
drag, startPoint x: 297, startPoint y: 88, endPoint x: 213, endPoint y: 84, distance: 83.8
click at [218, 91] on div "Location Thermador Appliance Repair Zone Your caller id phone number (855) 719-…" at bounding box center [266, 72] width 107 height 75
click at [282, 139] on input "(___) ___-____" at bounding box center [273, 140] width 75 height 15
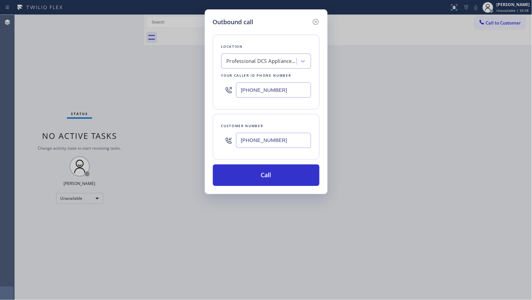
drag, startPoint x: 272, startPoint y: 173, endPoint x: 311, endPoint y: 133, distance: 55.4
click at [273, 173] on button "Call" at bounding box center [266, 175] width 107 height 22
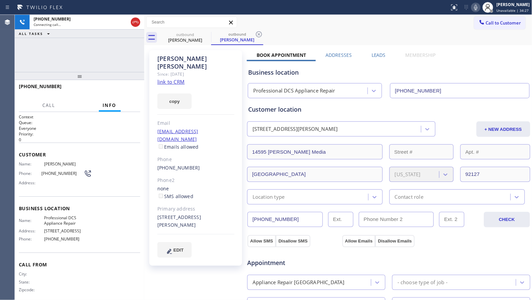
click at [317, 25] on div "Call to Customer Outbound call Location Professional DCS Appliance Repair Your …" at bounding box center [338, 22] width 388 height 12
click at [135, 91] on button "HANG UP" at bounding box center [124, 89] width 31 height 9
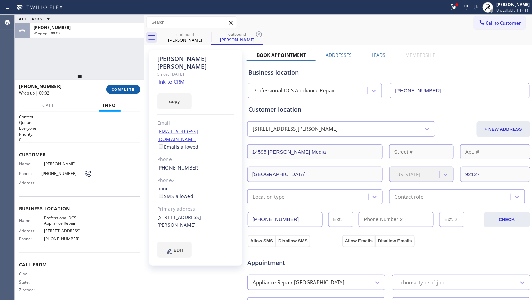
click at [120, 92] on button "COMPLETE" at bounding box center [123, 89] width 34 height 9
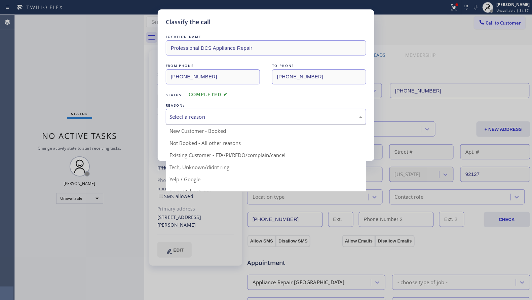
drag, startPoint x: 232, startPoint y: 118, endPoint x: 230, endPoint y: 120, distance: 3.6
click at [232, 119] on div "Select a reason" at bounding box center [265, 117] width 193 height 8
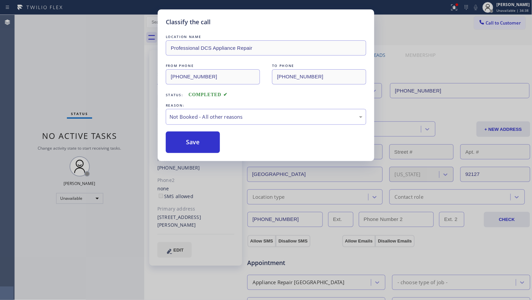
click at [186, 145] on button "Save" at bounding box center [193, 142] width 54 height 22
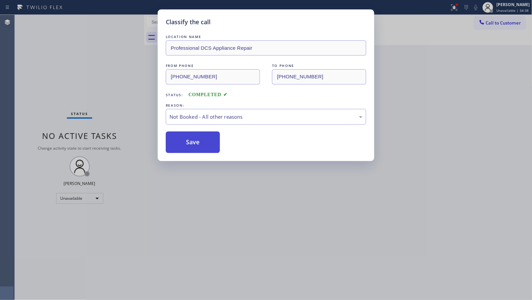
click at [186, 145] on button "Save" at bounding box center [193, 142] width 54 height 22
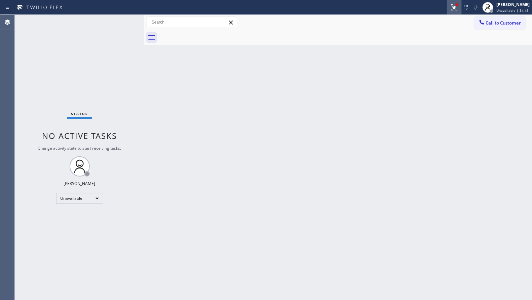
click at [458, 10] on icon at bounding box center [454, 7] width 8 height 8
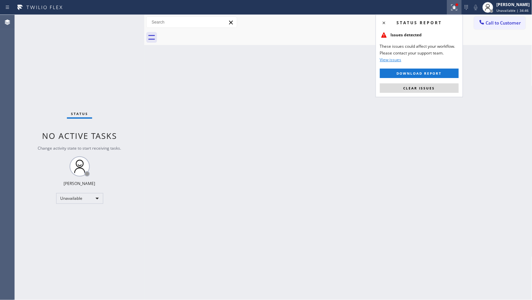
drag, startPoint x: 431, startPoint y: 91, endPoint x: 429, endPoint y: 84, distance: 7.2
click at [431, 89] on button "Clear issues" at bounding box center [419, 87] width 79 height 9
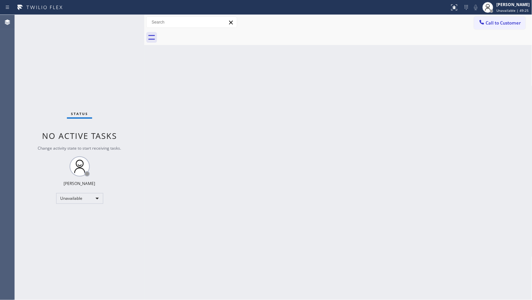
drag, startPoint x: 364, startPoint y: 134, endPoint x: 374, endPoint y: 125, distance: 13.3
click at [364, 134] on div "Back to Dashboard Change Sender ID Customers Technicians Select a contact Outbo…" at bounding box center [338, 157] width 388 height 285
drag, startPoint x: 497, startPoint y: 31, endPoint x: 472, endPoint y: 30, distance: 24.9
click at [497, 30] on div at bounding box center [345, 37] width 373 height 15
click at [487, 21] on span "Call to Customer" at bounding box center [503, 23] width 35 height 6
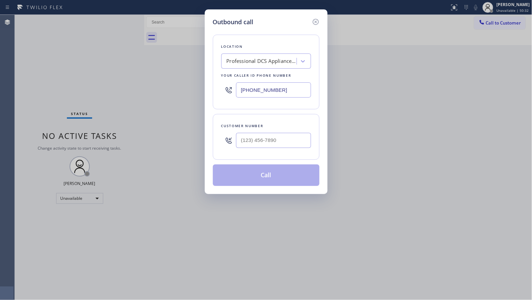
drag, startPoint x: 286, startPoint y: 88, endPoint x: 207, endPoint y: 89, distance: 78.3
click at [207, 89] on div "Outbound call Location Professional DCS Appliance Repair Your caller id phone n…" at bounding box center [266, 101] width 123 height 185
click at [289, 138] on input "(___) ___-____" at bounding box center [273, 140] width 75 height 15
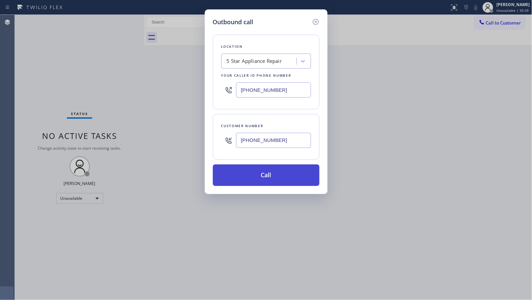
click at [264, 169] on button "Call" at bounding box center [266, 175] width 107 height 22
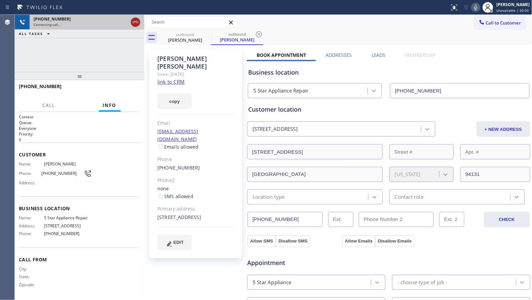
click at [135, 24] on icon at bounding box center [135, 22] width 8 height 8
click at [135, 24] on div "Connecting call…" at bounding box center [87, 24] width 107 height 5
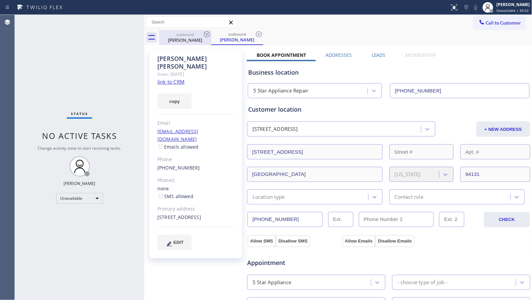
drag, startPoint x: 179, startPoint y: 32, endPoint x: 184, endPoint y: 33, distance: 5.8
click at [180, 33] on div "outbound Rudy Simonson" at bounding box center [185, 37] width 51 height 15
click at [204, 33] on icon at bounding box center [207, 34] width 6 height 6
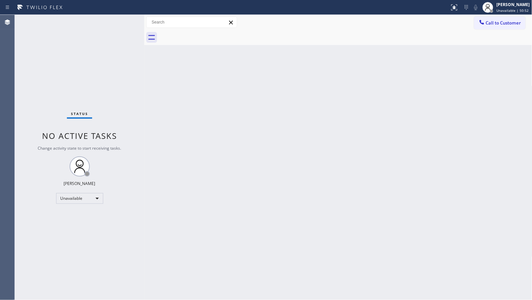
click at [204, 33] on div at bounding box center [345, 37] width 373 height 15
click at [208, 34] on div at bounding box center [345, 37] width 373 height 15
click at [327, 76] on div "Back to Dashboard Change Sender ID Customers Technicians Select a contact Outbo…" at bounding box center [338, 157] width 388 height 285
click at [433, 157] on div "Back to Dashboard Change Sender ID Customers Technicians Select a contact Outbo…" at bounding box center [338, 157] width 388 height 285
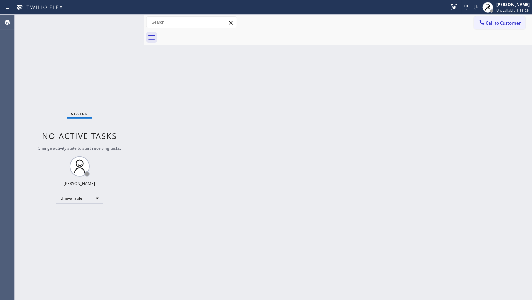
drag, startPoint x: 496, startPoint y: 23, endPoint x: 498, endPoint y: 27, distance: 4.2
click at [496, 23] on span "Call to Customer" at bounding box center [503, 23] width 35 height 6
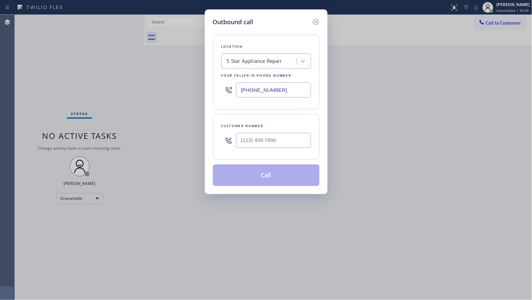
click at [292, 86] on input "(855) 731-4952" at bounding box center [273, 89] width 75 height 15
drag, startPoint x: 292, startPoint y: 86, endPoint x: 216, endPoint y: 92, distance: 76.2
click at [217, 92] on div "Location 5 Star Appliance Repair Your caller id phone number (855) 731-4952" at bounding box center [266, 72] width 107 height 75
click at [276, 142] on input "(___) ___-____" at bounding box center [273, 140] width 75 height 15
click at [270, 178] on button "Call" at bounding box center [266, 175] width 107 height 22
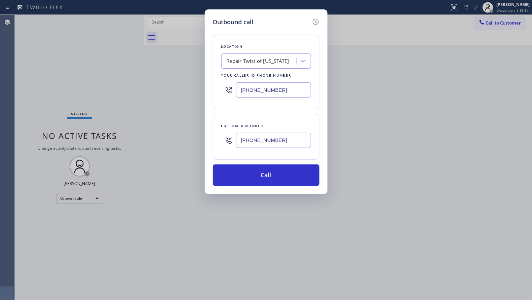
click at [496, 18] on div "Outbound call Location Repair Twist of New York Your caller id phone number (34…" at bounding box center [266, 150] width 532 height 300
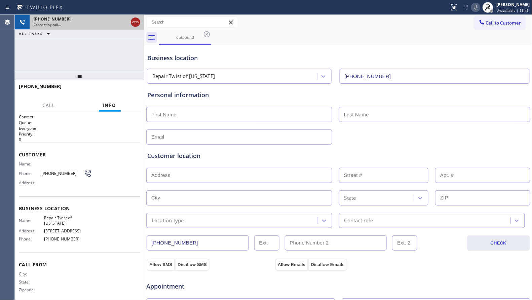
click at [137, 19] on icon at bounding box center [135, 22] width 8 height 8
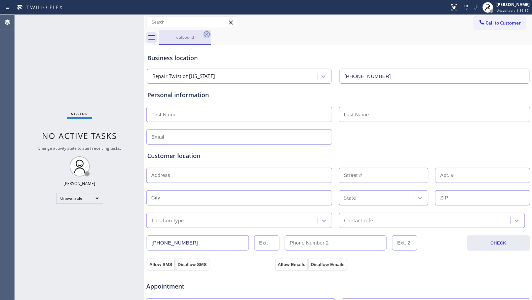
click at [206, 33] on icon at bounding box center [207, 34] width 8 height 8
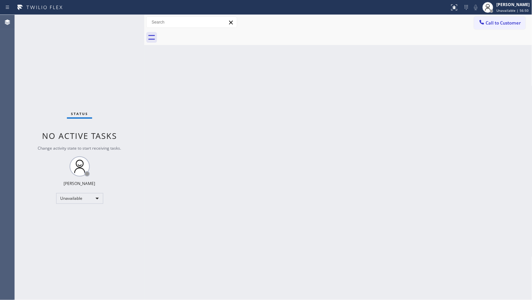
click at [430, 125] on div "Back to Dashboard Change Sender ID Customers Technicians Select a contact Outbo…" at bounding box center [338, 157] width 388 height 285
click at [343, 86] on div "Back to Dashboard Change Sender ID Customers Technicians Select a contact Outbo…" at bounding box center [338, 157] width 388 height 285
click at [480, 25] on div at bounding box center [482, 23] width 8 height 8
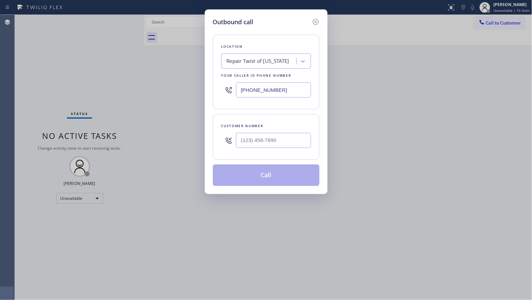
drag, startPoint x: 309, startPoint y: 94, endPoint x: 195, endPoint y: 93, distance: 113.3
click at [197, 93] on div "Outbound call Location Repair Twist of New York Your caller id phone number (34…" at bounding box center [266, 150] width 532 height 300
click at [287, 138] on input "(___) ___-____" at bounding box center [273, 140] width 75 height 15
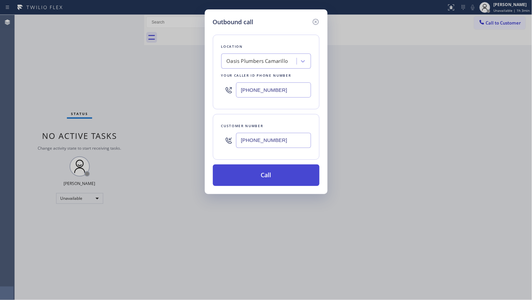
click at [279, 176] on button "Call" at bounding box center [266, 175] width 107 height 22
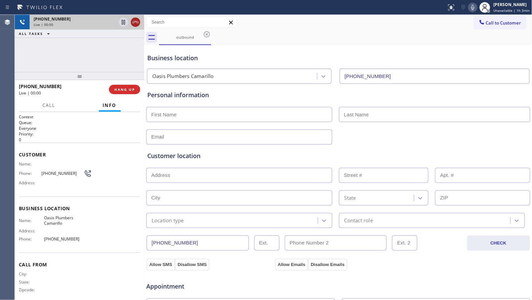
click at [134, 24] on icon at bounding box center [135, 22] width 8 height 8
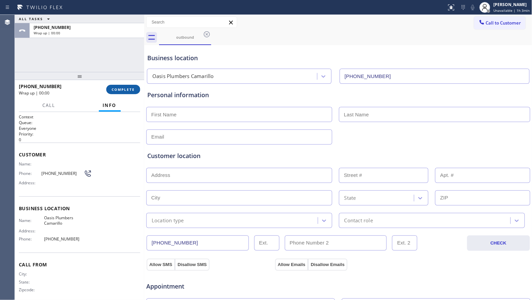
click at [122, 92] on button "COMPLETE" at bounding box center [123, 89] width 34 height 9
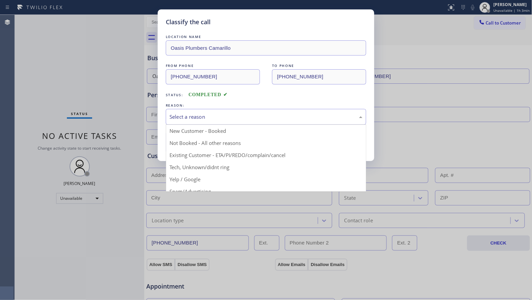
click at [181, 118] on div "Select a reason" at bounding box center [265, 117] width 193 height 8
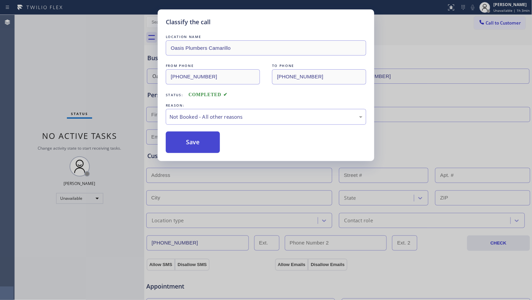
click at [182, 145] on button "Save" at bounding box center [193, 142] width 54 height 22
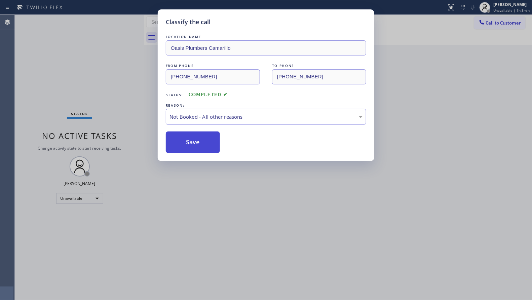
click at [182, 145] on button "Save" at bounding box center [193, 142] width 54 height 22
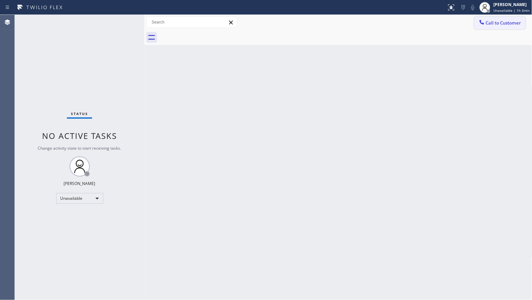
click at [480, 22] on icon at bounding box center [481, 22] width 4 height 4
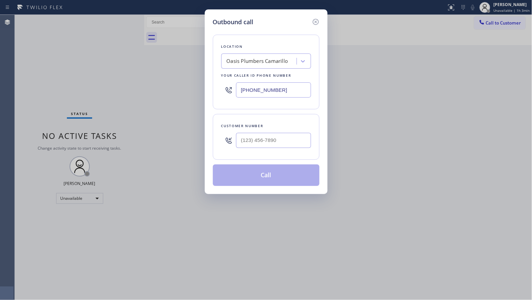
drag, startPoint x: 288, startPoint y: 89, endPoint x: 210, endPoint y: 94, distance: 78.2
click at [210, 94] on div "Outbound call Location Oasis Plumbers Camarillo Your caller id phone number (80…" at bounding box center [266, 101] width 123 height 185
drag, startPoint x: 284, startPoint y: 90, endPoint x: 212, endPoint y: 89, distance: 72.0
click at [213, 89] on div "Location LA HVAC Pro Your caller id phone number (213) 290-9201" at bounding box center [266, 72] width 107 height 75
drag, startPoint x: 285, startPoint y: 94, endPoint x: 232, endPoint y: 89, distance: 53.6
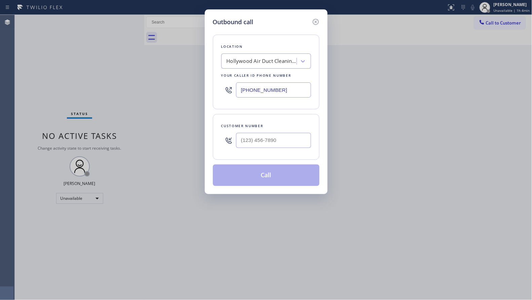
click at [233, 92] on div "(323) 844-0508" at bounding box center [266, 90] width 90 height 22
click at [276, 142] on input "(___) ___-____" at bounding box center [273, 140] width 75 height 15
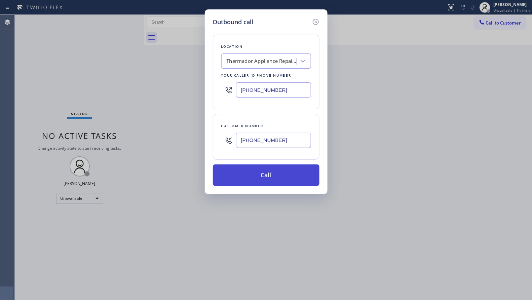
click at [270, 175] on button "Call" at bounding box center [266, 175] width 107 height 22
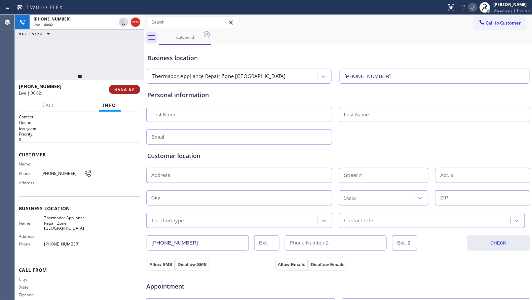
click at [132, 89] on span "HANG UP" at bounding box center [124, 89] width 21 height 5
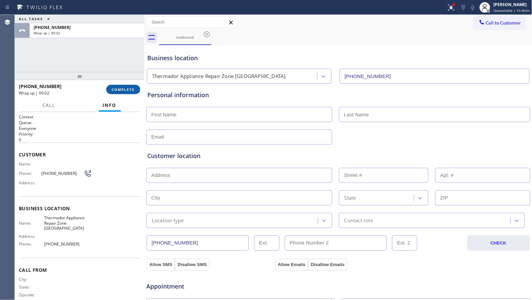
click at [127, 87] on span "COMPLETE" at bounding box center [123, 89] width 23 height 5
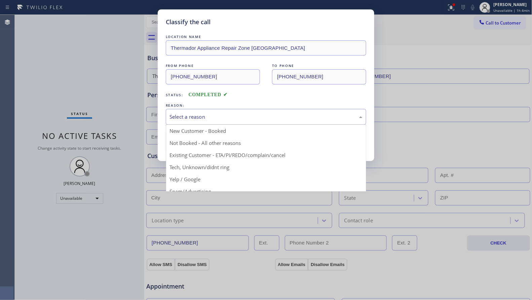
drag, startPoint x: 184, startPoint y: 114, endPoint x: 184, endPoint y: 141, distance: 27.6
click at [184, 114] on div "Select a reason" at bounding box center [265, 117] width 193 height 8
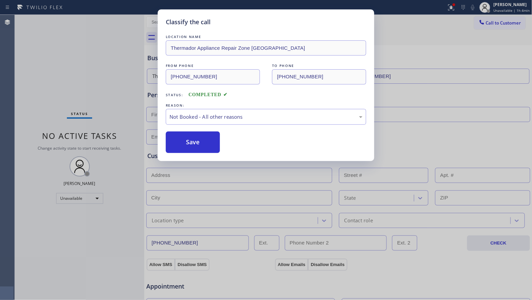
click at [182, 144] on button "Save" at bounding box center [193, 142] width 54 height 22
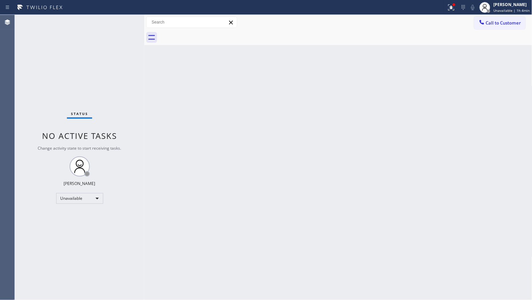
drag, startPoint x: 378, startPoint y: 77, endPoint x: 394, endPoint y: 67, distance: 18.5
click at [380, 75] on div "Back to Dashboard Change Sender ID Customers Technicians Select a contact Outbo…" at bounding box center [338, 157] width 388 height 285
drag, startPoint x: 492, startPoint y: 22, endPoint x: 481, endPoint y: 27, distance: 12.4
click at [493, 22] on span "Call to Customer" at bounding box center [503, 23] width 35 height 6
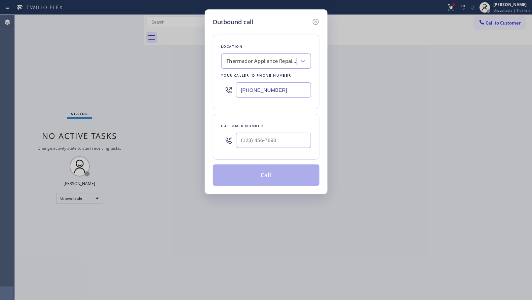
drag, startPoint x: 221, startPoint y: 88, endPoint x: 201, endPoint y: 88, distance: 19.8
click at [201, 88] on div "Outbound call Location Thermador Appliance Repair Zone Glendale Your caller id …" at bounding box center [266, 150] width 532 height 300
click at [280, 135] on input "(___) ___-____" at bounding box center [273, 140] width 75 height 15
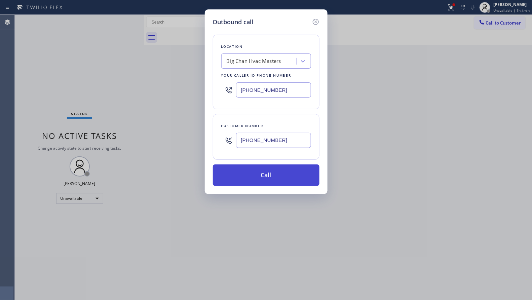
click at [276, 178] on button "Call" at bounding box center [266, 175] width 107 height 22
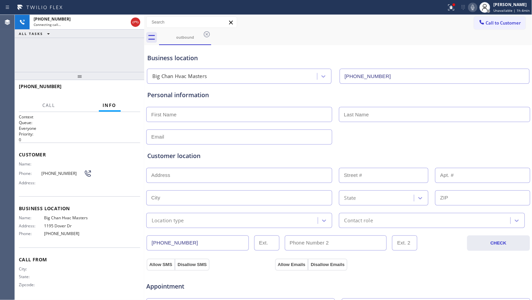
click at [302, 37] on div "outbound" at bounding box center [345, 37] width 373 height 15
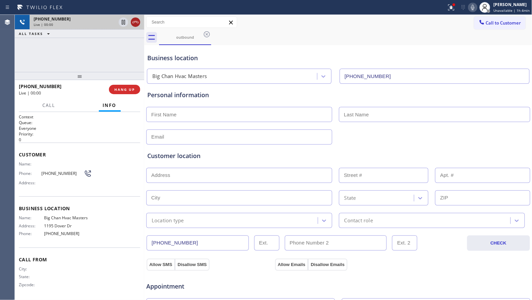
click at [132, 22] on icon at bounding box center [135, 22] width 8 height 8
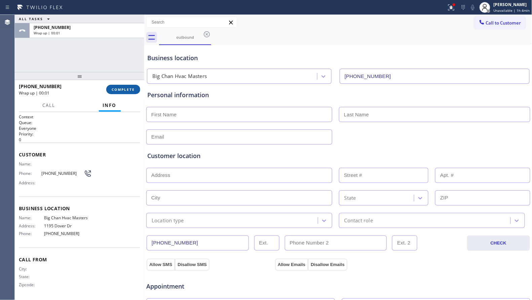
click at [127, 86] on button "COMPLETE" at bounding box center [123, 89] width 34 height 9
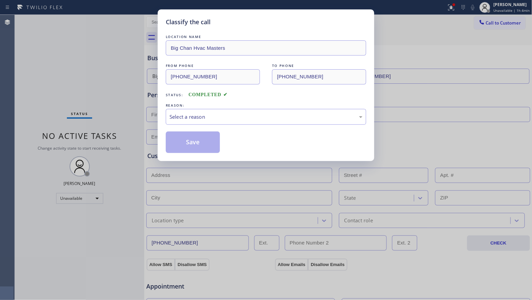
click at [226, 106] on div "REASON:" at bounding box center [266, 105] width 200 height 7
drag, startPoint x: 214, startPoint y: 124, endPoint x: 211, endPoint y: 120, distance: 4.8
click at [213, 124] on div "Select a reason" at bounding box center [266, 117] width 200 height 16
click at [185, 141] on button "Save" at bounding box center [193, 142] width 54 height 22
click at [185, 140] on button "Save" at bounding box center [193, 142] width 54 height 22
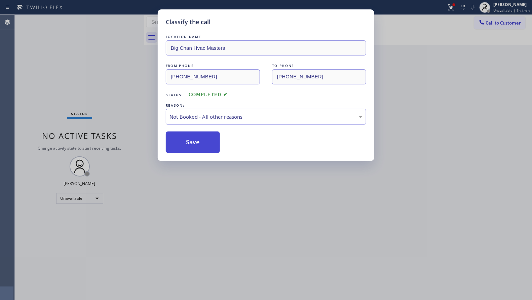
drag, startPoint x: 185, startPoint y: 140, endPoint x: 186, endPoint y: 136, distance: 4.1
click at [186, 140] on button "Save" at bounding box center [193, 142] width 54 height 22
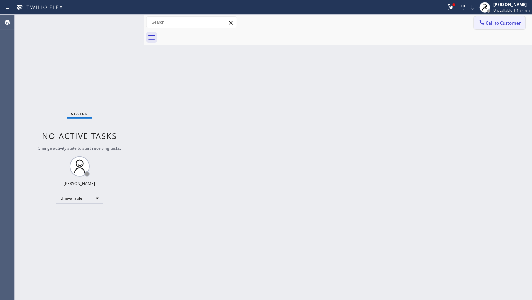
click at [481, 24] on icon at bounding box center [481, 22] width 7 height 7
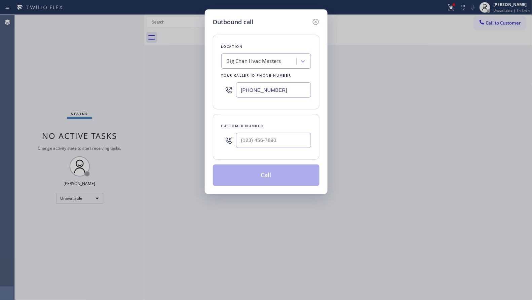
drag, startPoint x: 268, startPoint y: 92, endPoint x: 228, endPoint y: 93, distance: 40.3
click at [228, 93] on div "(909) 328-6731" at bounding box center [266, 90] width 90 height 22
click at [289, 142] on input "(___) ___-____" at bounding box center [273, 140] width 75 height 15
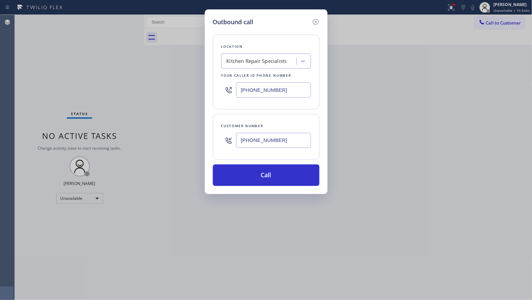
click at [287, 139] on input "(206) 384-8911" at bounding box center [273, 140] width 75 height 15
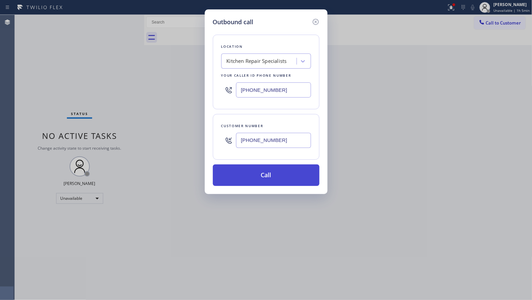
click at [276, 185] on button "Call" at bounding box center [266, 175] width 107 height 22
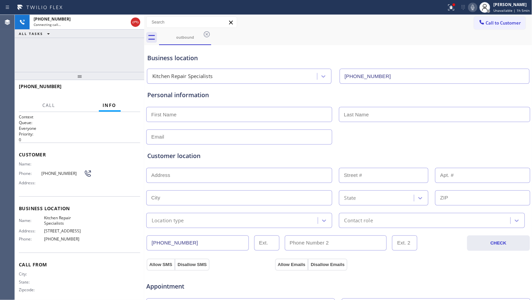
drag, startPoint x: 364, startPoint y: 52, endPoint x: 347, endPoint y: 46, distance: 17.6
click at [363, 51] on div "Business location Kitchen Repair Specialists (206) 384-4937" at bounding box center [338, 65] width 385 height 37
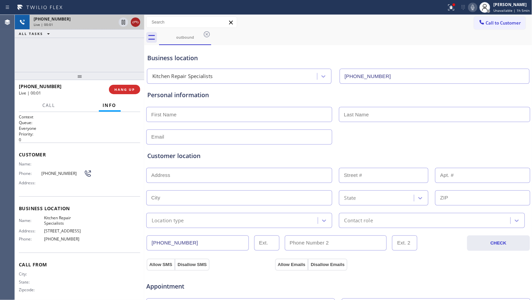
click at [133, 21] on icon at bounding box center [135, 22] width 8 height 8
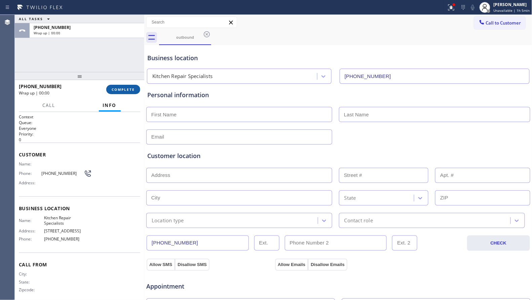
click at [133, 91] on button "COMPLETE" at bounding box center [123, 89] width 34 height 9
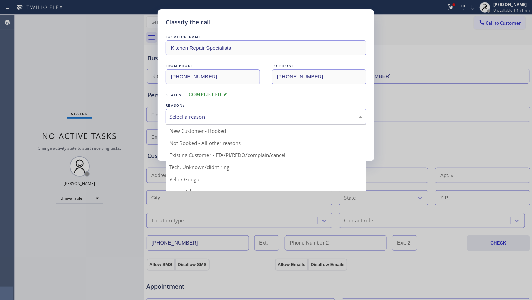
drag, startPoint x: 242, startPoint y: 114, endPoint x: 213, endPoint y: 109, distance: 29.9
click at [240, 114] on div "Select a reason" at bounding box center [265, 117] width 193 height 8
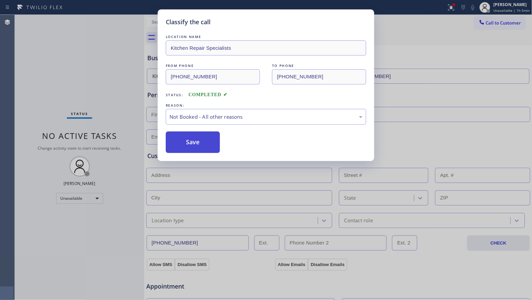
click at [177, 145] on button "Save" at bounding box center [193, 142] width 54 height 22
click at [178, 143] on button "Save" at bounding box center [193, 142] width 54 height 22
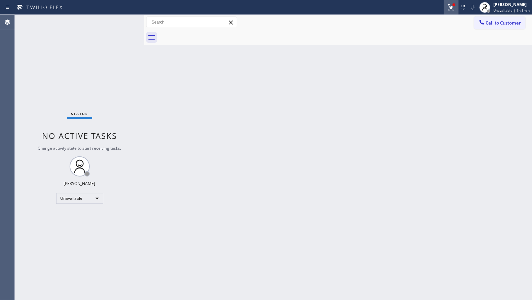
click at [450, 6] on icon at bounding box center [451, 7] width 8 height 8
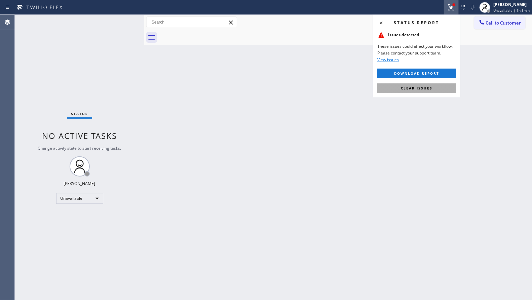
click at [420, 86] on span "Clear issues" at bounding box center [417, 88] width 32 height 5
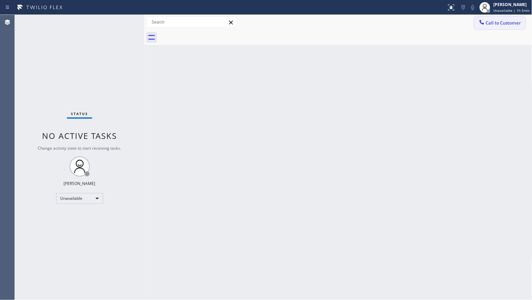
drag, startPoint x: 486, startPoint y: 25, endPoint x: 398, endPoint y: 63, distance: 96.1
click at [487, 25] on span "Call to Customer" at bounding box center [503, 23] width 35 height 6
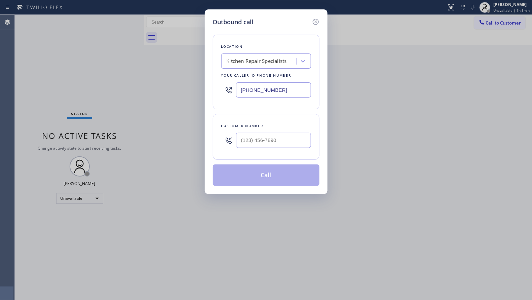
drag, startPoint x: 275, startPoint y: 92, endPoint x: 232, endPoint y: 91, distance: 43.1
click at [232, 91] on div "(206) 384-4937" at bounding box center [266, 90] width 90 height 22
click at [292, 144] on input "(___) ___-____" at bounding box center [273, 140] width 75 height 15
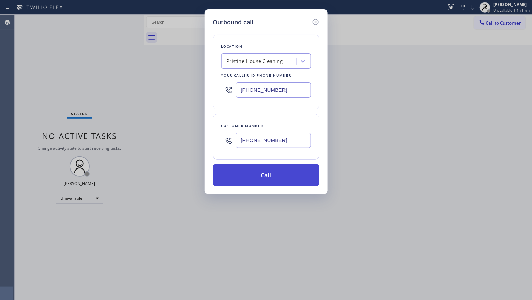
click at [275, 173] on button "Call" at bounding box center [266, 175] width 107 height 22
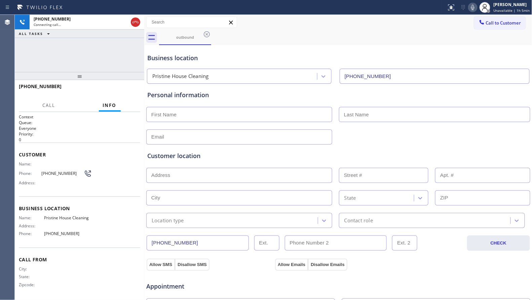
drag, startPoint x: 398, startPoint y: 48, endPoint x: 397, endPoint y: 53, distance: 4.9
click at [397, 49] on div "Business location Pristine House Cleaning (626) 548-3326" at bounding box center [338, 65] width 385 height 37
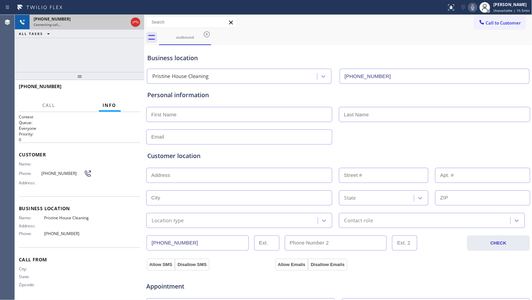
click at [133, 24] on icon at bounding box center [135, 22] width 8 height 8
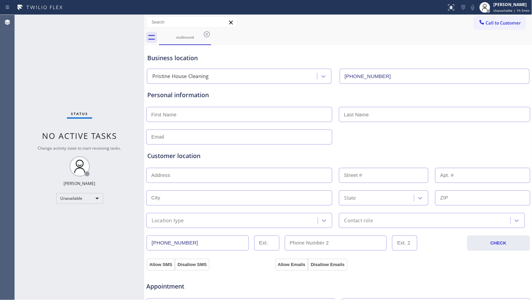
click at [207, 33] on icon at bounding box center [207, 34] width 8 height 8
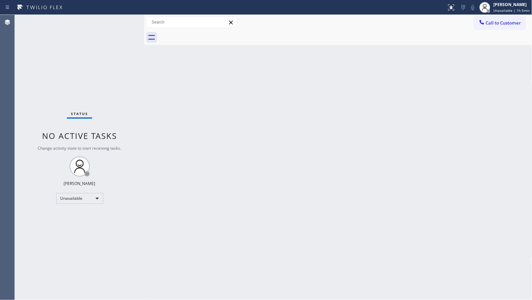
click at [520, 23] on span "Call to Customer" at bounding box center [503, 23] width 35 height 6
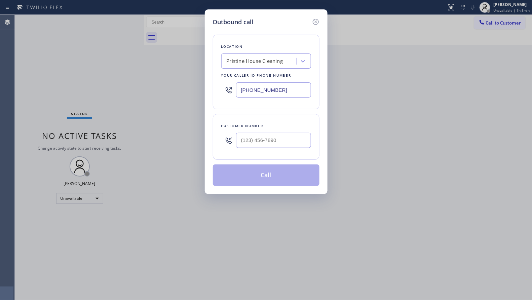
drag, startPoint x: 289, startPoint y: 90, endPoint x: 232, endPoint y: 88, distance: 56.5
click at [233, 88] on div "(626) 548-3326" at bounding box center [266, 90] width 90 height 22
click at [293, 140] on input "(___) ___-____" at bounding box center [273, 140] width 75 height 15
click at [282, 175] on button "Call" at bounding box center [266, 175] width 107 height 22
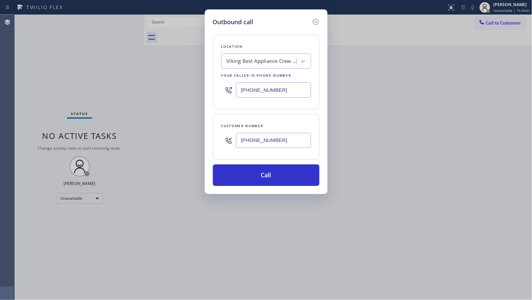
drag, startPoint x: 282, startPoint y: 143, endPoint x: 317, endPoint y: 138, distance: 35.4
click at [284, 144] on input "(929) 787-4504" at bounding box center [273, 140] width 75 height 15
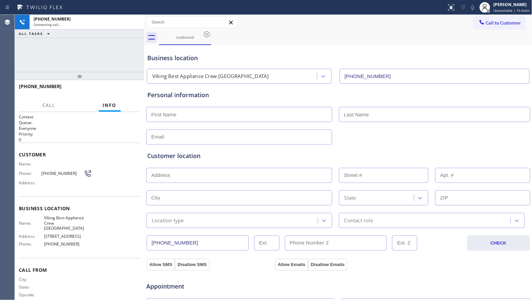
click at [366, 50] on div "Business location Viking Best Appliance Crew Miami Beach (786) 257-0674" at bounding box center [338, 65] width 385 height 37
click at [99, 56] on div "+19297874504 Connecting call… ALL TASKS ALL TASKS ACTIVE TASKS TASKS IN WRAP UP" at bounding box center [79, 43] width 129 height 57
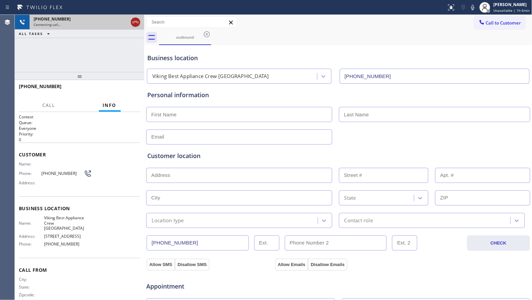
drag, startPoint x: 0, startPoint y: 0, endPoint x: 137, endPoint y: 24, distance: 139.2
click at [137, 24] on icon at bounding box center [135, 22] width 8 height 8
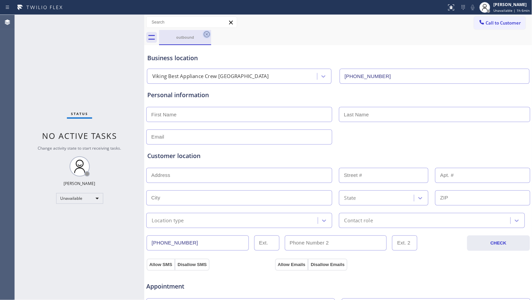
click at [206, 34] on icon at bounding box center [207, 34] width 6 height 6
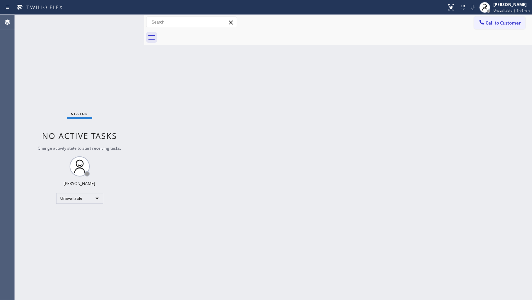
drag, startPoint x: 486, startPoint y: 24, endPoint x: 482, endPoint y: 23, distance: 4.1
click at [488, 23] on button "Call to Customer" at bounding box center [499, 22] width 51 height 13
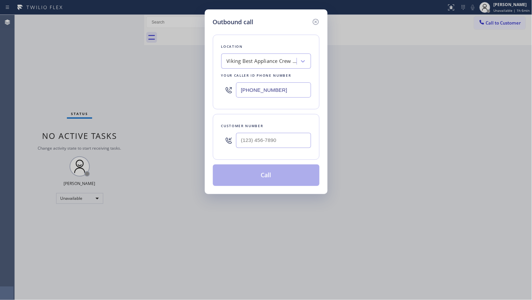
drag, startPoint x: 296, startPoint y: 86, endPoint x: 206, endPoint y: 87, distance: 89.8
click at [206, 87] on div "Outbound call Location Viking Best Appliance Crew Miami Beach Your caller id ph…" at bounding box center [266, 101] width 123 height 185
paste input "206) 312-8223"
type input "(206) 312-8223"
drag, startPoint x: 292, startPoint y: 139, endPoint x: 303, endPoint y: 129, distance: 14.3
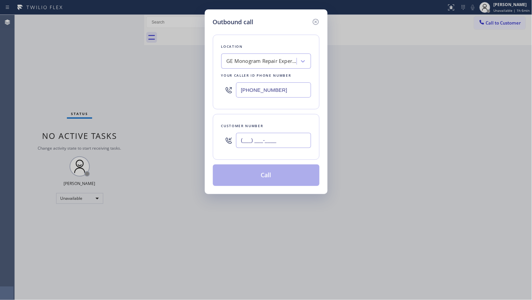
click at [292, 140] on input "(___) ___-____" at bounding box center [273, 140] width 75 height 15
paste input "609) 710-5753"
type input "(609) 710-5753"
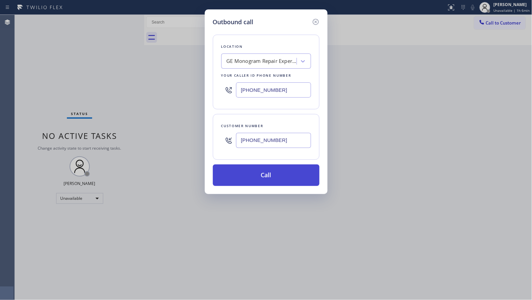
click at [286, 173] on button "Call" at bounding box center [266, 175] width 107 height 22
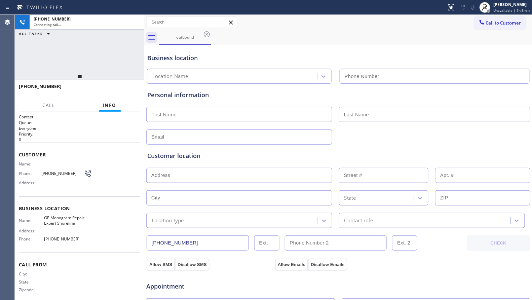
type input "(206) 312-8223"
drag, startPoint x: 356, startPoint y: 65, endPoint x: 272, endPoint y: 40, distance: 87.6
click at [354, 64] on div "Business location GE Monogram Repair Expert Shoreline (206) 312-8223" at bounding box center [338, 65] width 385 height 37
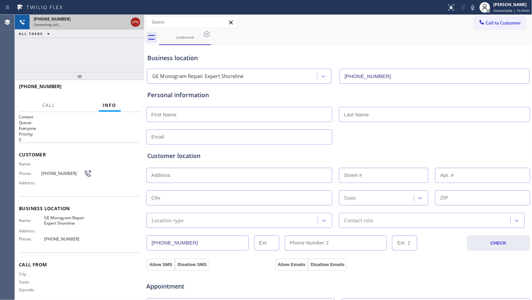
click at [133, 24] on icon at bounding box center [135, 22] width 8 height 8
click at [133, 24] on div "Connecting call…" at bounding box center [87, 24] width 107 height 5
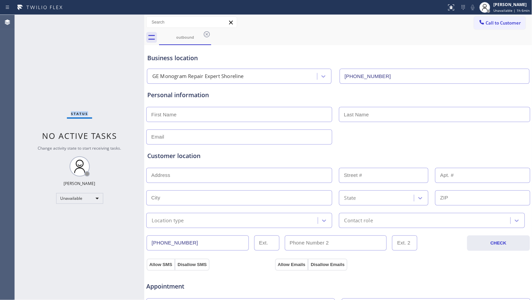
click at [133, 23] on div "Status No active tasks Change activity state to start receiving tasks. Giovanni…" at bounding box center [79, 157] width 129 height 285
click at [206, 34] on icon at bounding box center [207, 34] width 8 height 8
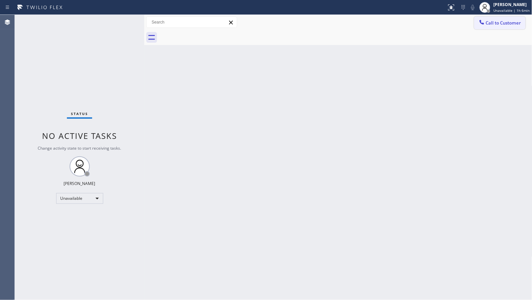
drag, startPoint x: 504, startPoint y: 24, endPoint x: 426, endPoint y: 61, distance: 86.2
click at [503, 24] on span "Call to Customer" at bounding box center [503, 23] width 35 height 6
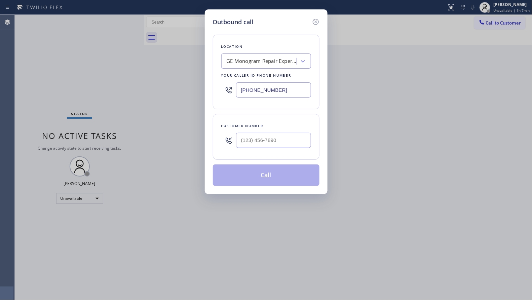
drag, startPoint x: 305, startPoint y: 89, endPoint x: 222, endPoint y: 90, distance: 83.4
click at [224, 92] on div "(206) 312-8223" at bounding box center [266, 90] width 90 height 22
paste input "909) 442-4276"
type input "(909) 442-4276"
click at [287, 136] on input "(___) ___-____" at bounding box center [273, 140] width 75 height 15
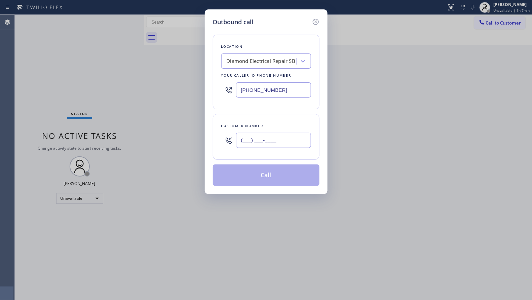
paste input "361) 272-2724"
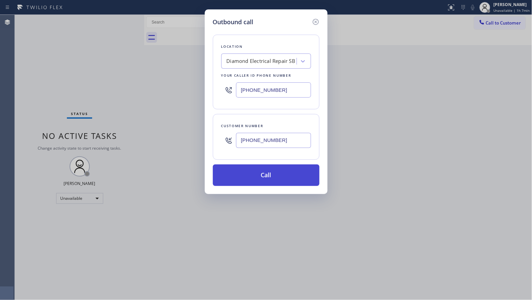
type input "(361) 272-2724"
click at [277, 177] on button "Call" at bounding box center [266, 175] width 107 height 22
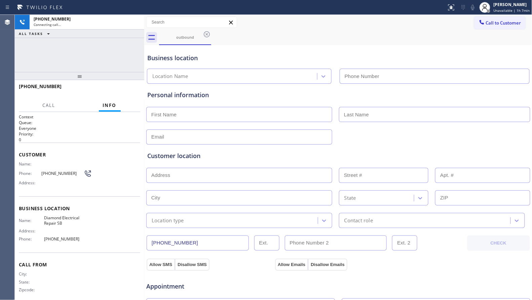
type input "(909) 442-4276"
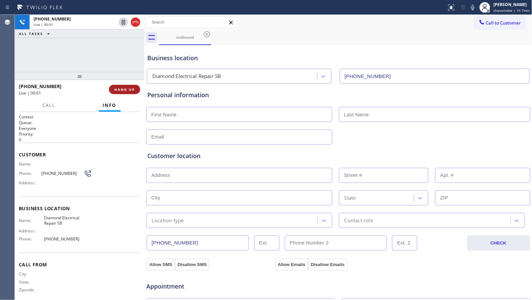
click at [133, 91] on span "HANG UP" at bounding box center [124, 89] width 21 height 5
click at [132, 90] on span "HANG UP" at bounding box center [124, 89] width 21 height 5
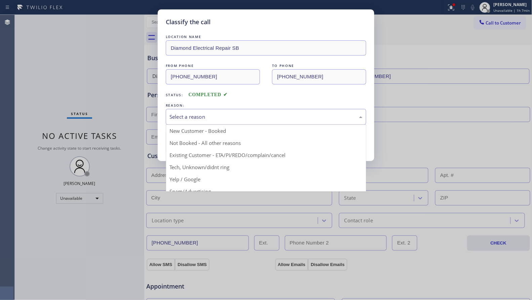
click at [220, 114] on div "Select a reason" at bounding box center [265, 117] width 193 height 8
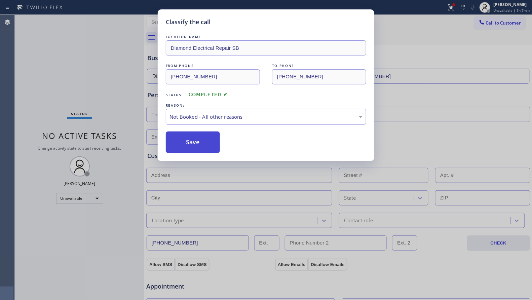
click at [189, 141] on button "Save" at bounding box center [193, 142] width 54 height 22
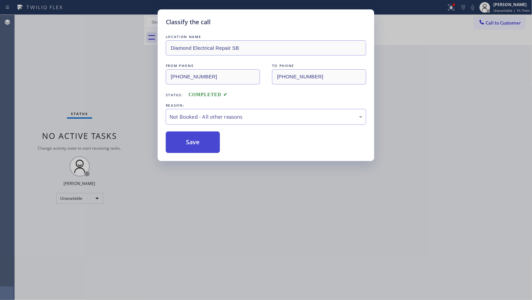
click at [189, 140] on button "Save" at bounding box center [193, 142] width 54 height 22
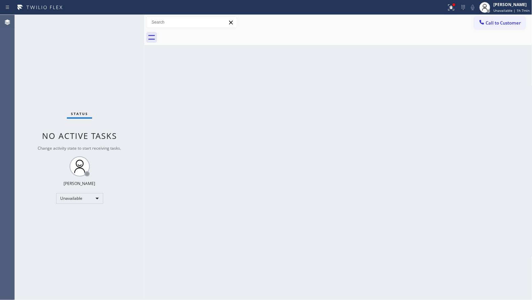
click at [455, 16] on div "Call to Customer Outbound call Location Diamond Electrical Repair SB Your calle…" at bounding box center [338, 22] width 388 height 15
click at [450, 7] on icon at bounding box center [451, 7] width 8 height 8
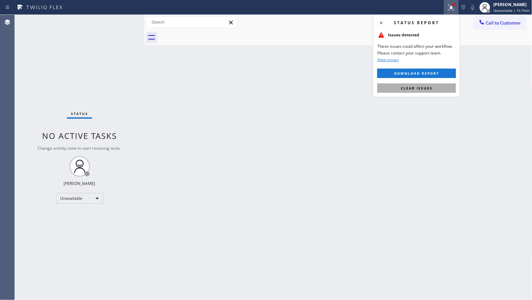
click at [434, 89] on button "Clear issues" at bounding box center [416, 87] width 79 height 9
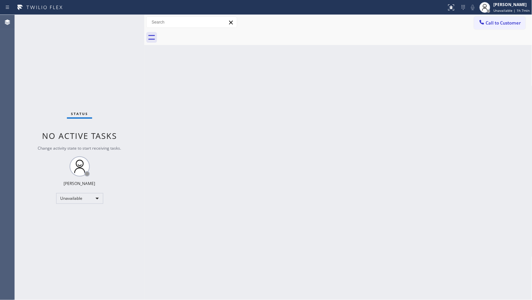
drag, startPoint x: 501, startPoint y: 23, endPoint x: 498, endPoint y: 28, distance: 5.9
click at [501, 23] on span "Call to Customer" at bounding box center [503, 23] width 35 height 6
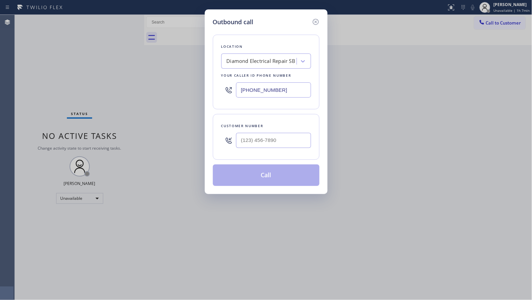
drag, startPoint x: 288, startPoint y: 91, endPoint x: 218, endPoint y: 90, distance: 70.6
click at [213, 91] on div "Location Diamond Electrical Repair SB Your caller id phone number (909) 442-4276" at bounding box center [266, 72] width 107 height 75
paste input "760) 249-7398"
type input "(760) 249-7398"
click at [283, 139] on input "(___) ___-____" at bounding box center [273, 140] width 75 height 15
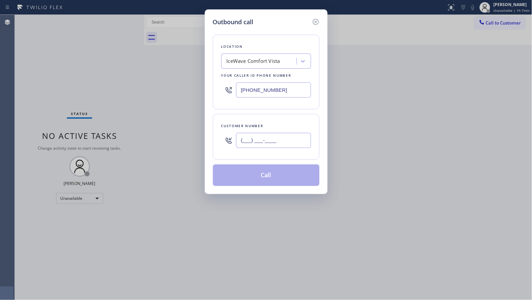
paste input "281) 962-6044"
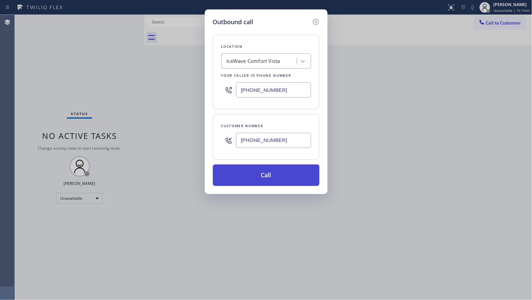
type input "(281) 962-6044"
click at [283, 175] on button "Call" at bounding box center [266, 175] width 107 height 22
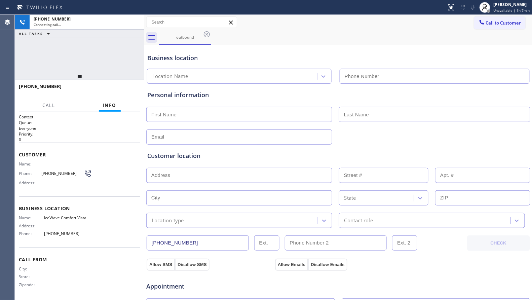
type input "(760) 249-7398"
click at [386, 51] on div "Business location IceWave Comfort Vista (760) 249-7398" at bounding box center [338, 65] width 385 height 37
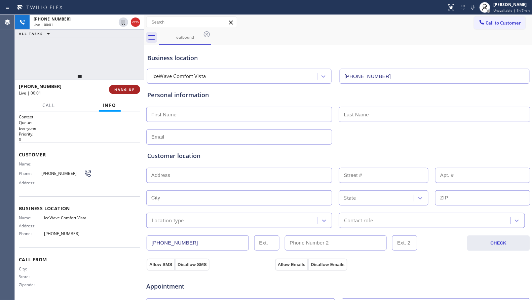
click at [129, 88] on span "HANG UP" at bounding box center [124, 89] width 21 height 5
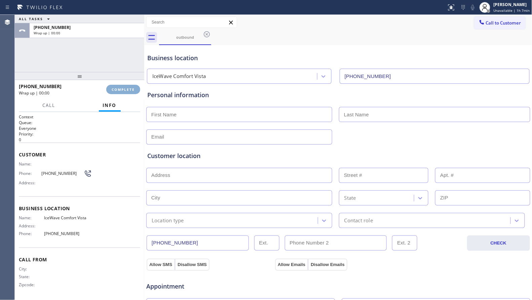
click at [129, 88] on span "COMPLETE" at bounding box center [123, 89] width 23 height 5
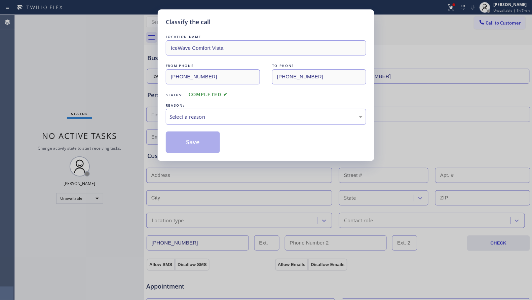
click at [129, 88] on div "Classify the call LOCATION NAME IceWave Comfort Vista FROM PHONE (760) 249-7398…" at bounding box center [266, 150] width 532 height 300
click at [187, 120] on div "Select a reason" at bounding box center [265, 117] width 193 height 8
click at [192, 145] on button "Save" at bounding box center [193, 142] width 54 height 22
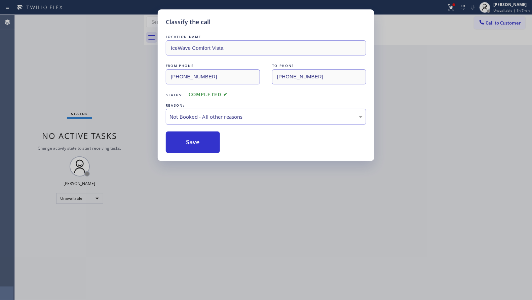
click at [192, 145] on button "Save" at bounding box center [193, 142] width 54 height 22
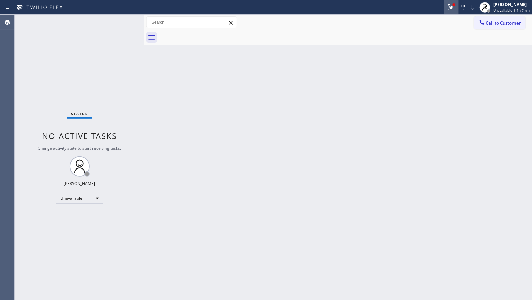
click at [450, 12] on button at bounding box center [451, 7] width 15 height 15
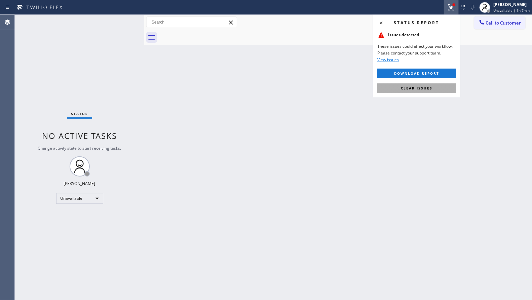
click at [434, 88] on button "Clear issues" at bounding box center [416, 87] width 79 height 9
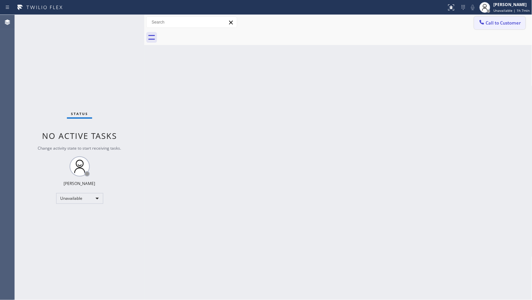
click at [490, 26] on span "Call to Customer" at bounding box center [503, 23] width 35 height 6
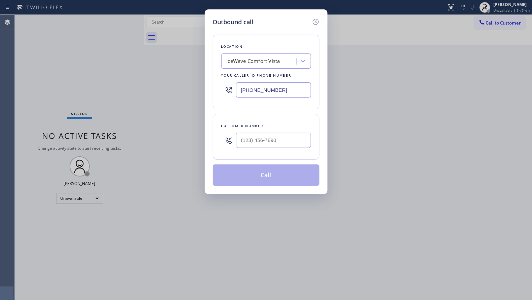
drag, startPoint x: 294, startPoint y: 89, endPoint x: 223, endPoint y: 92, distance: 71.0
click at [223, 92] on div "(760) 249-7398" at bounding box center [266, 90] width 90 height 22
paste input "602) 737-2217"
type input "(602) 737-2217"
click at [278, 142] on input "(___) ___-____" at bounding box center [273, 140] width 75 height 15
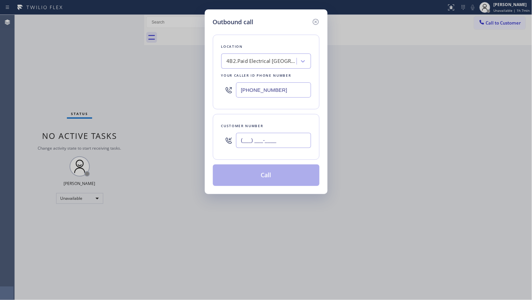
paste input "573) 250-7499"
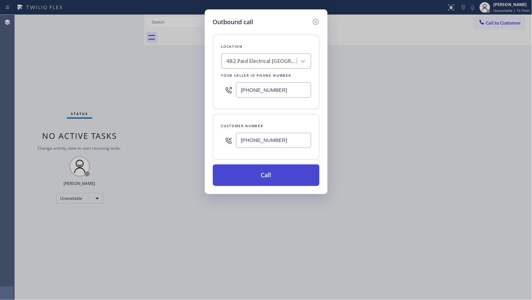
type input "(573) 250-7499"
click at [273, 175] on button "Call" at bounding box center [266, 175] width 107 height 22
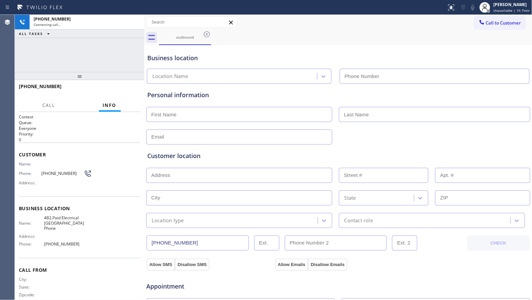
type input "(602) 737-2217"
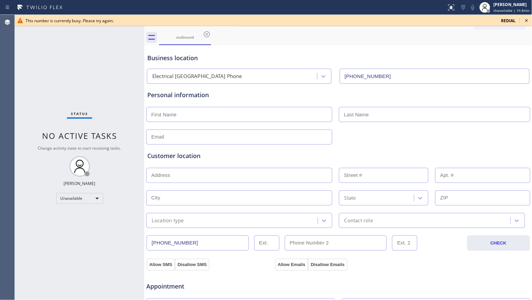
click at [134, 24] on div "This number is currently busy. Please try again. redial" at bounding box center [273, 20] width 517 height 11
click at [507, 21] on span "redial" at bounding box center [508, 21] width 14 height 6
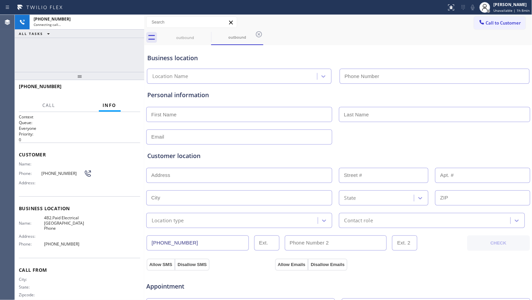
type input "(602) 737-2217"
click at [393, 44] on div "Business location Electrical LA Cisco Phone (602) 737-2217" at bounding box center [338, 64] width 385 height 40
click at [438, 42] on div "outbound outbound" at bounding box center [345, 37] width 373 height 15
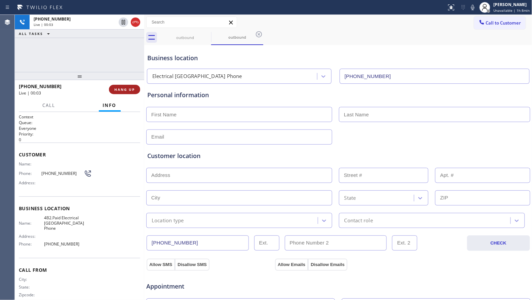
click at [125, 91] on button "HANG UP" at bounding box center [124, 89] width 31 height 9
click at [125, 91] on span "HANG UP" at bounding box center [124, 89] width 21 height 5
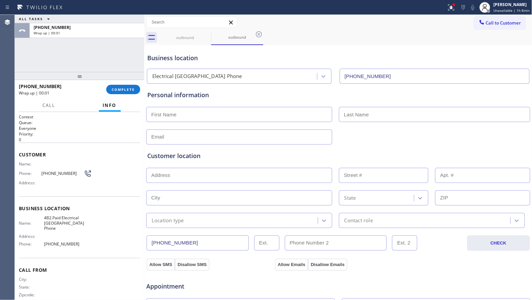
click at [129, 87] on span "COMPLETE" at bounding box center [123, 89] width 23 height 5
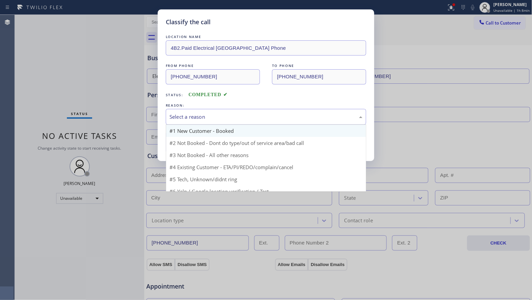
drag, startPoint x: 203, startPoint y: 115, endPoint x: 198, endPoint y: 130, distance: 16.4
click at [203, 115] on div "Select a reason" at bounding box center [265, 117] width 193 height 8
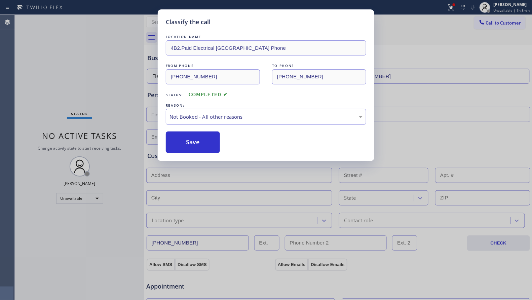
drag, startPoint x: 196, startPoint y: 139, endPoint x: 212, endPoint y: 129, distance: 18.9
click at [197, 139] on button "Save" at bounding box center [193, 142] width 54 height 22
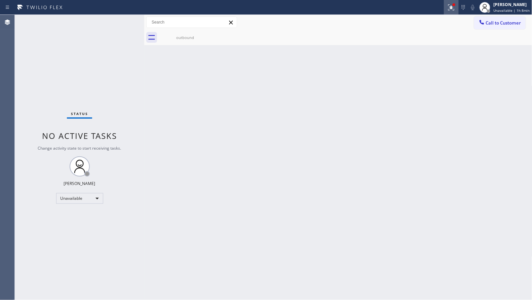
click at [450, 12] on button at bounding box center [451, 7] width 15 height 15
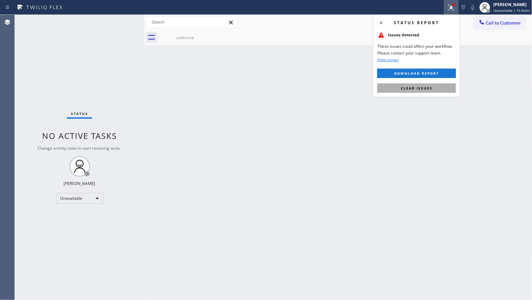
click at [432, 86] on span "Clear issues" at bounding box center [417, 88] width 32 height 5
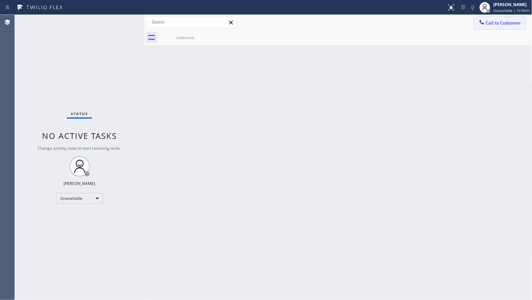
click at [498, 24] on span "Call to Customer" at bounding box center [503, 23] width 35 height 6
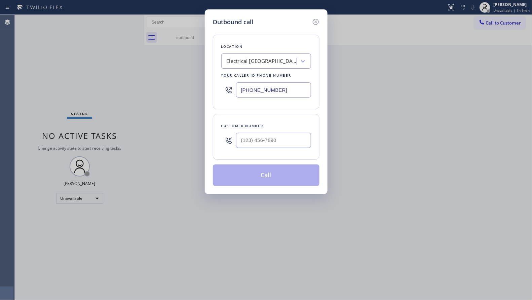
drag, startPoint x: 294, startPoint y: 91, endPoint x: 222, endPoint y: 90, distance: 71.6
click at [221, 90] on div "(602) 737-2217" at bounding box center [266, 90] width 90 height 22
paste input "818) 699-0012"
type input "(818) 699-0012"
click at [295, 140] on input "(___) ___-____" at bounding box center [273, 140] width 75 height 15
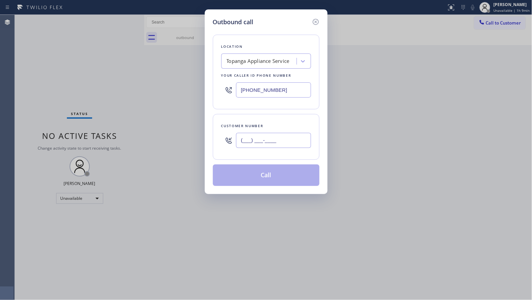
paste input "818) 783-6941"
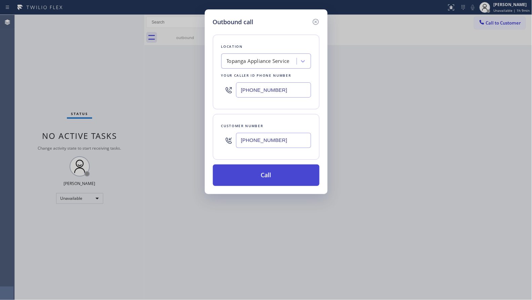
type input "(818) 783-6941"
click at [270, 175] on button "Call" at bounding box center [266, 175] width 107 height 22
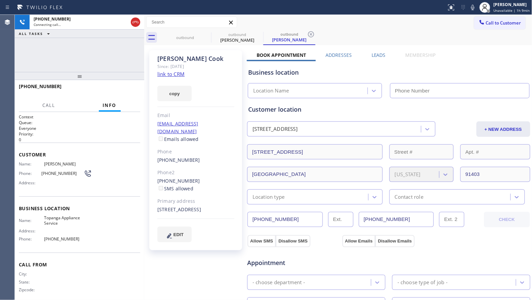
type input "(818) 699-0012"
drag, startPoint x: 350, startPoint y: 23, endPoint x: 331, endPoint y: 31, distance: 20.3
click at [347, 25] on div "Call to Customer Outbound call Location Topanga Appliance Service Your caller i…" at bounding box center [338, 22] width 388 height 12
drag, startPoint x: 311, startPoint y: 33, endPoint x: 292, endPoint y: 30, distance: 19.5
click at [309, 34] on icon at bounding box center [311, 34] width 8 height 8
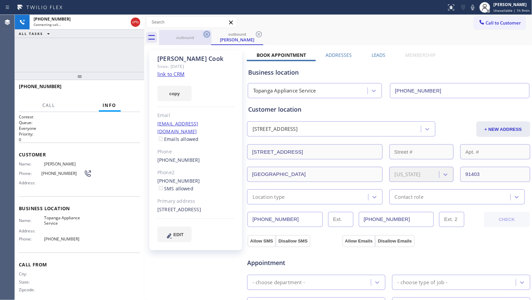
click at [205, 35] on icon at bounding box center [207, 34] width 8 height 8
click at [206, 35] on icon at bounding box center [207, 34] width 6 height 6
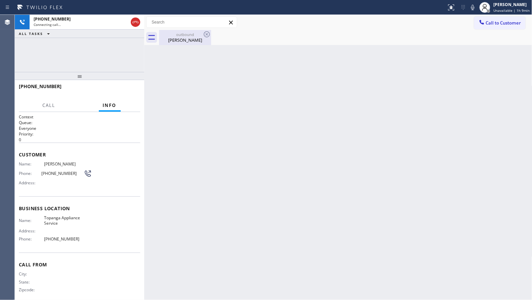
click at [206, 35] on icon at bounding box center [207, 34] width 6 height 6
click at [190, 39] on div "Sally Cook" at bounding box center [185, 40] width 51 height 6
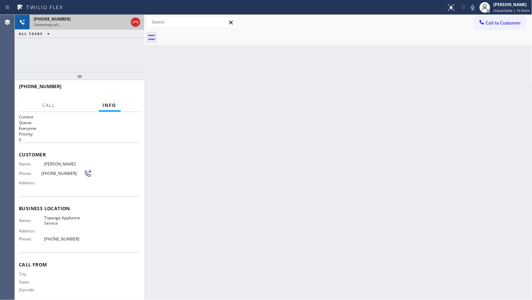
click at [98, 23] on div "Connecting call…" at bounding box center [81, 24] width 94 height 5
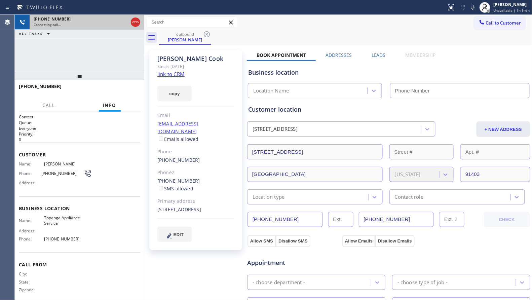
type input "(818) 699-0012"
click at [134, 21] on icon at bounding box center [135, 22] width 8 height 8
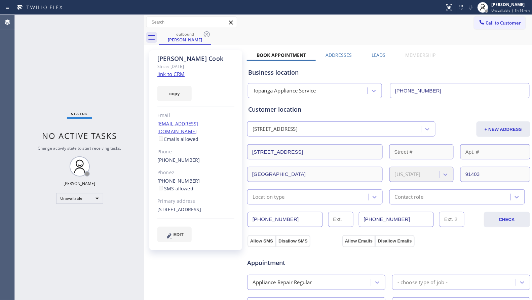
click at [206, 35] on icon at bounding box center [207, 34] width 8 height 8
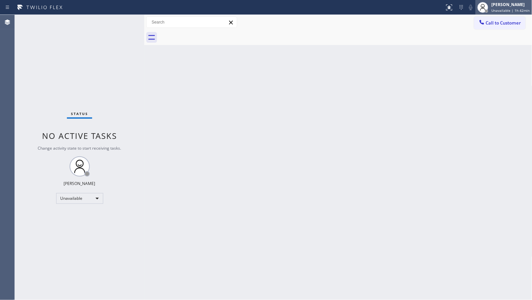
click at [495, 7] on div "Giovanni Pleños Unavailable | 1h 42min" at bounding box center [511, 7] width 42 height 12
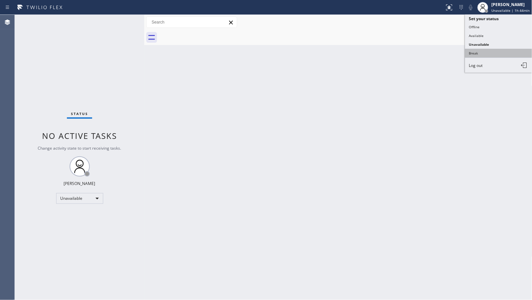
click at [472, 54] on button "Break" at bounding box center [498, 53] width 67 height 9
